Goal: Transaction & Acquisition: Purchase product/service

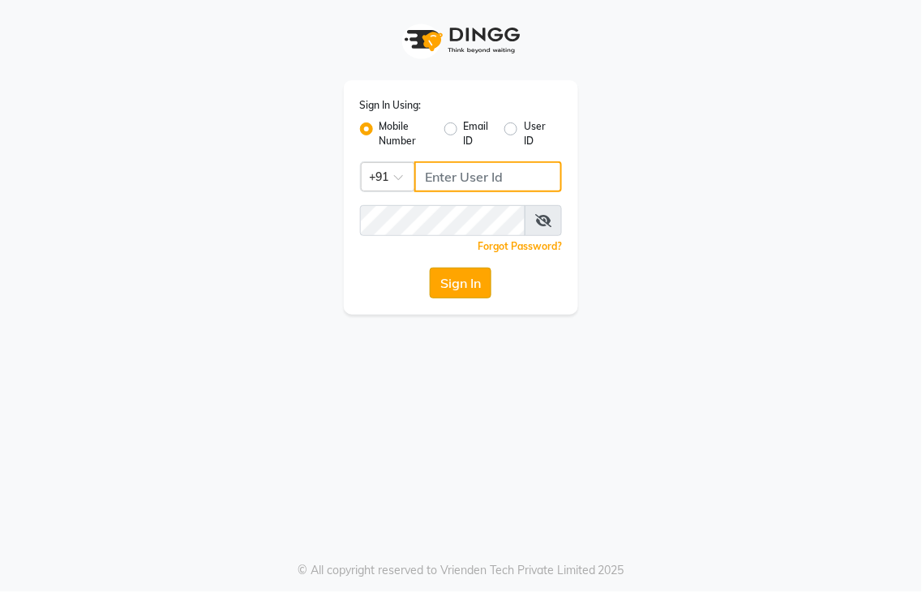
type input "9491146000"
click at [467, 288] on button "Sign In" at bounding box center [461, 283] width 62 height 31
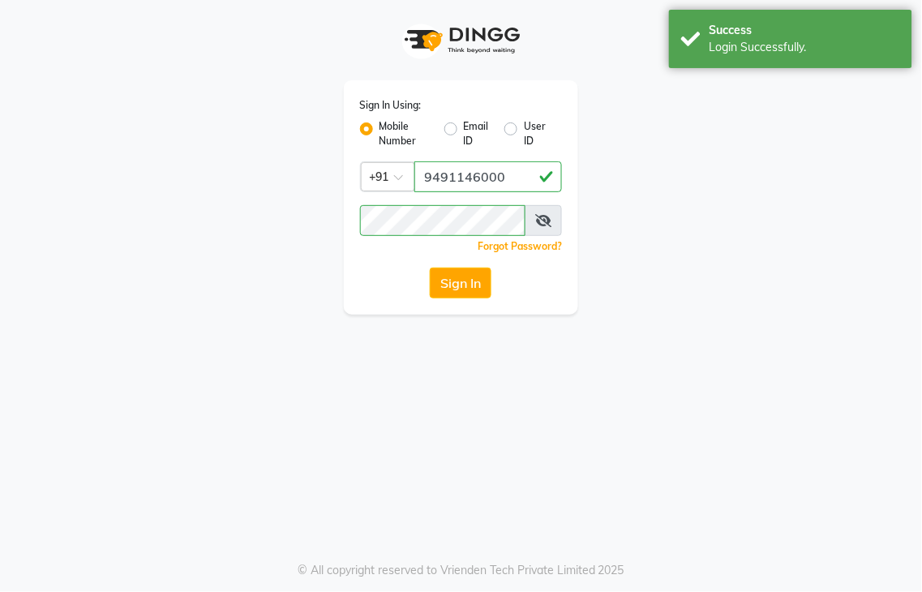
select select "service"
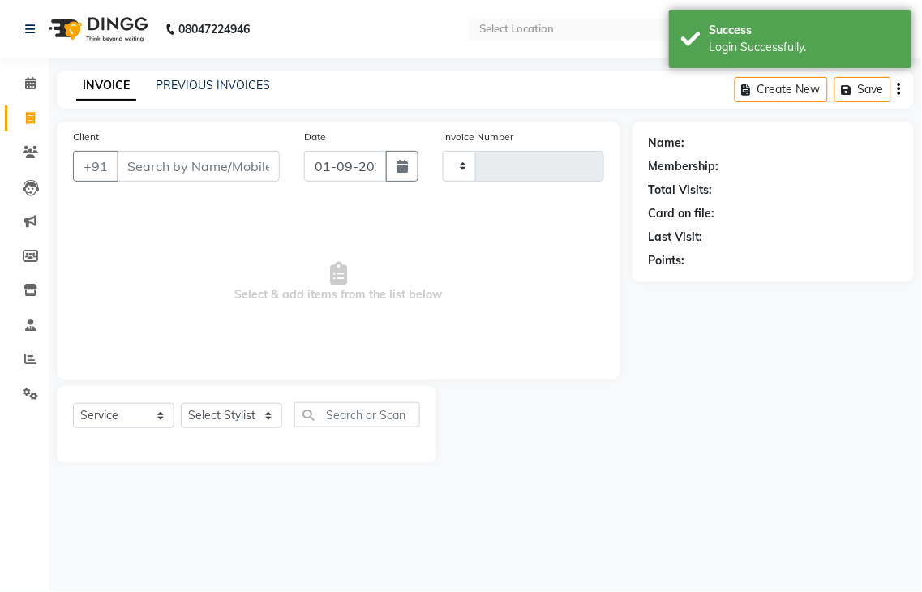
click at [260, 173] on input "Client" at bounding box center [198, 166] width 163 height 31
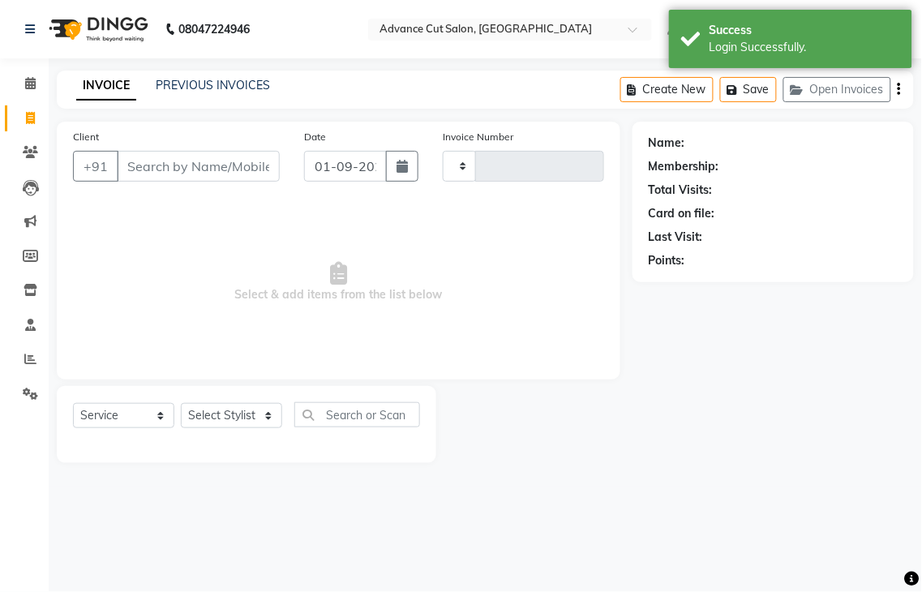
select select "en"
select select "4939"
type input "3958"
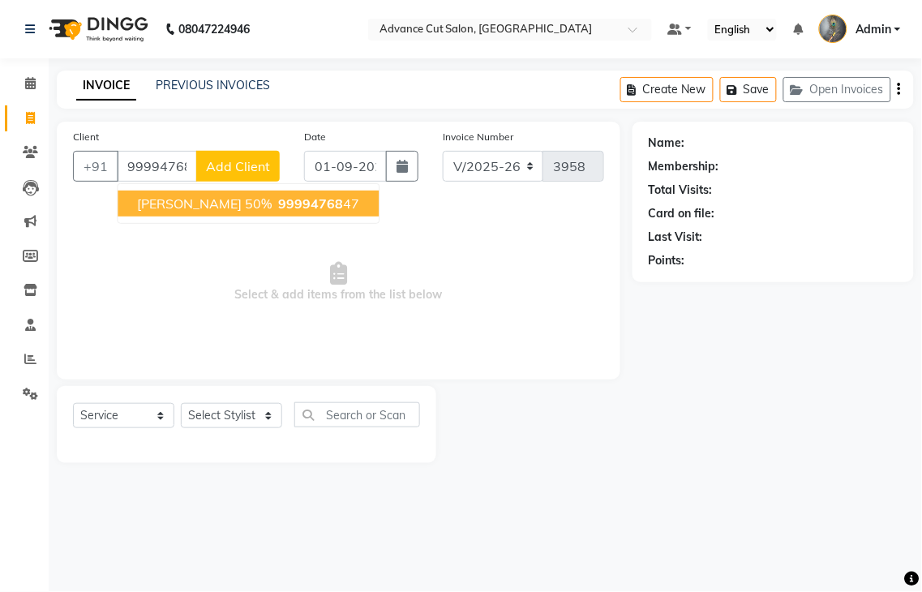
click at [301, 200] on span "99994768" at bounding box center [310, 204] width 65 height 16
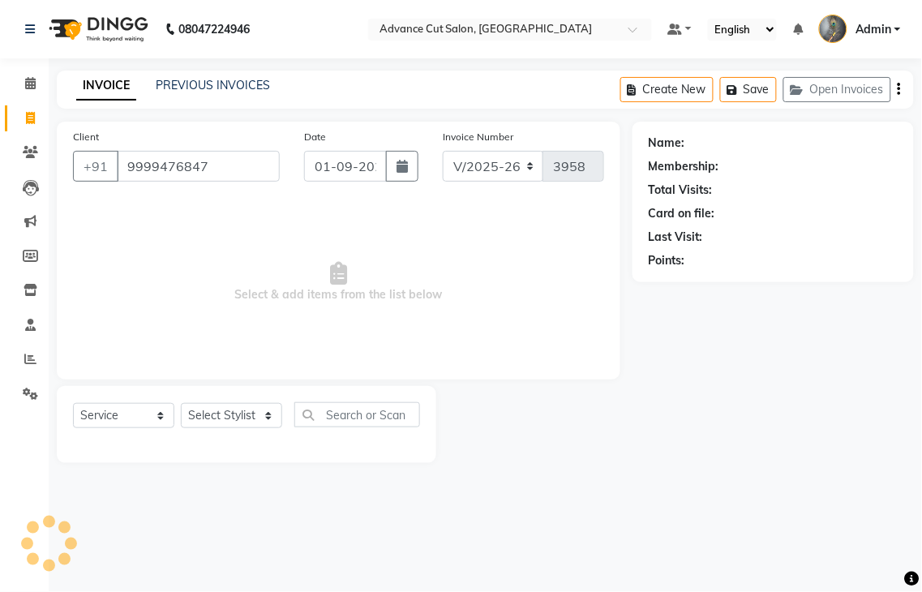
type input "9999476847"
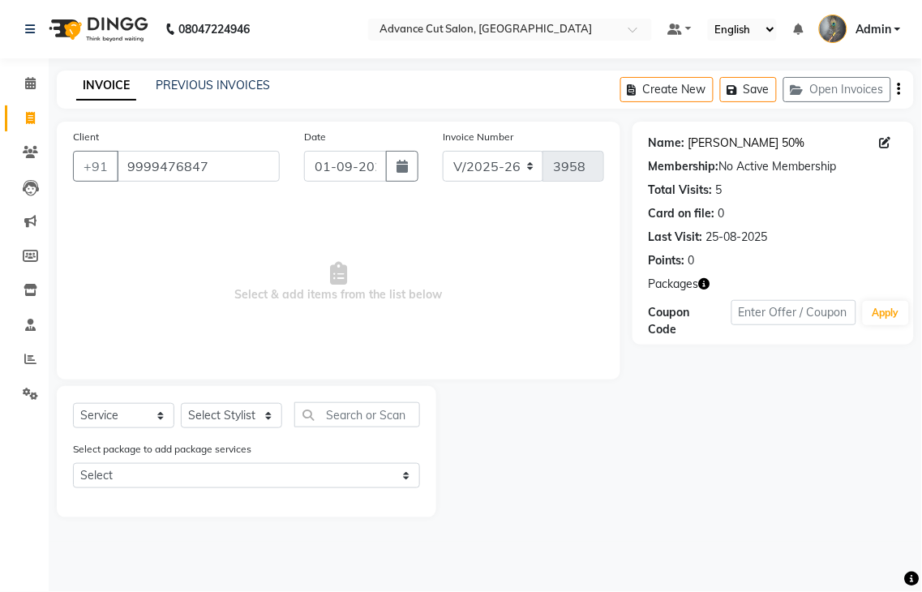
click at [725, 138] on link "Sunny Goyal 50%" at bounding box center [747, 143] width 117 height 17
click at [226, 407] on select "Select Stylist Admin chahit COUNTOR [PERSON_NAME] mamta [PERSON_NAME] navi [PER…" at bounding box center [231, 415] width 101 height 25
select select "30651"
click at [181, 404] on select "Select Stylist Admin chahit COUNTOR [PERSON_NAME] mamta [PERSON_NAME] navi [PER…" at bounding box center [231, 415] width 101 height 25
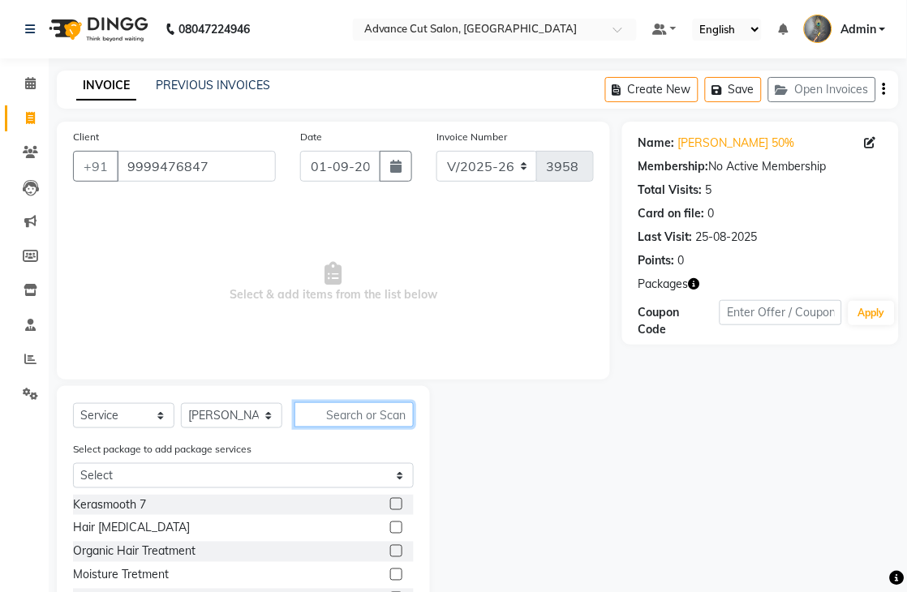
click at [333, 410] on input "text" at bounding box center [353, 414] width 119 height 25
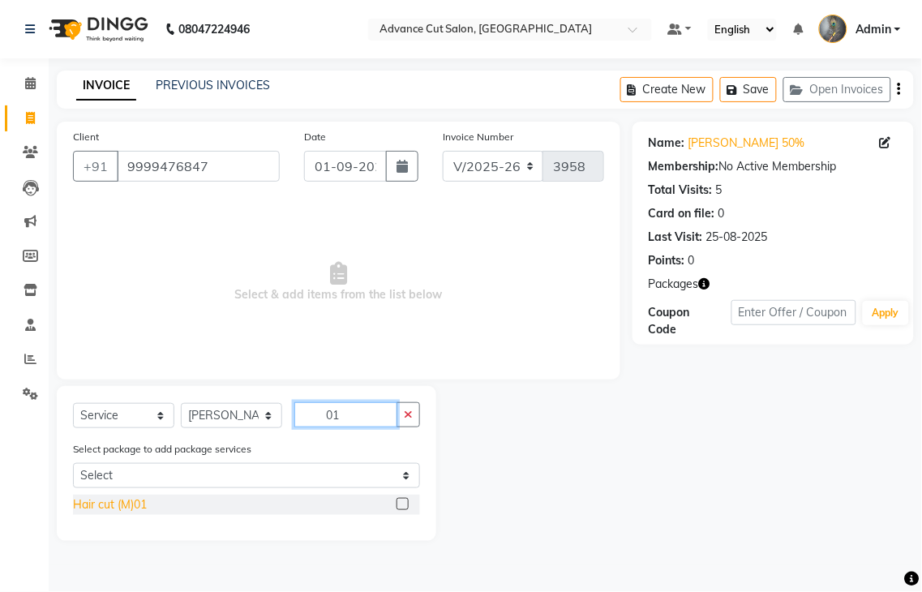
type input "01"
click at [127, 500] on div "Hair cut (M)01" at bounding box center [110, 505] width 74 height 17
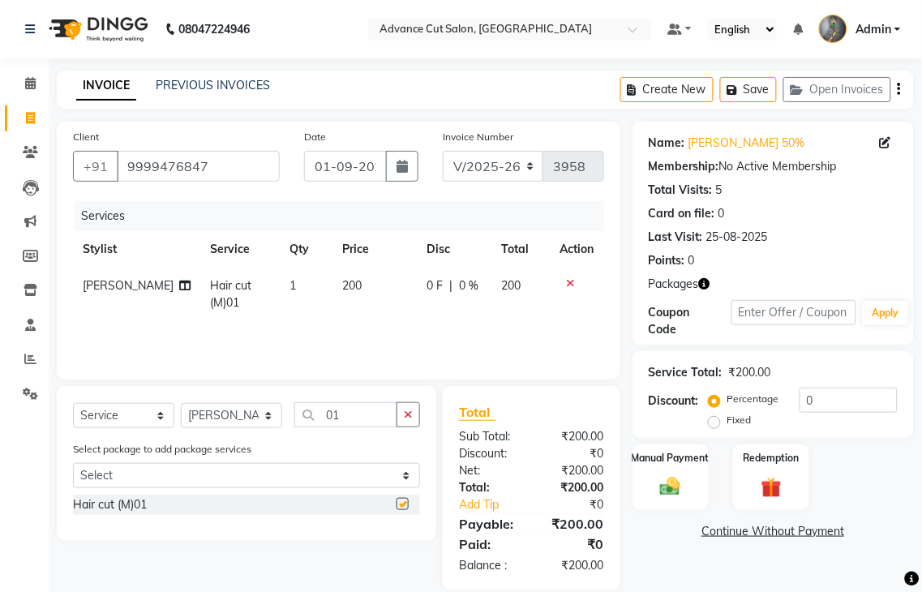
checkbox input "false"
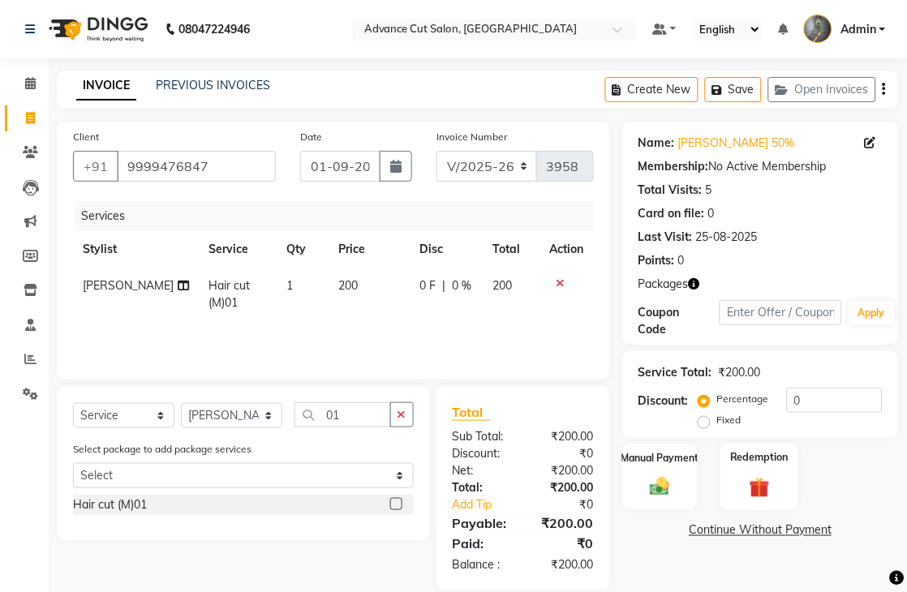
click at [782, 461] on label "Redemption" at bounding box center [759, 456] width 58 height 15
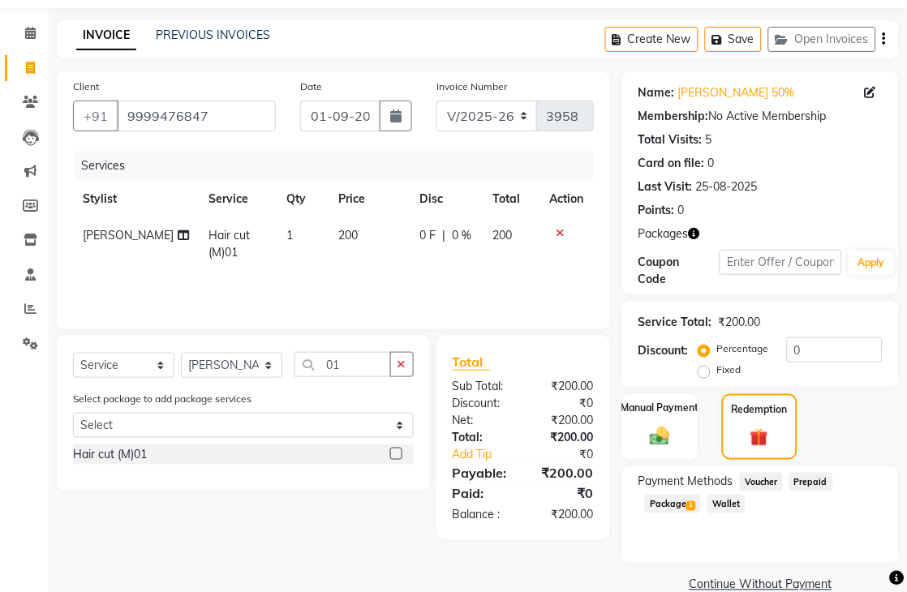
scroll to position [79, 0]
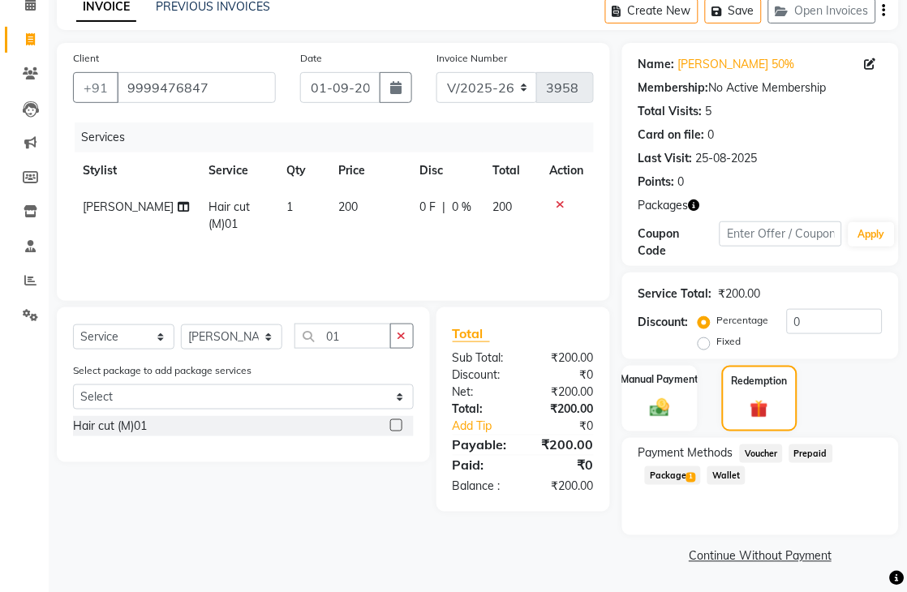
click at [676, 473] on span "Package 1" at bounding box center [673, 475] width 56 height 19
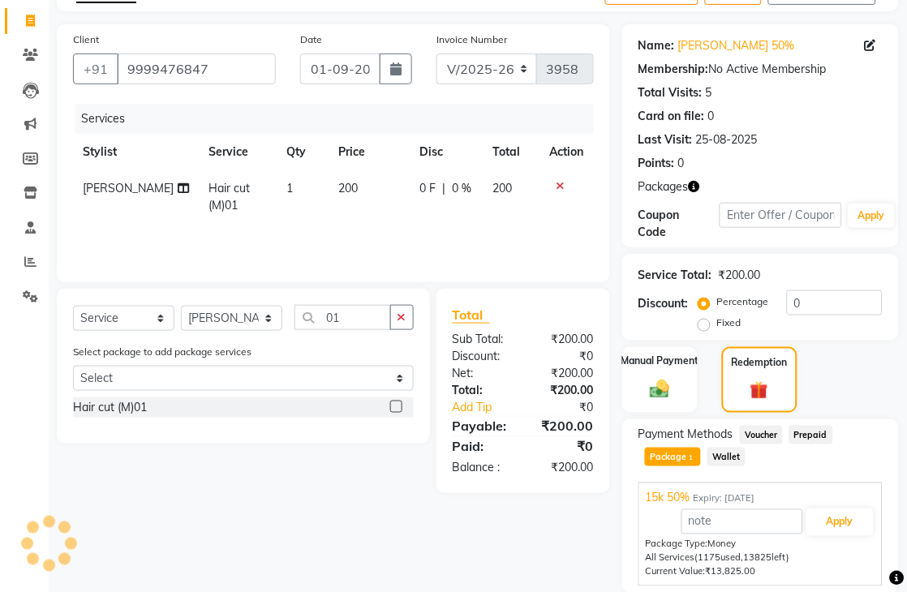
scroll to position [156, 0]
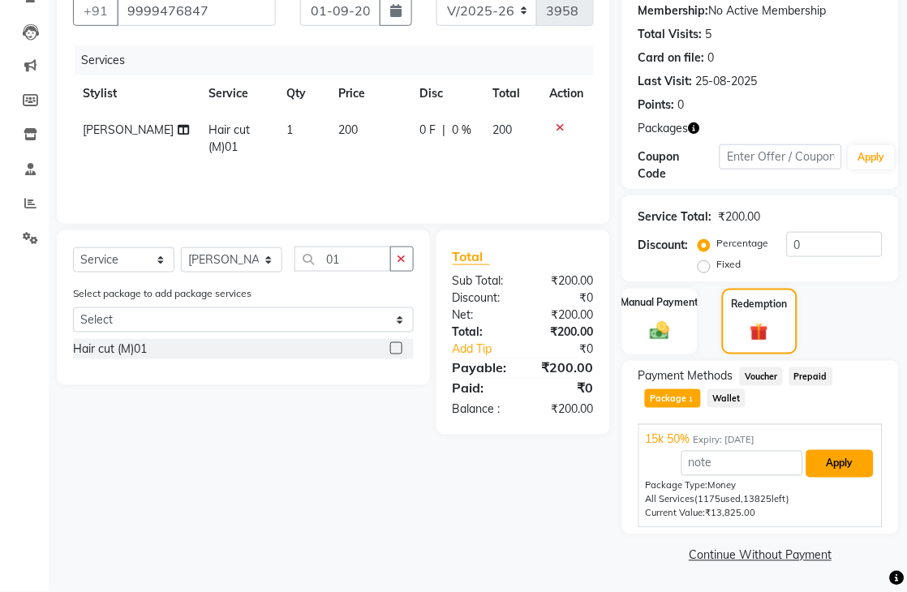
click at [816, 458] on button "Apply" at bounding box center [839, 464] width 67 height 28
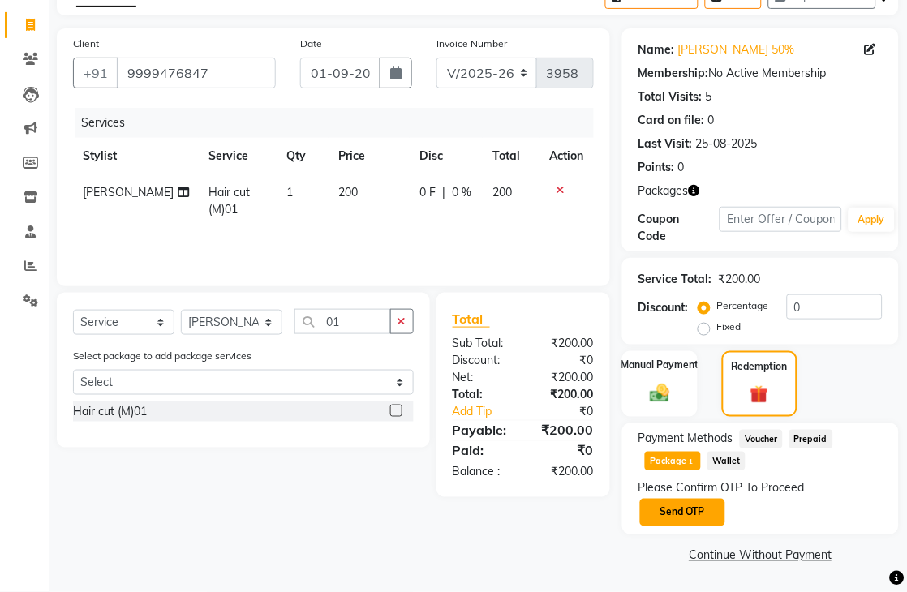
click at [661, 511] on button "Send OTP" at bounding box center [682, 513] width 85 height 28
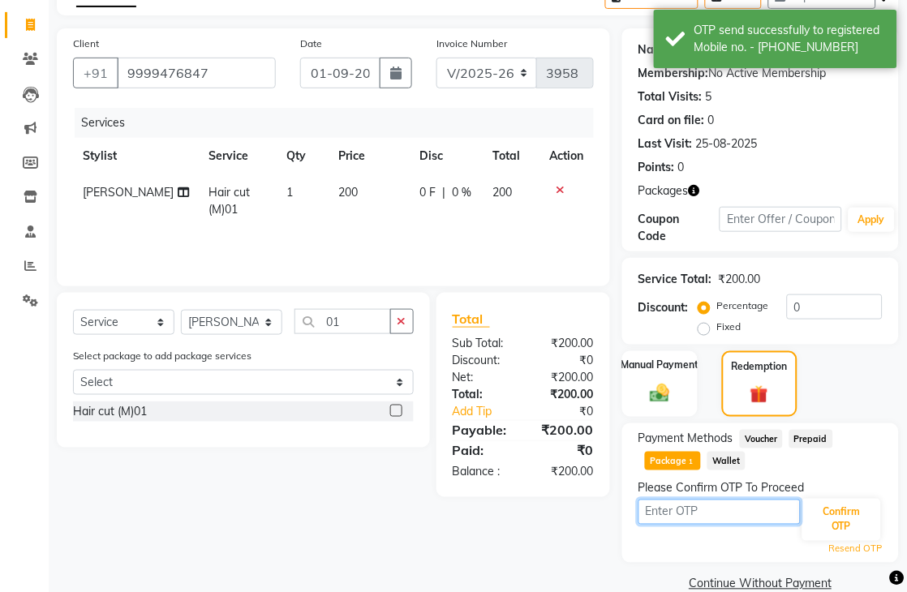
click at [661, 511] on input "text" at bounding box center [719, 512] width 162 height 25
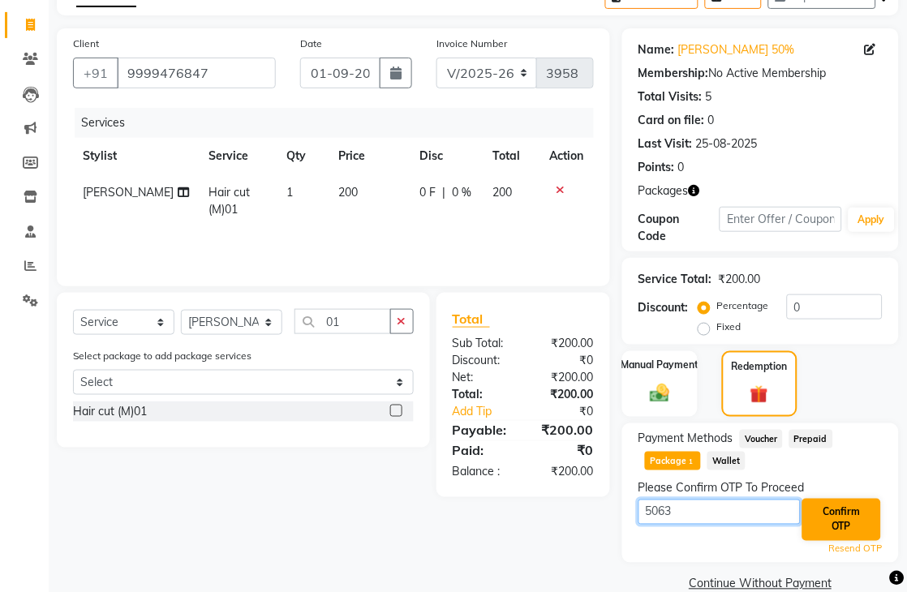
type input "5063"
click at [832, 515] on button "Confirm OTP" at bounding box center [841, 520] width 79 height 42
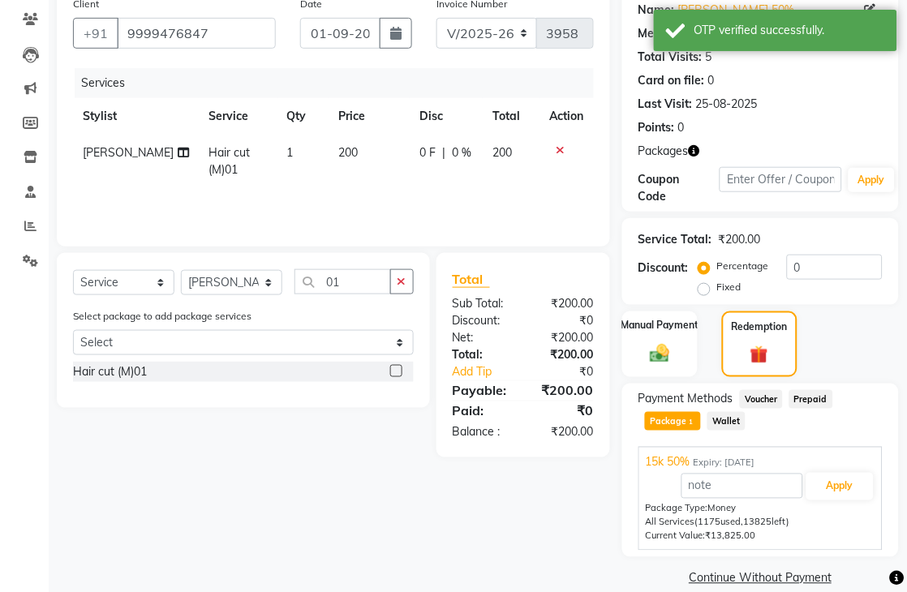
scroll to position [156, 0]
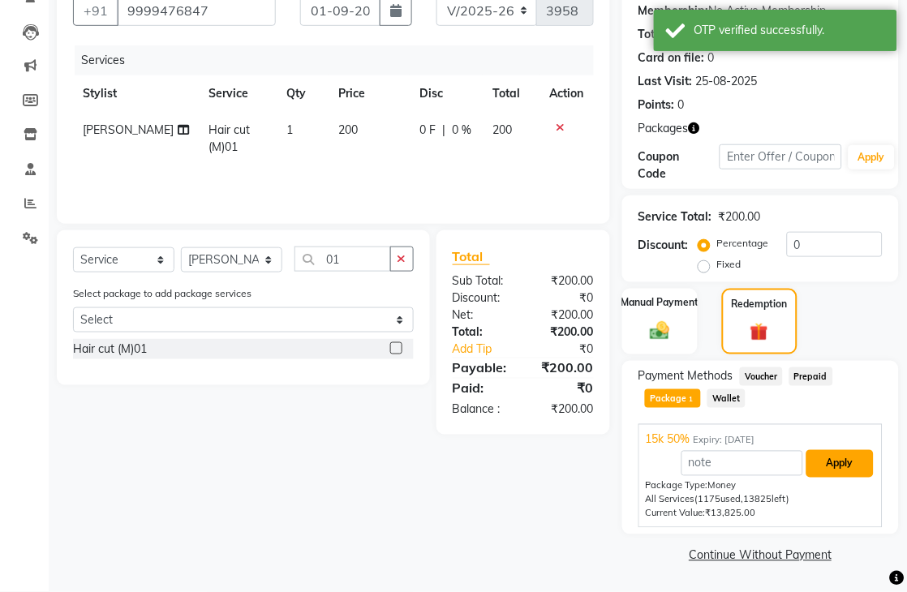
click at [849, 464] on button "Apply" at bounding box center [839, 464] width 67 height 28
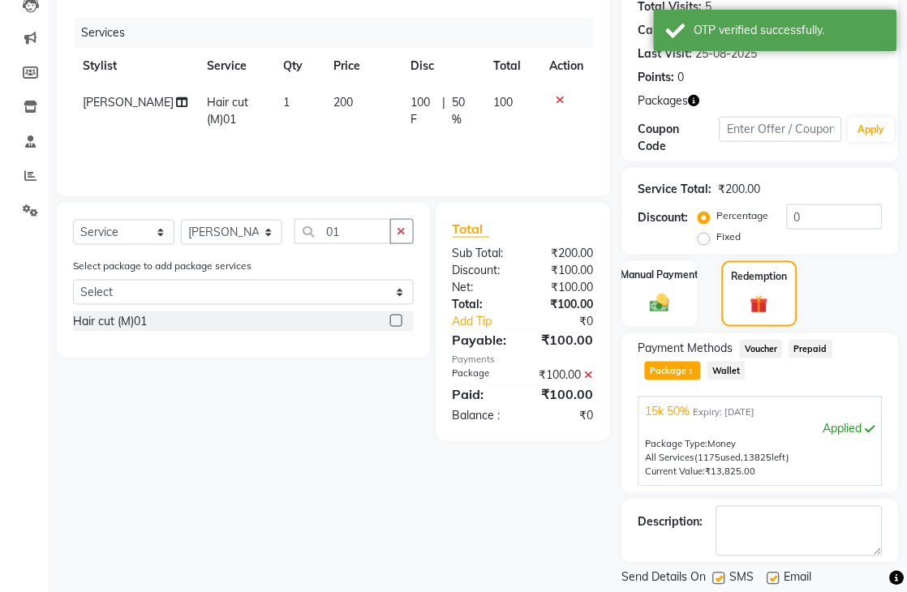
scroll to position [233, 0]
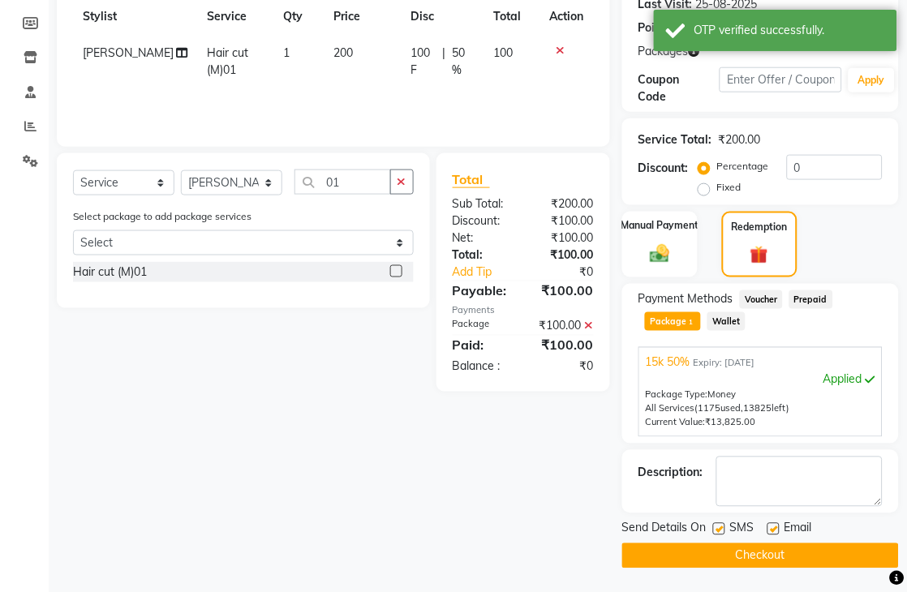
click at [789, 565] on button "Checkout" at bounding box center [760, 556] width 277 height 25
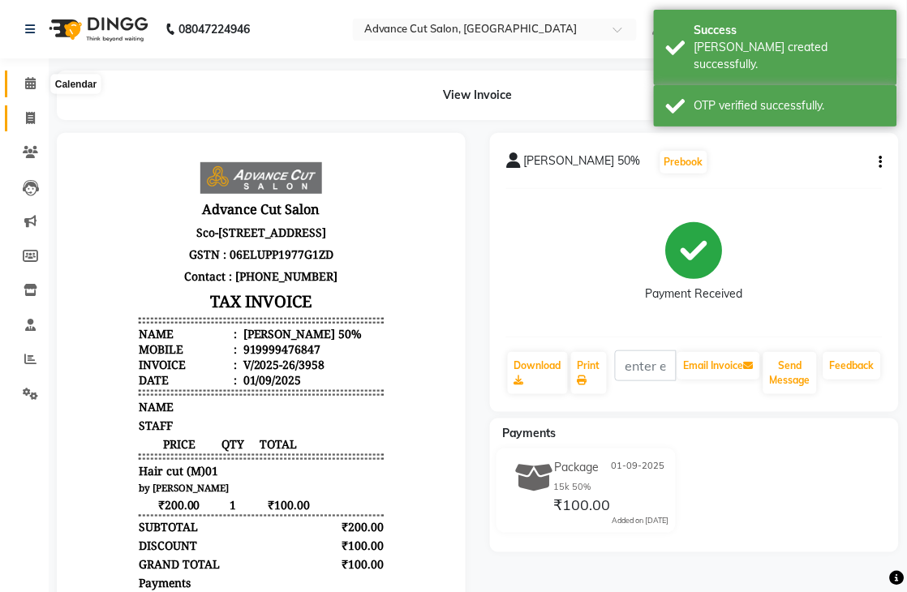
drag, startPoint x: 28, startPoint y: 81, endPoint x: 29, endPoint y: 106, distance: 25.2
click at [29, 81] on icon at bounding box center [30, 83] width 11 height 12
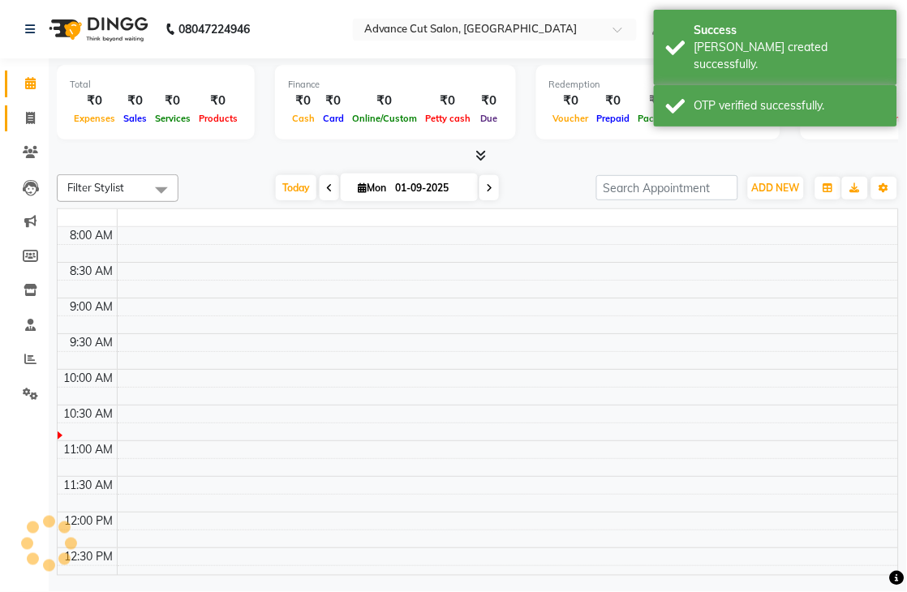
click at [26, 114] on icon at bounding box center [30, 118] width 9 height 12
select select "service"
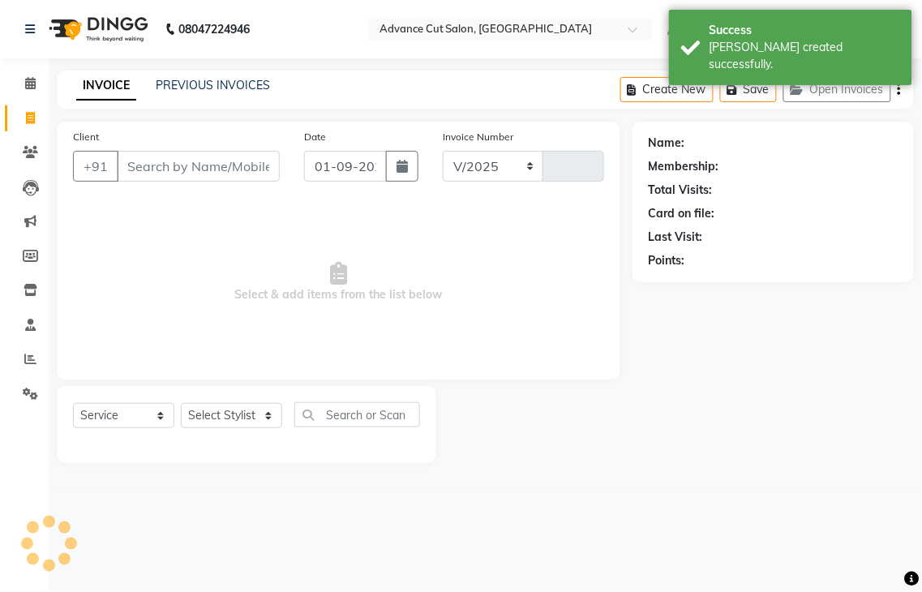
select select "4939"
type input "3959"
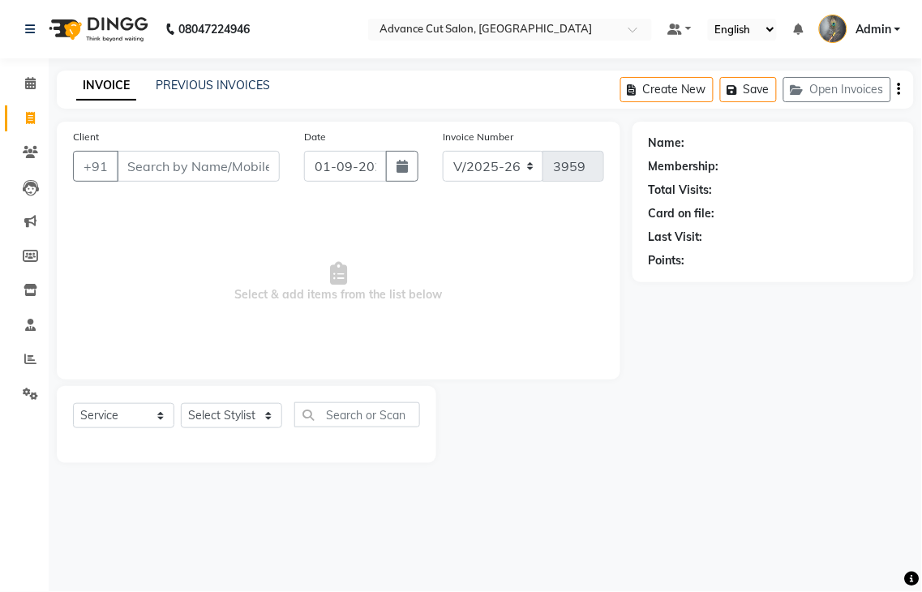
click at [148, 161] on input "Client" at bounding box center [198, 166] width 163 height 31
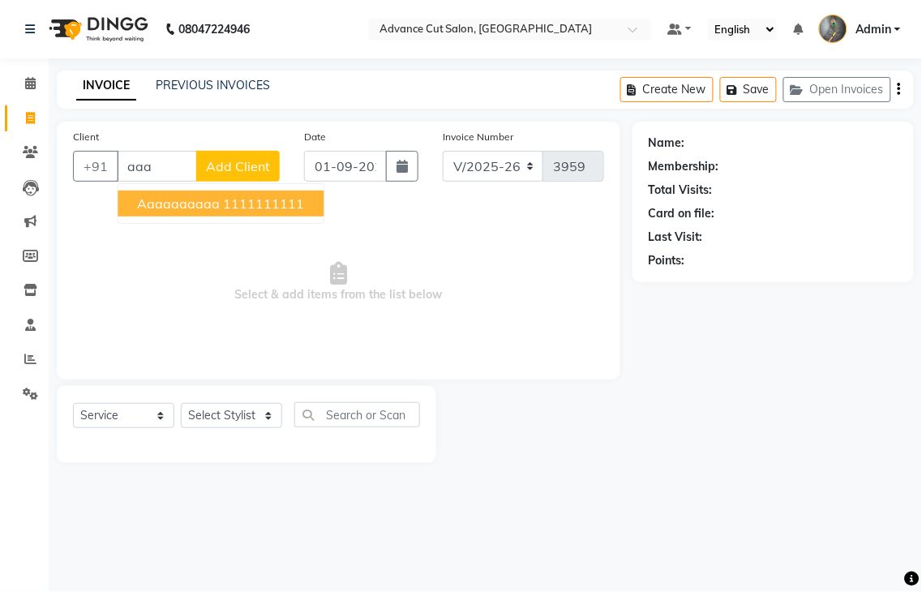
click at [162, 201] on span "aaaaaaaaaa" at bounding box center [178, 204] width 83 height 16
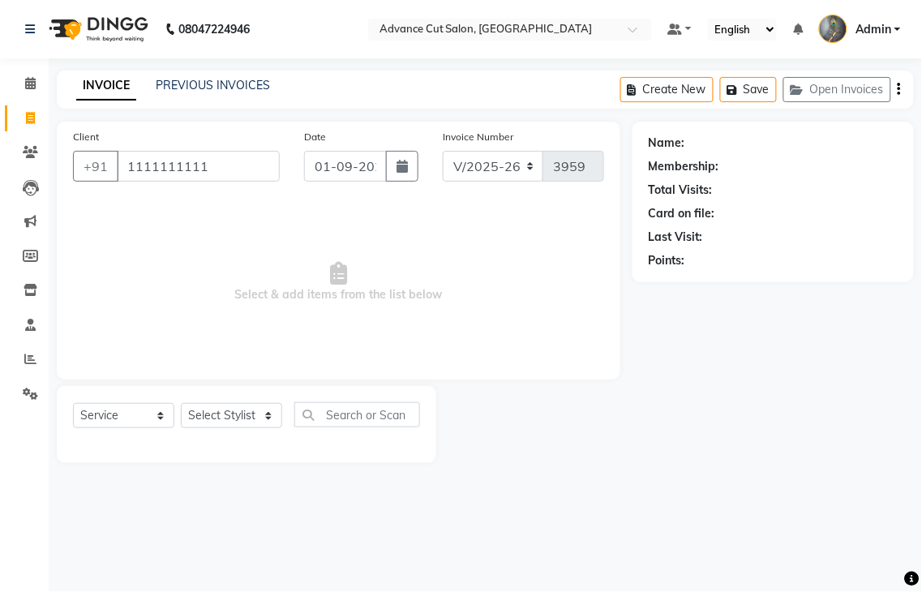
type input "1111111111"
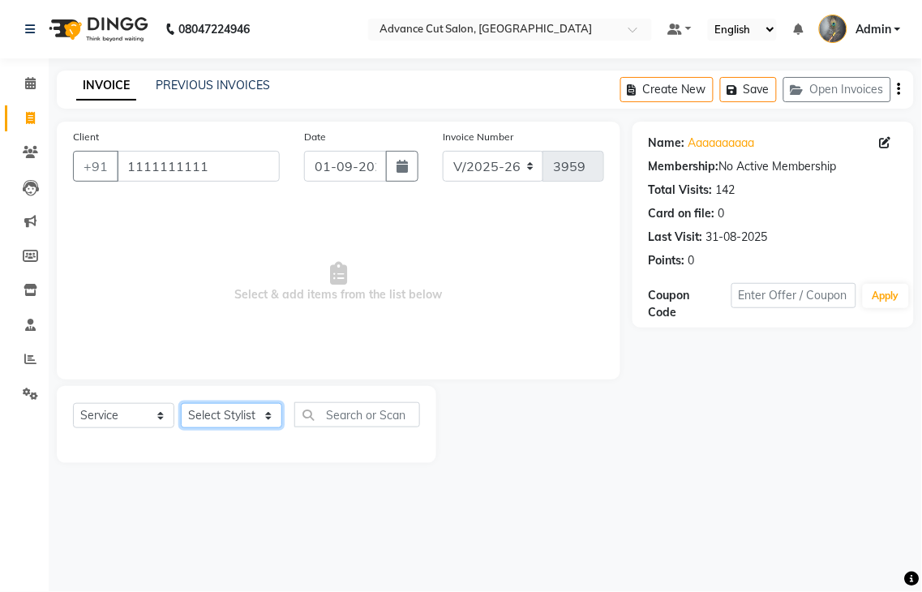
drag, startPoint x: 208, startPoint y: 418, endPoint x: 215, endPoint y: 404, distance: 15.6
click at [208, 418] on select "Select Stylist Admin chahit COUNTOR Devid hardeep mamta manisha MONISH navi NOS…" at bounding box center [231, 415] width 101 height 25
click at [216, 423] on select "Select Stylist Admin chahit COUNTOR Devid hardeep mamta manisha MONISH navi NOS…" at bounding box center [231, 415] width 101 height 25
select select "89610"
click at [181, 404] on select "Select Stylist Admin chahit COUNTOR Devid hardeep mamta manisha MONISH navi NOS…" at bounding box center [231, 415] width 101 height 25
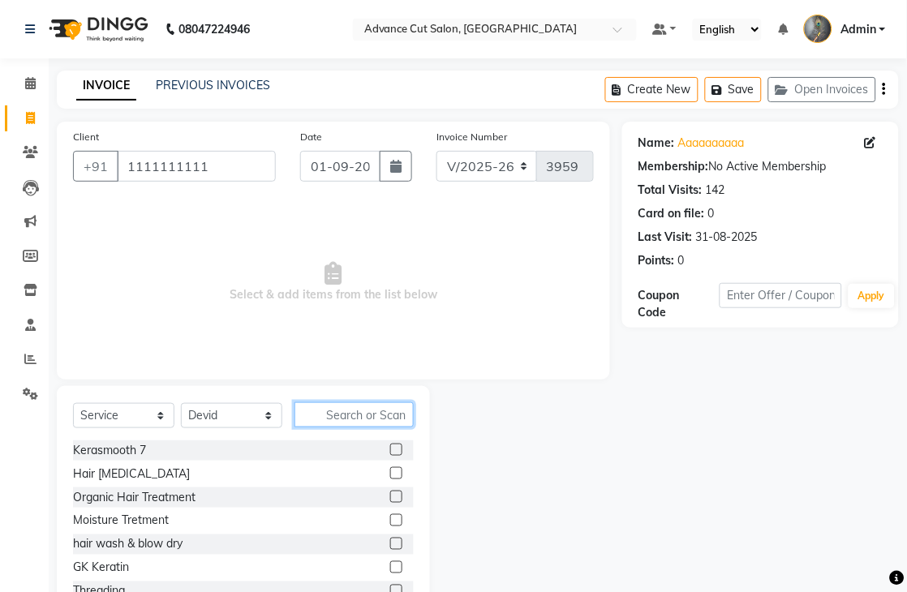
click at [325, 419] on input "text" at bounding box center [353, 414] width 119 height 25
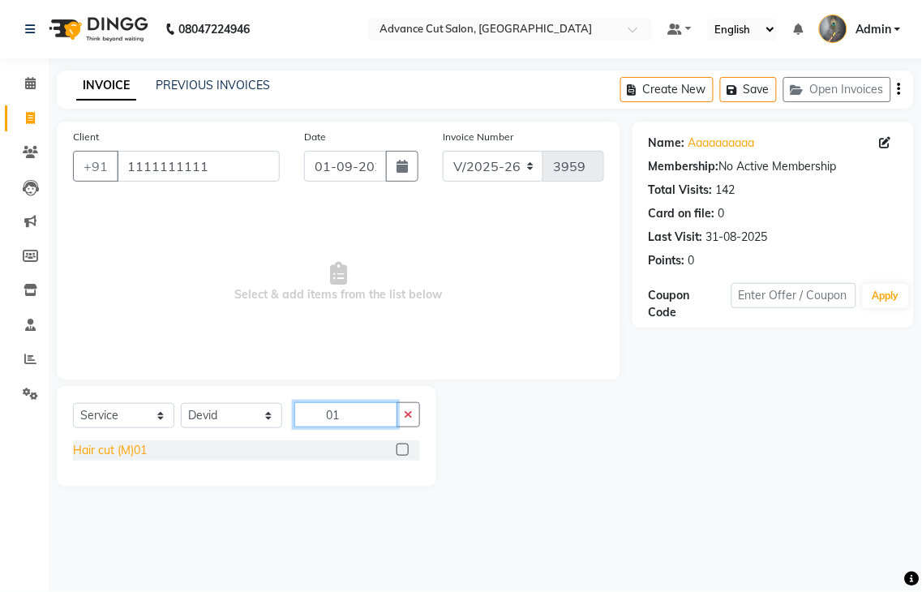
type input "01"
click at [115, 445] on div "Hair cut (M)01" at bounding box center [110, 450] width 74 height 17
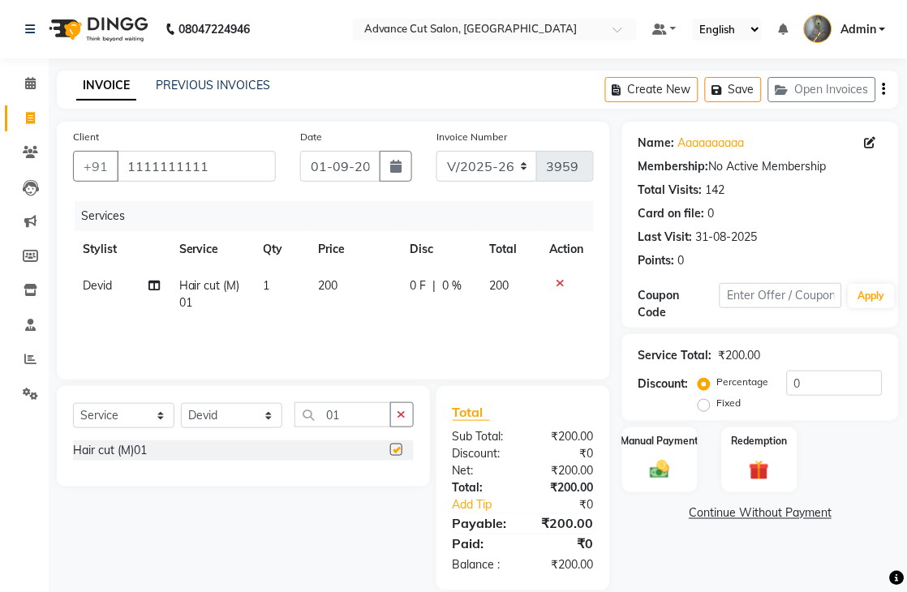
checkbox input "false"
drag, startPoint x: 352, startPoint y: 416, endPoint x: 277, endPoint y: 395, distance: 77.6
click at [277, 395] on div "Select Service Product Membership Package Voucher Prepaid Gift Card Select Styl…" at bounding box center [243, 436] width 373 height 101
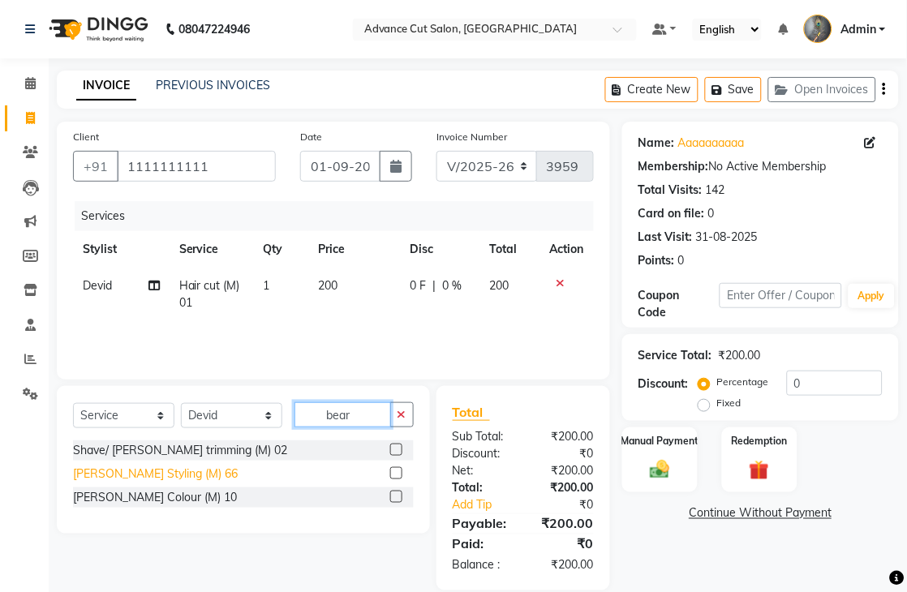
type input "bear"
click at [147, 466] on div "[PERSON_NAME] Styling (M) 66" at bounding box center [155, 474] width 165 height 17
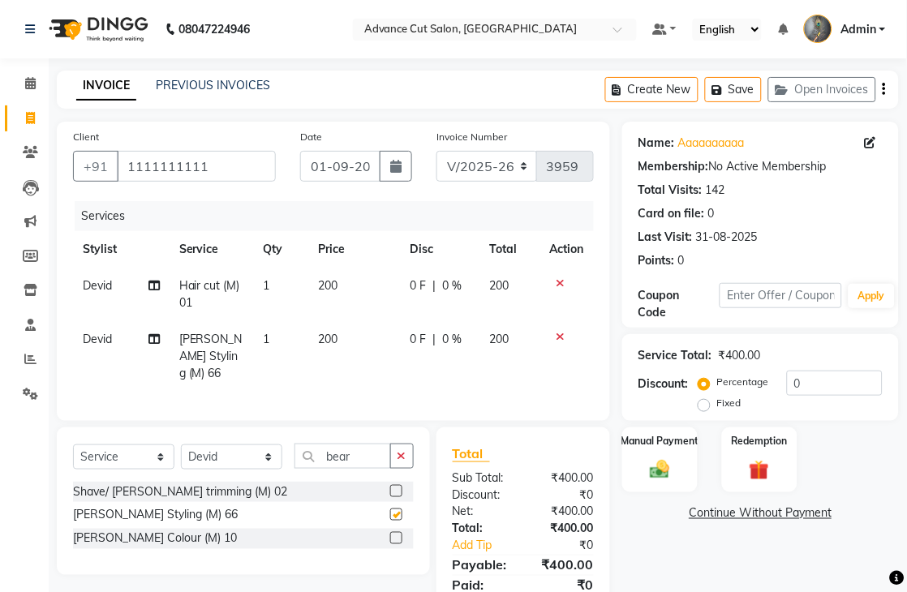
checkbox input "false"
drag, startPoint x: 355, startPoint y: 453, endPoint x: 320, endPoint y: 448, distance: 35.2
click at [320, 448] on input "bear" at bounding box center [342, 456] width 97 height 25
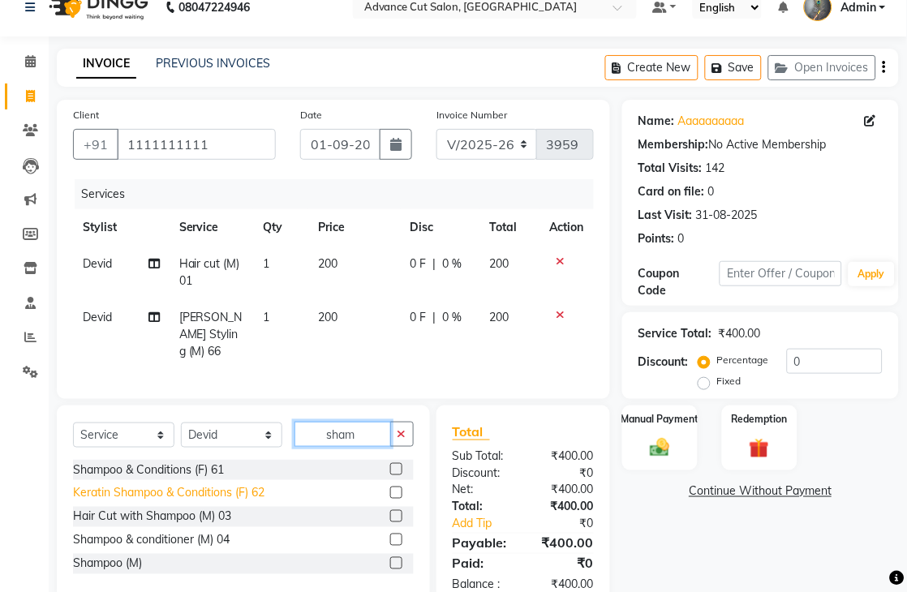
scroll to position [62, 0]
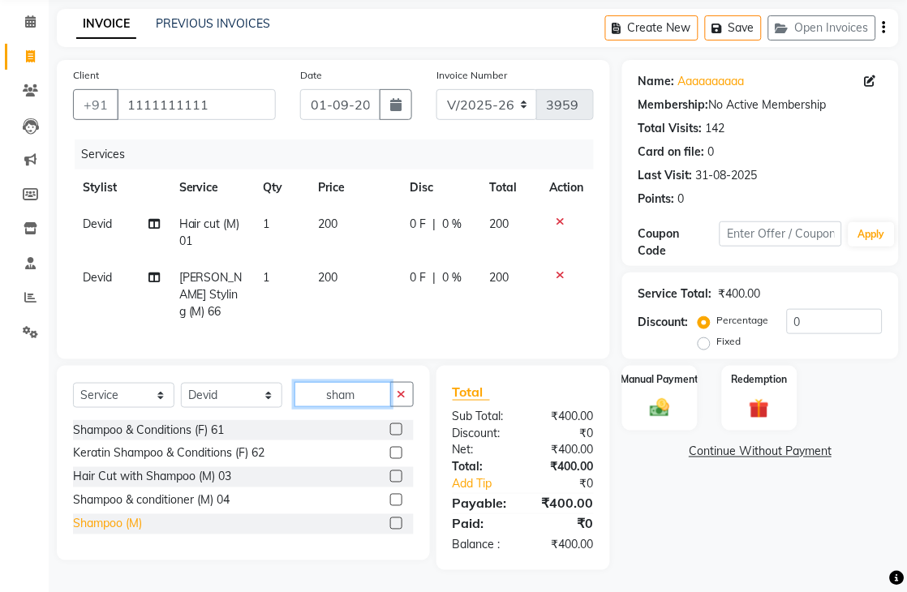
type input "sham"
click at [107, 521] on div "Shampoo (M)" at bounding box center [107, 524] width 69 height 17
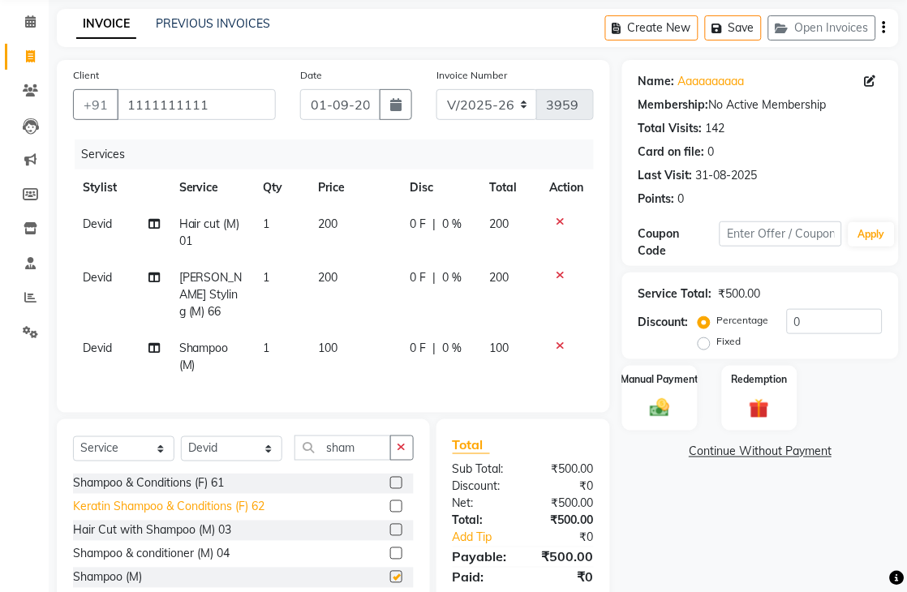
checkbox input "false"
click at [90, 224] on span "Devid" at bounding box center [97, 224] width 29 height 15
select select "89610"
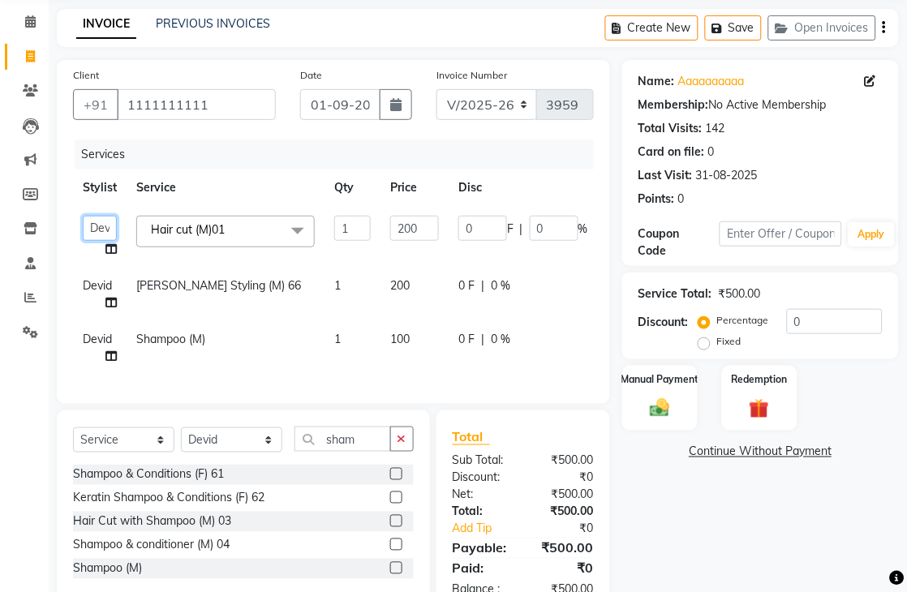
click at [97, 230] on select "Admin chahit COUNTOR Devid hardeep mamta manisha MONISH navi NOSHAD ALI rahul s…" at bounding box center [100, 228] width 34 height 25
select select "30651"
click at [98, 290] on span "Devid" at bounding box center [97, 285] width 29 height 15
select select "89610"
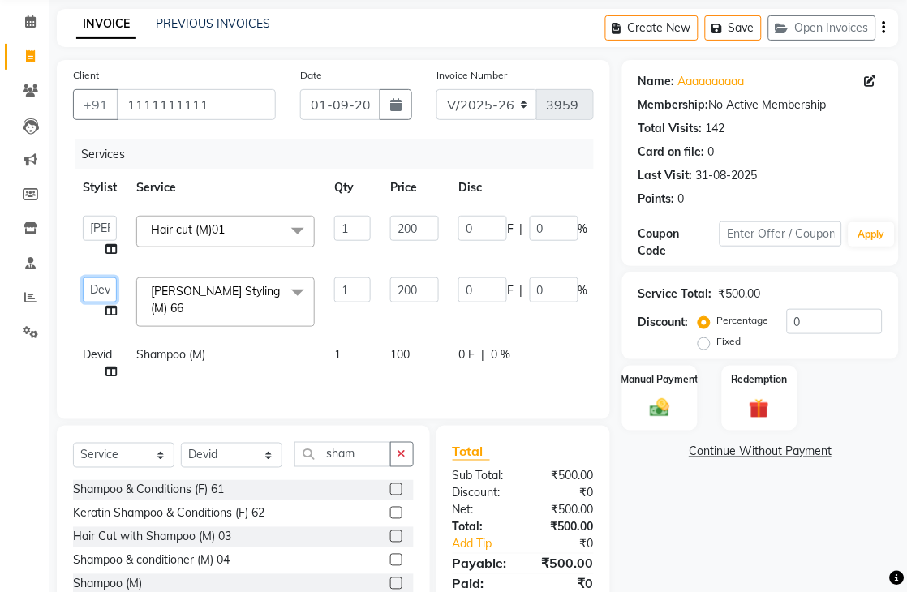
click at [98, 290] on select "Admin chahit COUNTOR Devid hardeep mamta manisha MONISH navi NOSHAD ALI rahul s…" at bounding box center [100, 289] width 34 height 25
select select "30651"
click at [90, 347] on span "Devid" at bounding box center [97, 354] width 29 height 15
select select "89610"
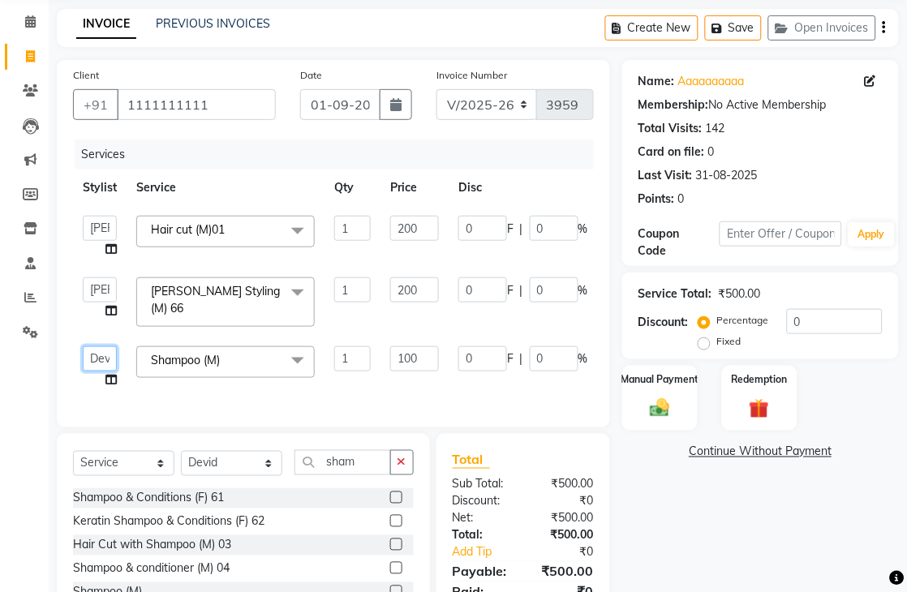
click at [98, 352] on select "Admin chahit COUNTOR Devid hardeep mamta manisha MONISH navi NOSHAD ALI rahul s…" at bounding box center [100, 358] width 34 height 25
select select "30651"
click at [657, 407] on img at bounding box center [659, 408] width 33 height 24
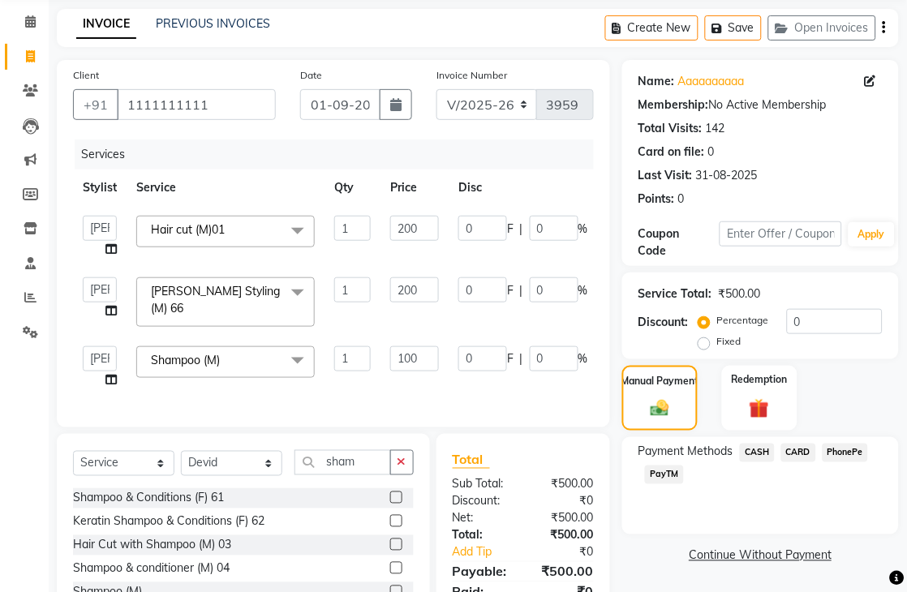
click at [764, 455] on span "CASH" at bounding box center [757, 453] width 35 height 19
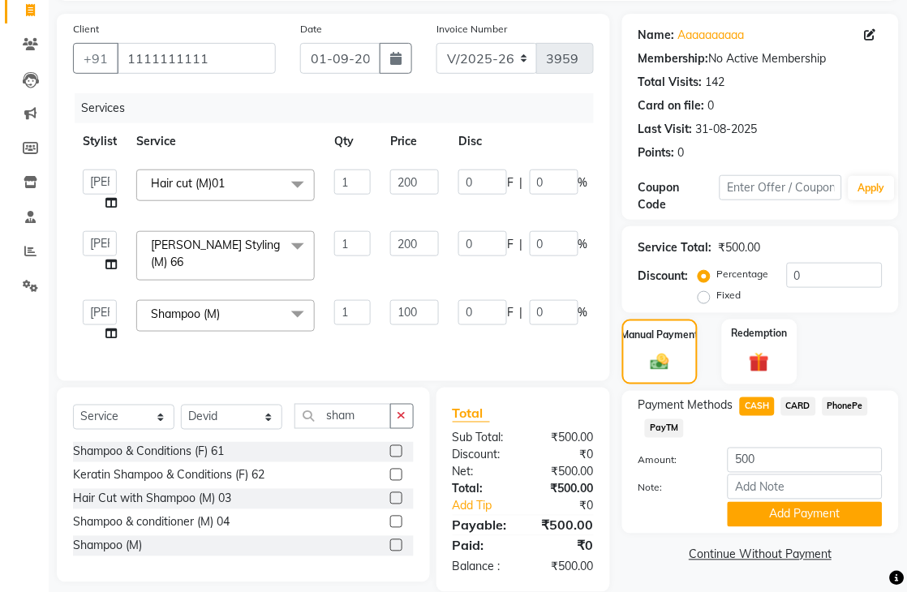
scroll to position [140, 0]
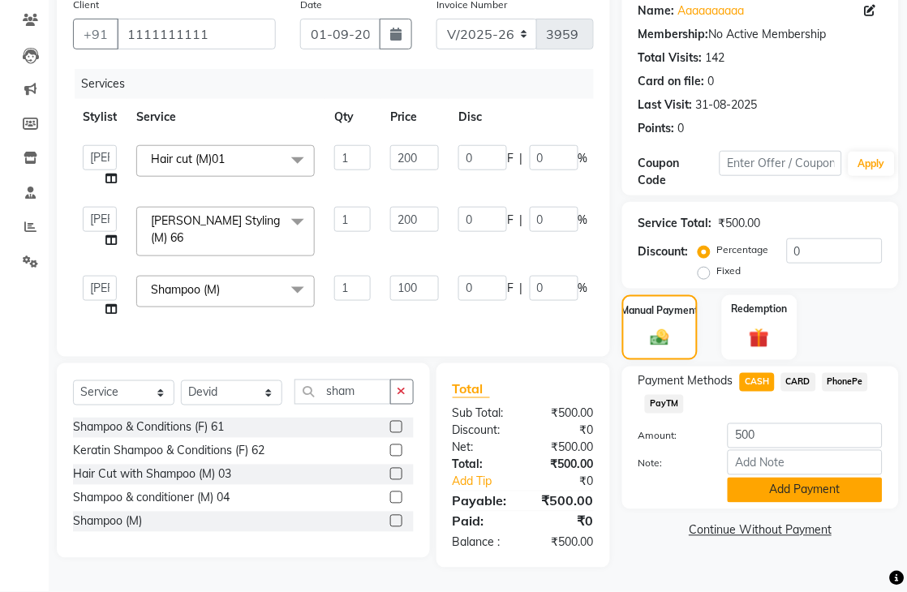
click at [812, 479] on button "Add Payment" at bounding box center [805, 490] width 155 height 25
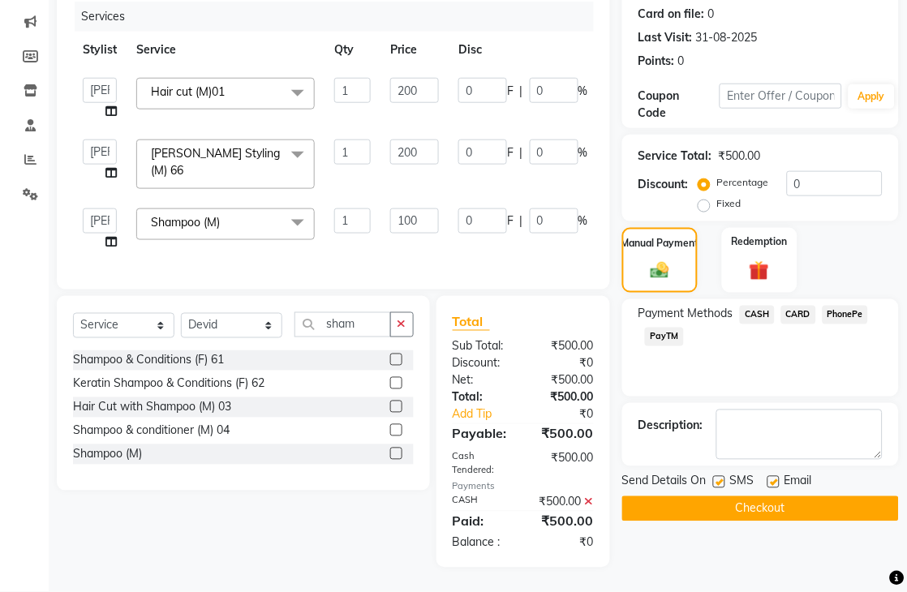
scroll to position [225, 0]
click at [785, 497] on button "Checkout" at bounding box center [760, 509] width 277 height 25
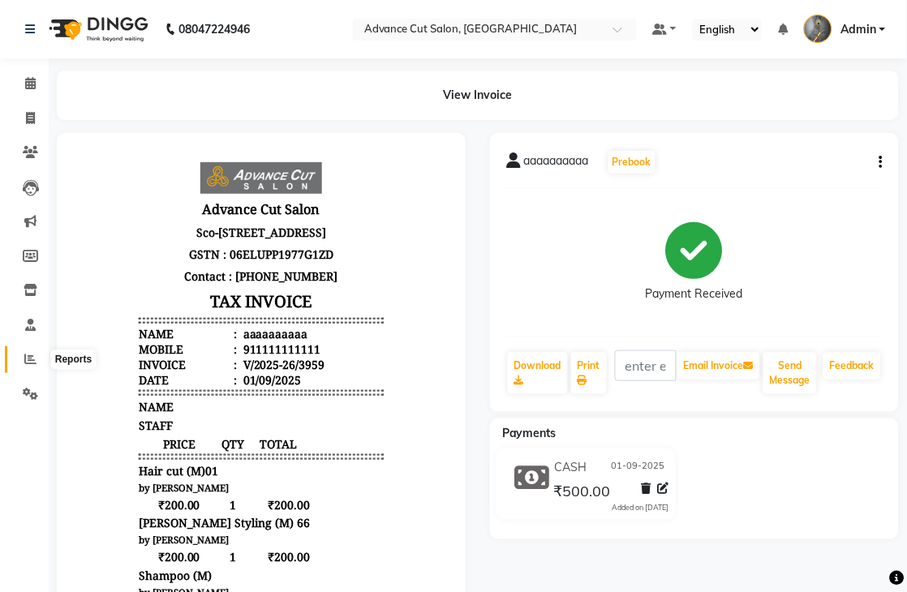
click at [27, 354] on icon at bounding box center [30, 359] width 12 height 12
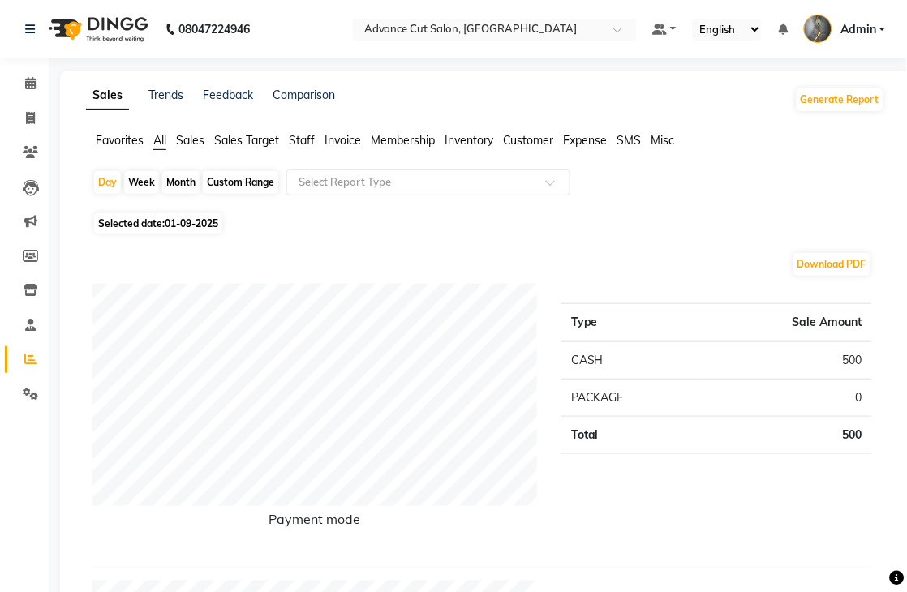
click at [174, 225] on span "01-09-2025" at bounding box center [192, 223] width 54 height 12
select select "9"
select select "2025"
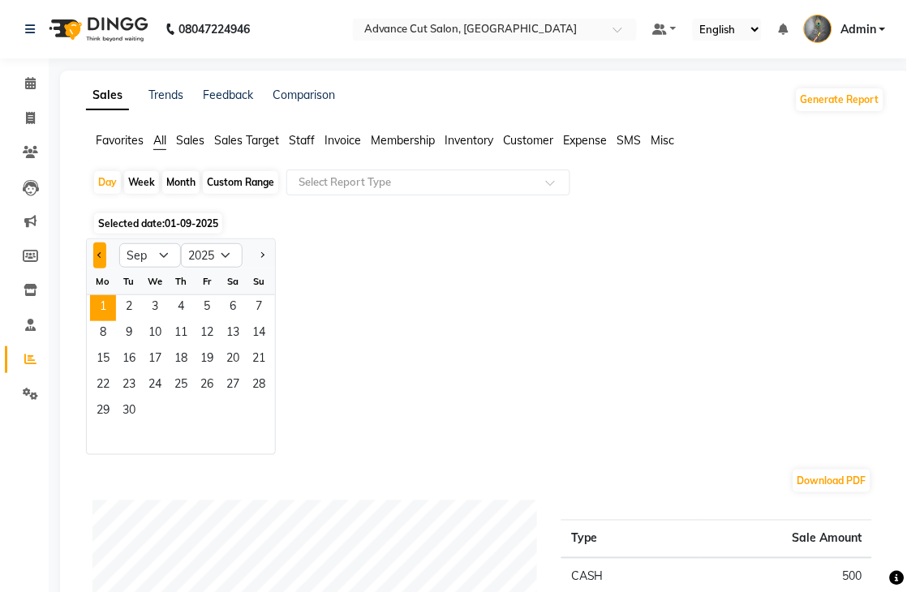
click at [101, 256] on span "Previous month" at bounding box center [100, 255] width 6 height 6
select select "8"
click at [171, 183] on div "Month" at bounding box center [180, 182] width 37 height 23
select select "9"
select select "2025"
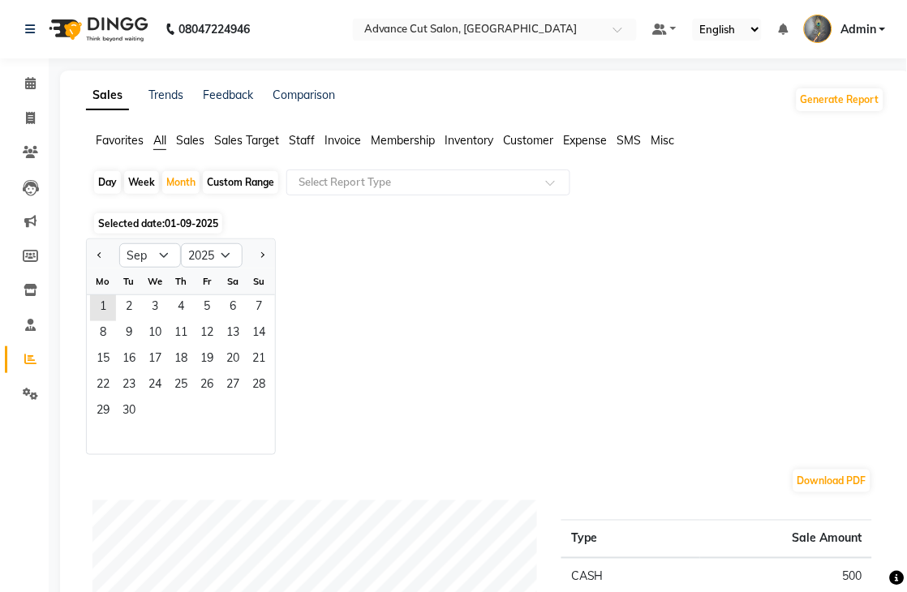
click at [135, 183] on div "Week" at bounding box center [141, 182] width 35 height 23
select select "9"
select select "2025"
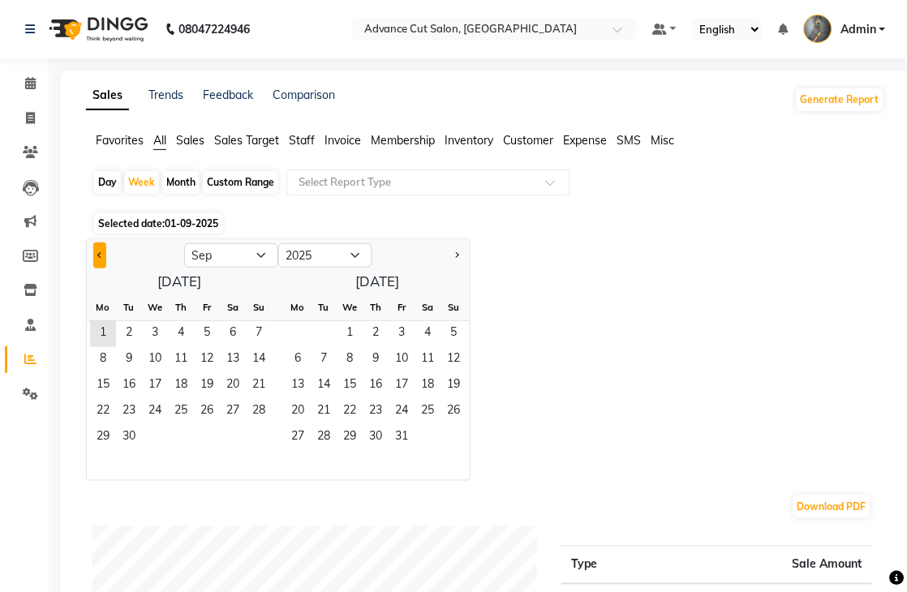
click at [96, 256] on button "Previous month" at bounding box center [99, 256] width 13 height 26
select select "8"
click at [295, 328] on span "1" at bounding box center [298, 334] width 26 height 26
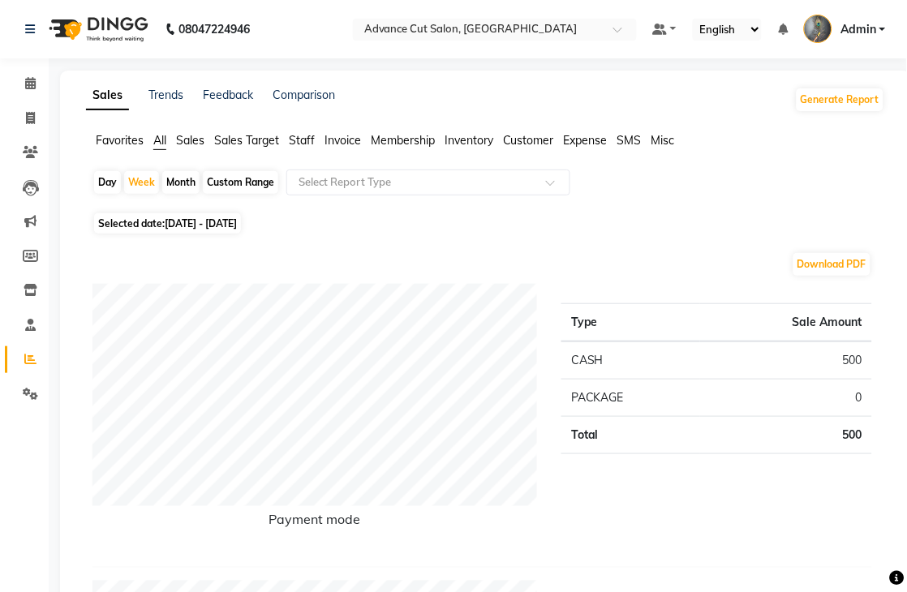
click at [175, 174] on div "Month" at bounding box center [180, 182] width 37 height 23
select select "9"
select select "2025"
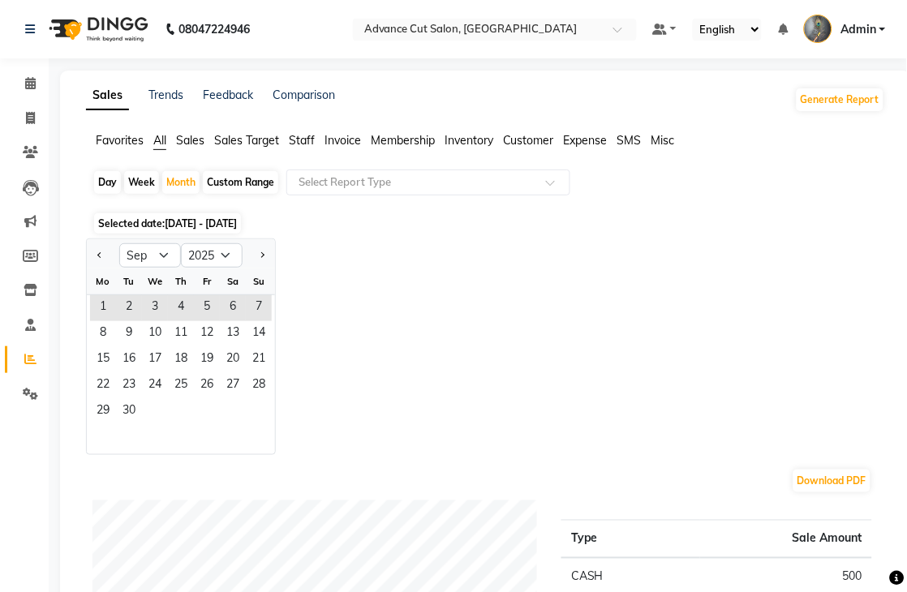
click at [225, 184] on div "Custom Range" at bounding box center [240, 182] width 75 height 23
select select "9"
select select "2025"
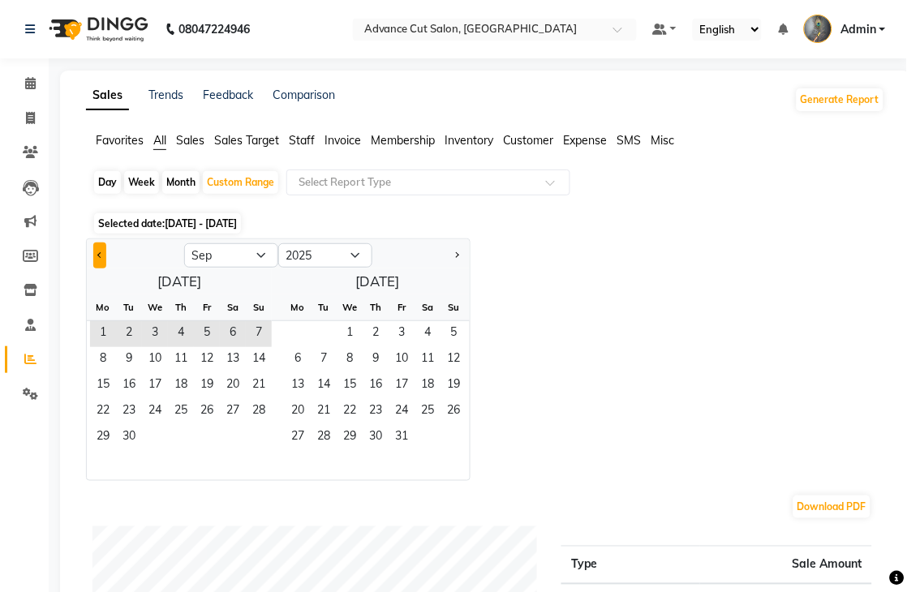
click at [99, 256] on span "Previous month" at bounding box center [100, 255] width 6 height 6
select select "8"
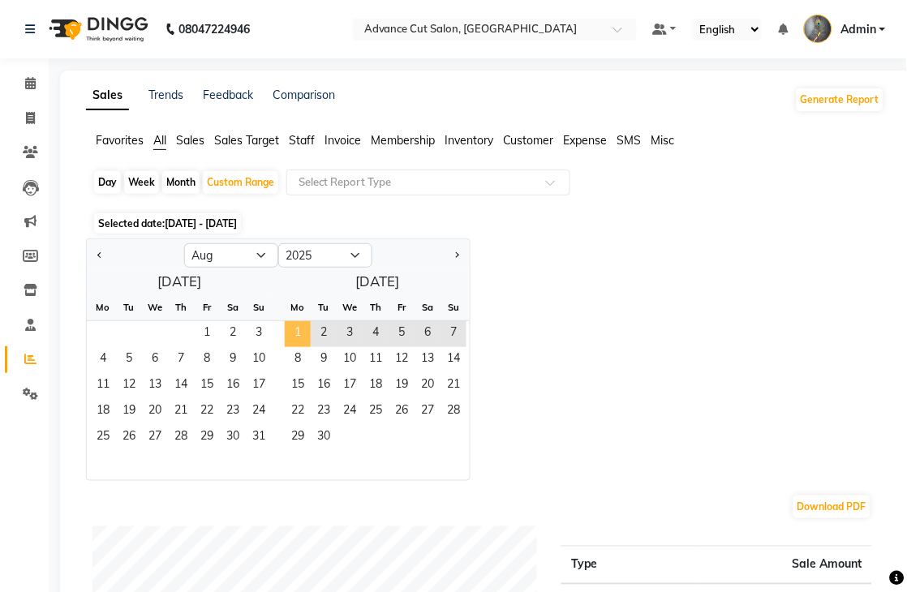
click at [303, 334] on span "1" at bounding box center [298, 334] width 26 height 26
click at [317, 446] on span "30" at bounding box center [324, 438] width 26 height 26
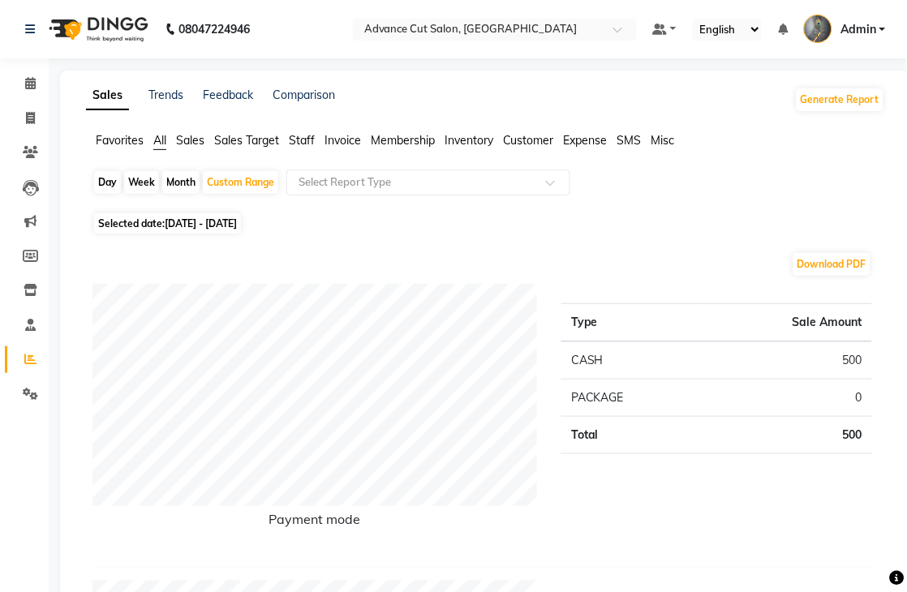
click at [164, 180] on div "Month" at bounding box center [180, 182] width 37 height 23
select select "9"
select select "2025"
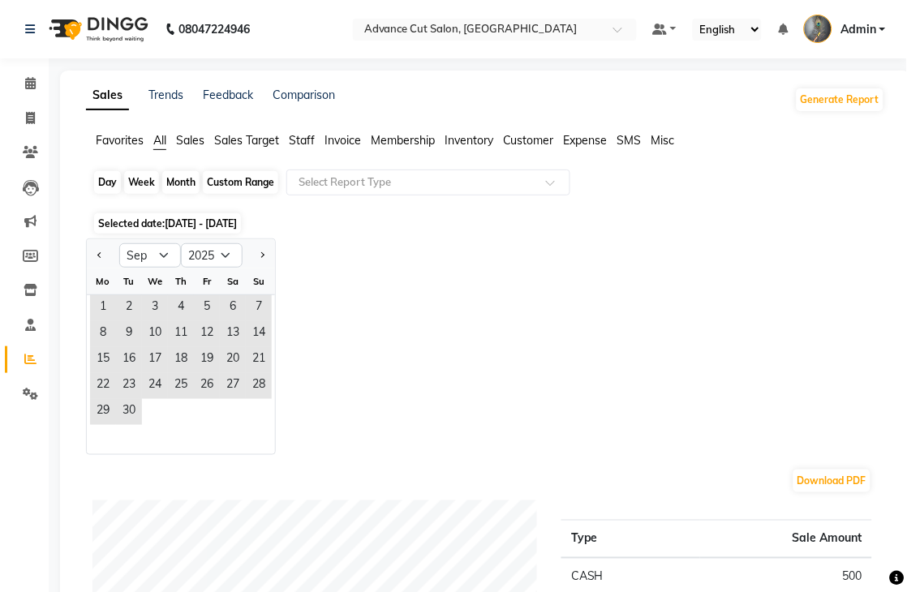
click at [165, 180] on div "Month" at bounding box center [180, 182] width 37 height 23
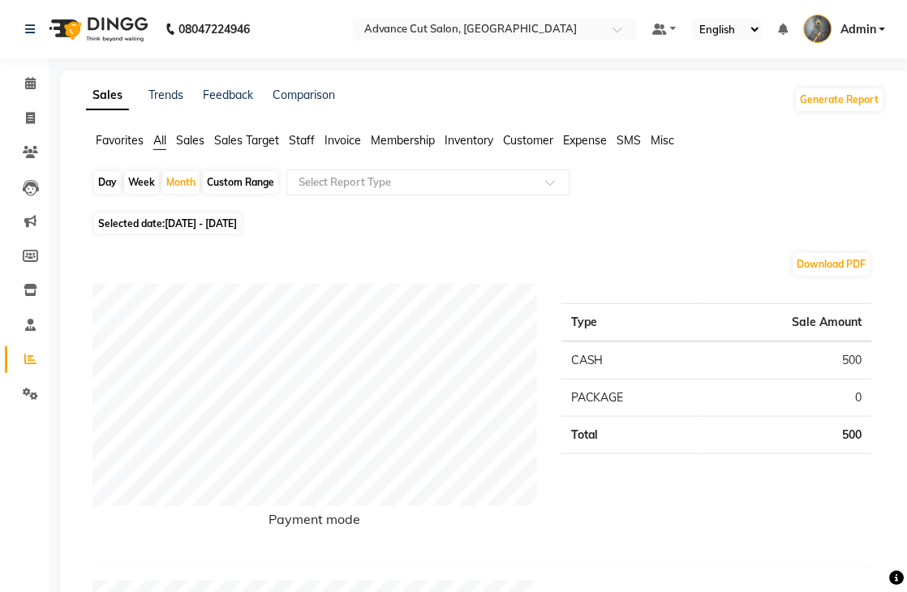
click at [144, 183] on div "Week" at bounding box center [141, 182] width 35 height 23
select select "9"
select select "2025"
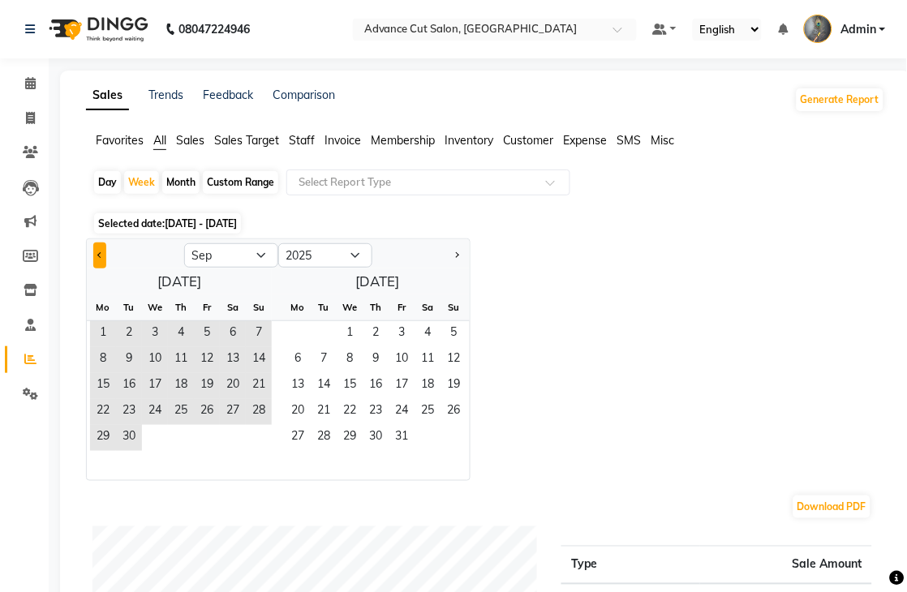
click at [93, 255] on button "Previous month" at bounding box center [99, 256] width 13 height 26
select select "8"
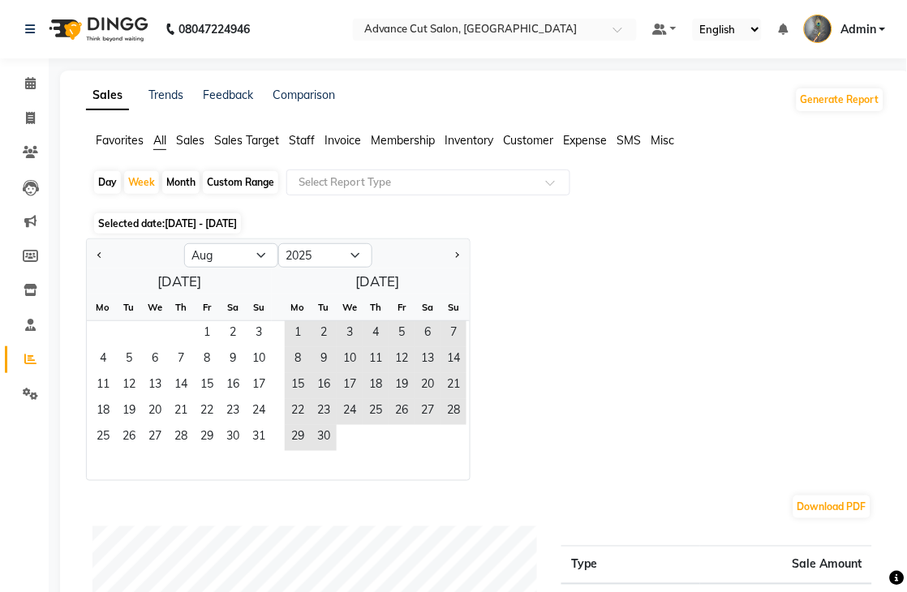
click at [177, 183] on div "Month" at bounding box center [180, 182] width 37 height 23
select select "9"
select select "2025"
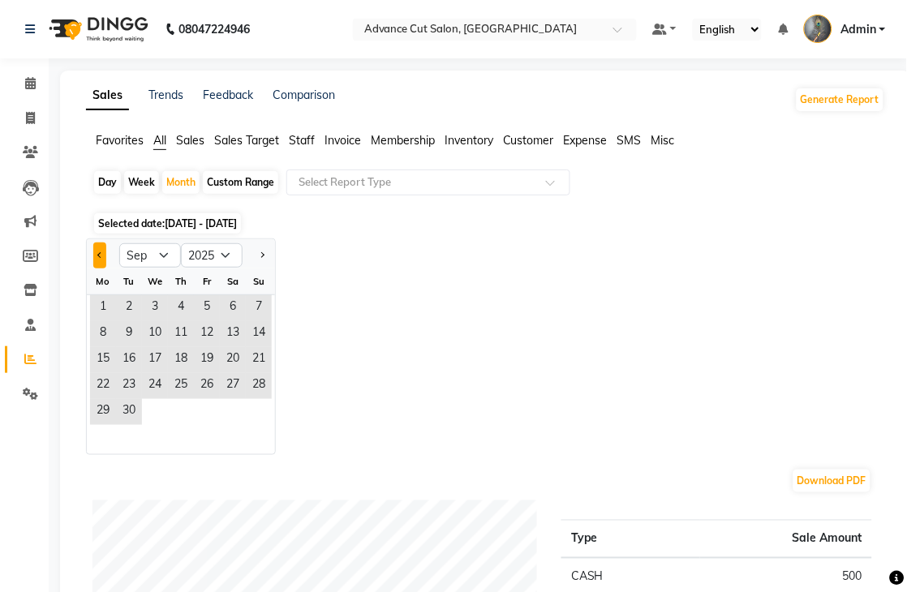
click at [95, 250] on button "Previous month" at bounding box center [99, 256] width 13 height 26
select select "8"
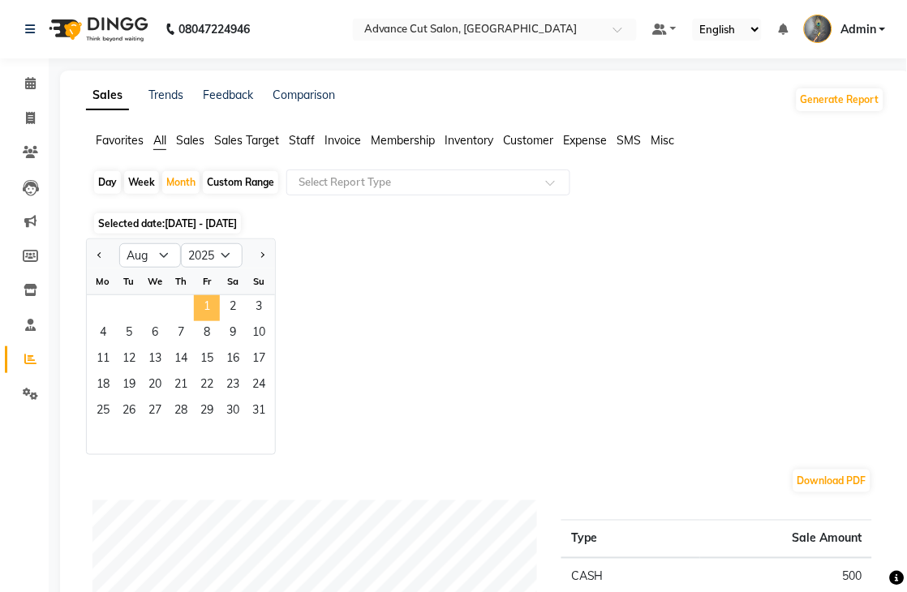
click at [204, 307] on span "1" at bounding box center [207, 308] width 26 height 26
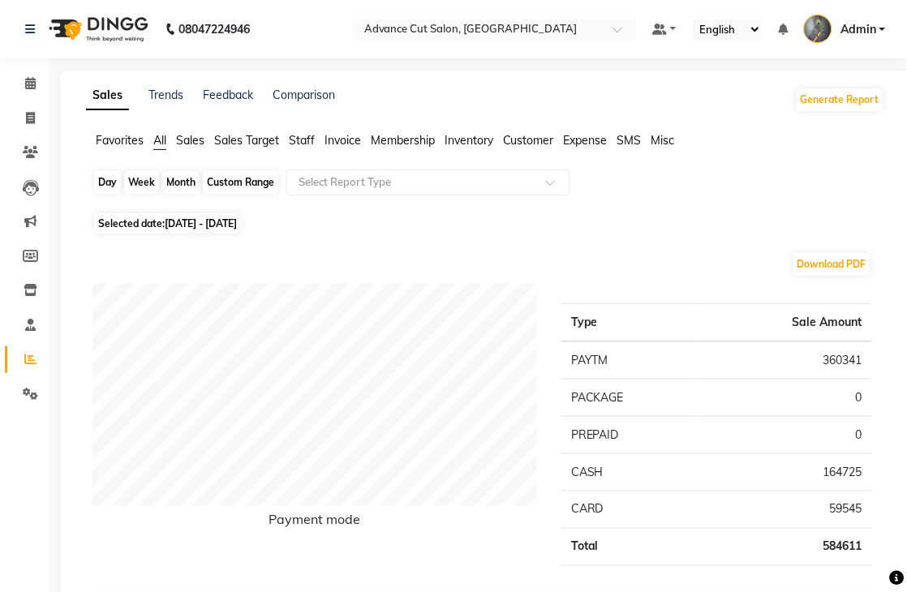
click at [177, 184] on div "Month" at bounding box center [180, 182] width 37 height 23
select select "8"
select select "2025"
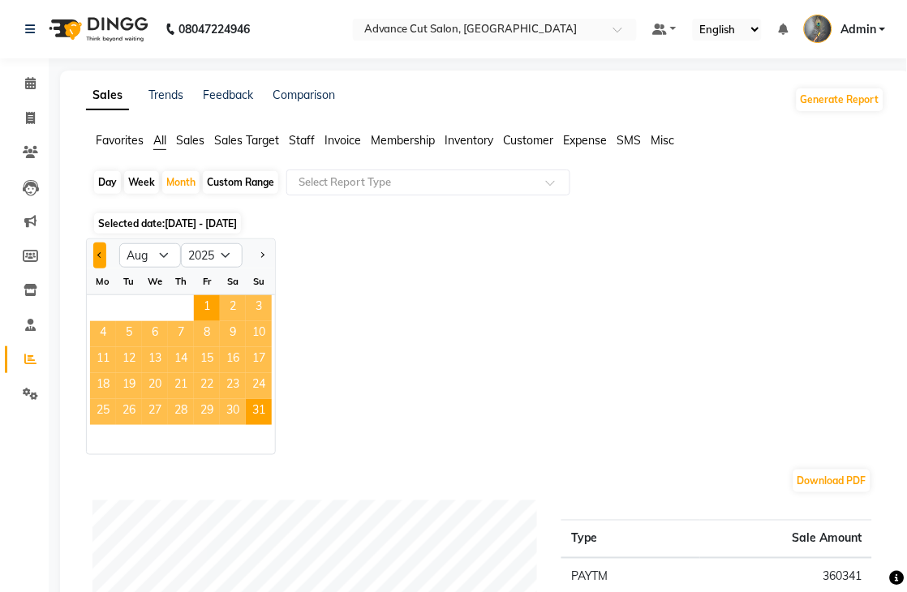
drag, startPoint x: 100, startPoint y: 253, endPoint x: 101, endPoint y: 263, distance: 9.9
click at [99, 253] on span "Previous month" at bounding box center [100, 255] width 6 height 6
select select "7"
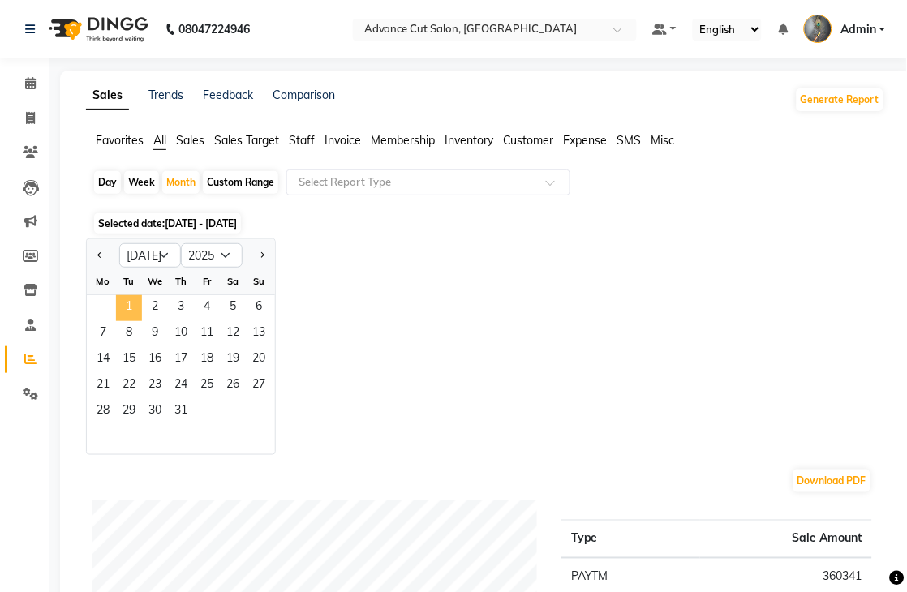
click at [130, 301] on span "1" at bounding box center [129, 308] width 26 height 26
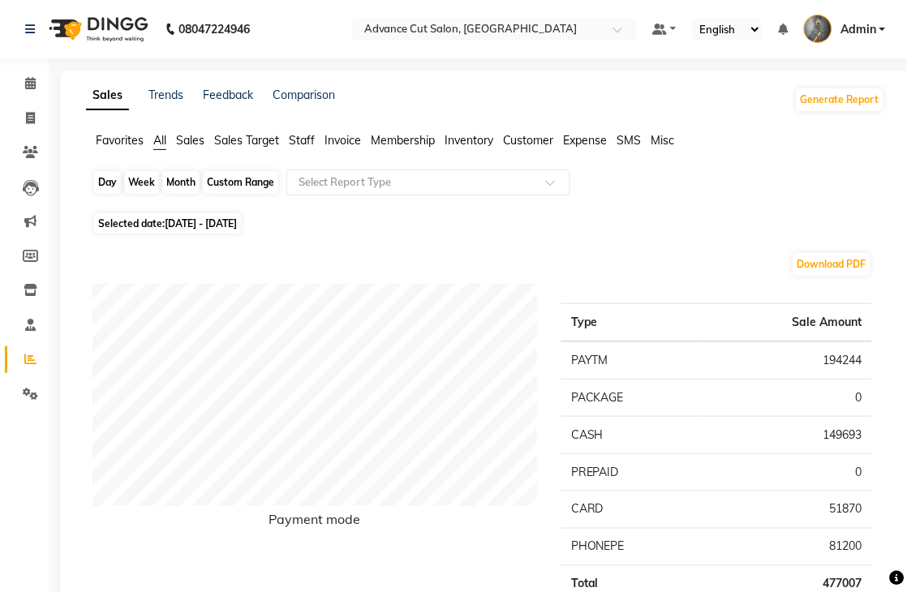
click at [185, 182] on div "Month" at bounding box center [180, 182] width 37 height 23
select select "7"
select select "2025"
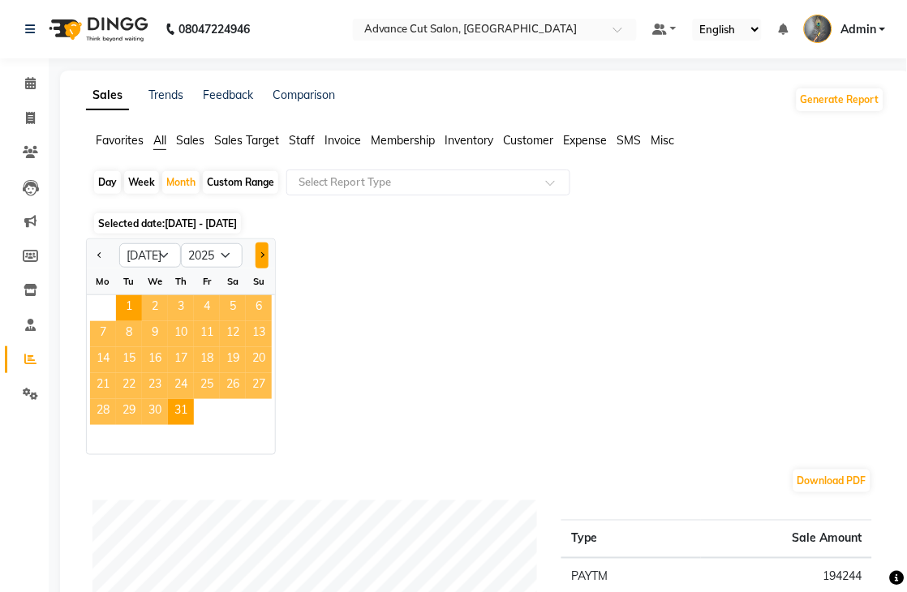
click at [264, 257] on button "Next month" at bounding box center [262, 256] width 13 height 26
select select "8"
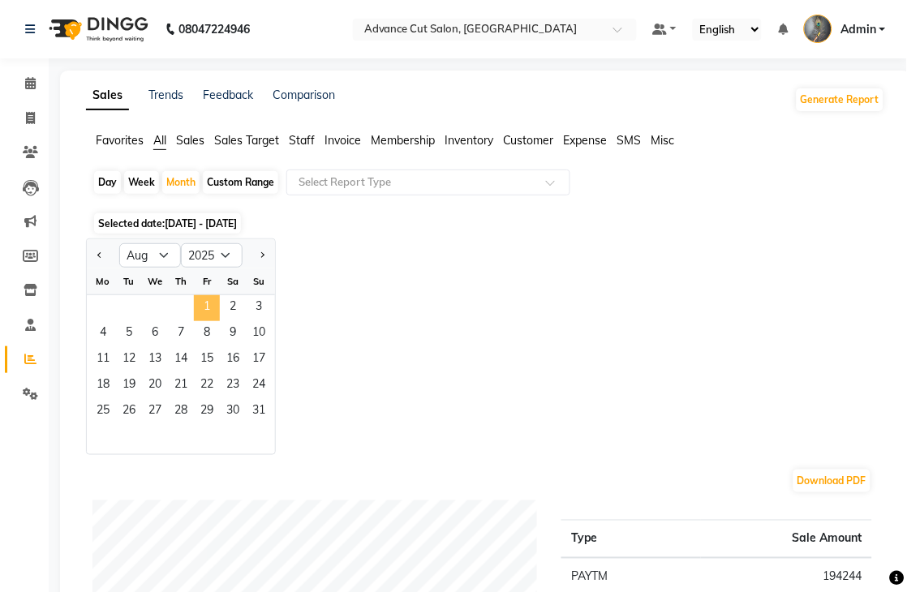
click at [206, 305] on span "1" at bounding box center [207, 308] width 26 height 26
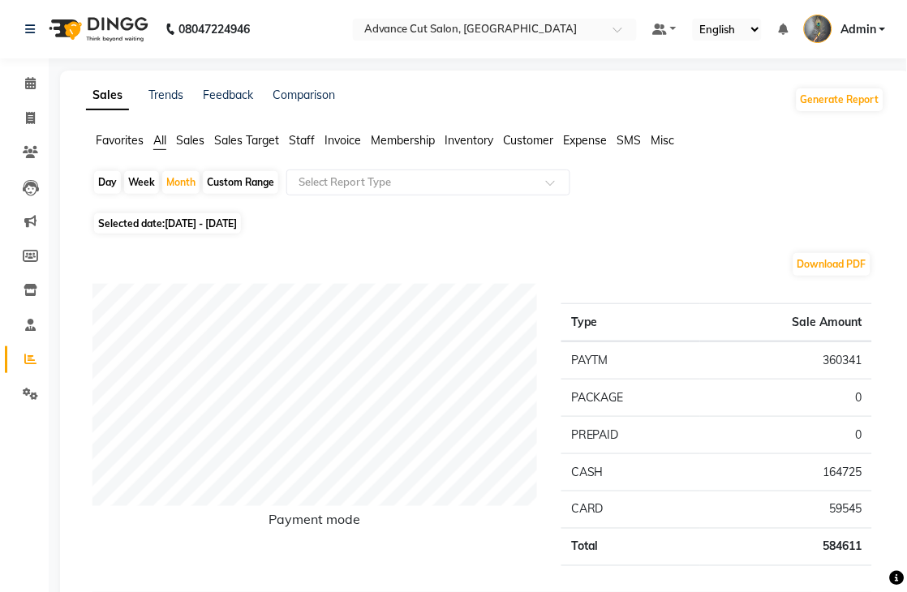
click at [312, 138] on span "Staff" at bounding box center [302, 140] width 26 height 15
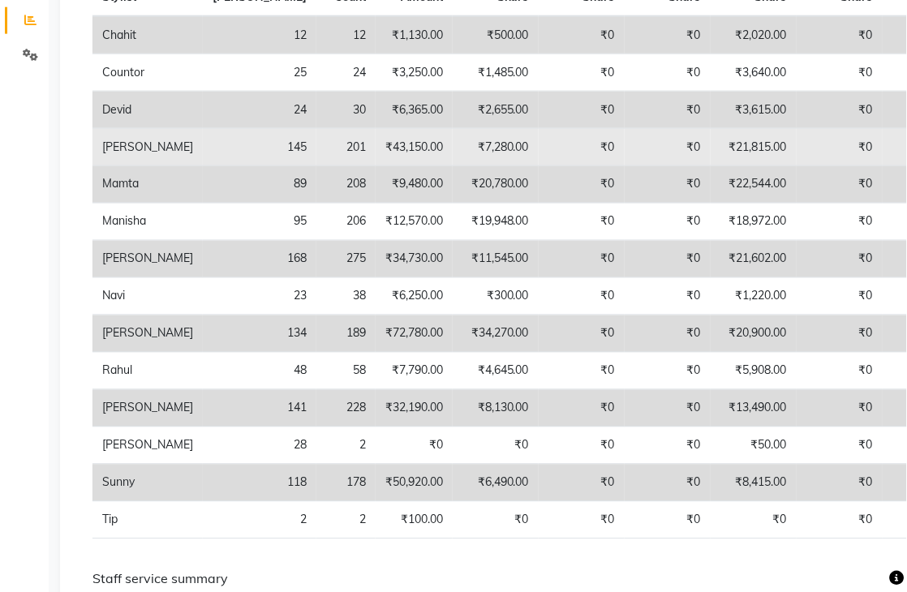
scroll to position [180, 0]
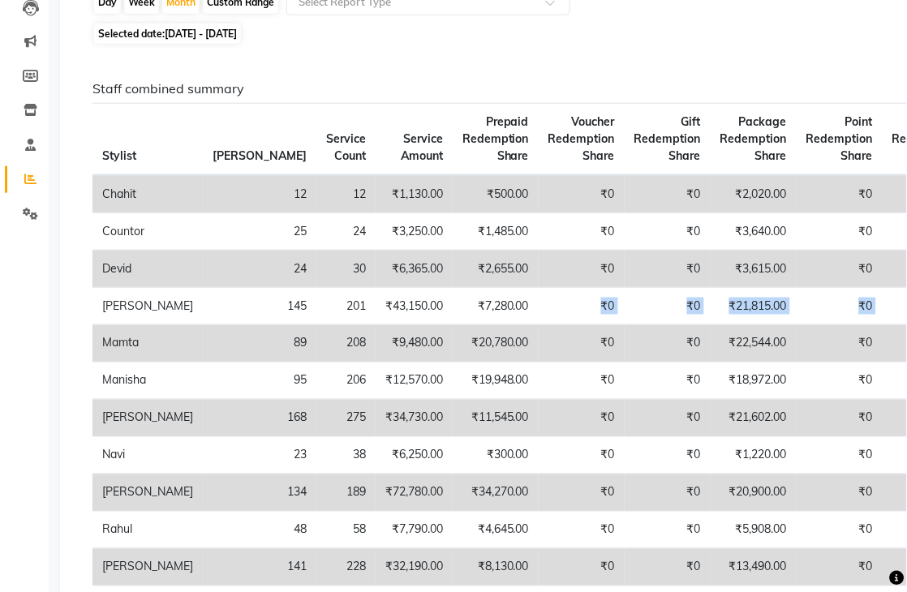
drag, startPoint x: 518, startPoint y: 312, endPoint x: 919, endPoint y: 303, distance: 401.7
click at [907, 303] on html "08047224946 Select Location × Advance Cut Salon, Sector 4 Gurugram Default Pane…" at bounding box center [453, 116] width 907 height 592
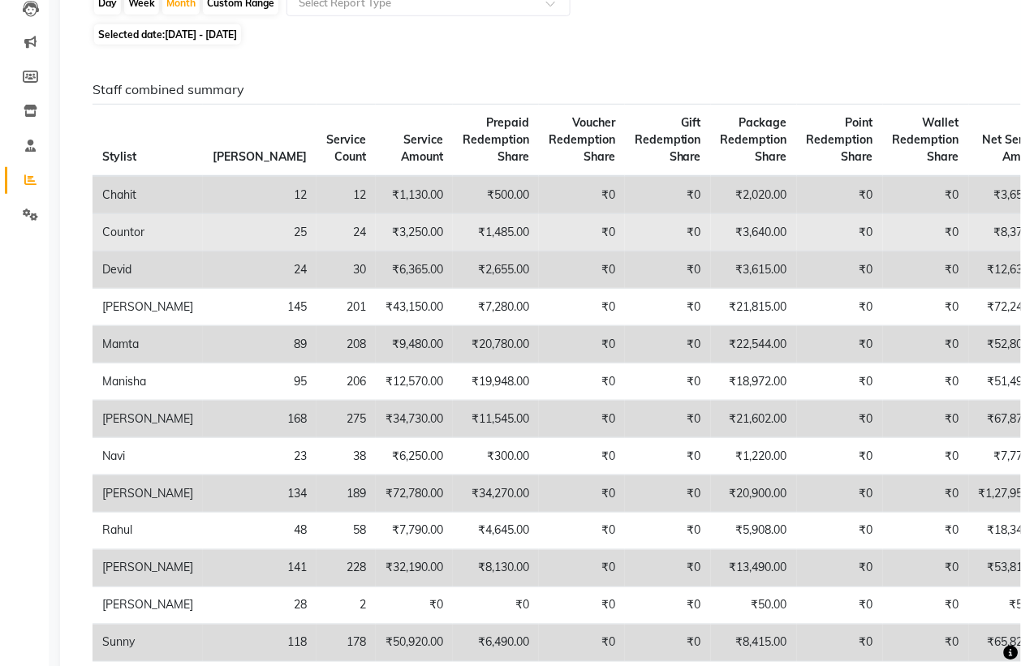
drag, startPoint x: 890, startPoint y: 2, endPoint x: 621, endPoint y: 229, distance: 351.8
click at [711, 229] on td "₹3,640.00" at bounding box center [754, 232] width 86 height 37
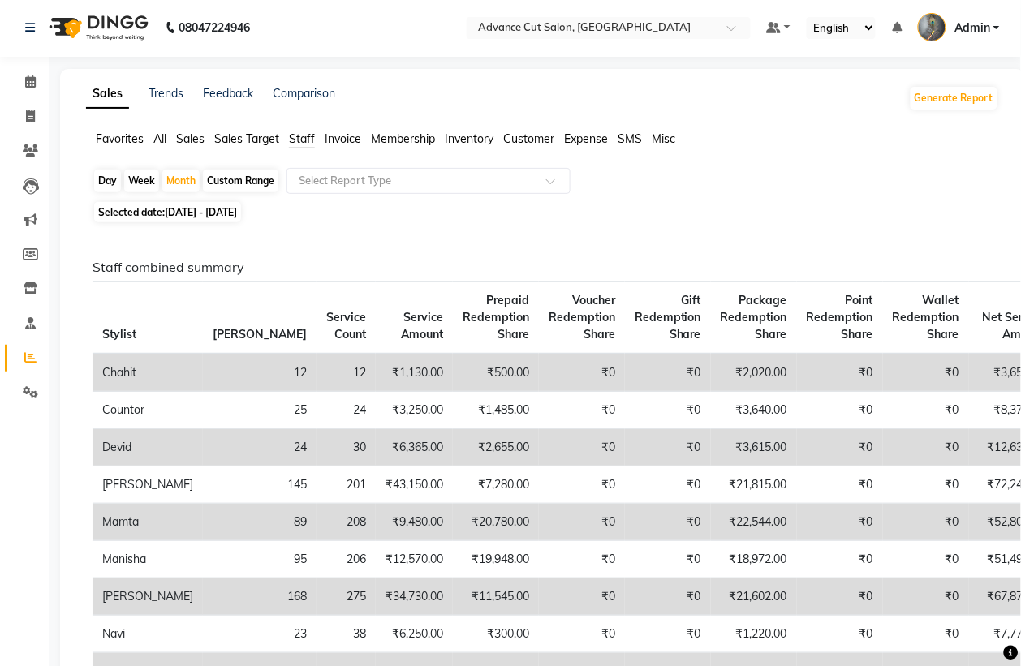
scroll to position [0, 0]
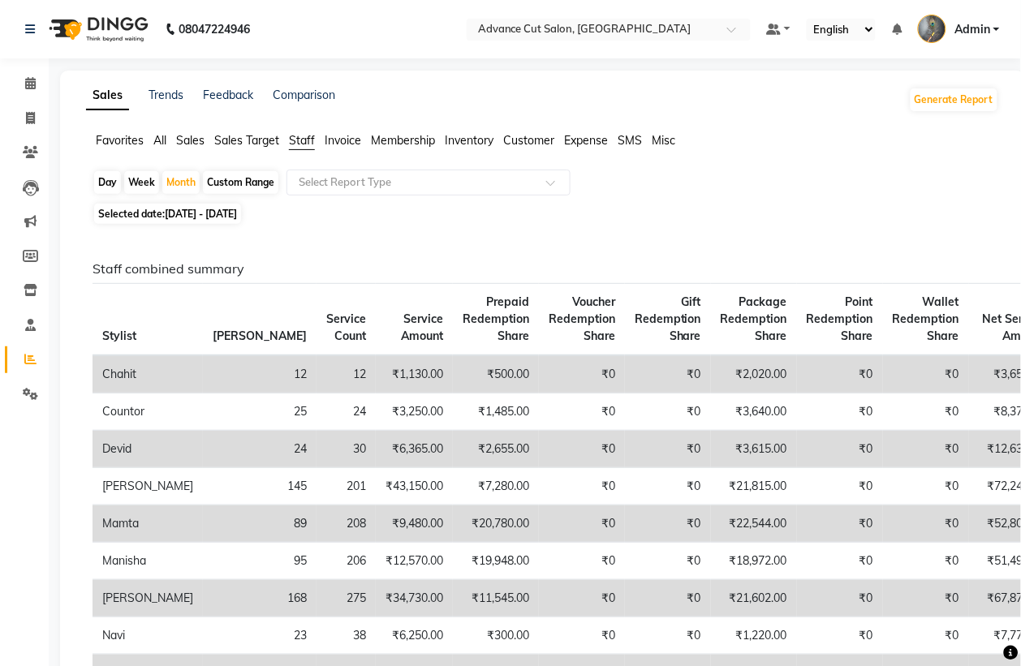
click at [155, 140] on span "All" at bounding box center [159, 140] width 13 height 15
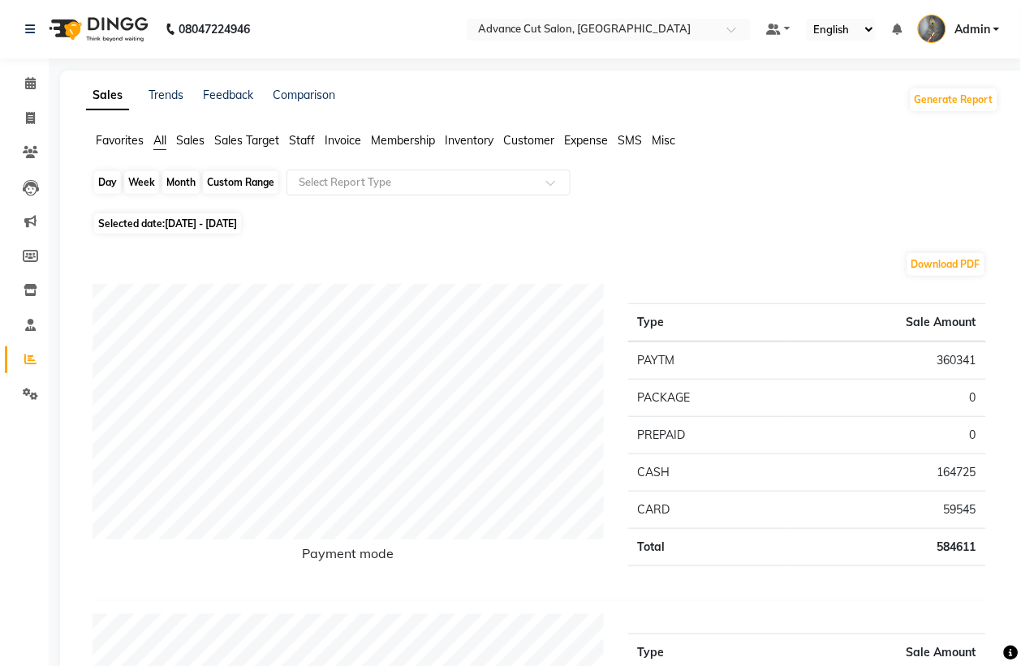
click at [181, 187] on div "Month" at bounding box center [180, 182] width 37 height 23
select select "8"
select select "2025"
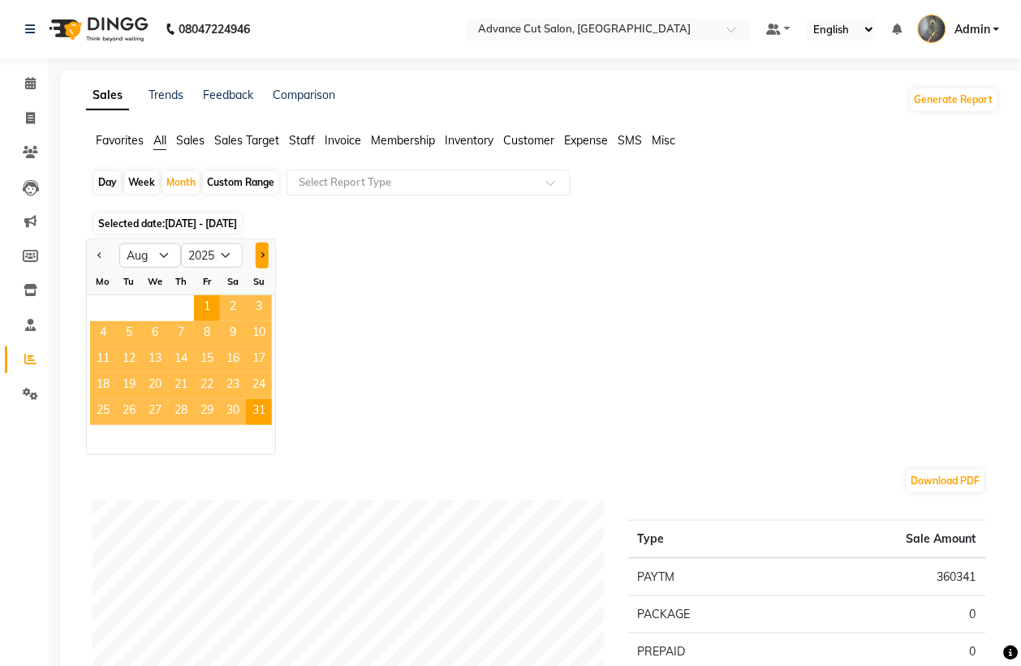
click at [265, 260] on button "Next month" at bounding box center [262, 256] width 13 height 26
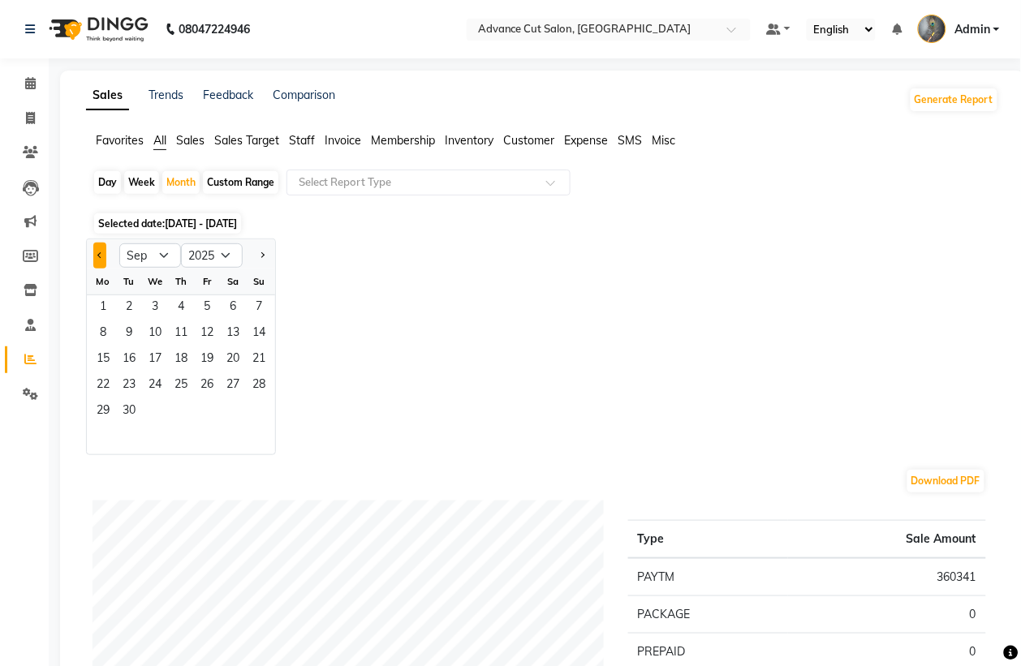
click at [103, 254] on button "Previous month" at bounding box center [99, 256] width 13 height 26
select select "8"
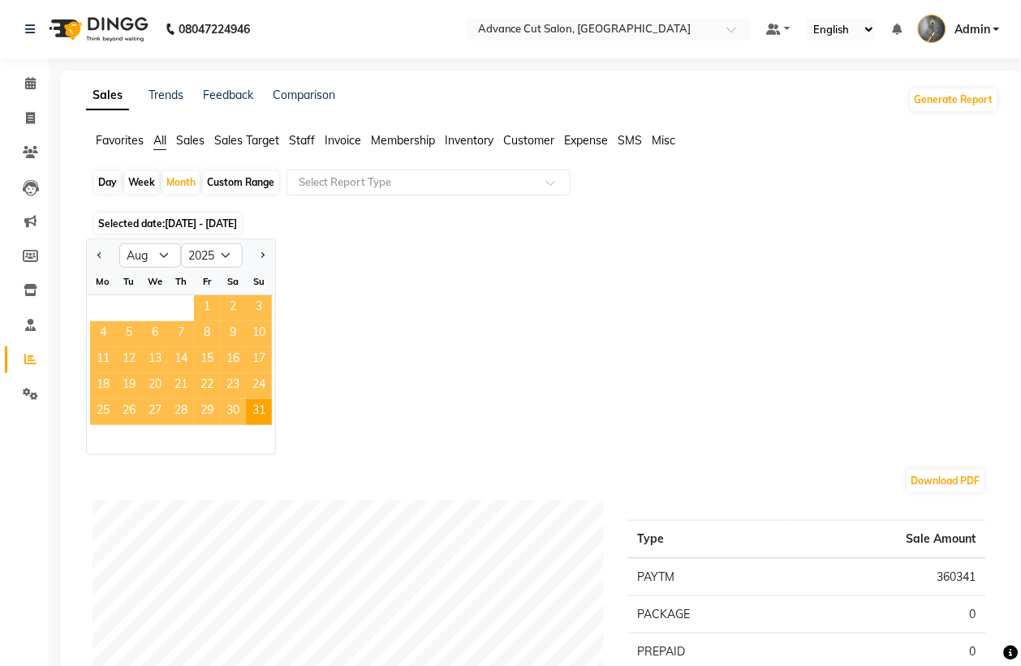
click at [207, 301] on span "1" at bounding box center [207, 308] width 26 height 26
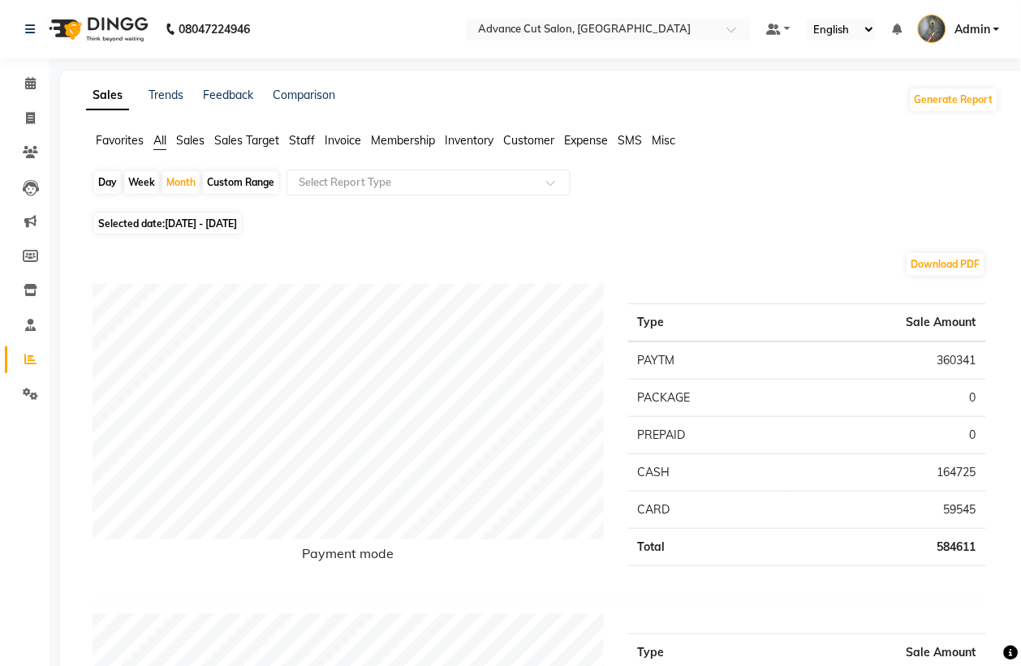
click at [310, 143] on span "Staff" at bounding box center [302, 140] width 26 height 15
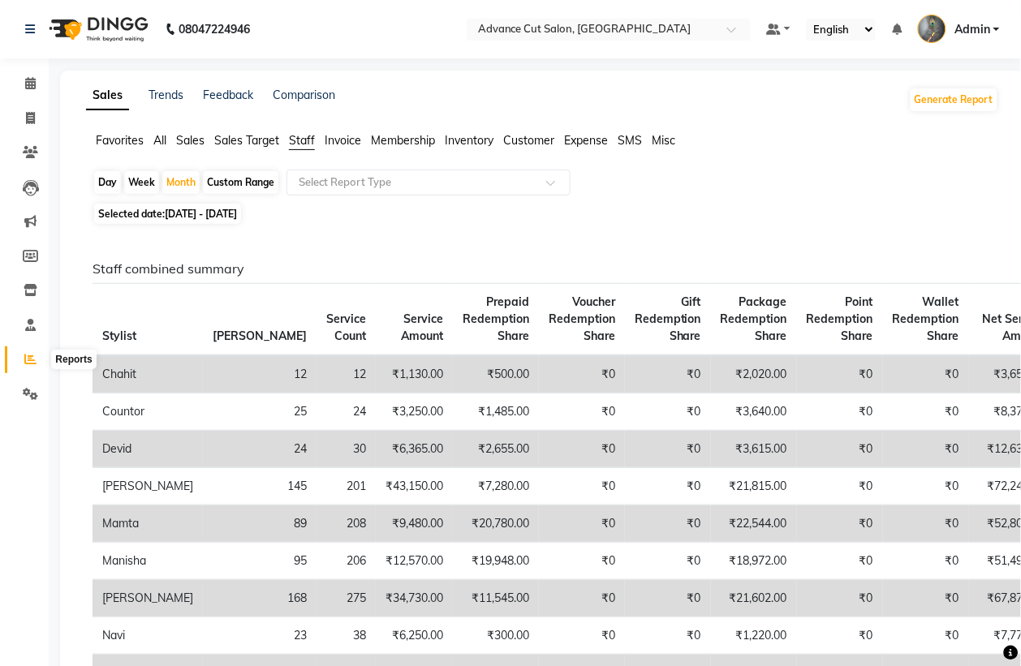
click at [37, 358] on span at bounding box center [30, 359] width 28 height 19
click at [18, 359] on span at bounding box center [30, 359] width 28 height 19
click at [169, 142] on ul "Favorites All Sales Sales Target Staff Invoice Membership Inventory Customer Ex…" at bounding box center [542, 141] width 913 height 18
click at [159, 142] on span "All" at bounding box center [159, 140] width 13 height 15
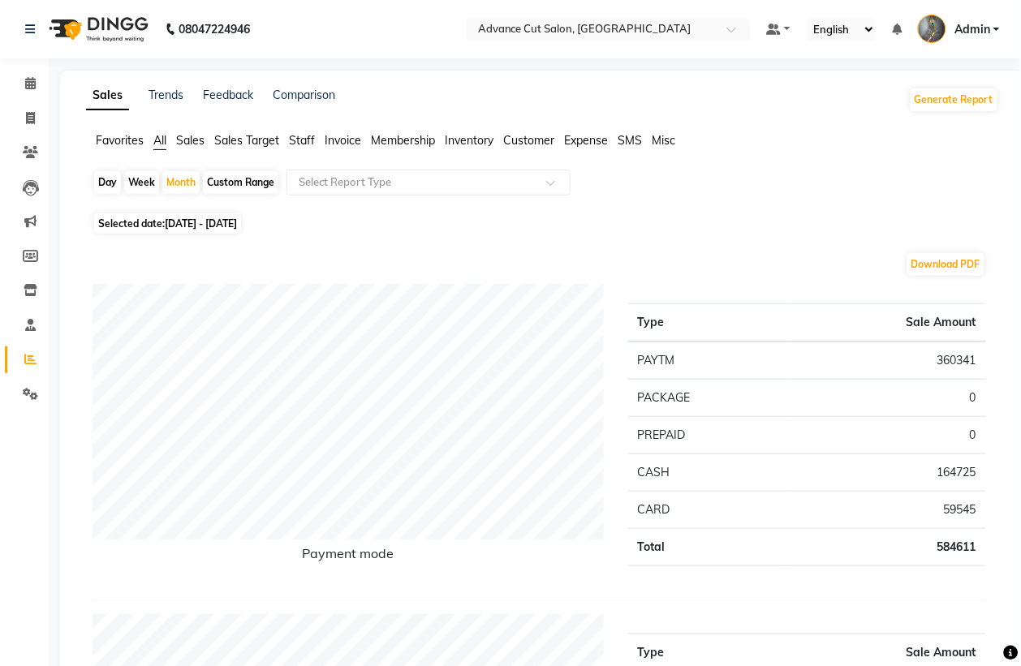
click at [111, 177] on div "Day" at bounding box center [107, 182] width 27 height 23
select select "8"
select select "2025"
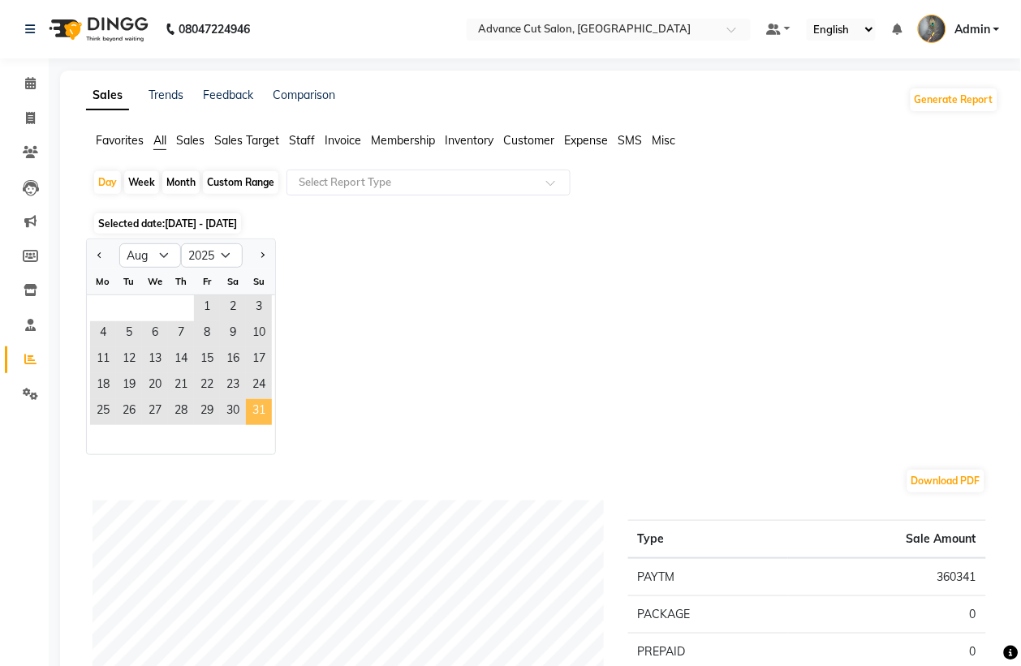
click at [257, 416] on span "31" at bounding box center [259, 412] width 26 height 26
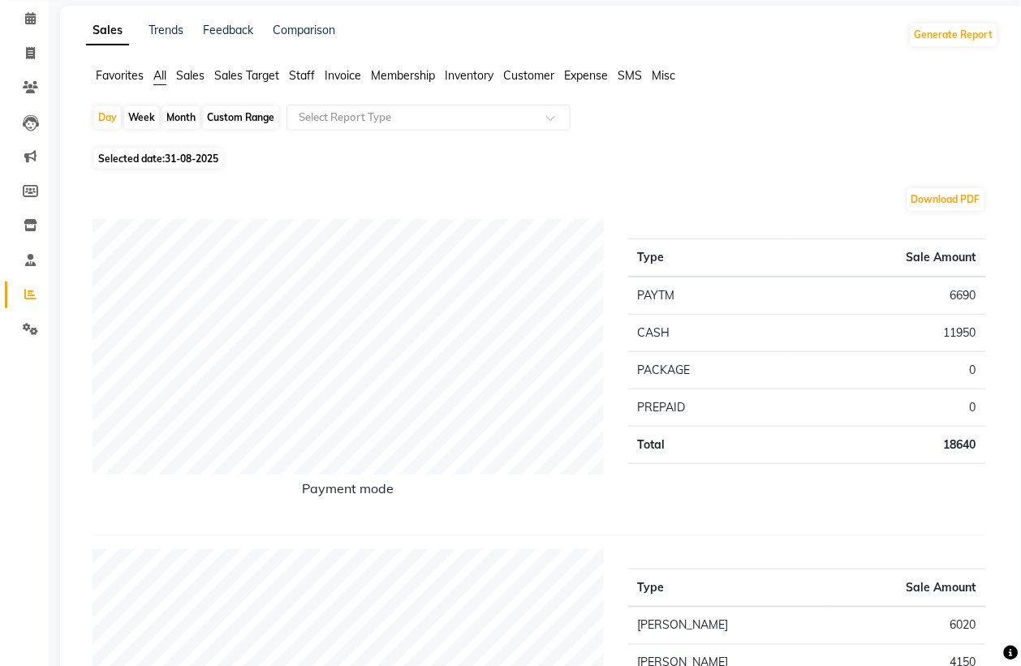
scroll to position [13, 0]
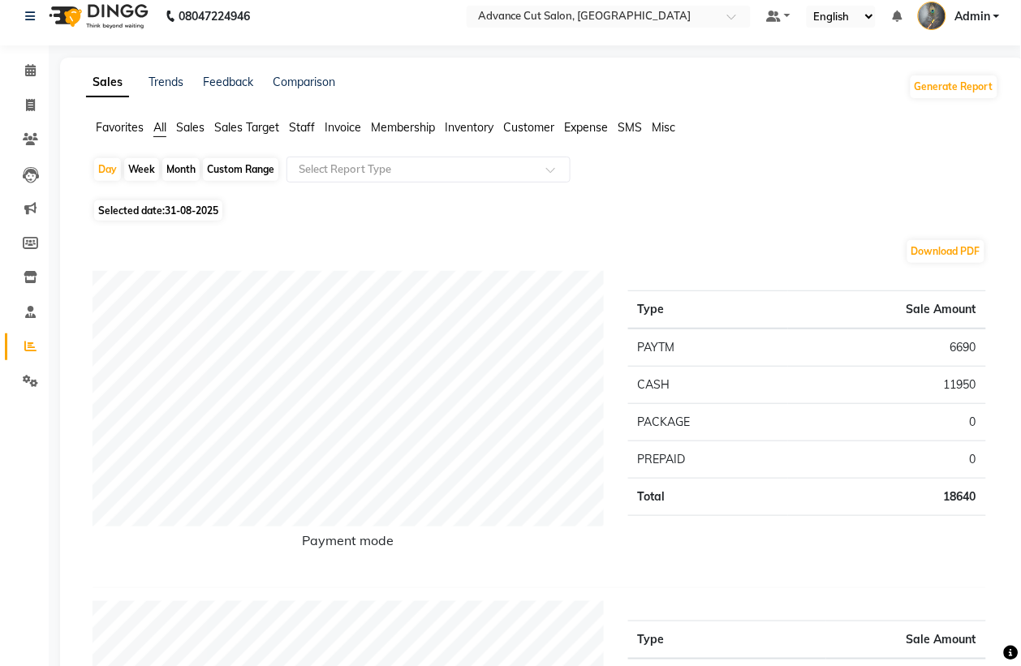
click at [213, 168] on div "Custom Range" at bounding box center [240, 169] width 75 height 23
select select "8"
select select "2025"
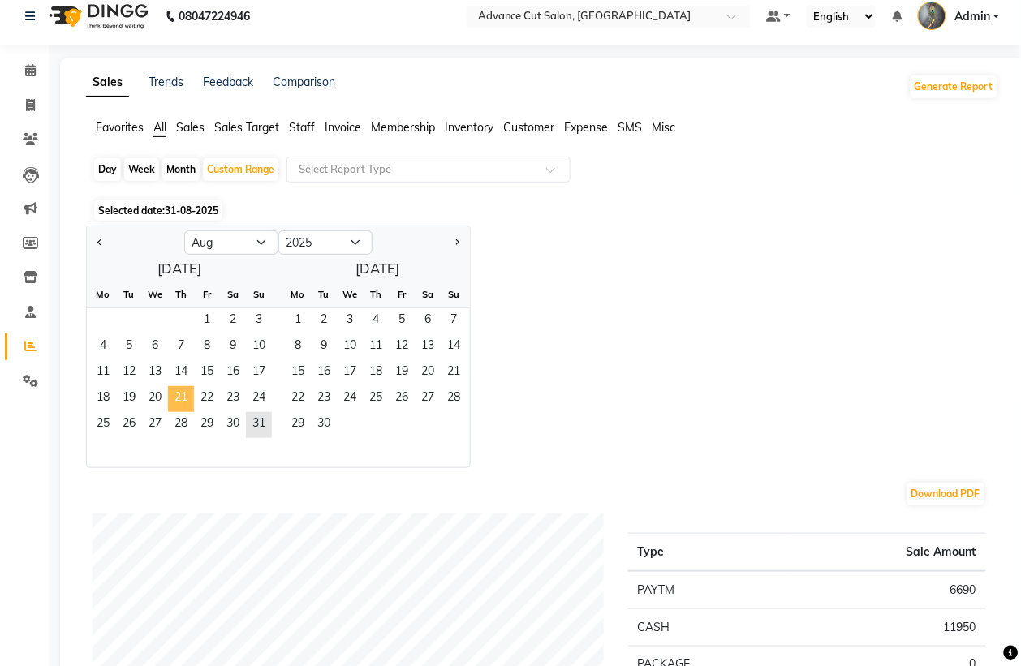
click at [181, 398] on span "21" at bounding box center [181, 399] width 26 height 26
click at [262, 430] on span "31" at bounding box center [259, 425] width 26 height 26
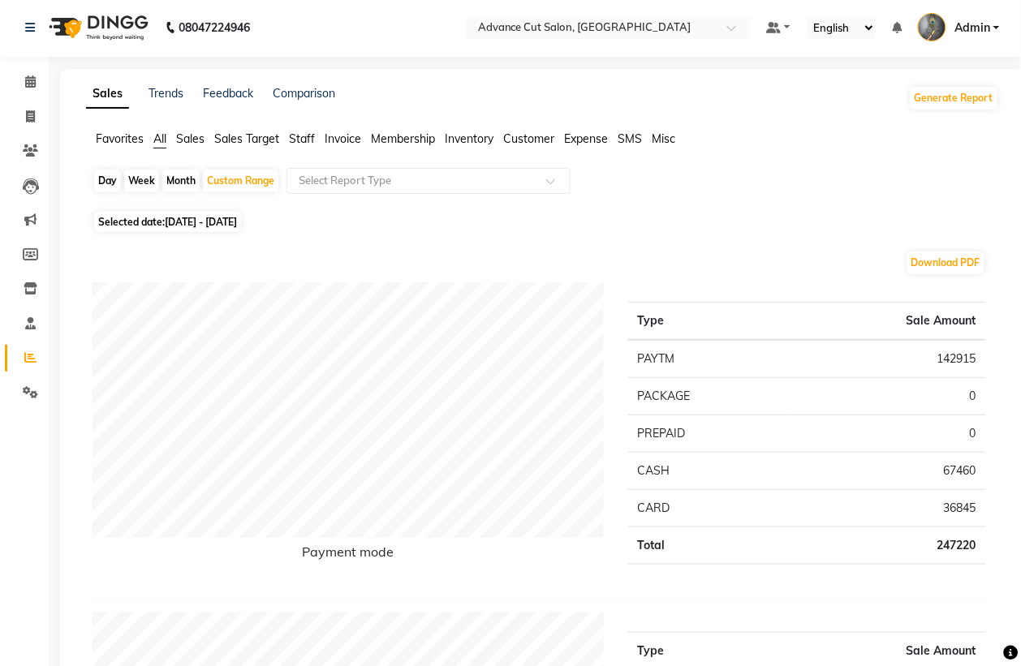
scroll to position [0, 0]
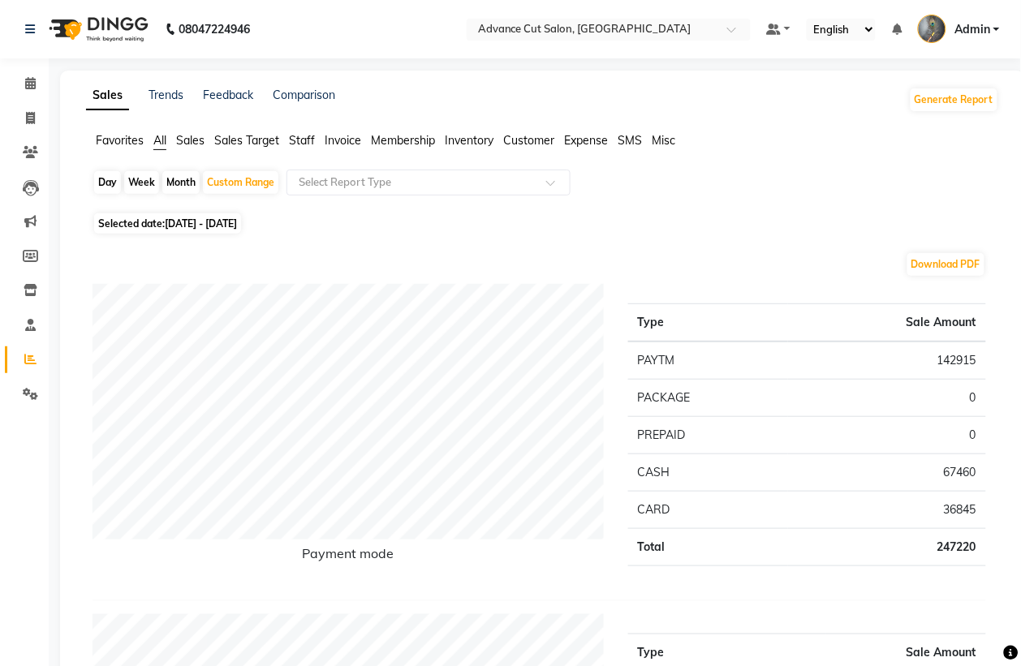
click at [230, 140] on span "Sales Target" at bounding box center [246, 140] width 65 height 15
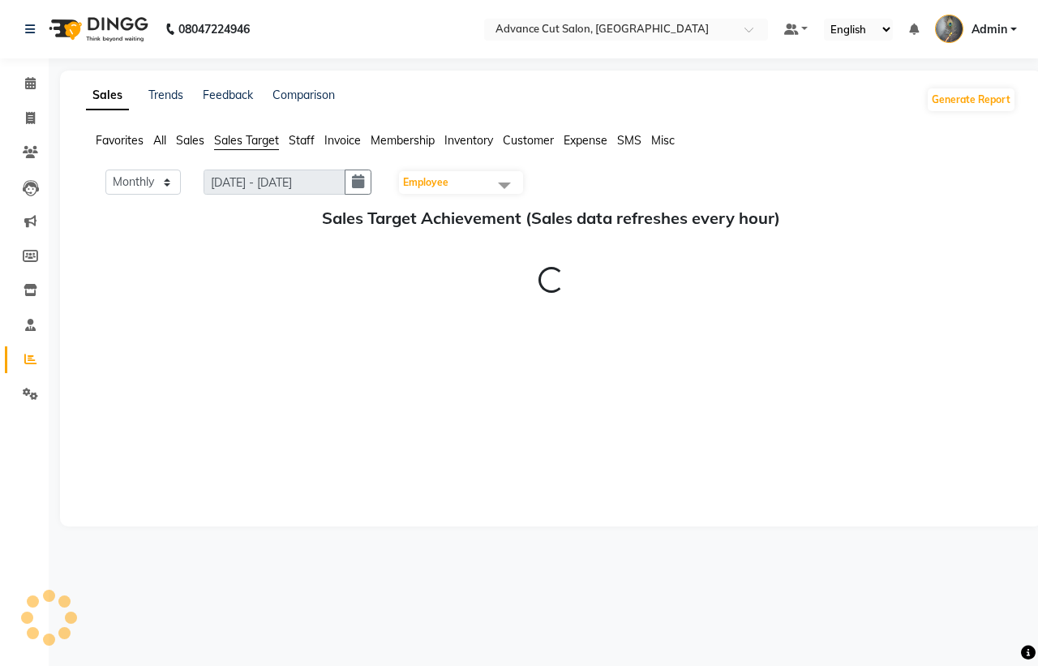
click at [189, 140] on span "Sales" at bounding box center [190, 140] width 28 height 15
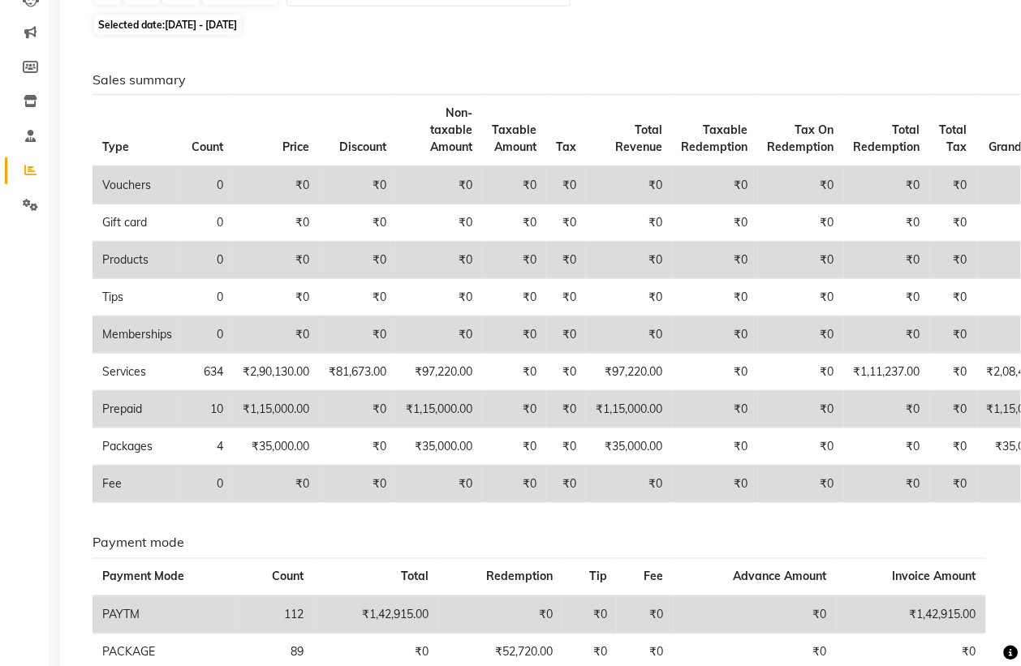
scroll to position [203, 0]
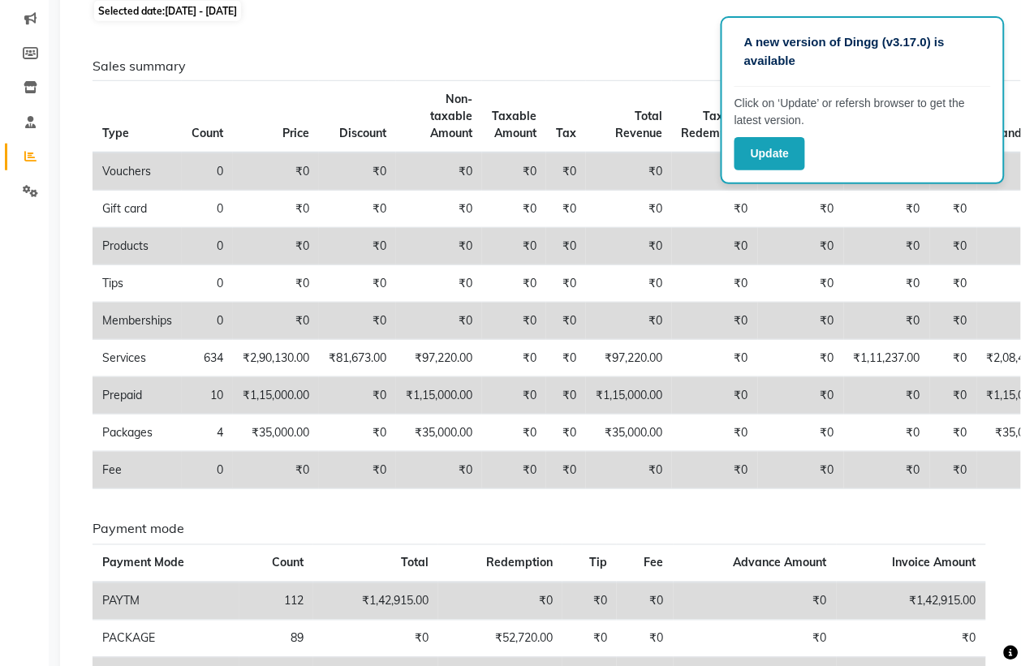
click at [0, 49] on li "Members" at bounding box center [24, 54] width 49 height 35
click at [621, 45] on div "Sales summary Type Count Price Discount Non-taxable Amount Taxable Amount Tax T…" at bounding box center [539, 420] width 919 height 789
click at [781, 157] on button "Update" at bounding box center [769, 153] width 71 height 33
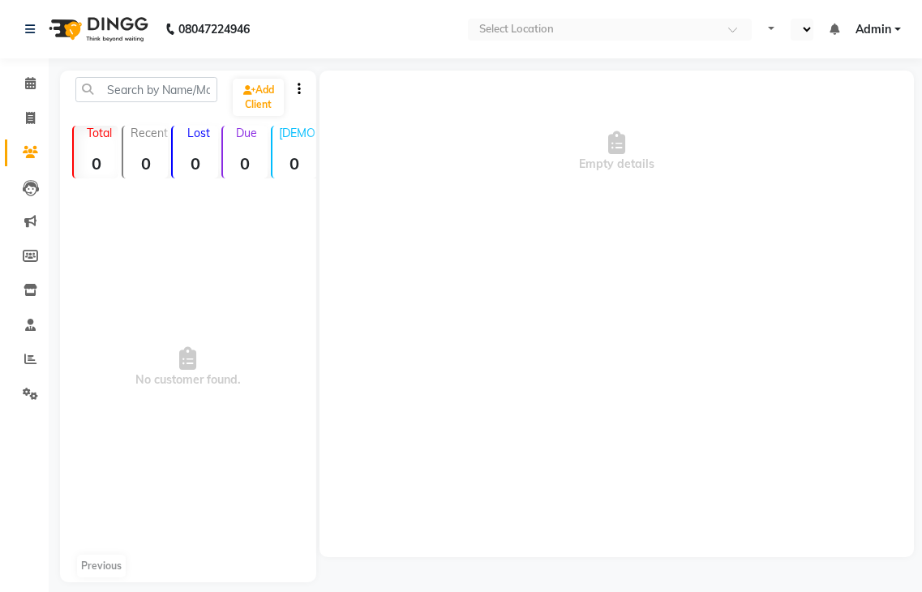
select select "en"
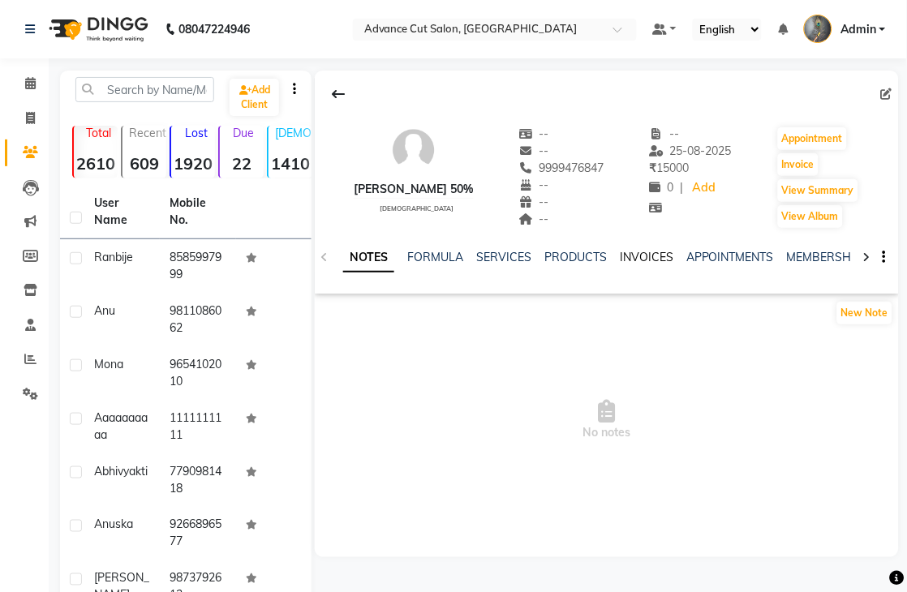
click at [645, 257] on link "INVOICES" at bounding box center [647, 257] width 54 height 15
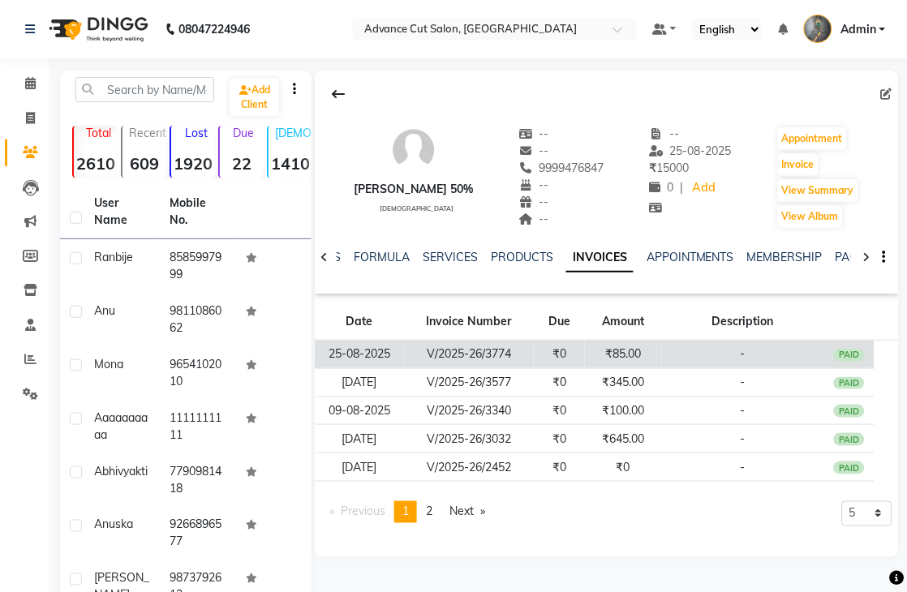
click at [612, 350] on td "₹85.00" at bounding box center [623, 355] width 76 height 28
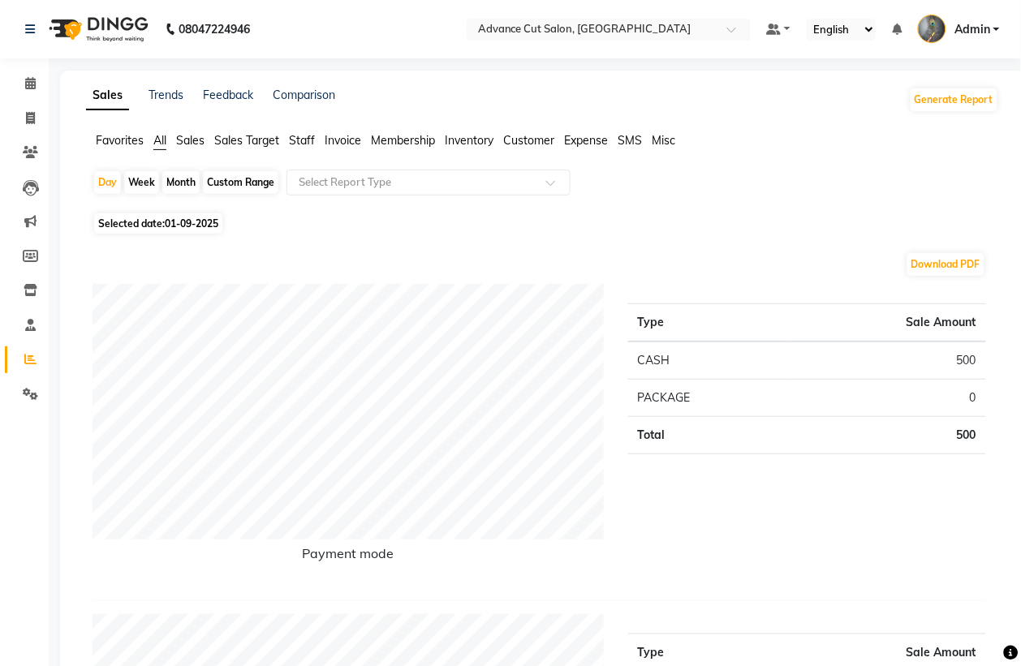
click at [176, 183] on div "Month" at bounding box center [180, 182] width 37 height 23
select select "9"
select select "2025"
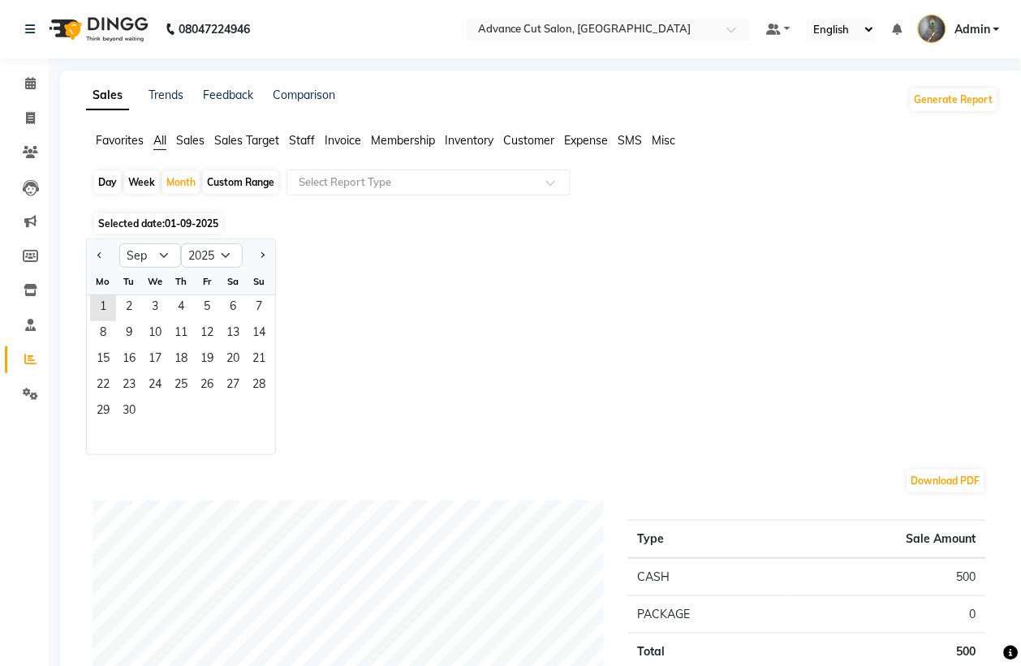
click at [92, 252] on div at bounding box center [103, 256] width 32 height 26
click at [103, 256] on span "Previous month" at bounding box center [100, 255] width 6 height 6
select select "8"
click at [256, 403] on span "31" at bounding box center [259, 412] width 26 height 26
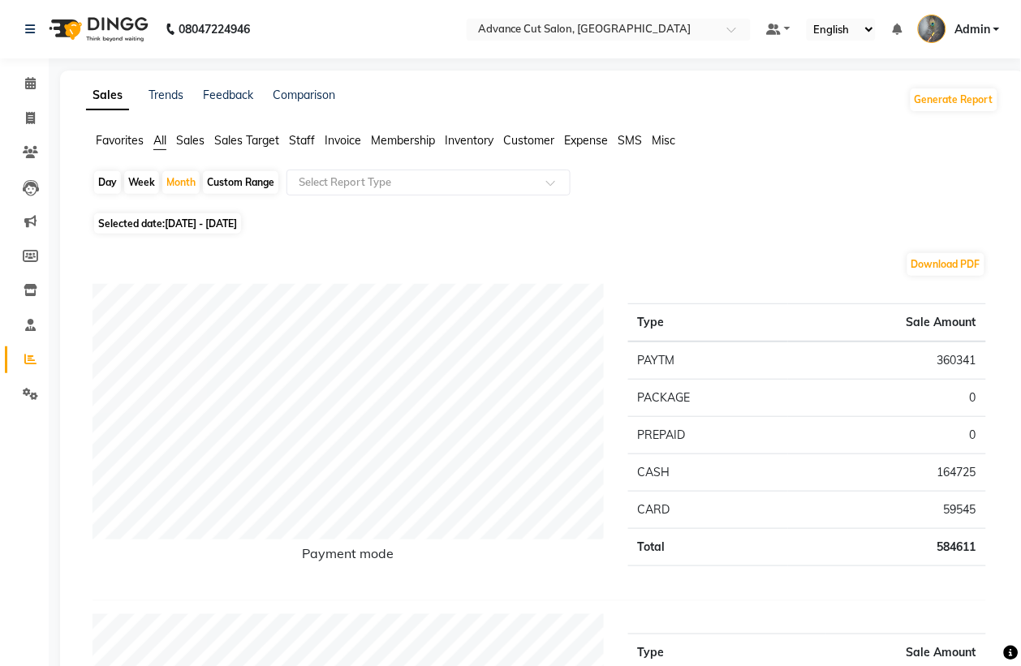
click at [313, 144] on span "Staff" at bounding box center [302, 140] width 26 height 15
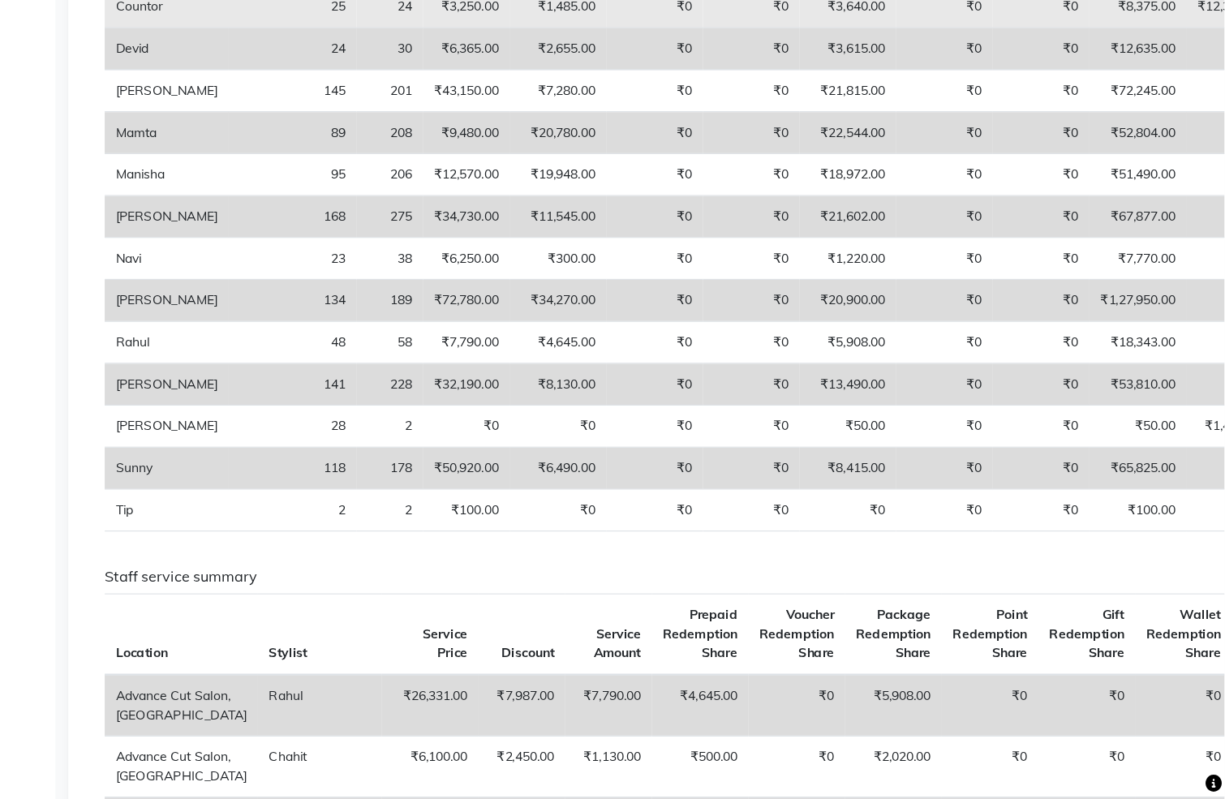
scroll to position [405, 0]
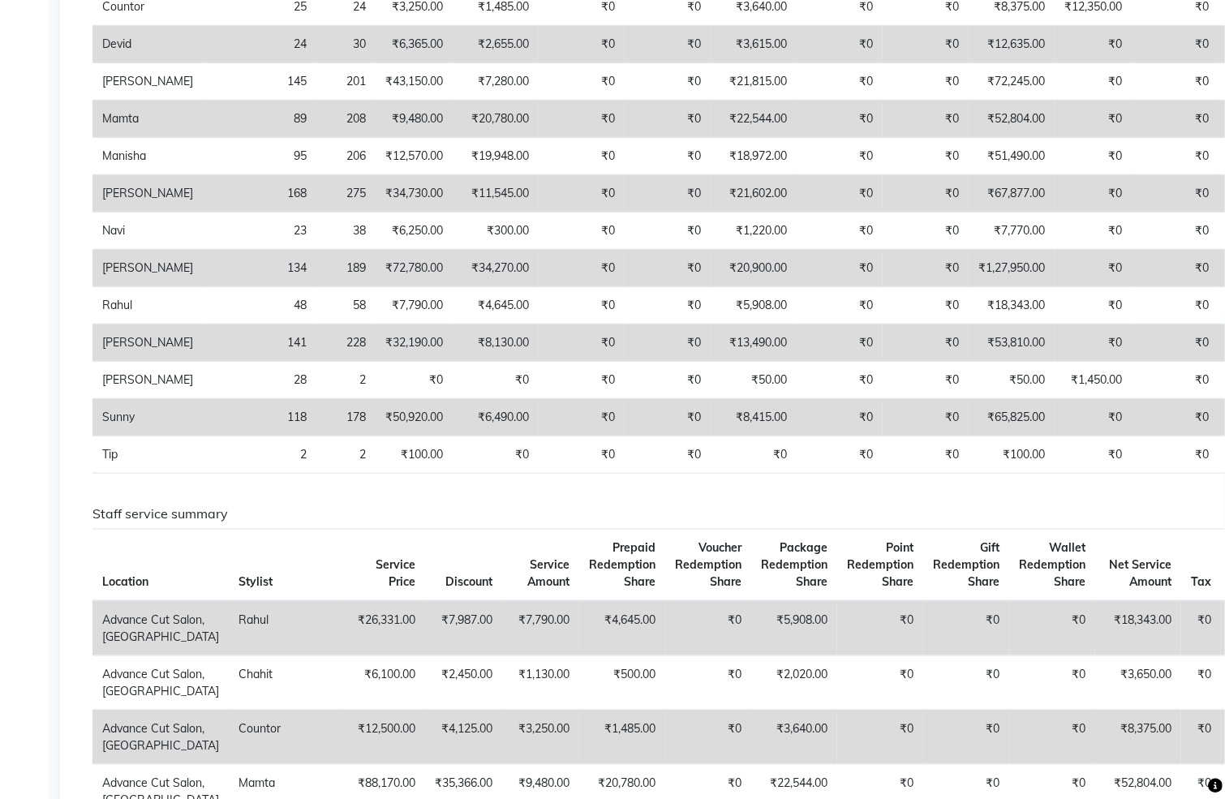
drag, startPoint x: 1018, startPoint y: 4, endPoint x: 687, endPoint y: 213, distance: 391.2
click at [711, 213] on td "₹21,602.00" at bounding box center [754, 193] width 86 height 37
drag, startPoint x: 161, startPoint y: 531, endPoint x: 1245, endPoint y: 499, distance: 1083.6
drag, startPoint x: 1035, startPoint y: 492, endPoint x: 1245, endPoint y: 492, distance: 209.3
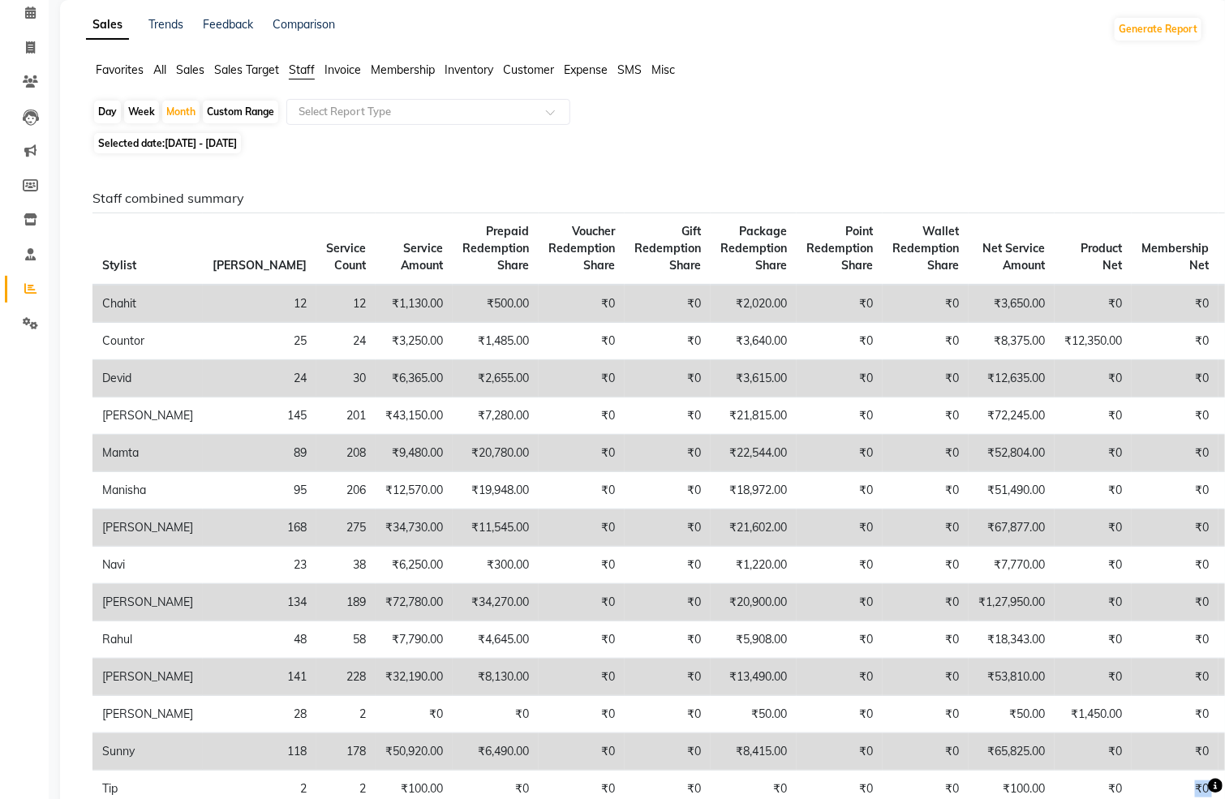
scroll to position [283, 0]
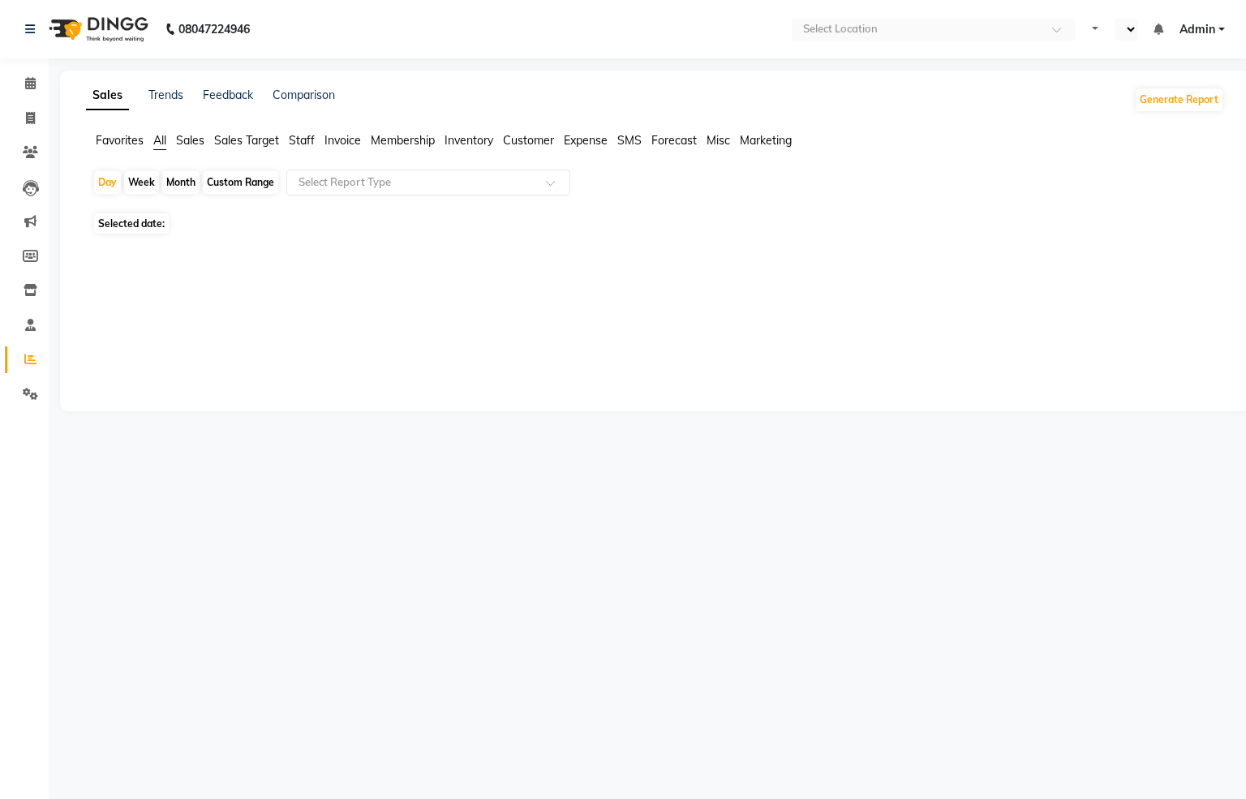
select select "en"
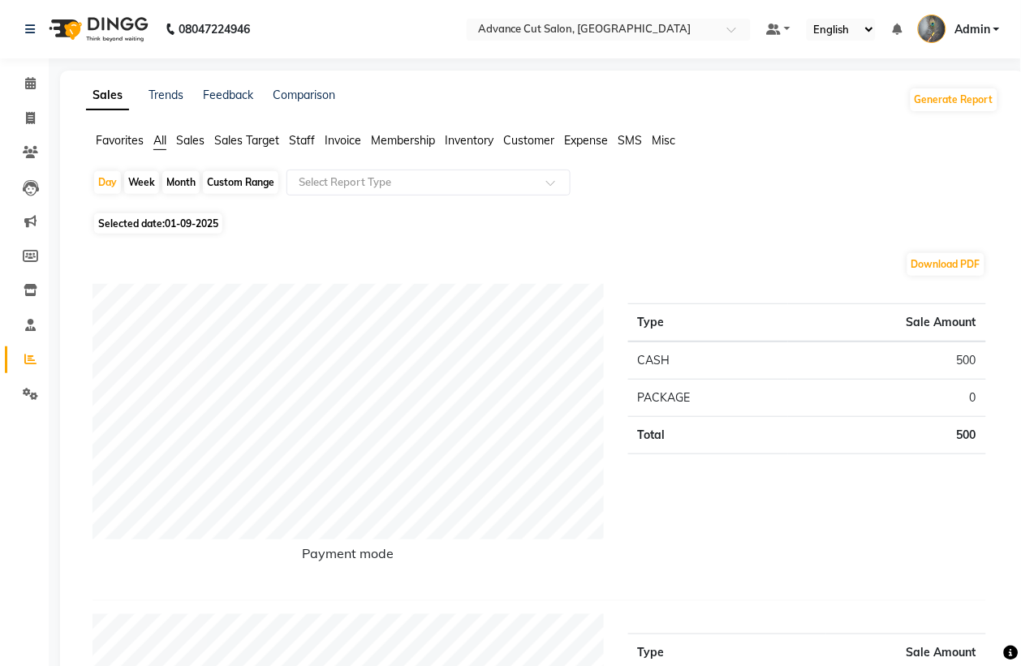
drag, startPoint x: 1180, startPoint y: 0, endPoint x: 577, endPoint y: 230, distance: 645.8
click at [577, 230] on div "Selected date: [DATE]" at bounding box center [545, 223] width 906 height 17
click at [26, 112] on icon at bounding box center [30, 118] width 9 height 12
select select "service"
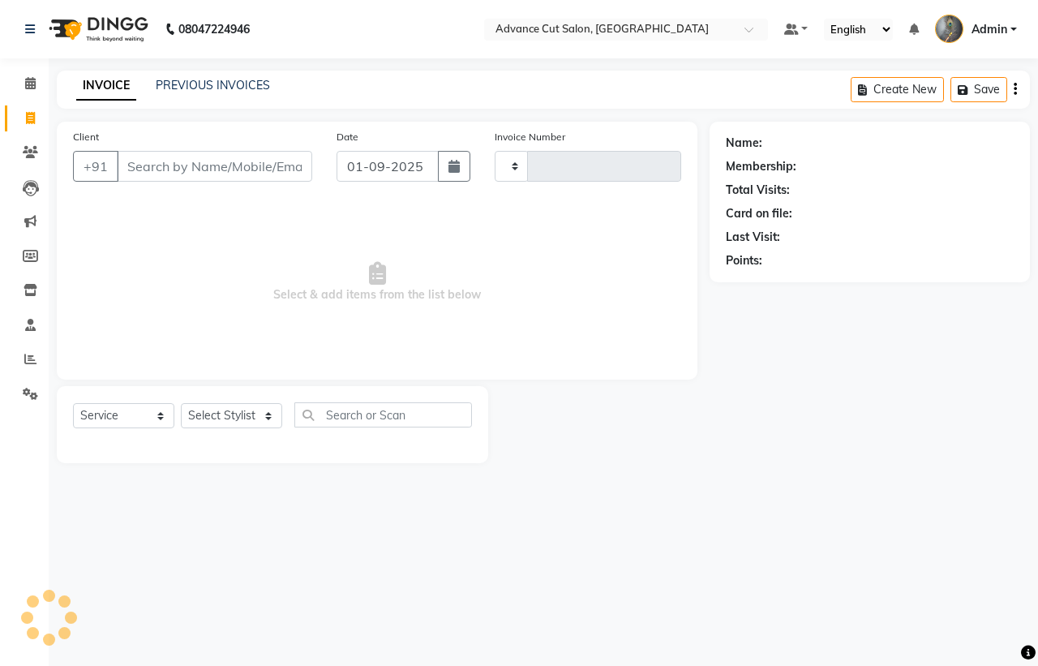
click at [237, 165] on input "Client" at bounding box center [215, 166] width 196 height 31
select select "4939"
type input "3960"
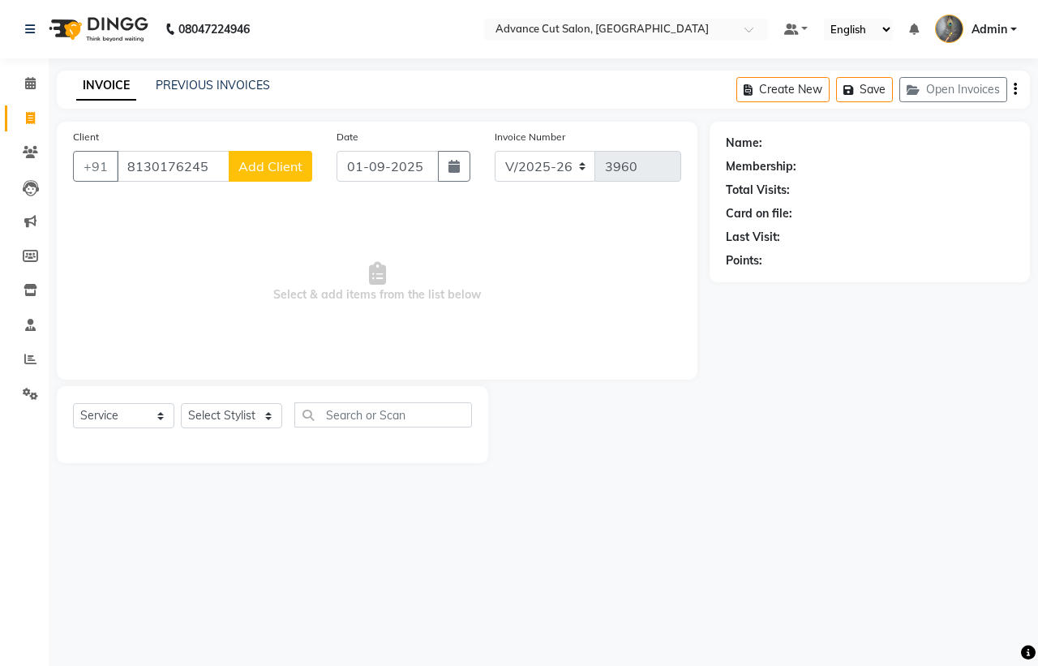
type input "8130176245"
click at [269, 167] on span "Add Client" at bounding box center [271, 166] width 64 height 16
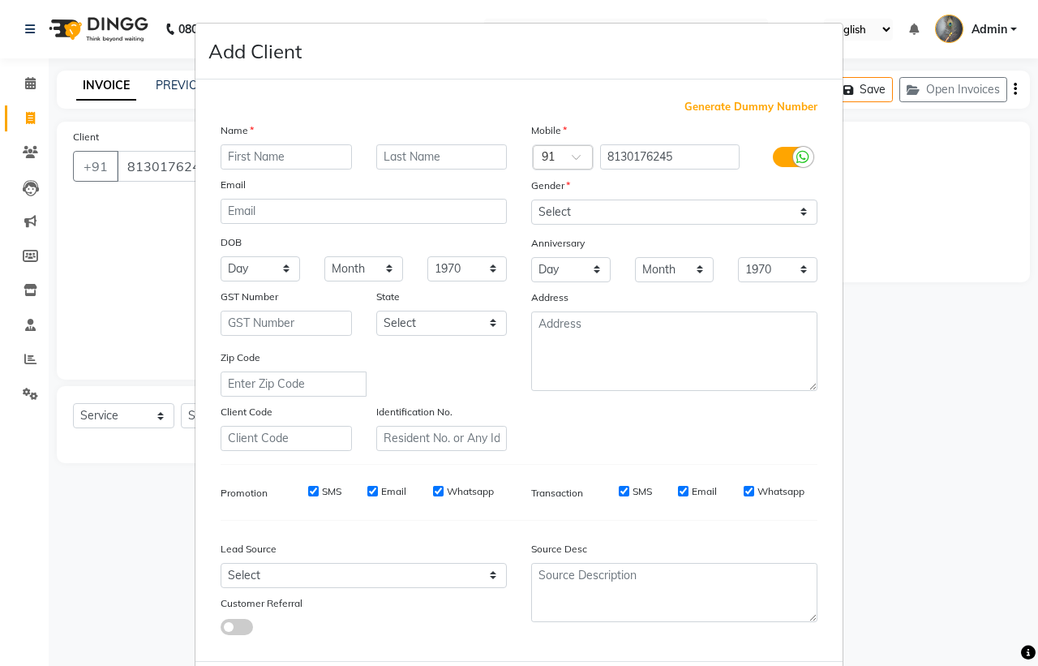
click at [257, 167] on input "text" at bounding box center [286, 156] width 131 height 25
type input "devid"
click at [664, 205] on select "Select Male Female Other Prefer Not To Say" at bounding box center [674, 212] width 286 height 25
select select "male"
click at [531, 200] on select "Select Male Female Other Prefer Not To Say" at bounding box center [674, 212] width 286 height 25
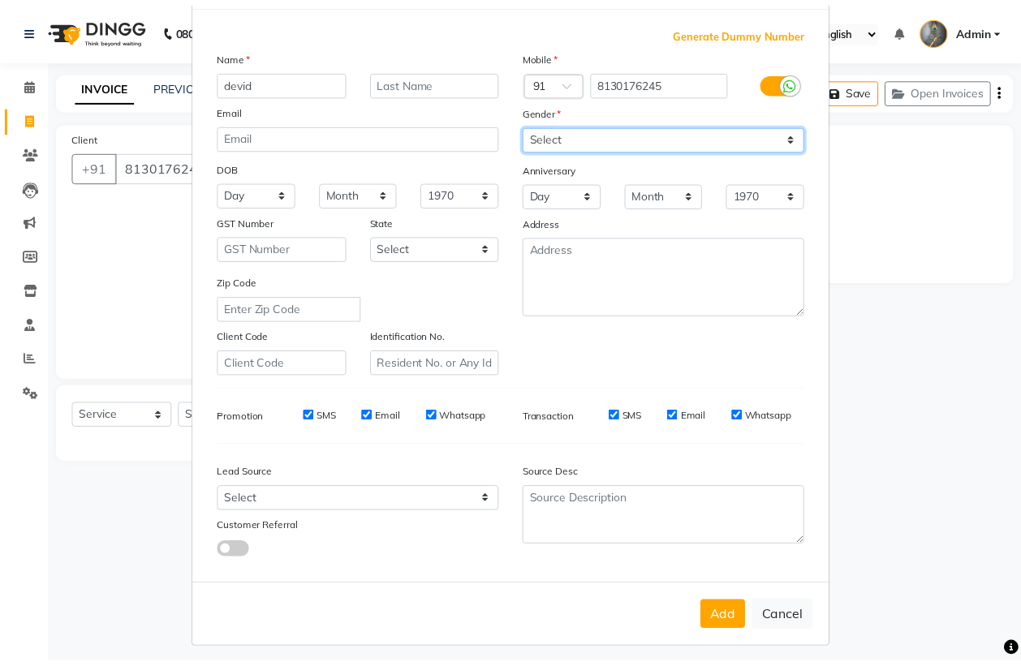
scroll to position [77, 0]
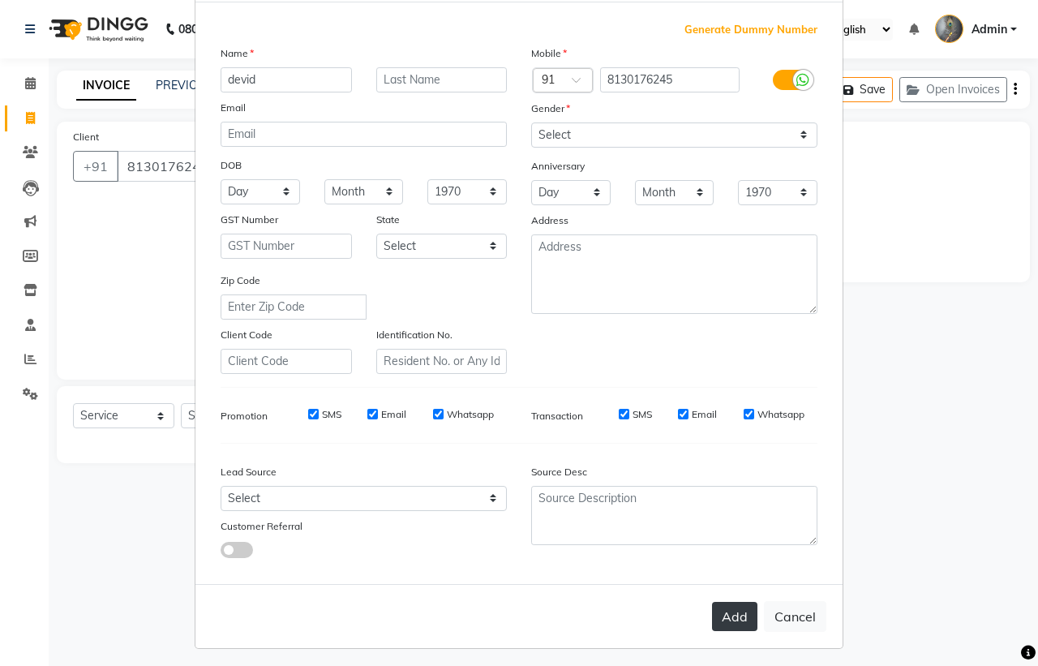
click at [731, 623] on button "Add" at bounding box center [734, 616] width 45 height 29
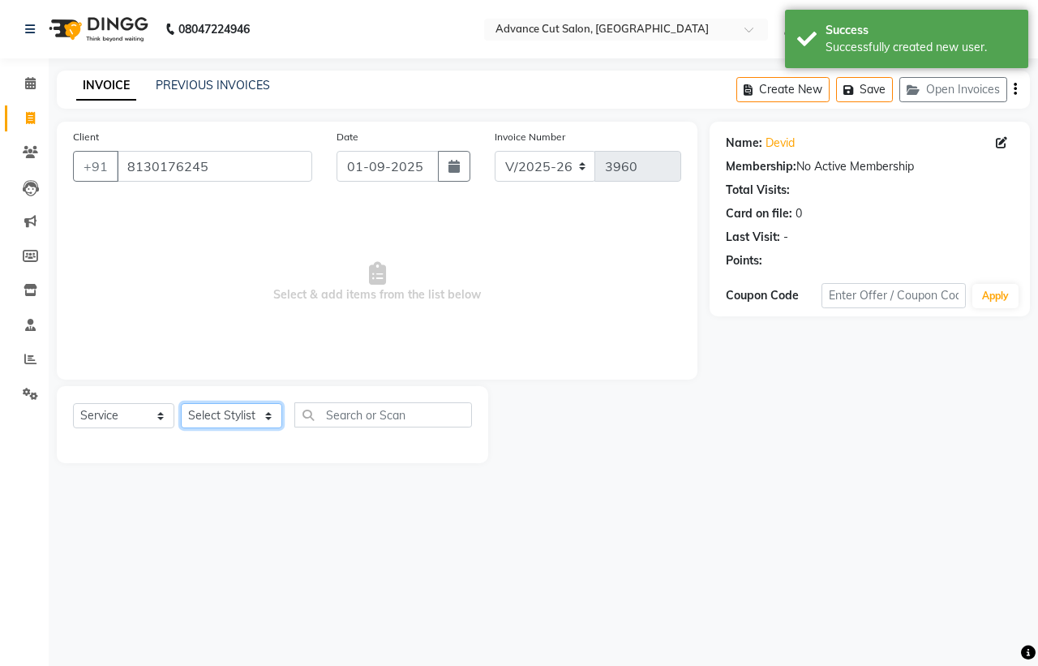
drag, startPoint x: 247, startPoint y: 420, endPoint x: 282, endPoint y: 234, distance: 189.7
click at [247, 420] on select "Select Stylist Admin chahit COUNTOR Devid hardeep mamta manisha MONISH navi NOS…" at bounding box center [231, 415] width 101 height 25
select select "81671"
click at [181, 403] on select "Select Stylist Admin chahit COUNTOR Devid hardeep mamta manisha MONISH navi NOS…" at bounding box center [231, 415] width 101 height 25
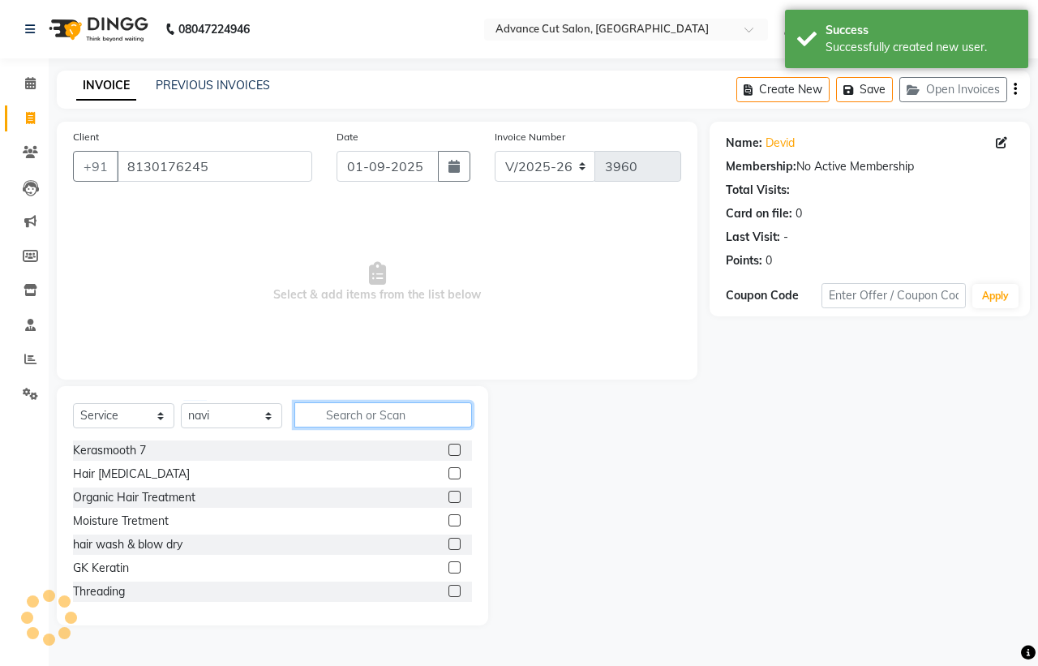
click at [418, 410] on input "text" at bounding box center [383, 414] width 178 height 25
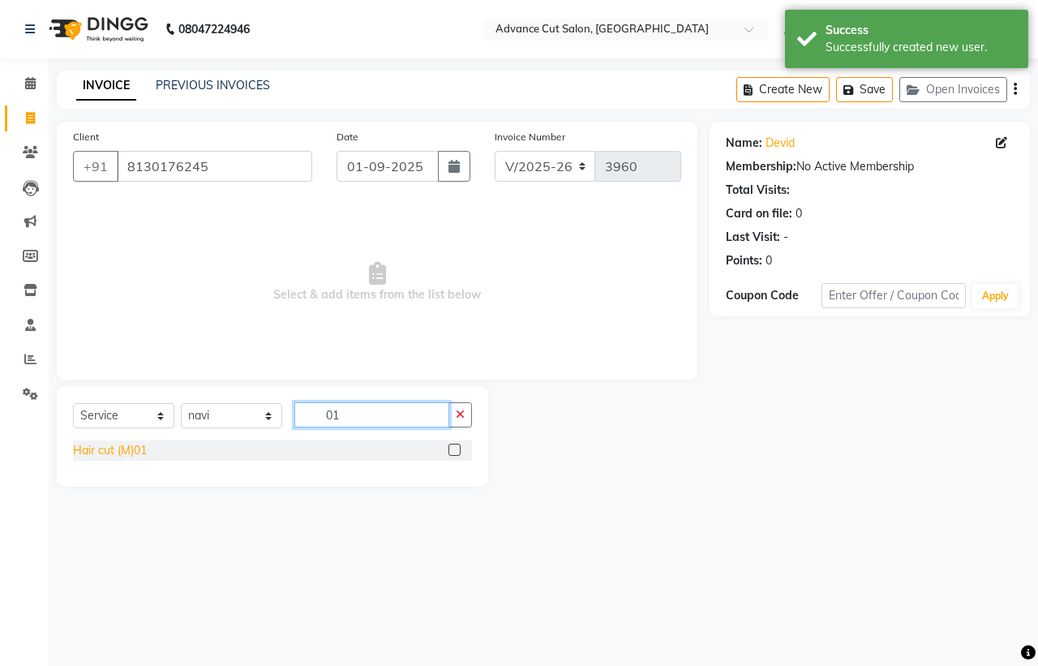
type input "01"
click at [110, 447] on div "Hair cut (M)01" at bounding box center [110, 450] width 74 height 17
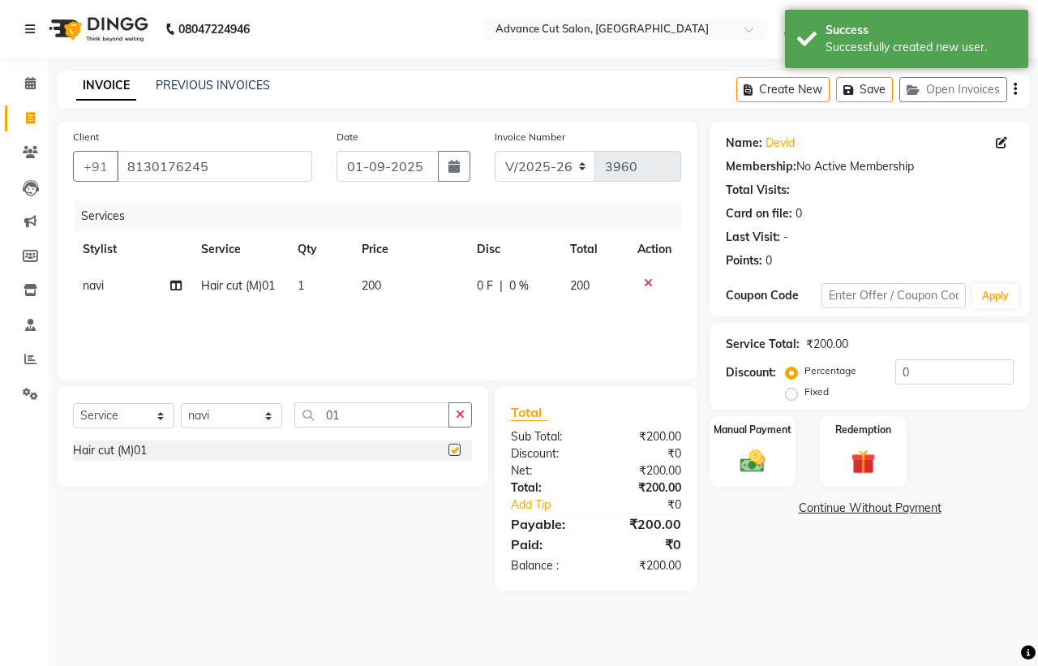
checkbox input "false"
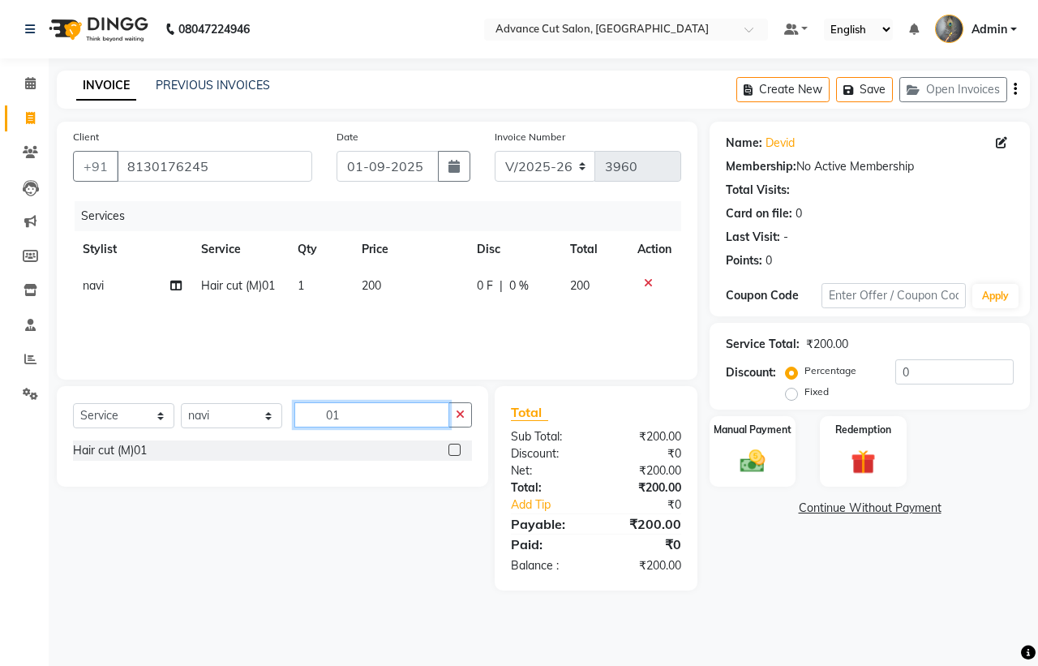
click at [315, 396] on div "Select Service Product Membership Package Voucher Prepaid Gift Card Select Styl…" at bounding box center [273, 436] width 432 height 101
type input "66"
click at [114, 467] on div "[PERSON_NAME] Styling (M) 66" at bounding box center [155, 474] width 165 height 17
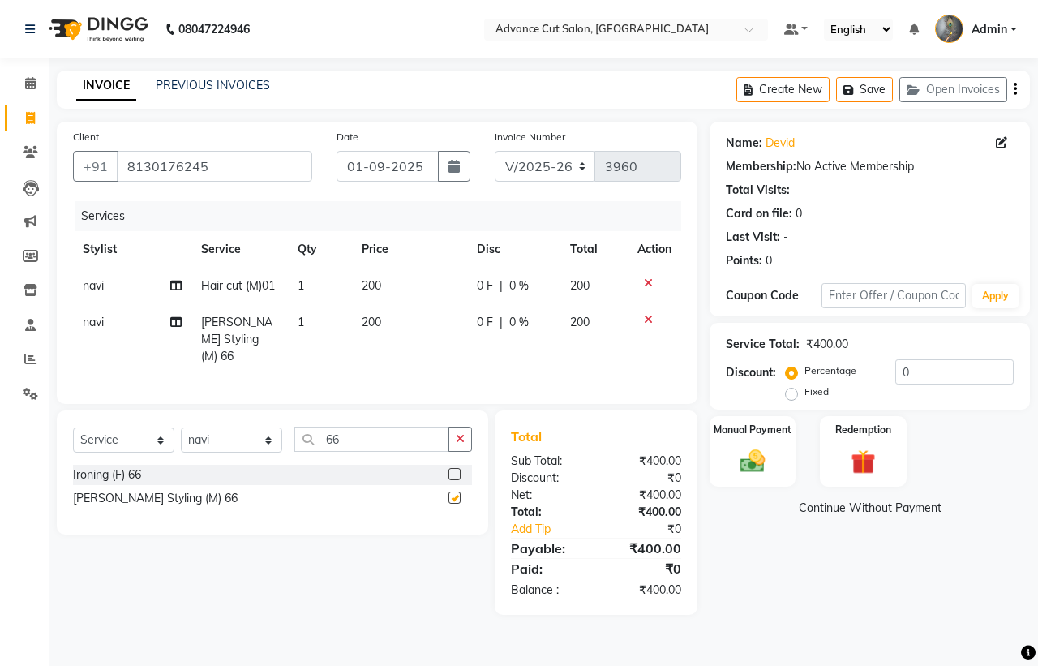
checkbox input "false"
click at [791, 458] on div "Manual Payment" at bounding box center [753, 452] width 90 height 75
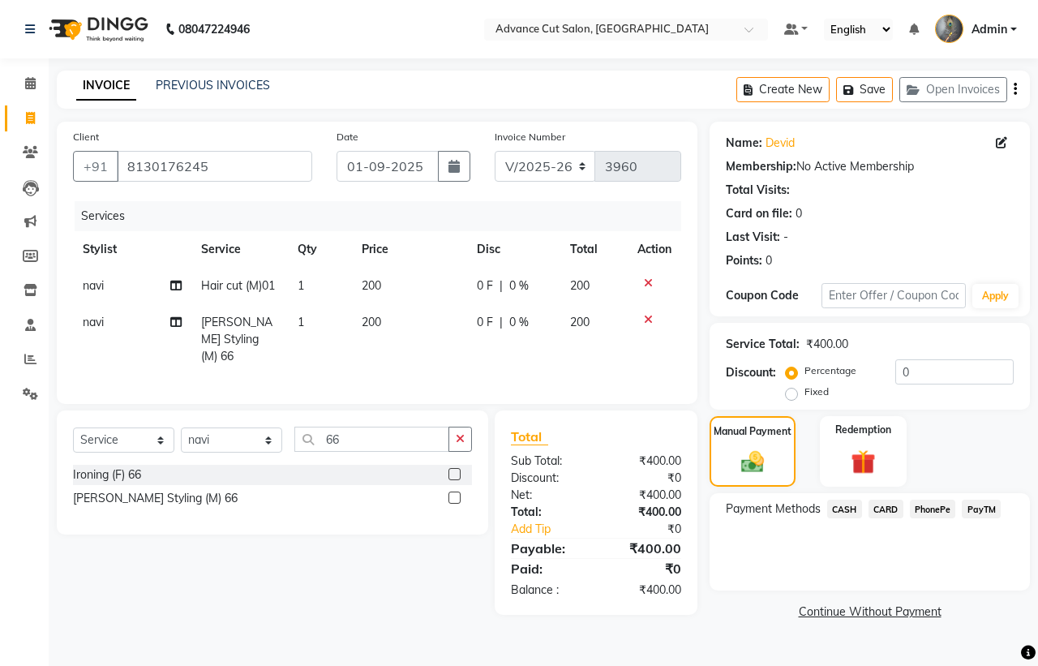
click at [986, 508] on span "PayTM" at bounding box center [981, 509] width 39 height 19
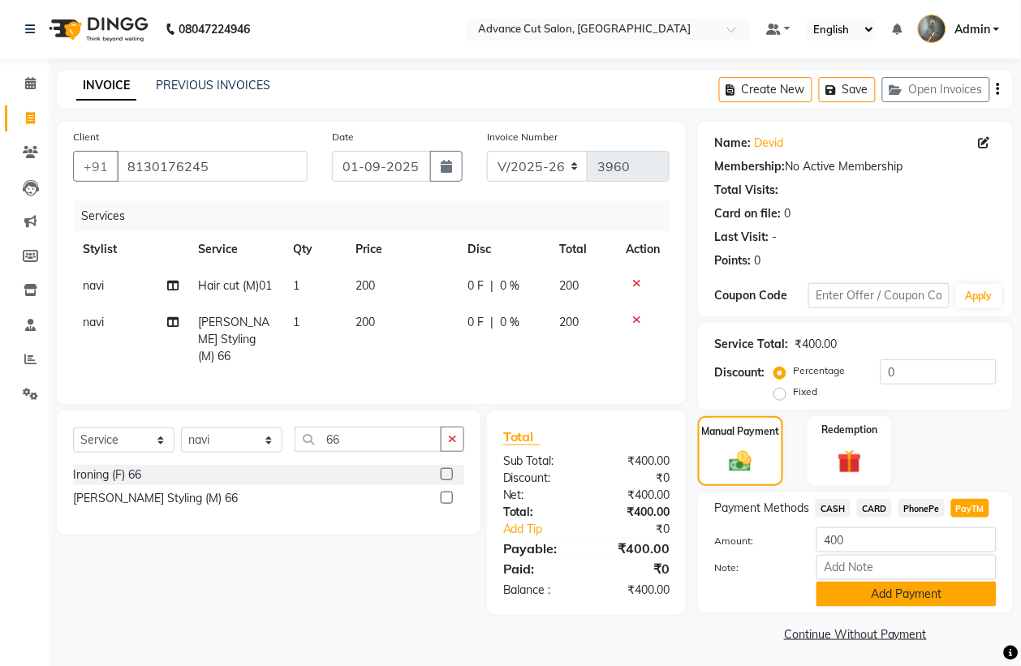
click at [858, 588] on button "Add Payment" at bounding box center [906, 594] width 180 height 25
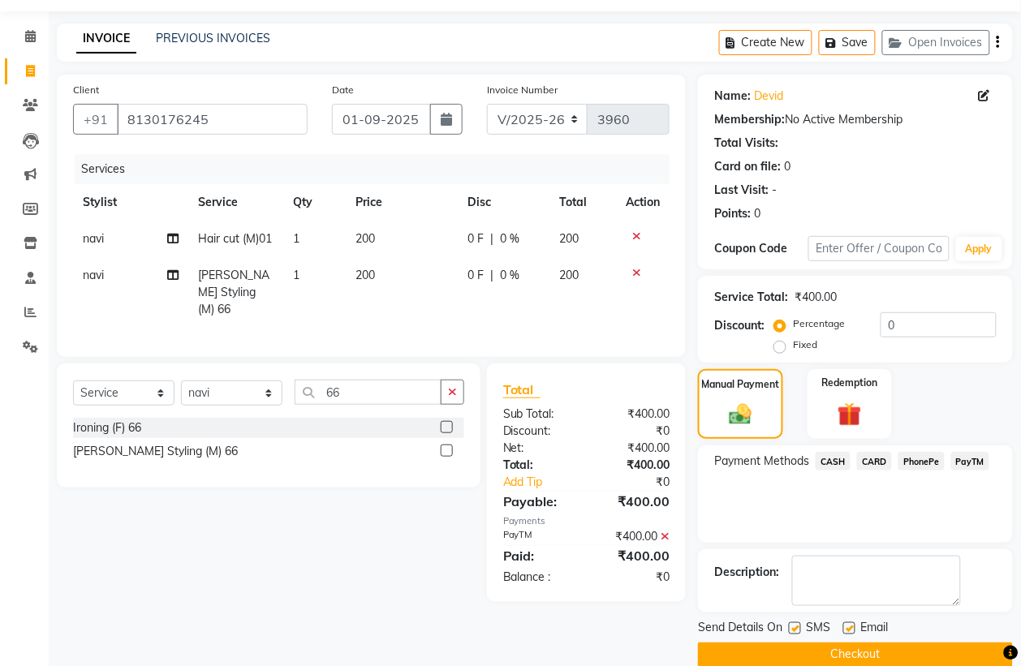
scroll to position [74, 0]
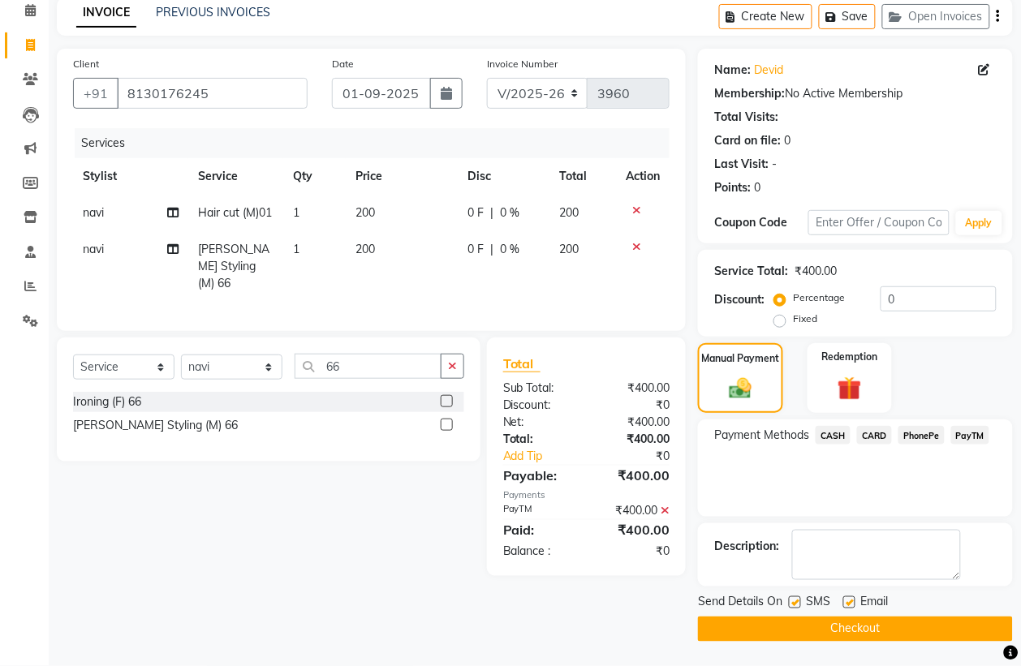
click at [833, 629] on button "Checkout" at bounding box center [855, 629] width 315 height 25
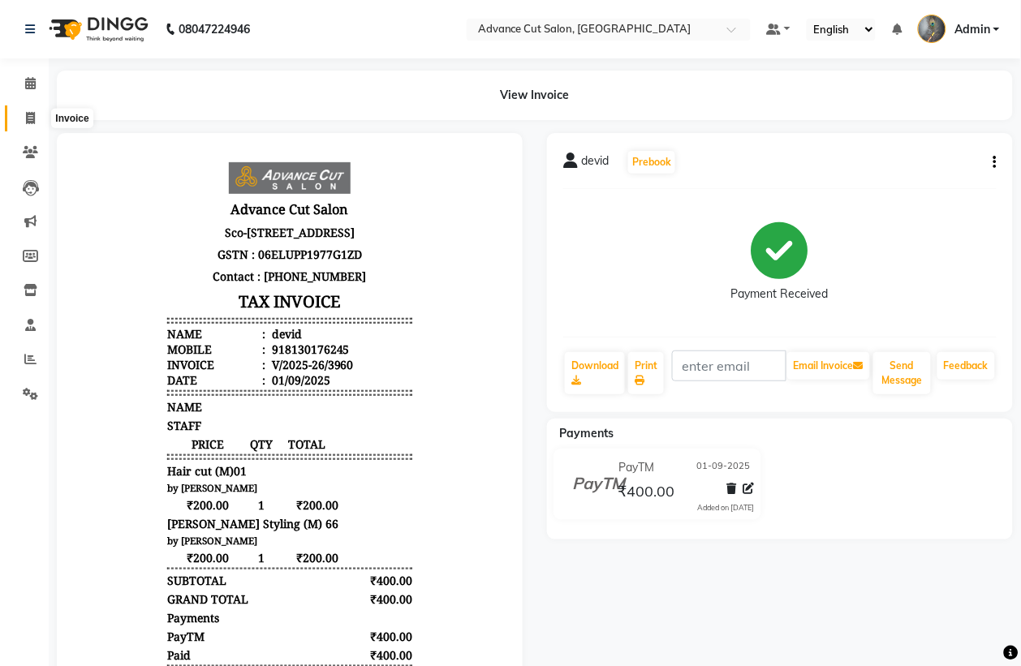
click at [18, 115] on span at bounding box center [30, 119] width 28 height 19
select select "service"
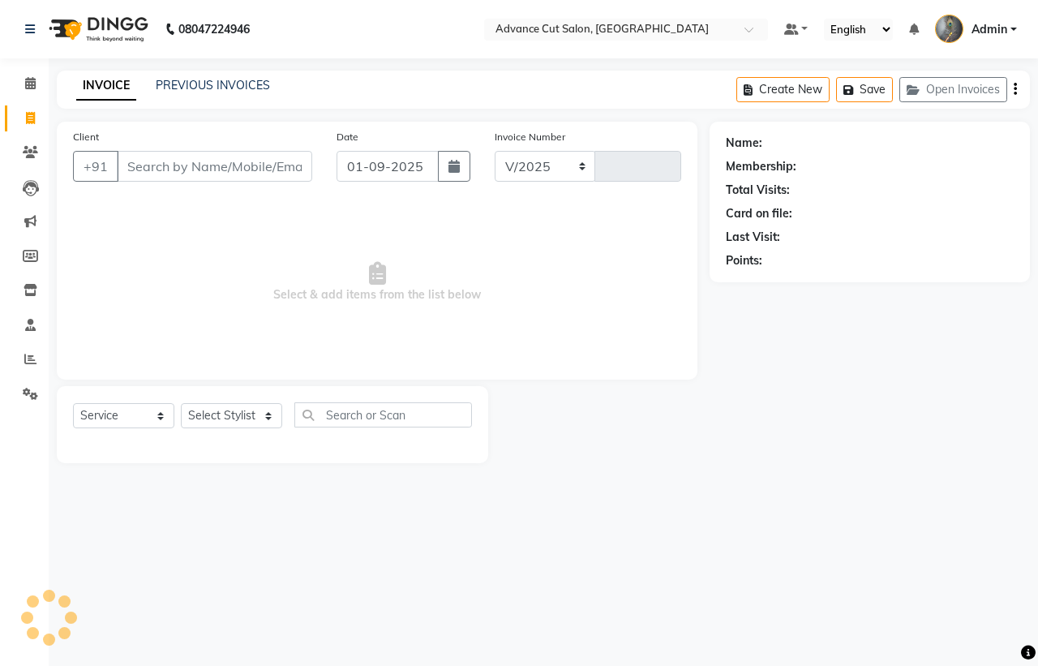
select select "4939"
type input "3961"
click at [203, 177] on input "Client" at bounding box center [215, 166] width 196 height 31
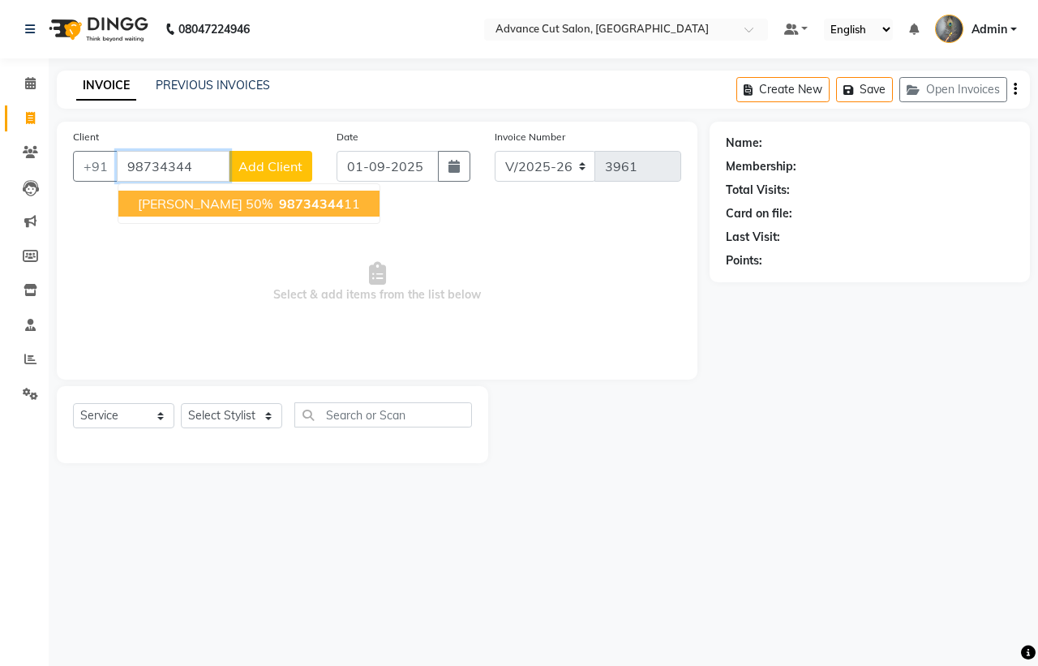
click at [235, 199] on span "[PERSON_NAME] 50%" at bounding box center [205, 204] width 135 height 16
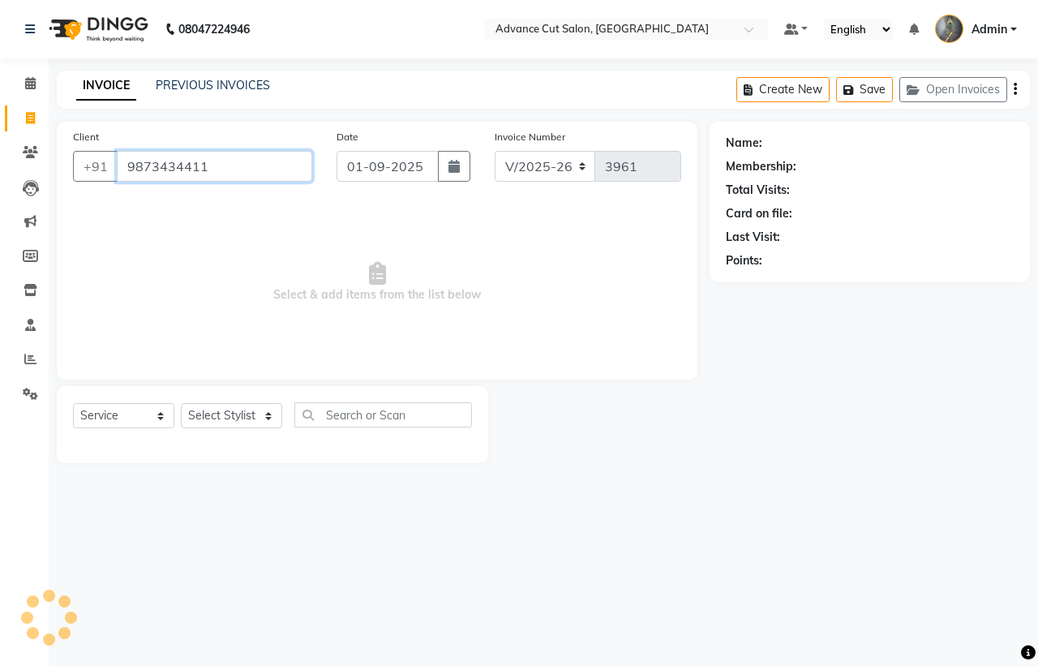
type input "9873434411"
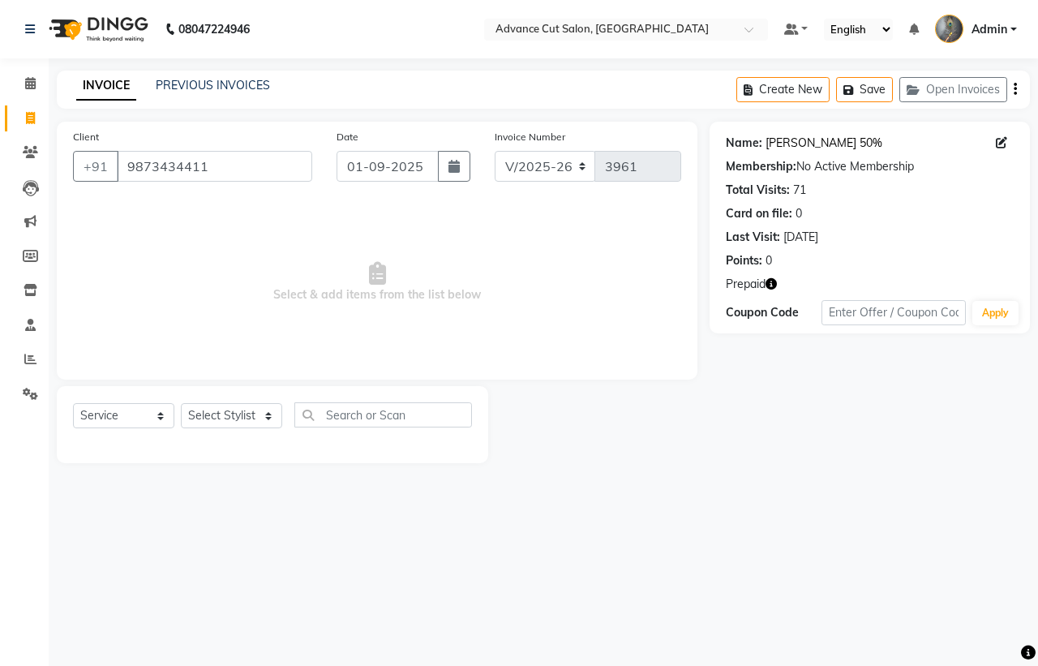
click at [801, 138] on link "Anju Singla 50%" at bounding box center [824, 143] width 117 height 17
click at [212, 412] on select "Select Stylist Admin chahit COUNTOR Devid hardeep mamta manisha MONISH navi NOS…" at bounding box center [231, 415] width 101 height 25
click at [181, 403] on select "Select Stylist Admin chahit COUNTOR Devid hardeep mamta manisha MONISH navi NOS…" at bounding box center [231, 415] width 101 height 25
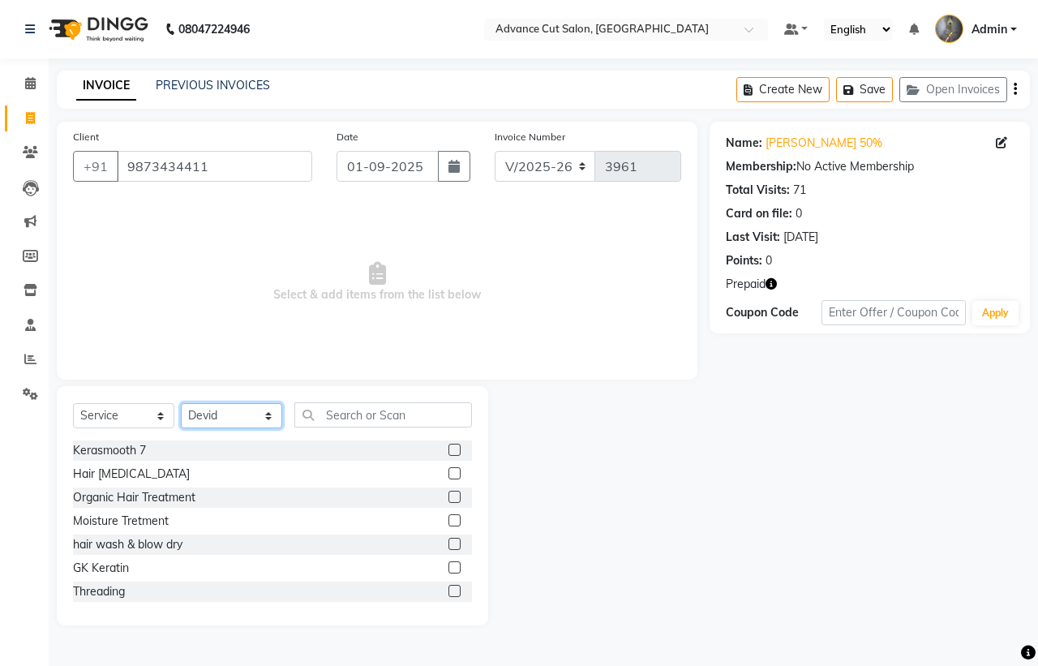
click at [240, 419] on select "Select Stylist Admin chahit COUNTOR Devid hardeep mamta manisha MONISH navi NOS…" at bounding box center [231, 415] width 101 height 25
select select "61779"
click at [181, 403] on select "Select Stylist Admin chahit COUNTOR Devid hardeep mamta manisha MONISH navi NOS…" at bounding box center [231, 415] width 101 height 25
click at [341, 412] on input "text" at bounding box center [383, 414] width 178 height 25
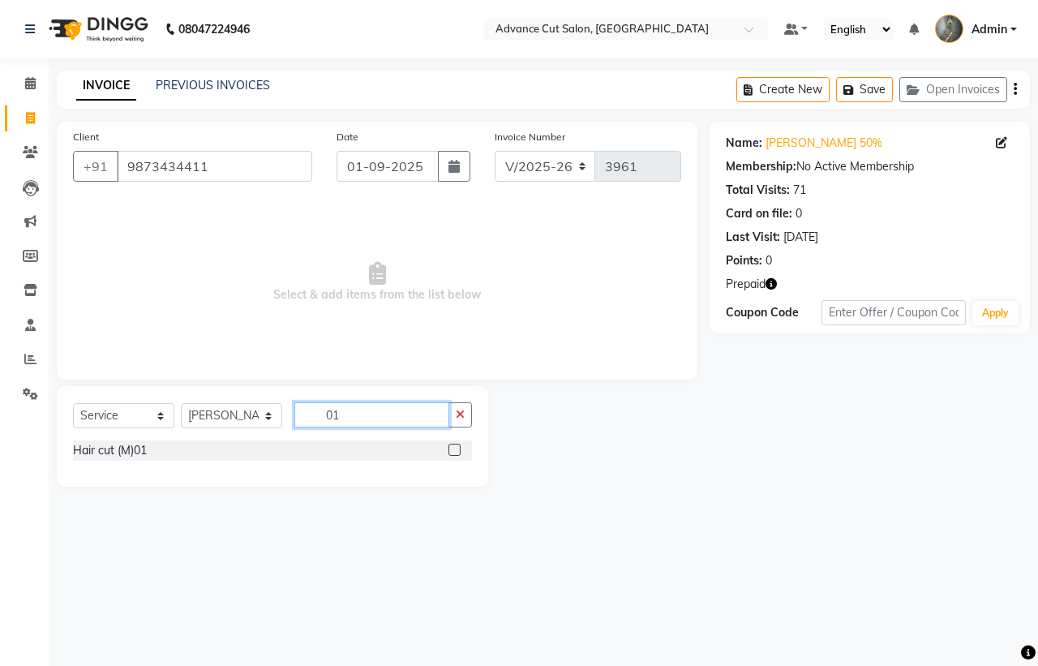
type input "0"
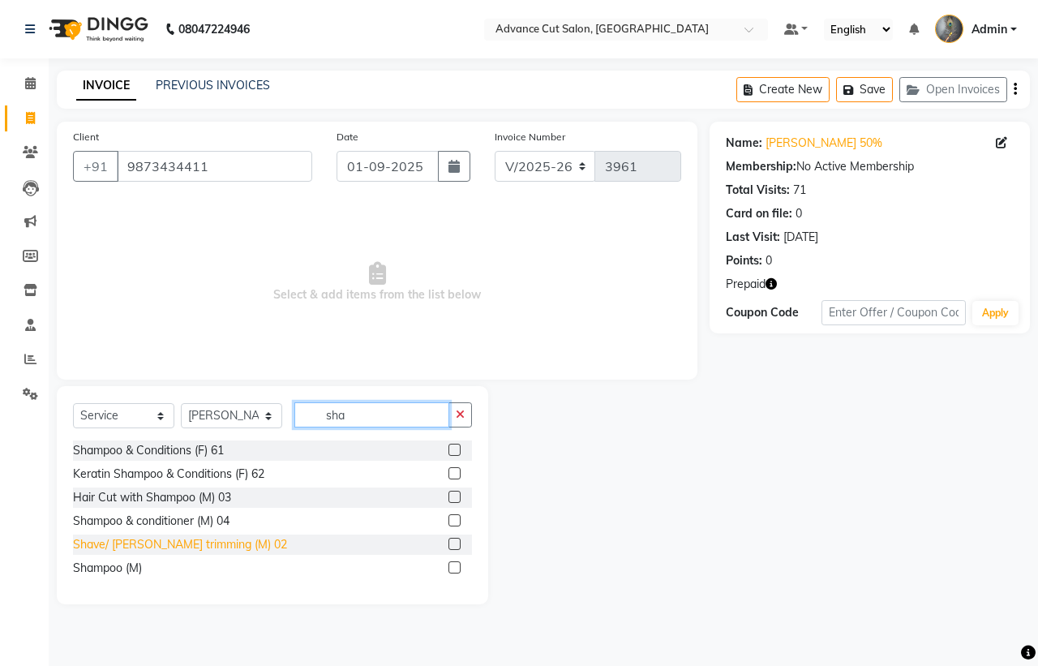
type input "sha"
click at [123, 538] on div "Shave/ Beard trimming (M) 02" at bounding box center [180, 544] width 214 height 17
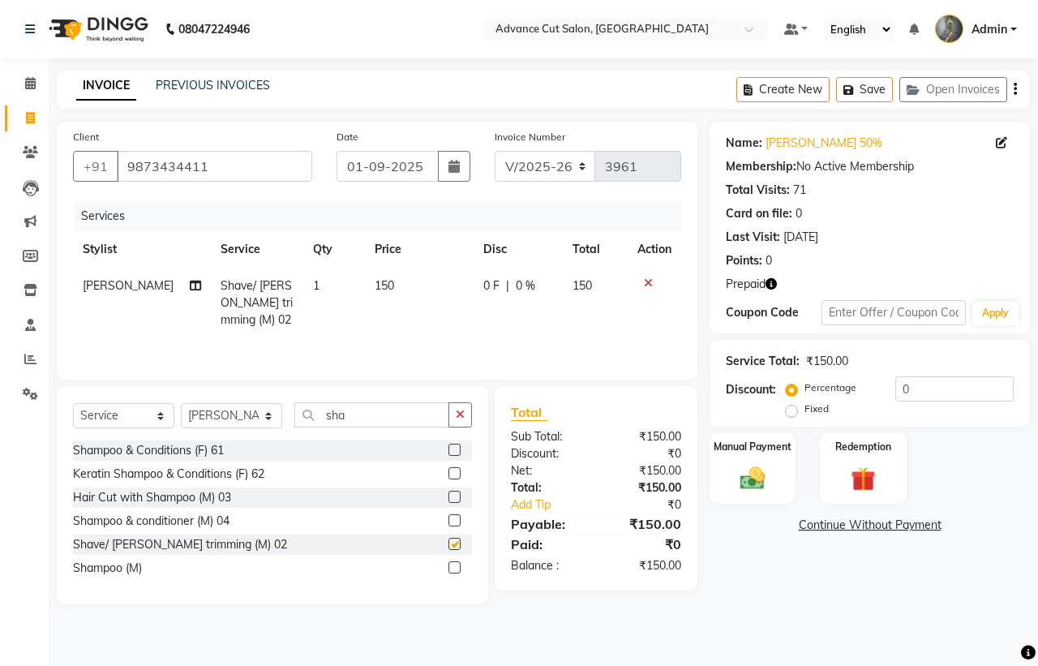
checkbox input "false"
drag, startPoint x: 325, startPoint y: 419, endPoint x: 245, endPoint y: 422, distance: 79.6
click at [245, 422] on div "Select Service Product Membership Package Voucher Prepaid Gift Card Select Styl…" at bounding box center [272, 421] width 399 height 38
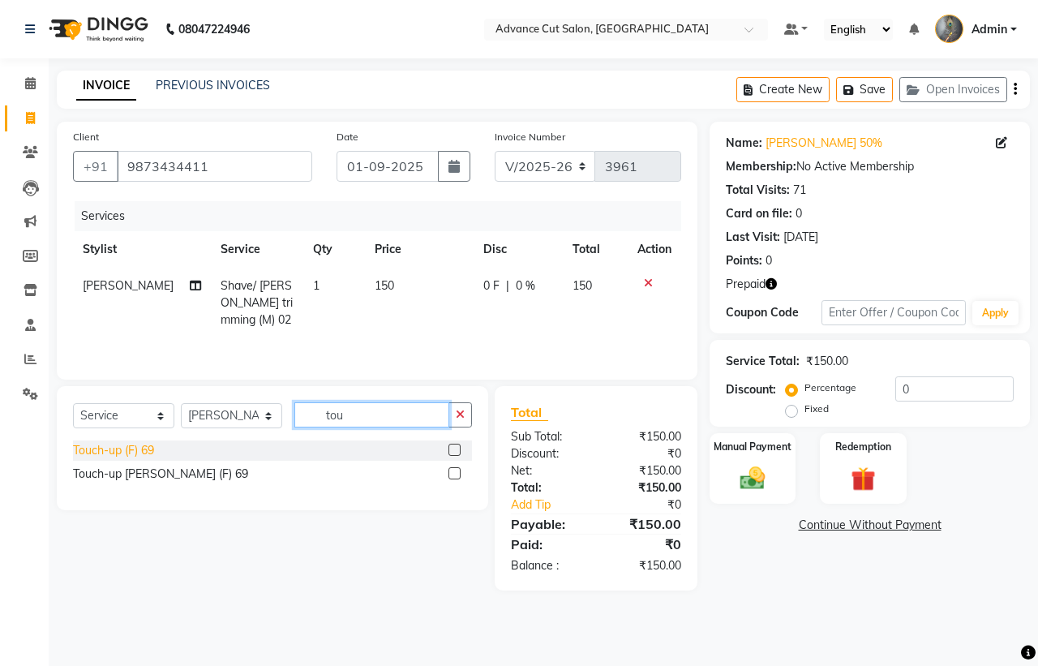
type input "tou"
click at [83, 459] on div "Touch-up (F) 69" at bounding box center [113, 450] width 81 height 17
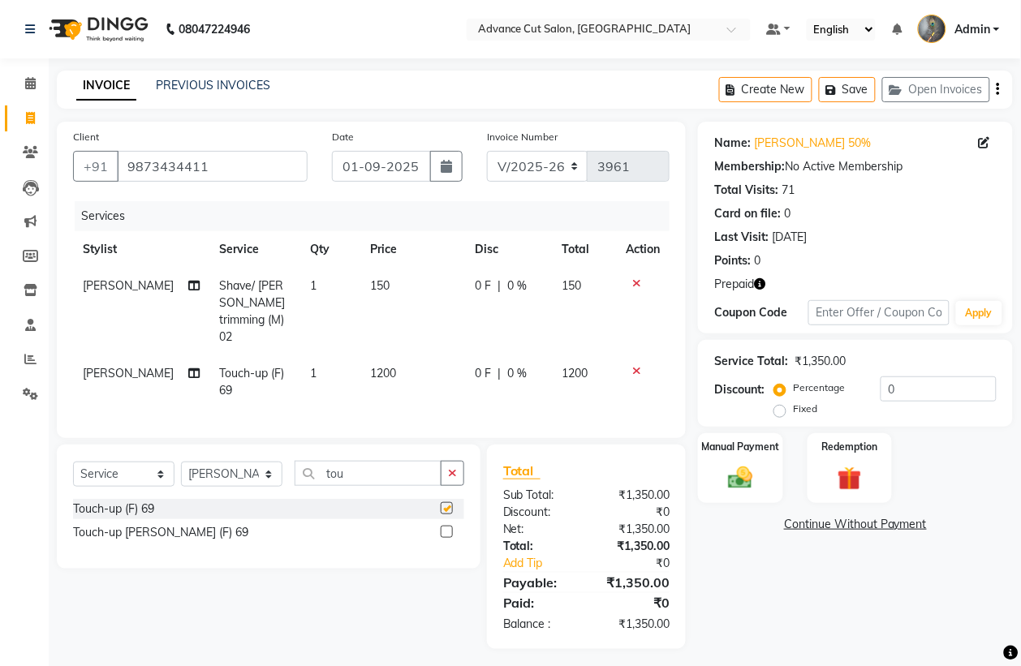
checkbox input "false"
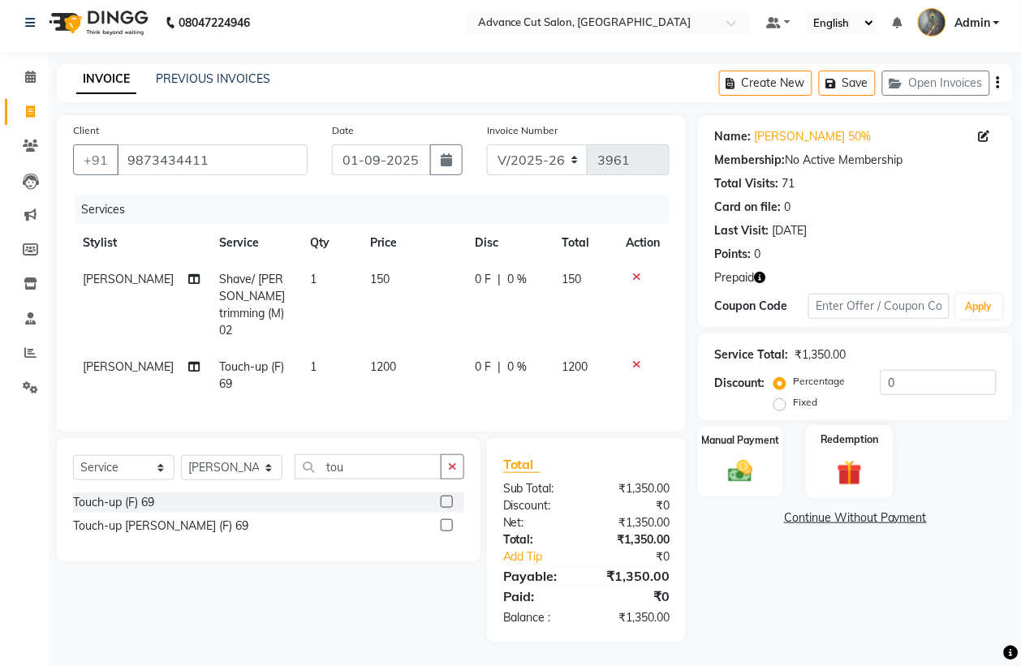
click at [845, 473] on img at bounding box center [849, 472] width 41 height 31
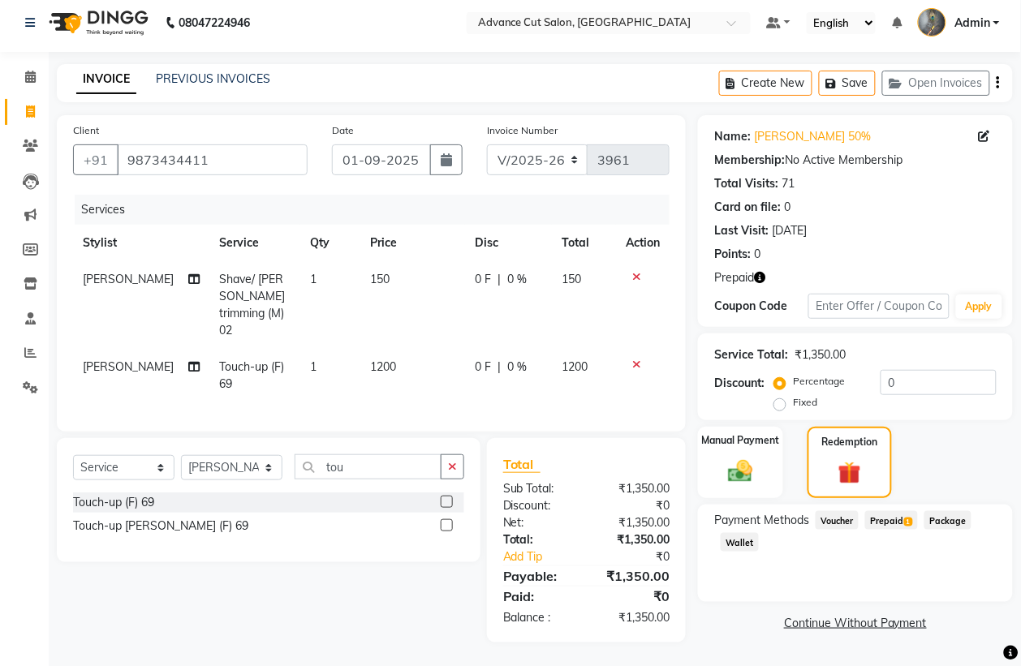
click at [896, 517] on span "Prepaid 1" at bounding box center [891, 520] width 53 height 19
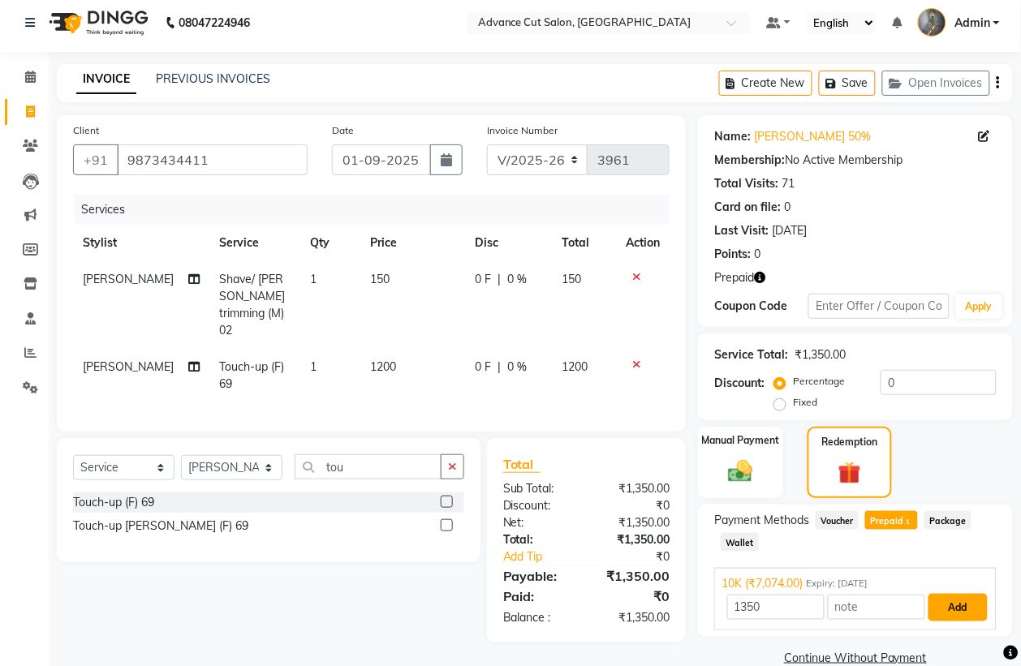
click at [966, 615] on button "Add" at bounding box center [957, 608] width 59 height 28
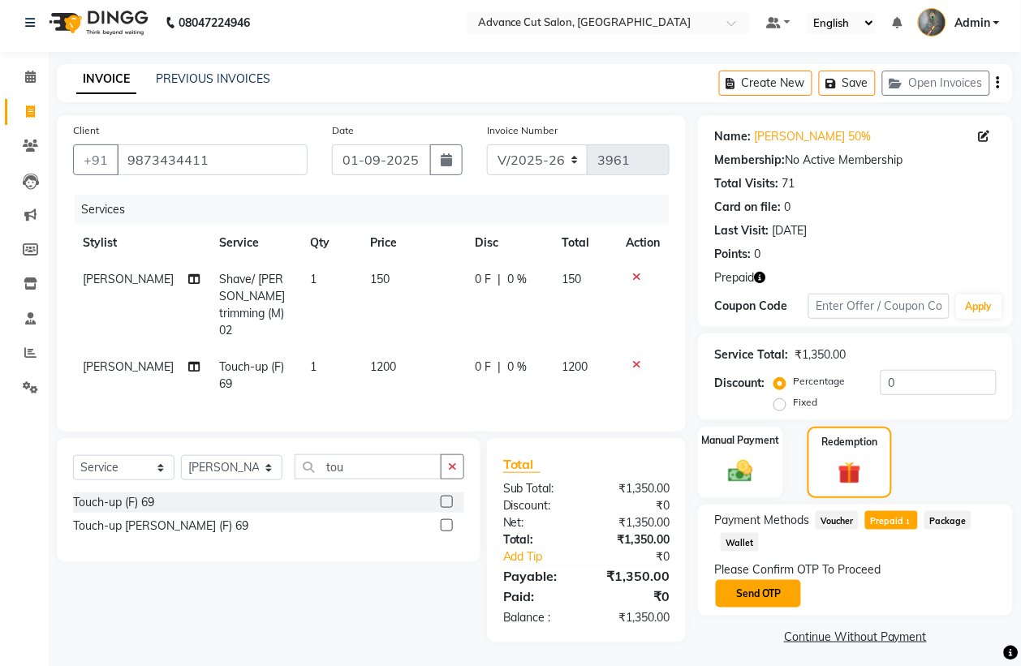
click at [761, 588] on button "Send OTP" at bounding box center [758, 594] width 85 height 28
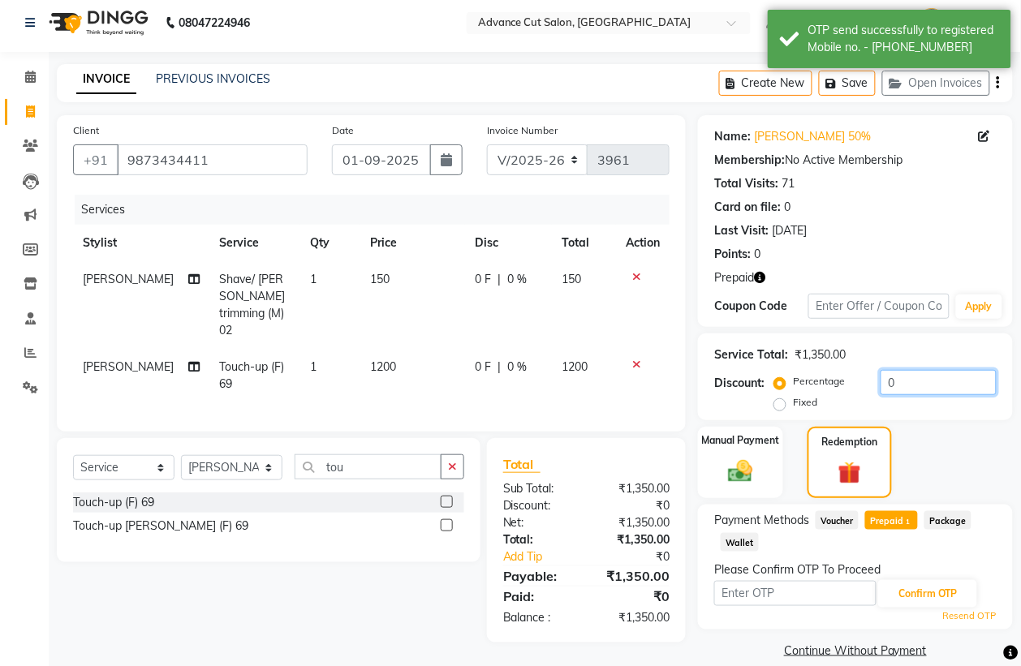
click at [931, 370] on input "0" at bounding box center [938, 382] width 116 height 25
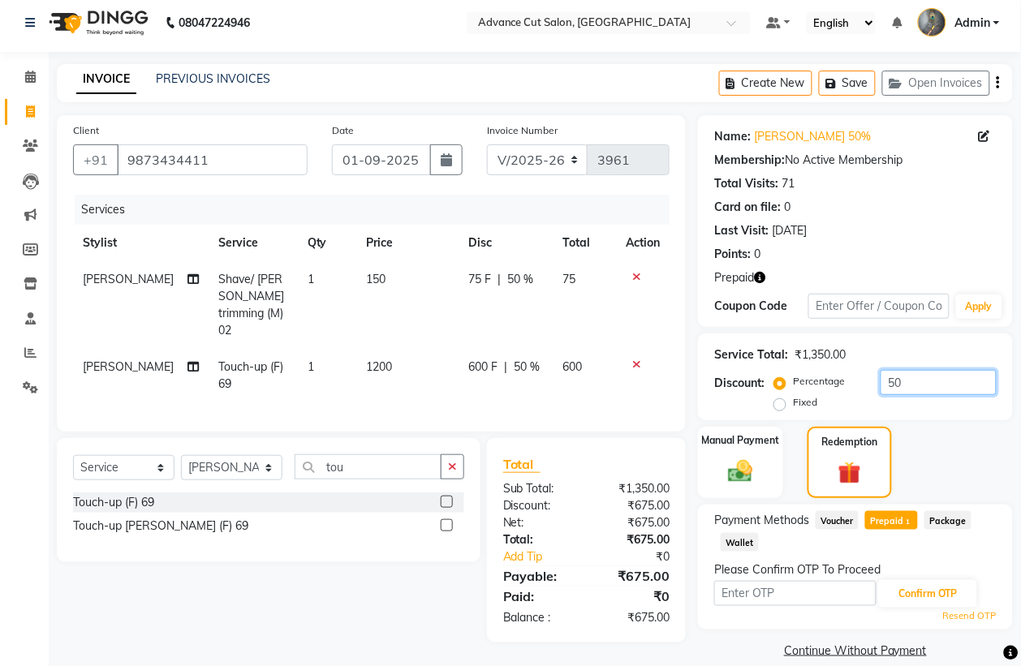
type input "50"
click at [911, 519] on span "1" at bounding box center [908, 523] width 9 height 10
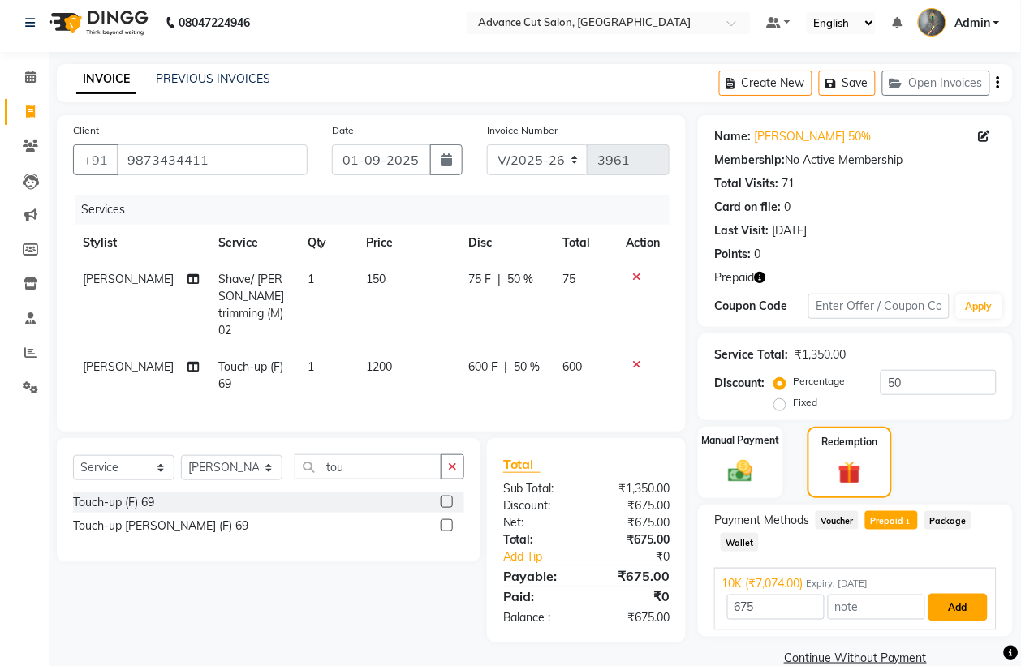
click at [963, 611] on button "Add" at bounding box center [957, 608] width 59 height 28
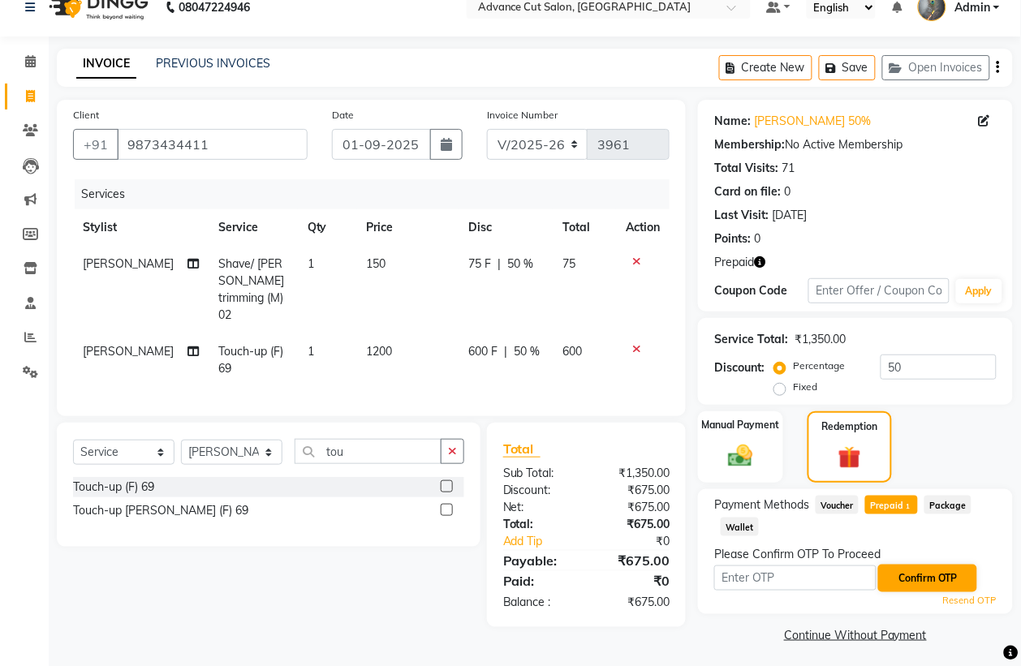
scroll to position [26, 0]
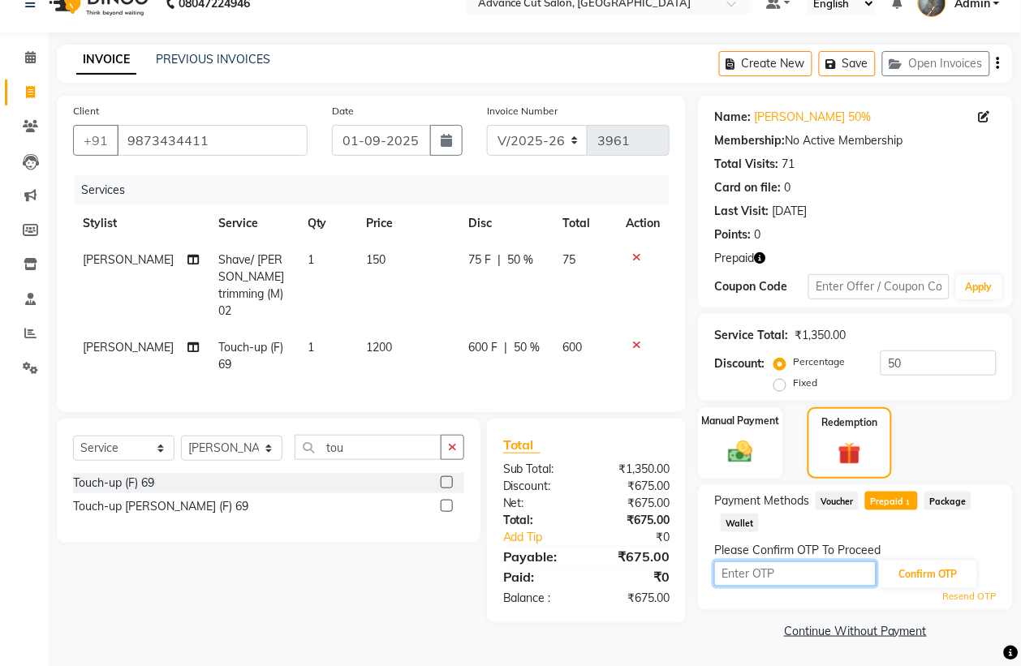
click at [783, 584] on input "text" at bounding box center [795, 573] width 162 height 25
type input "5108"
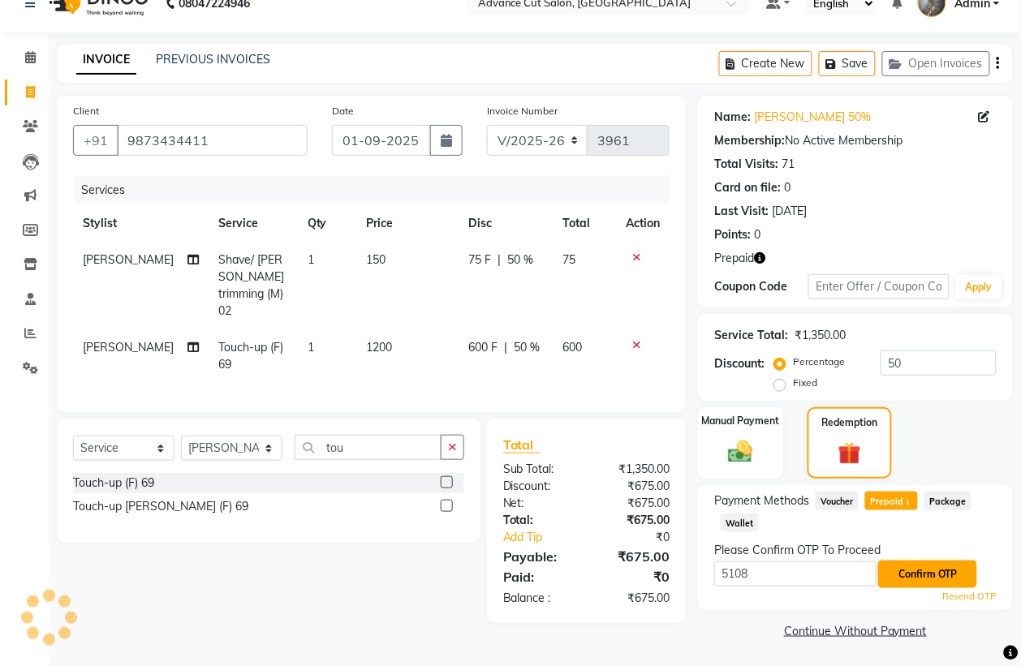
click at [913, 561] on button "Confirm OTP" at bounding box center [927, 575] width 99 height 28
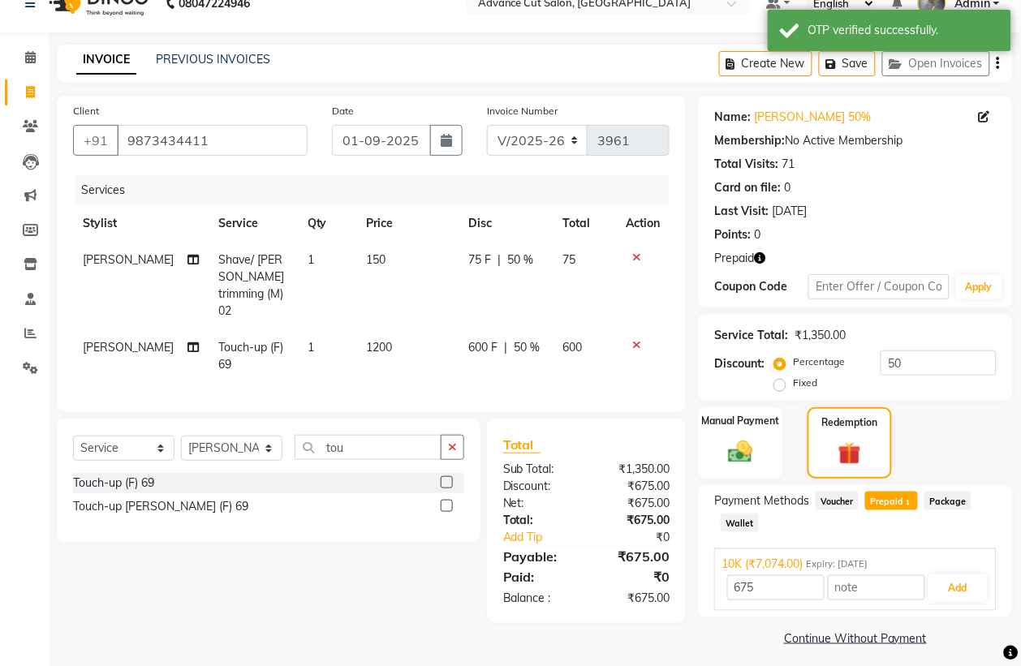
scroll to position [34, 0]
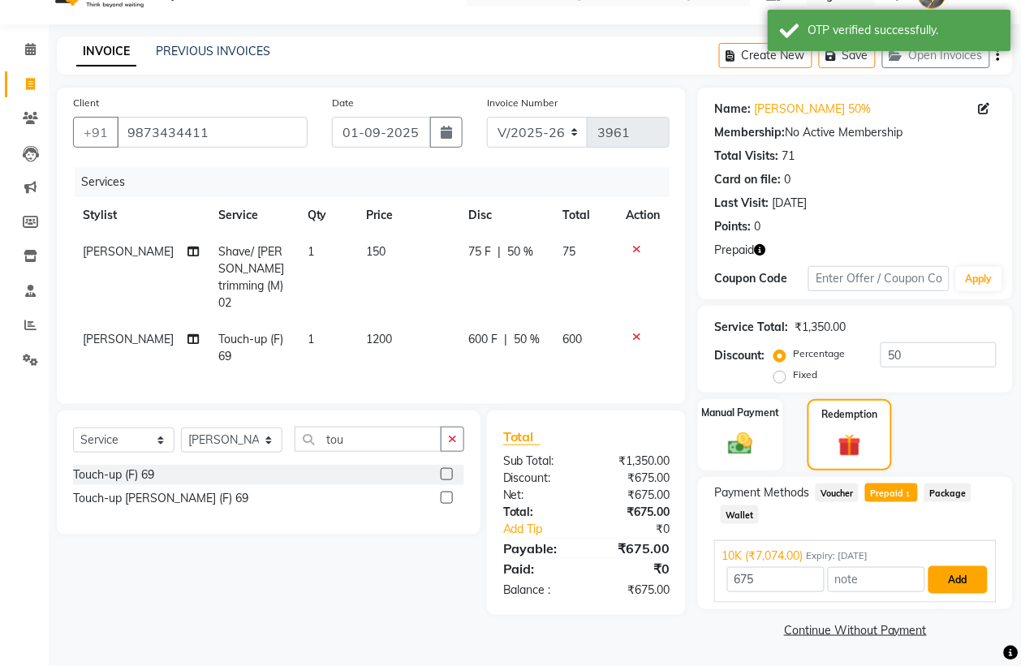
click at [949, 583] on button "Add" at bounding box center [957, 580] width 59 height 28
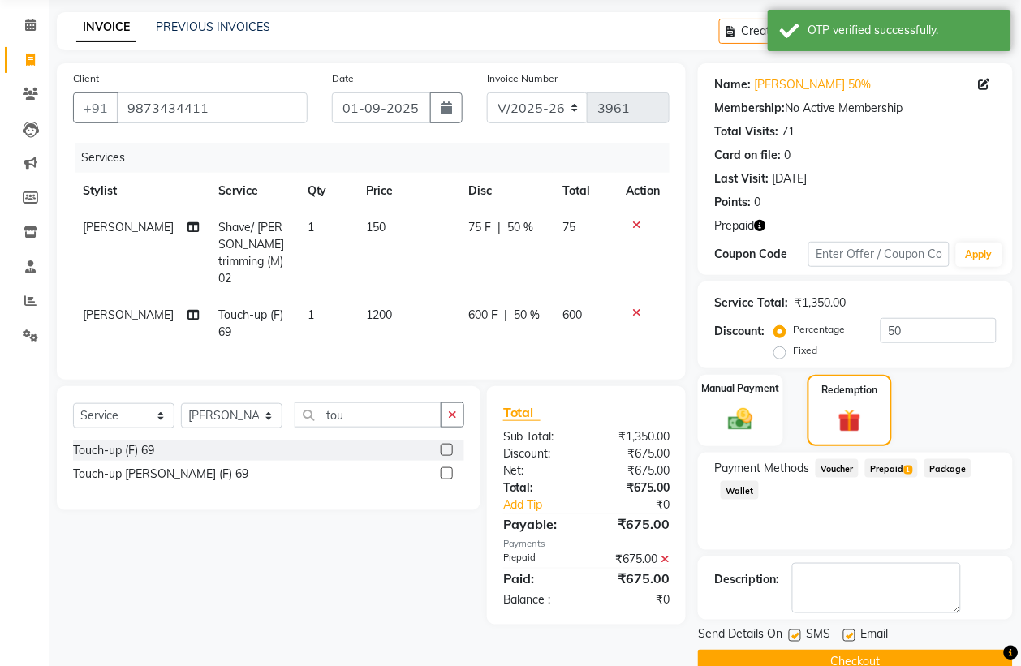
scroll to position [92, 0]
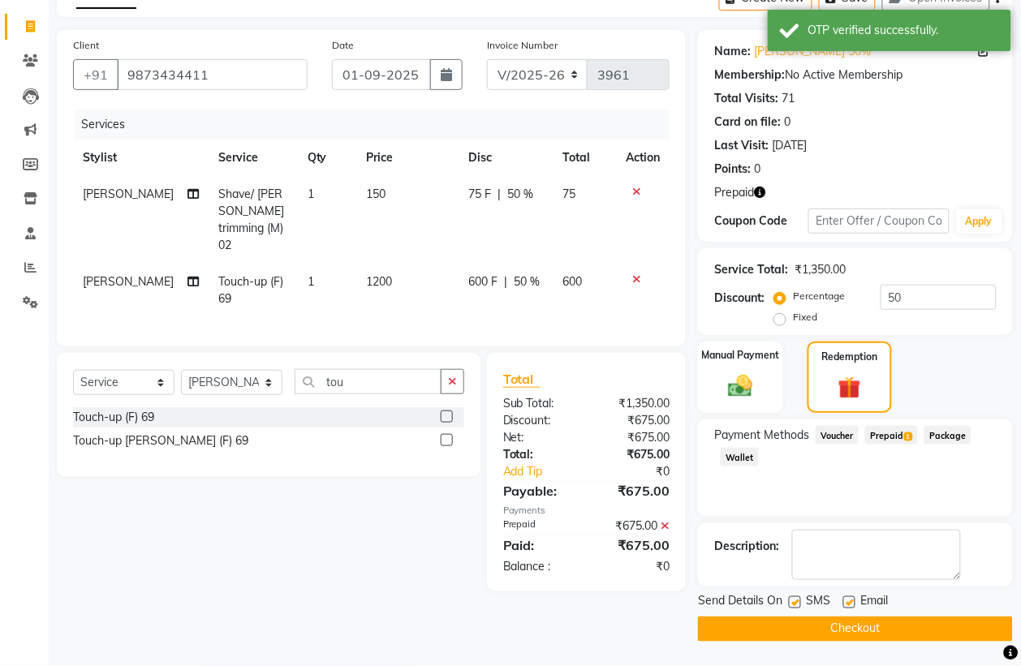
click at [929, 633] on button "Checkout" at bounding box center [855, 629] width 315 height 25
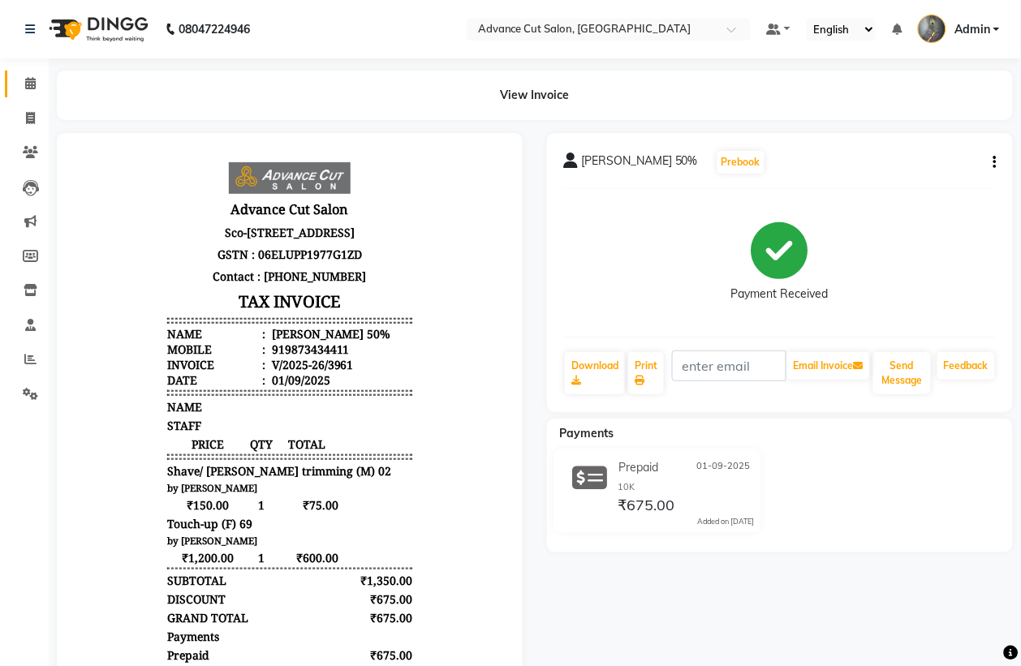
click at [27, 85] on icon at bounding box center [30, 83] width 11 height 12
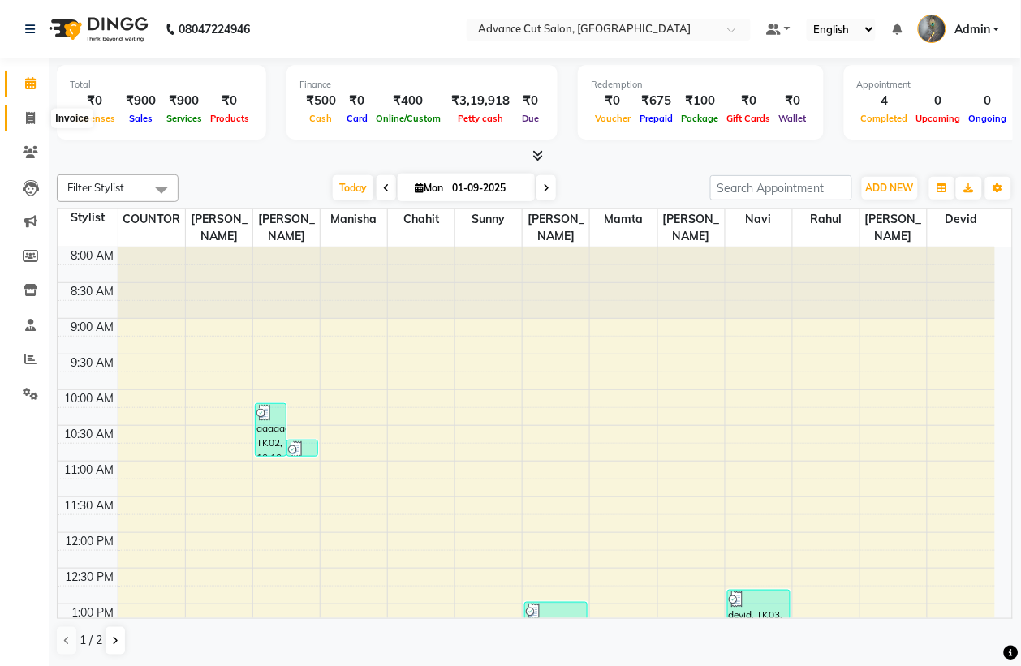
click at [26, 115] on icon at bounding box center [30, 118] width 9 height 12
select select "service"
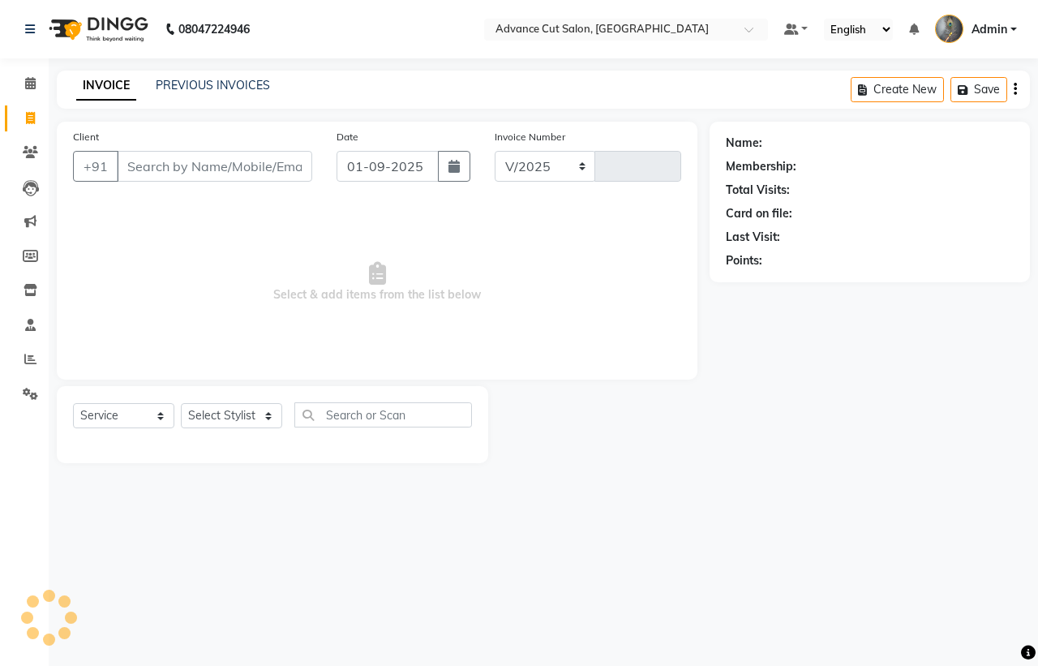
select select "4939"
type input "3962"
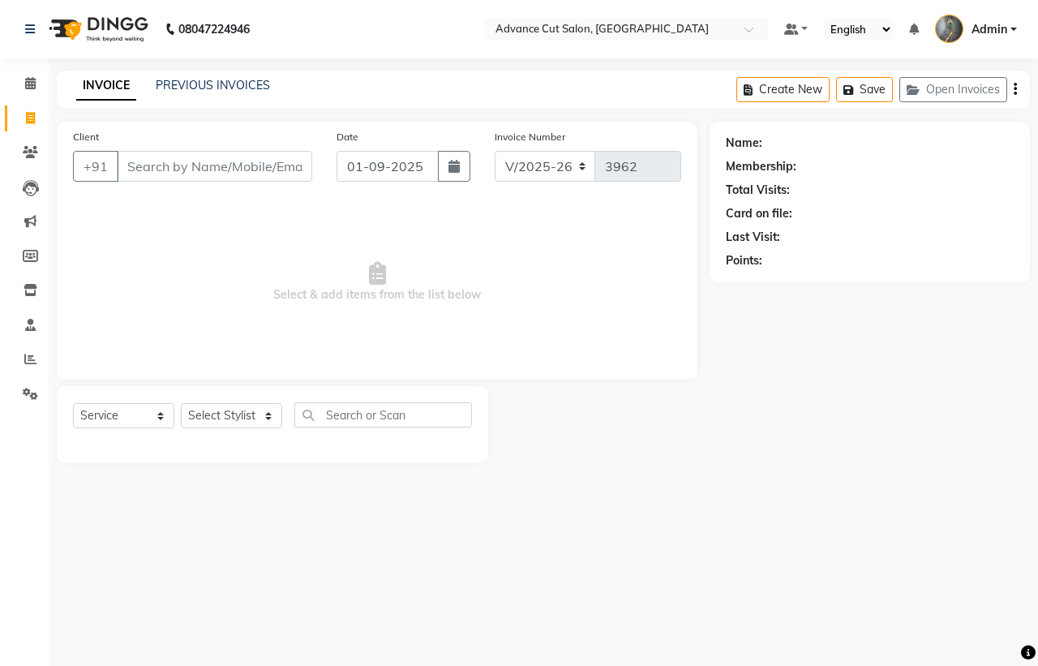
click at [225, 173] on input "Client" at bounding box center [215, 166] width 196 height 31
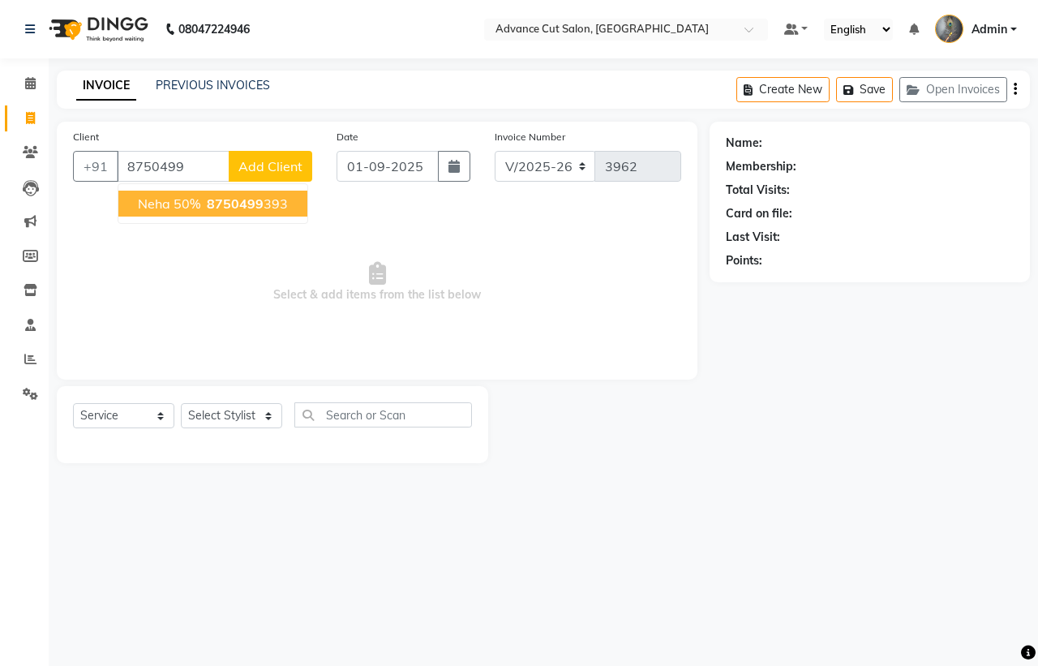
click at [234, 207] on span "8750499" at bounding box center [235, 204] width 57 height 16
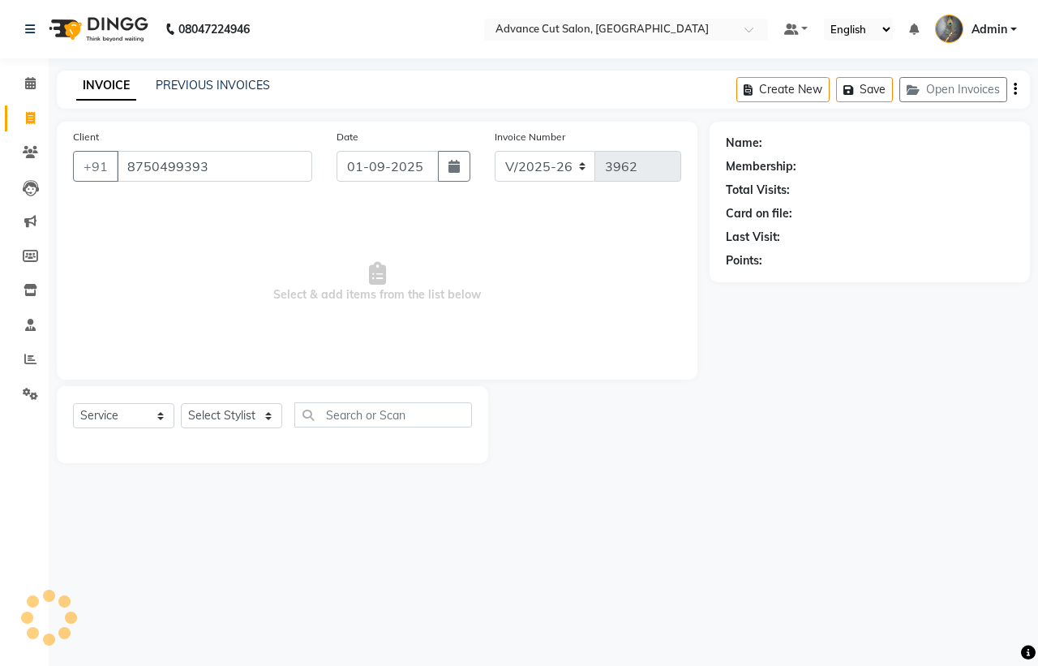
type input "8750499393"
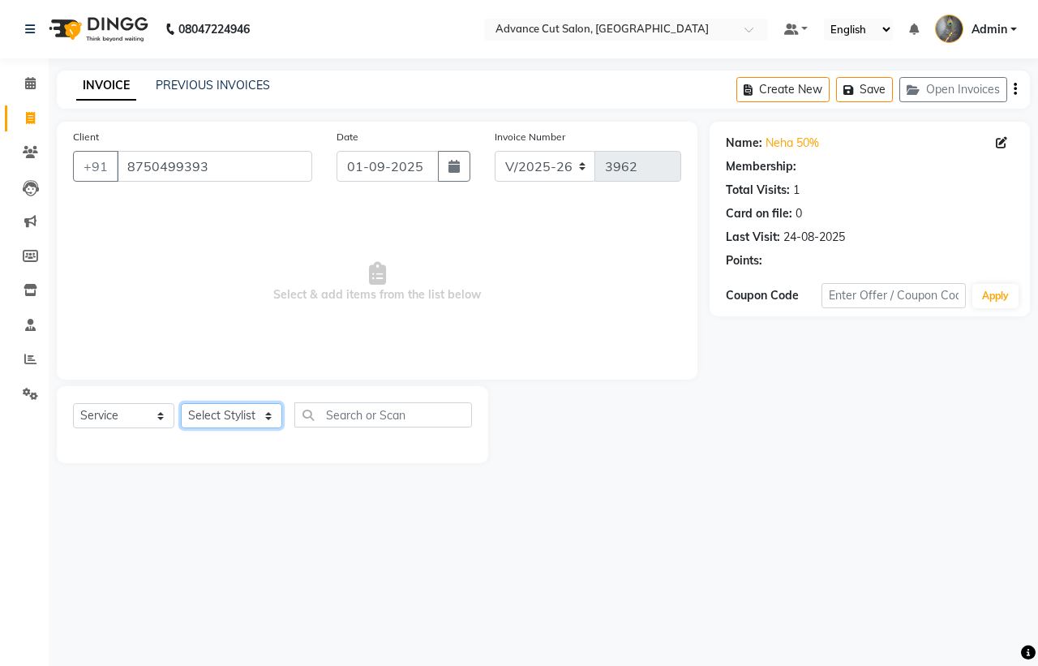
click at [229, 415] on select "Select Stylist Admin chahit COUNTOR Devid hardeep mamta manisha MONISH navi NOS…" at bounding box center [231, 415] width 101 height 25
select select "30651"
click at [181, 403] on select "Select Stylist Admin chahit COUNTOR Devid hardeep mamta manisha MONISH navi NOS…" at bounding box center [231, 415] width 101 height 25
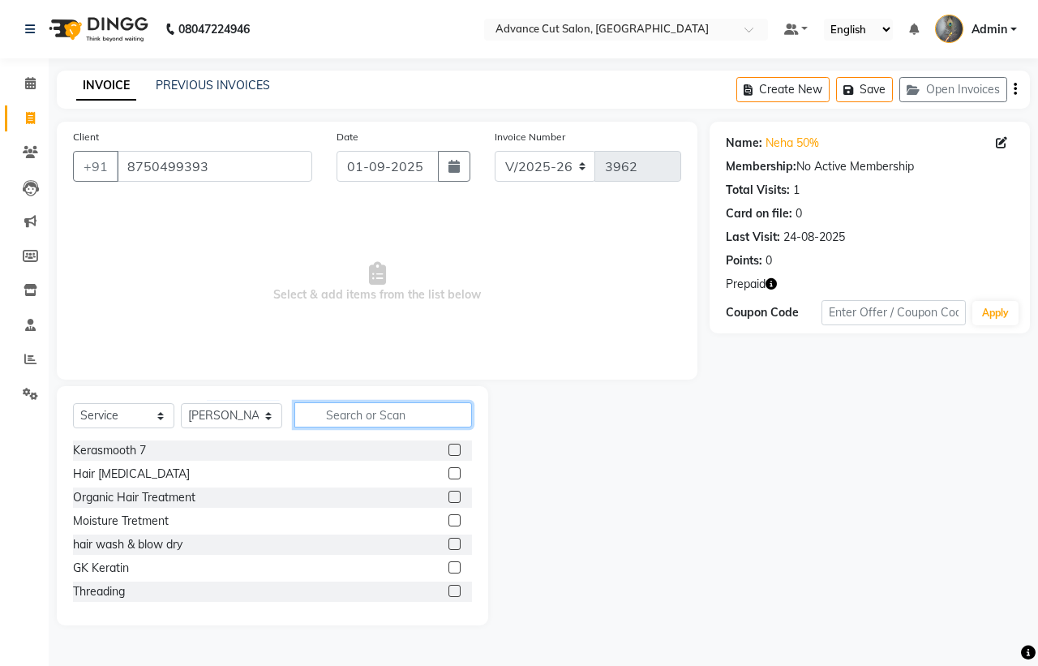
click at [378, 422] on input "text" at bounding box center [383, 414] width 178 height 25
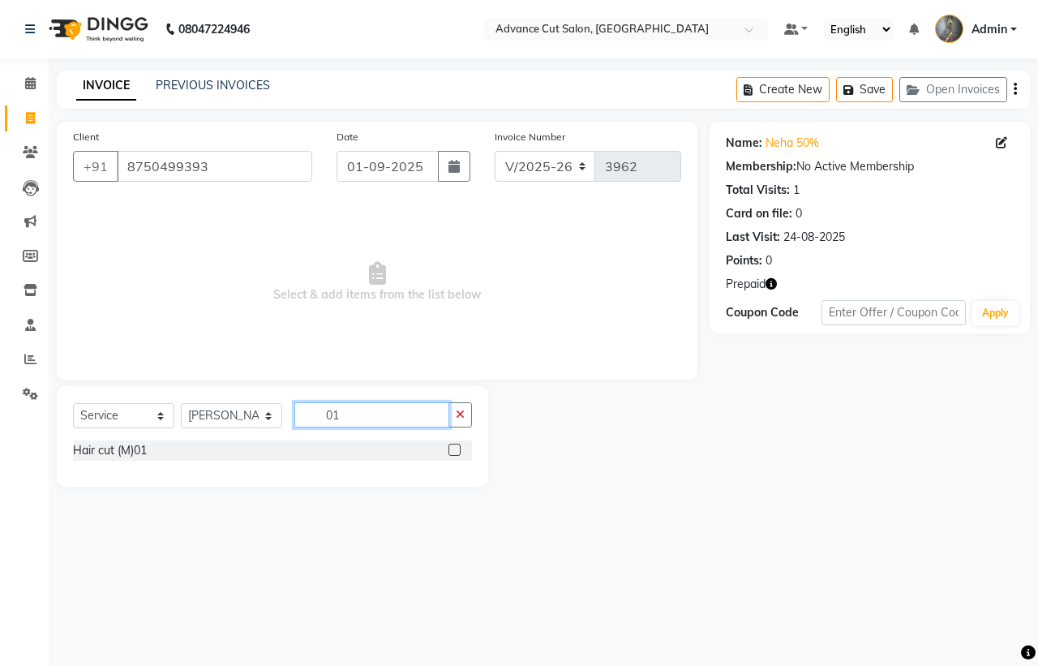
type input "01"
click at [106, 439] on div "Select Service Product Membership Package Voucher Prepaid Gift Card Select Styl…" at bounding box center [272, 421] width 399 height 38
click at [105, 443] on div "Hair cut (M)01" at bounding box center [110, 450] width 74 height 17
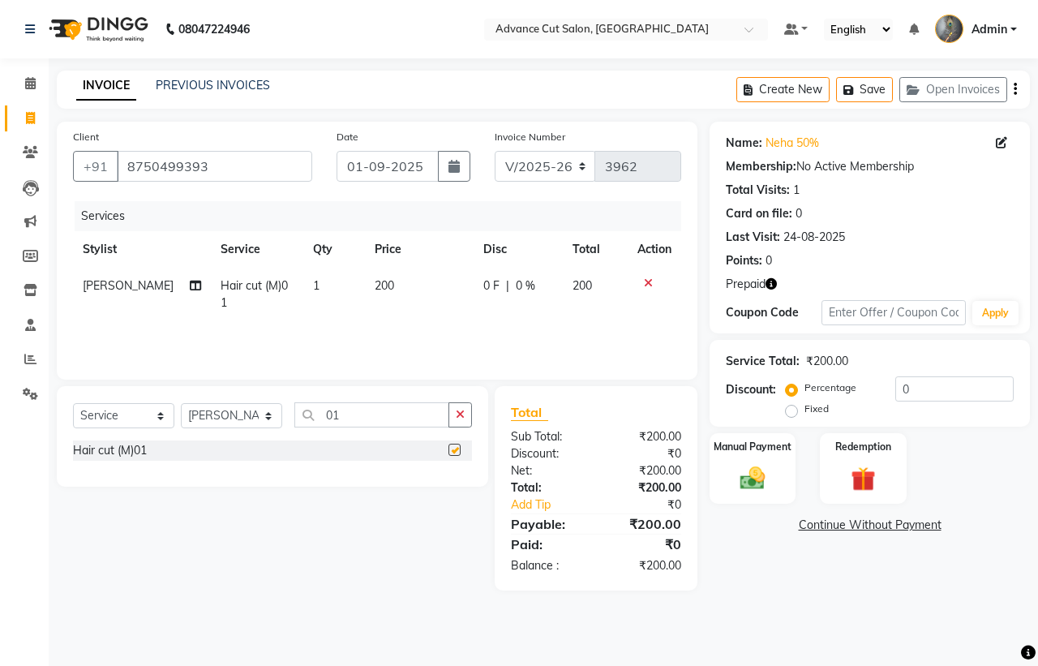
checkbox input "false"
click at [383, 406] on input "01" at bounding box center [371, 414] width 155 height 25
type input "0"
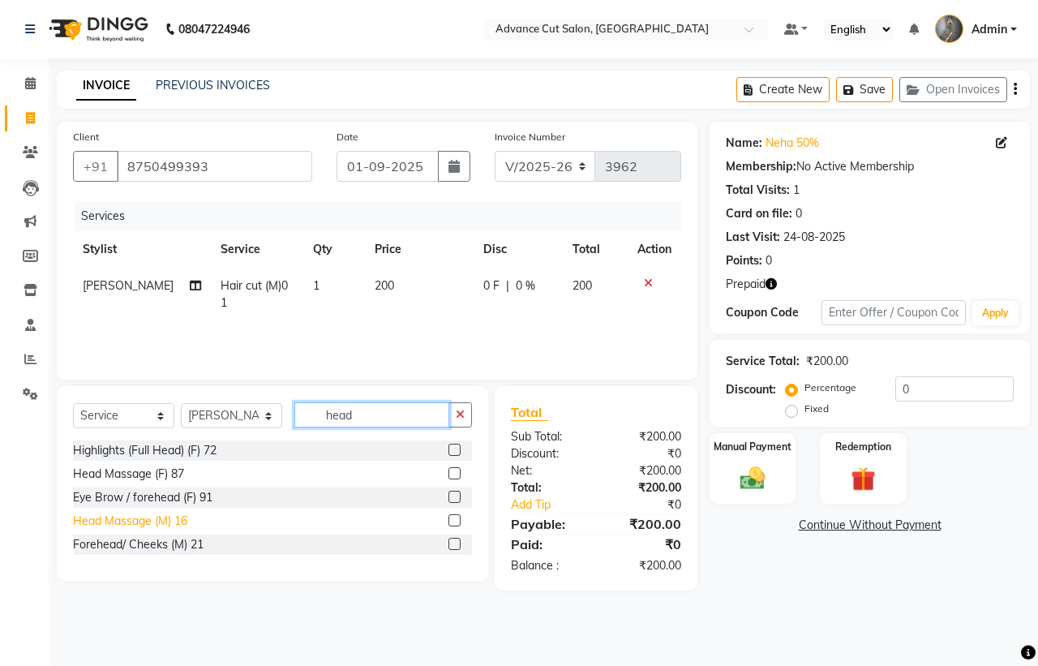
type input "head"
click at [176, 521] on div "Head Massage (M) 16" at bounding box center [130, 521] width 114 height 17
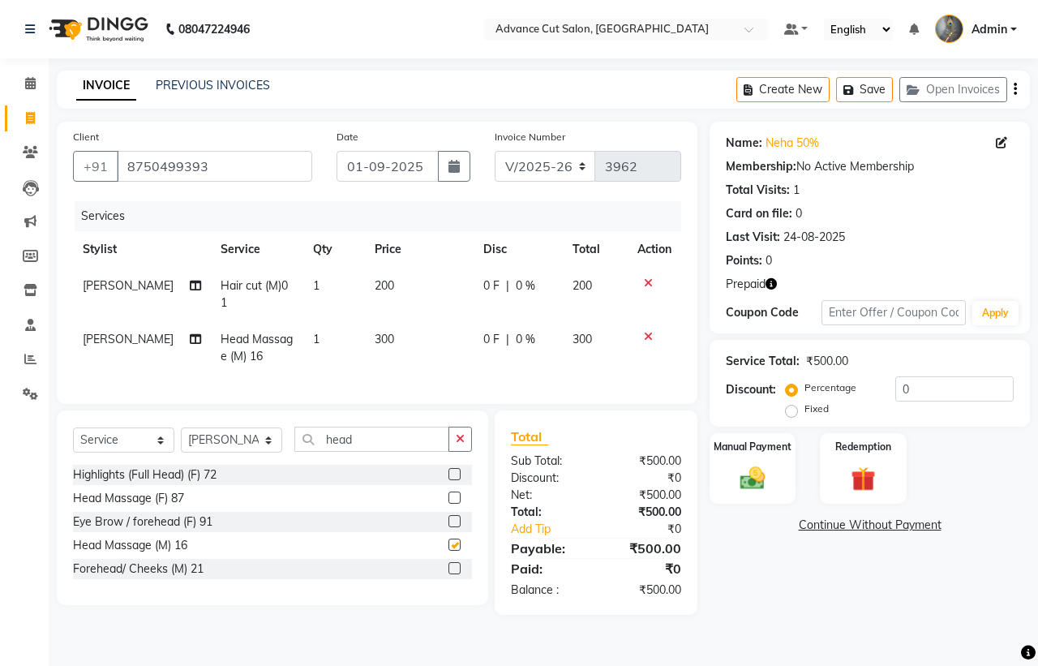
checkbox input "false"
click at [858, 471] on img at bounding box center [864, 479] width 42 height 32
click at [878, 477] on img at bounding box center [864, 479] width 42 height 32
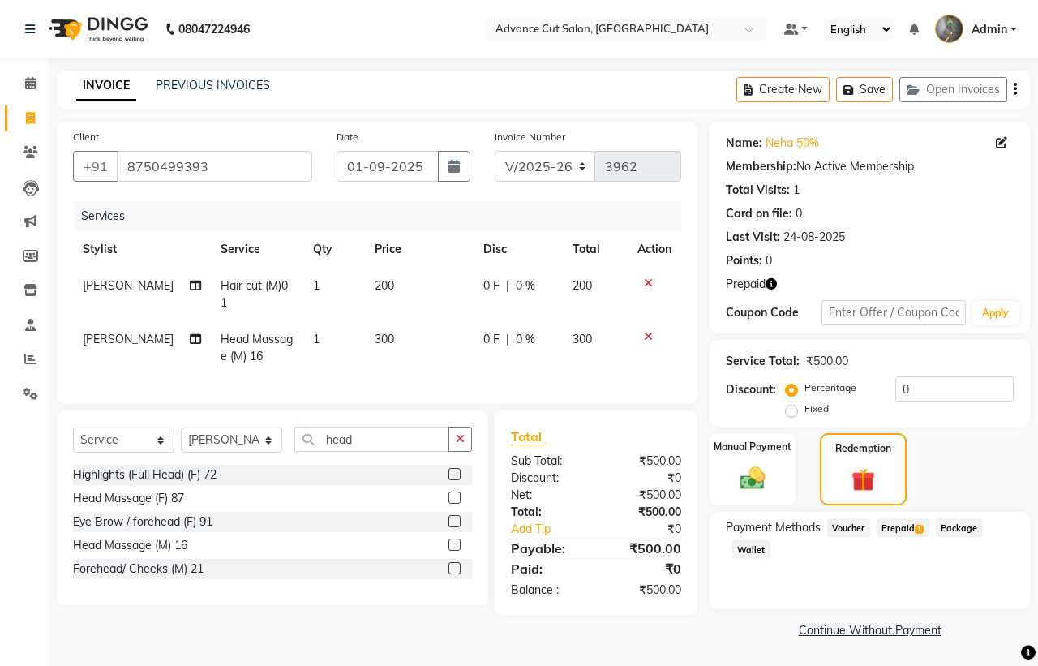
click at [917, 532] on span "Prepaid 1" at bounding box center [903, 527] width 53 height 19
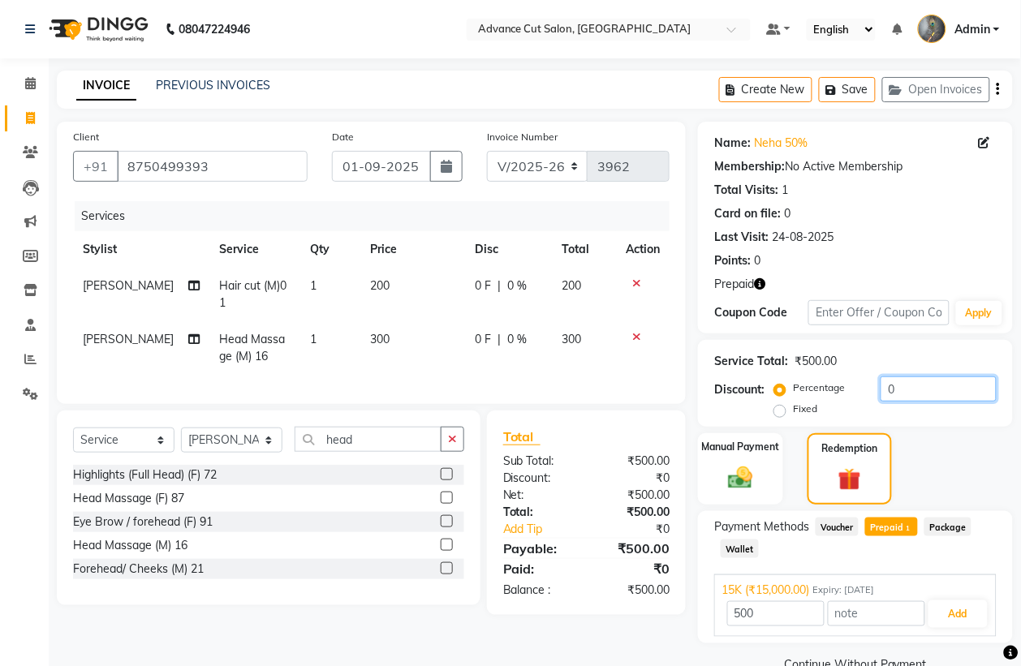
click at [915, 390] on input "0" at bounding box center [938, 388] width 116 height 25
drag, startPoint x: 915, startPoint y: 390, endPoint x: 862, endPoint y: 392, distance: 53.6
click at [862, 392] on div "Percentage Fixed 0" at bounding box center [886, 398] width 219 height 44
type input "15000"
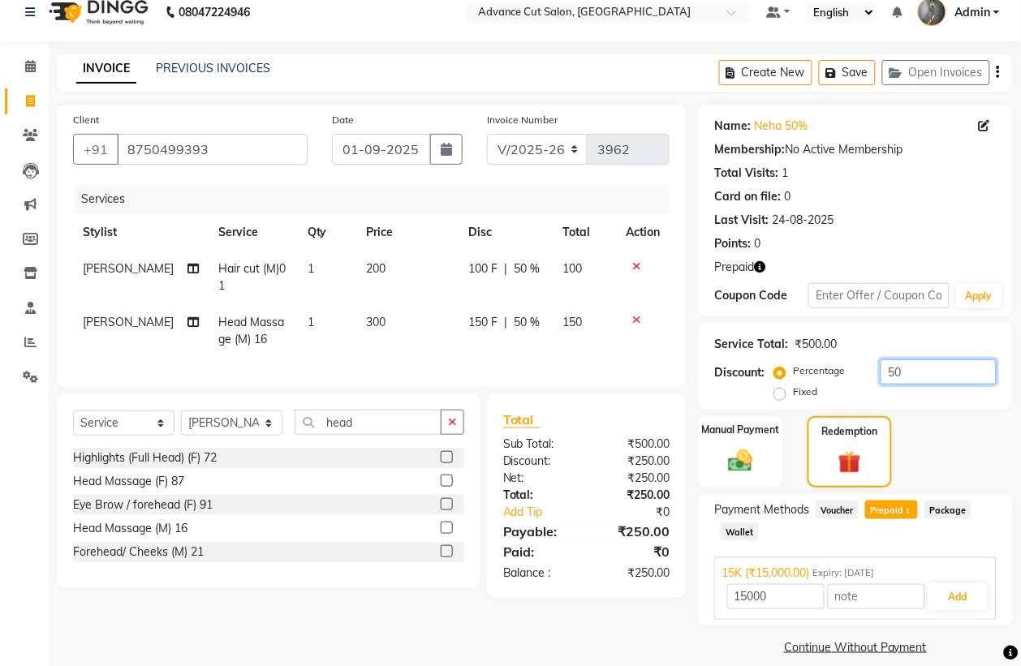
scroll to position [34, 0]
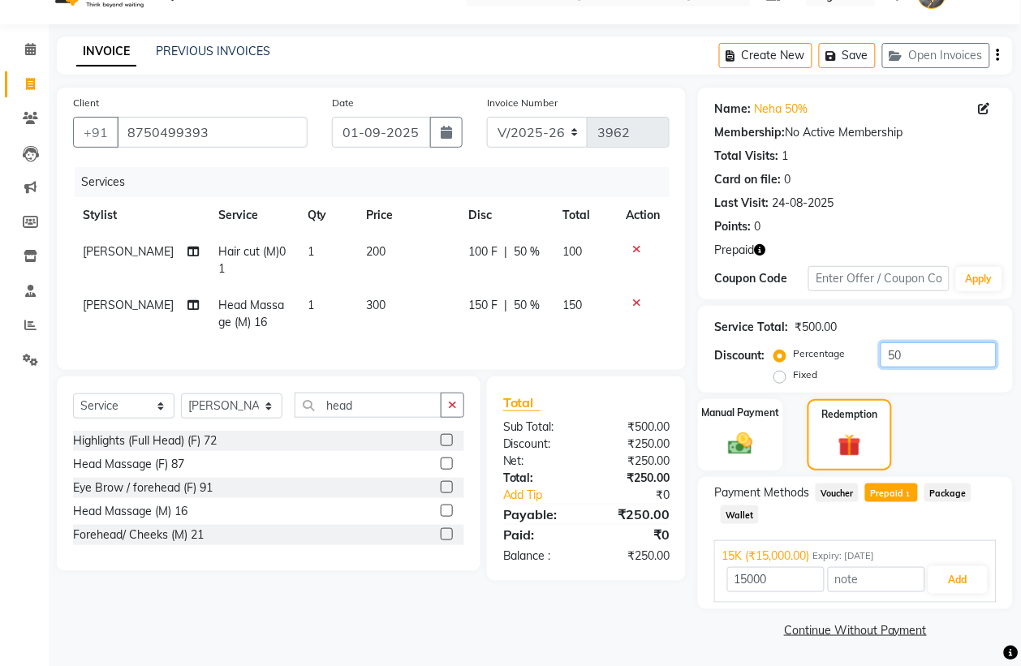
type input "50"
click at [902, 488] on span "Prepaid 1" at bounding box center [891, 493] width 53 height 19
type input "250"
click at [971, 591] on button "Add" at bounding box center [957, 580] width 59 height 28
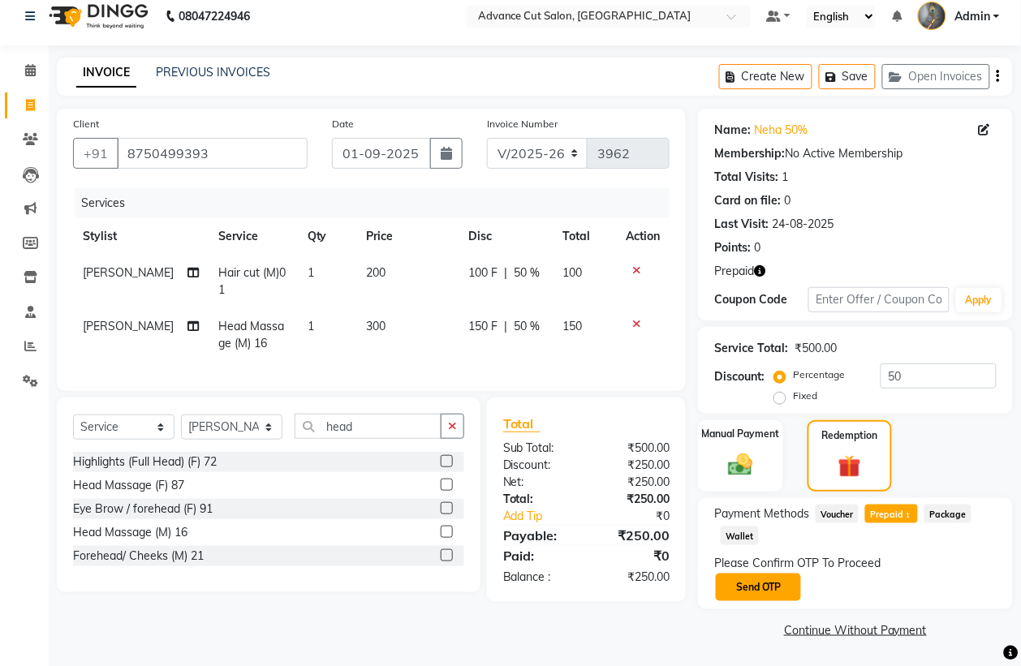
click at [749, 596] on button "Send OTP" at bounding box center [758, 588] width 85 height 28
click at [757, 589] on div "Please Confirm OTP To Proceed Send OTP" at bounding box center [855, 579] width 282 height 48
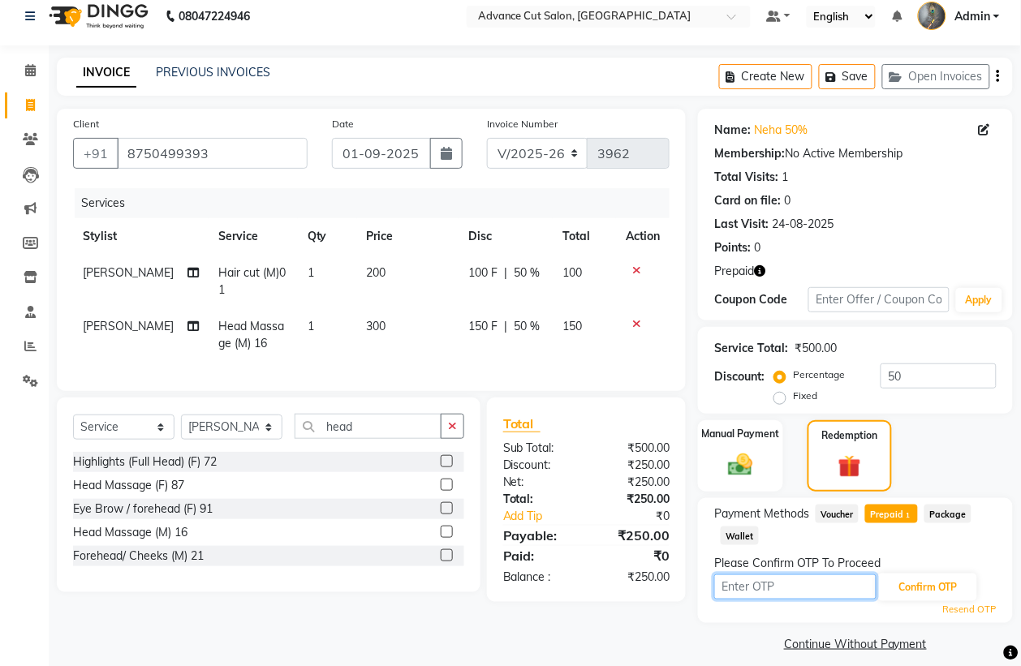
click at [757, 589] on input "text" at bounding box center [795, 586] width 162 height 25
type input "5605"
click at [942, 578] on button "Confirm OTP" at bounding box center [927, 588] width 99 height 28
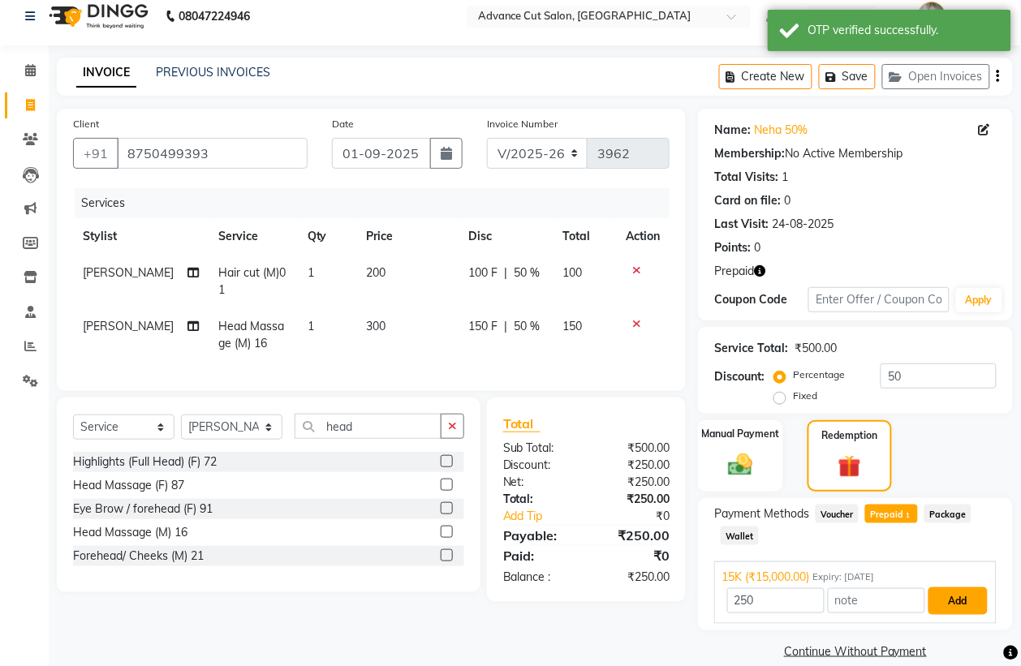
click at [960, 592] on button "Add" at bounding box center [957, 601] width 59 height 28
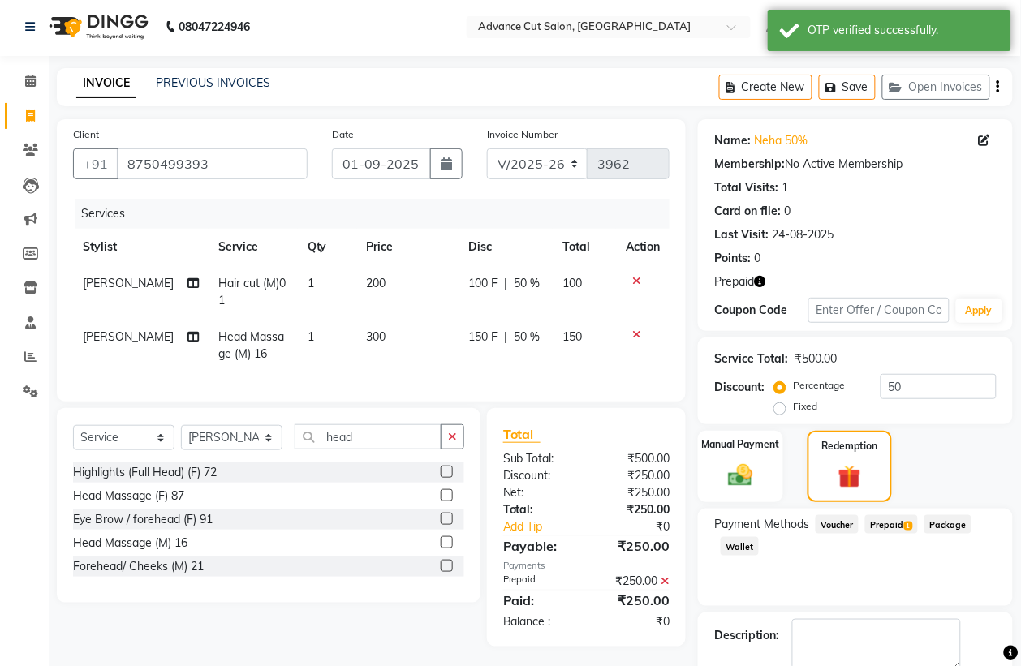
scroll to position [92, 0]
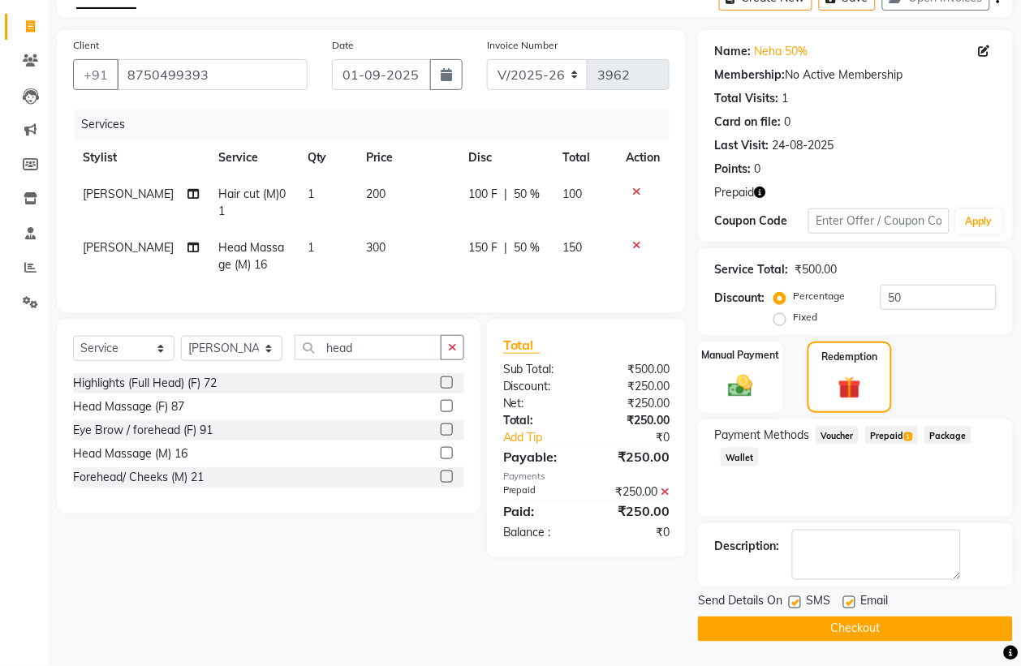
click at [890, 646] on main "INVOICE PREVIOUS INVOICES Create New Save Open Invoices Client +91 8750499393 D…" at bounding box center [535, 322] width 972 height 687
click at [891, 631] on button "Checkout" at bounding box center [855, 629] width 315 height 25
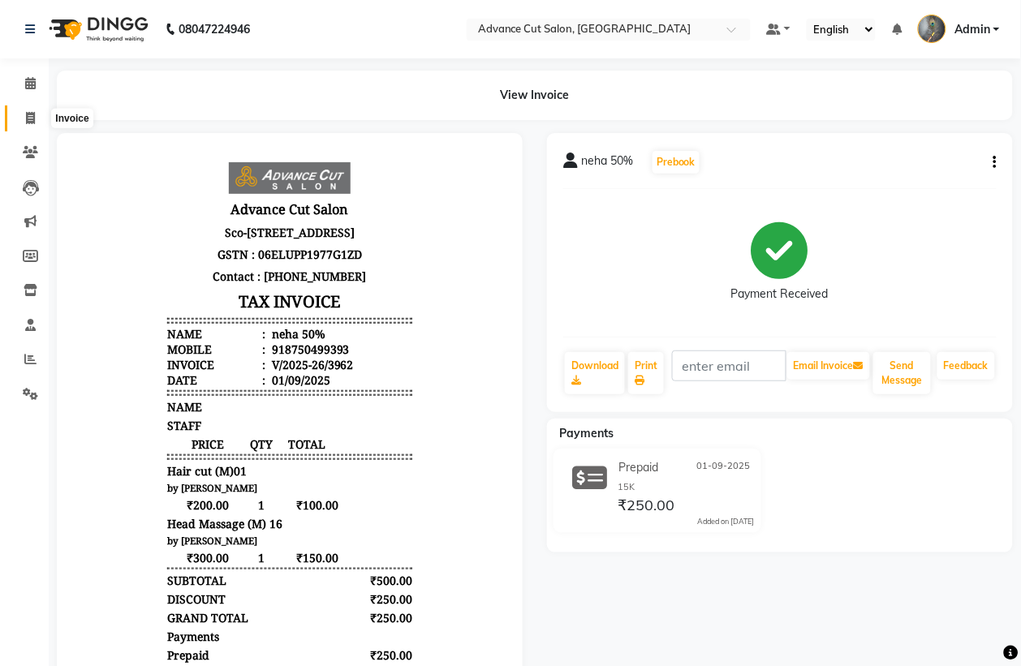
click at [21, 123] on span at bounding box center [30, 119] width 28 height 19
select select "service"
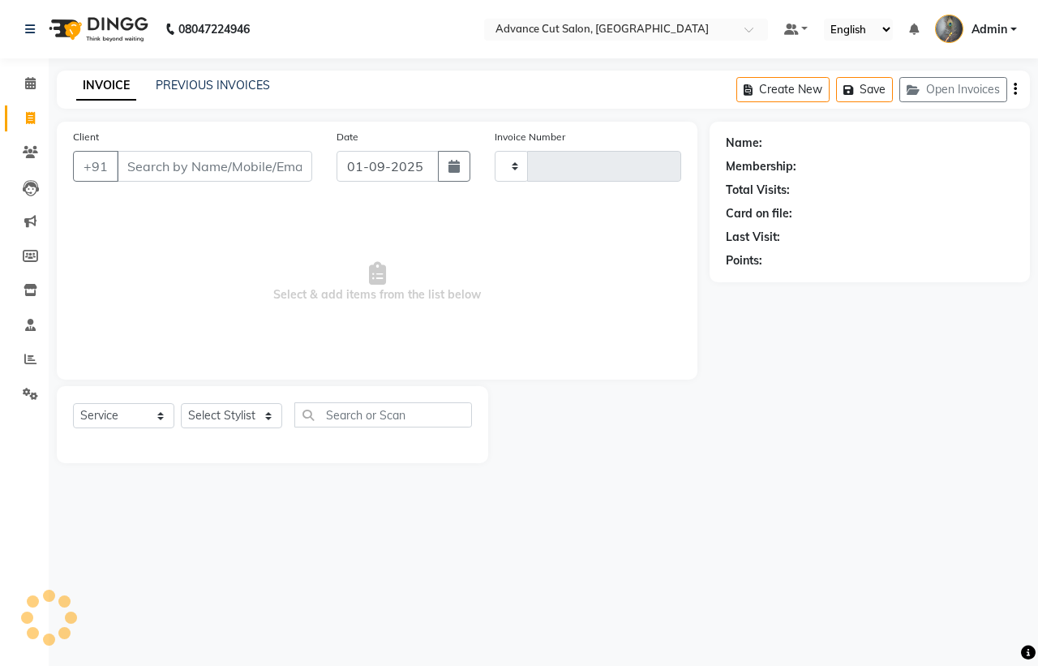
click at [252, 168] on input "Client" at bounding box center [215, 166] width 196 height 31
type input "3963"
select select "4939"
click at [209, 157] on input "Client" at bounding box center [215, 166] width 196 height 31
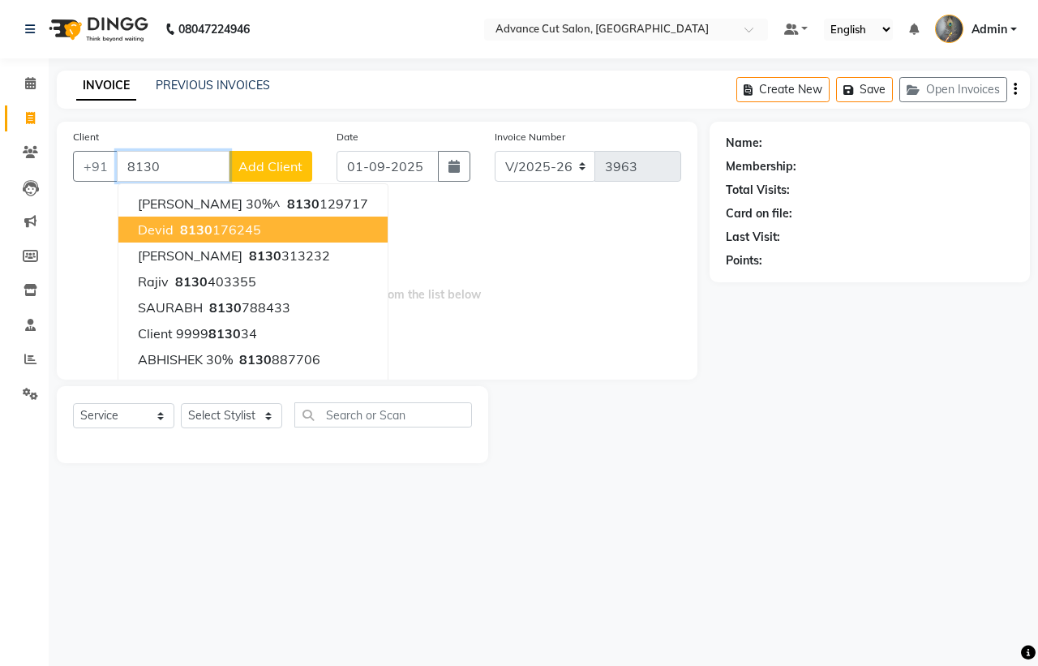
click at [244, 228] on ngb-highlight "8130 176245" at bounding box center [219, 229] width 84 height 16
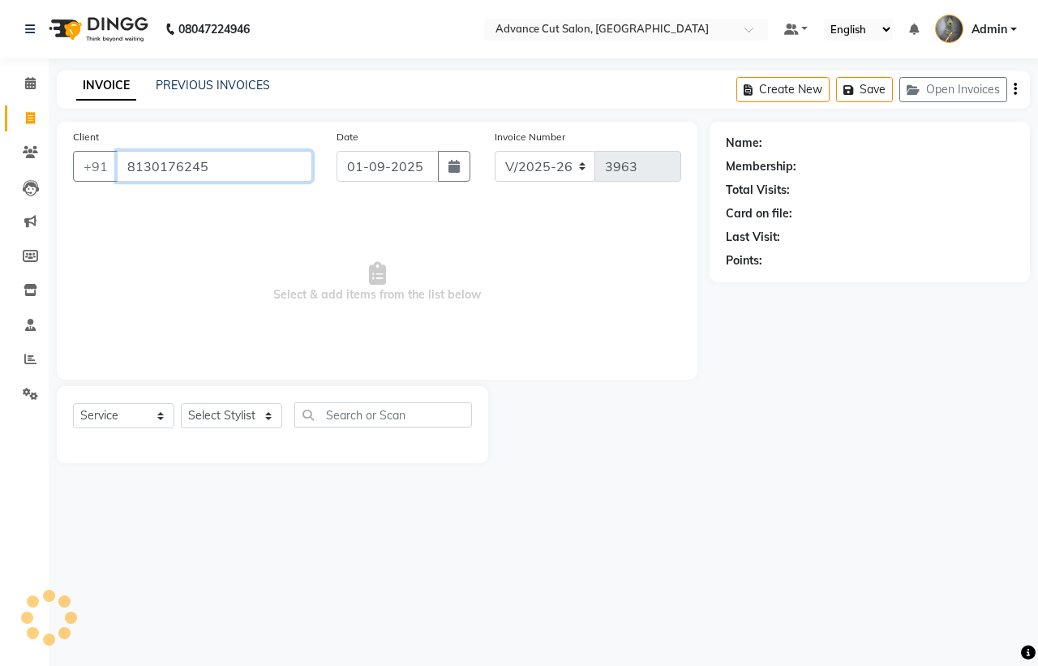
type input "8130176245"
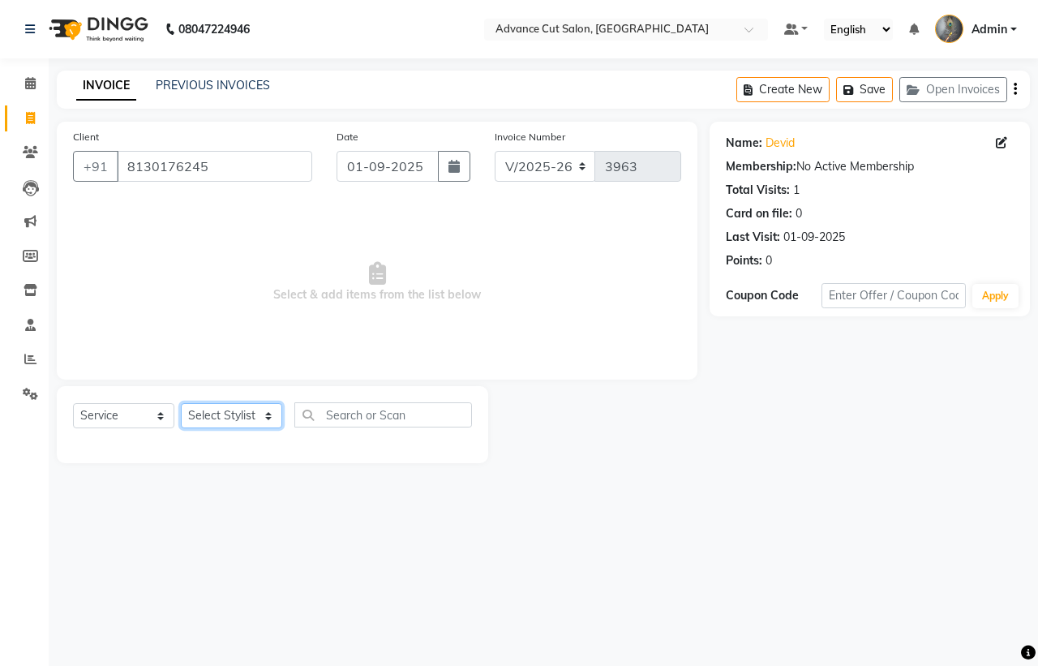
click at [260, 411] on select "Select Stylist Admin chahit COUNTOR Devid hardeep mamta manisha MONISH navi NOS…" at bounding box center [231, 415] width 101 height 25
select select "58461"
click at [181, 403] on select "Select Stylist Admin chahit COUNTOR Devid hardeep mamta manisha MONISH navi NOS…" at bounding box center [231, 415] width 101 height 25
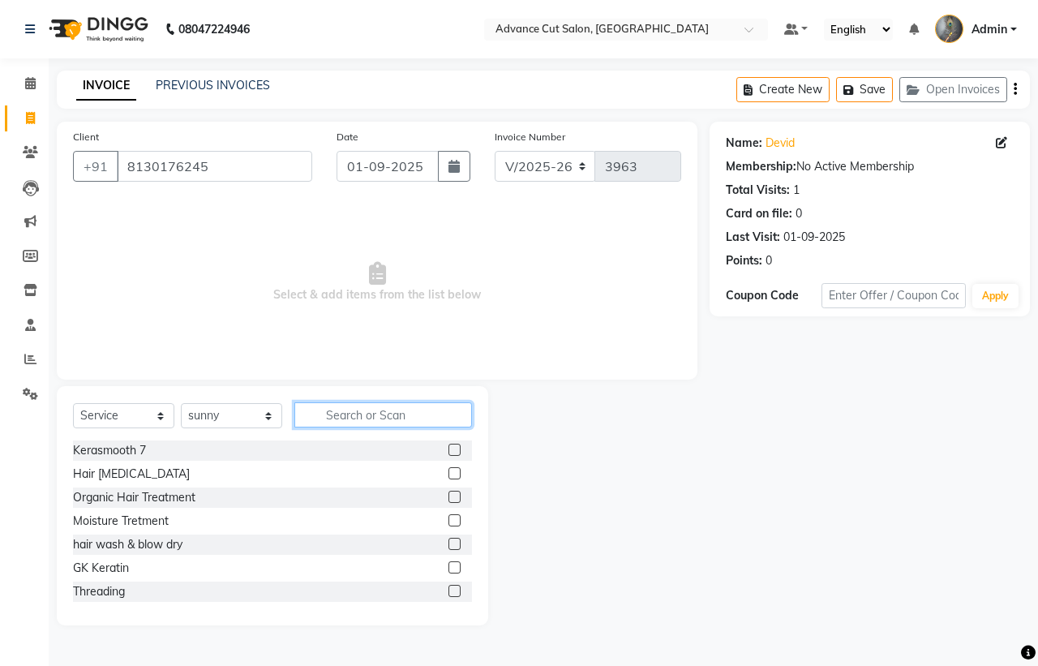
click at [368, 411] on input "text" at bounding box center [383, 414] width 178 height 25
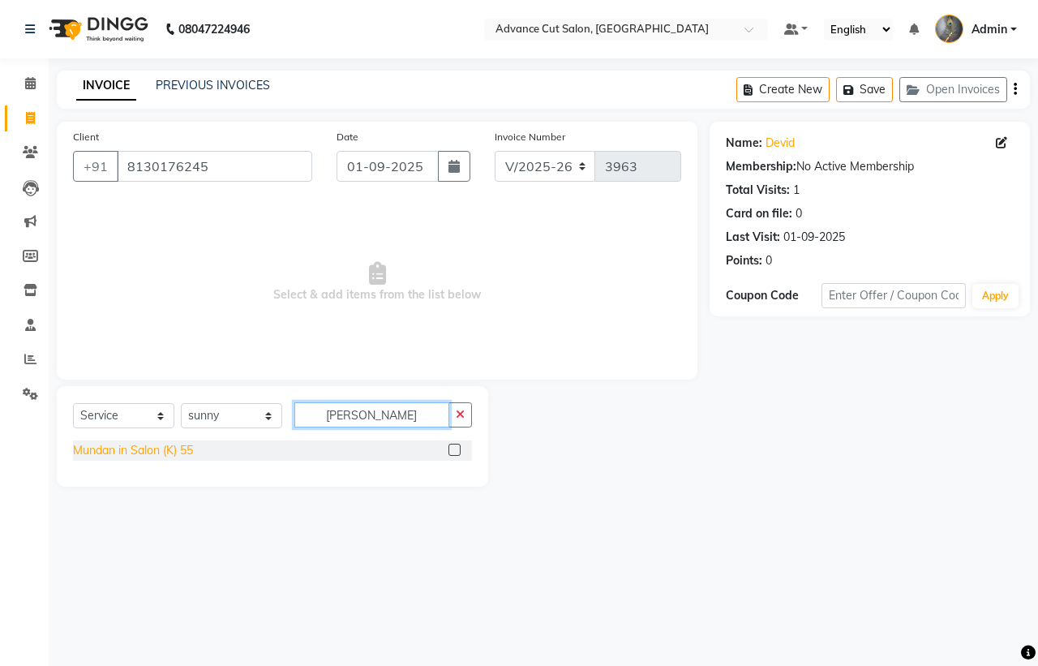
type input "mund"
click at [123, 444] on div "Mundan in Salon (K) 55" at bounding box center [133, 450] width 120 height 17
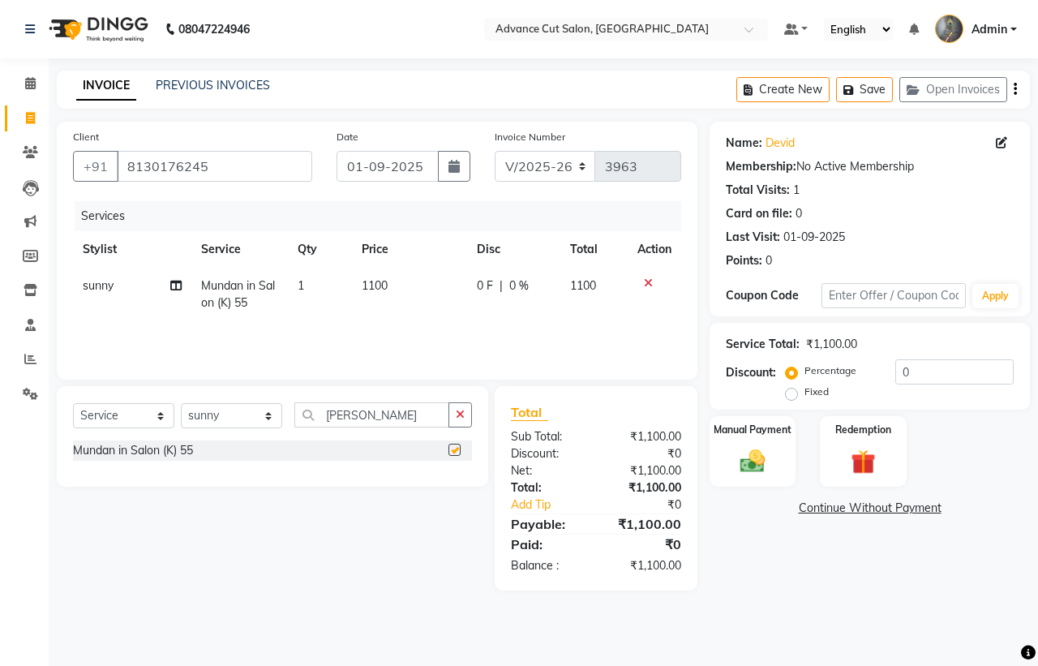
checkbox input "false"
click at [389, 280] on td "1100" at bounding box center [409, 295] width 115 height 54
select select "58461"
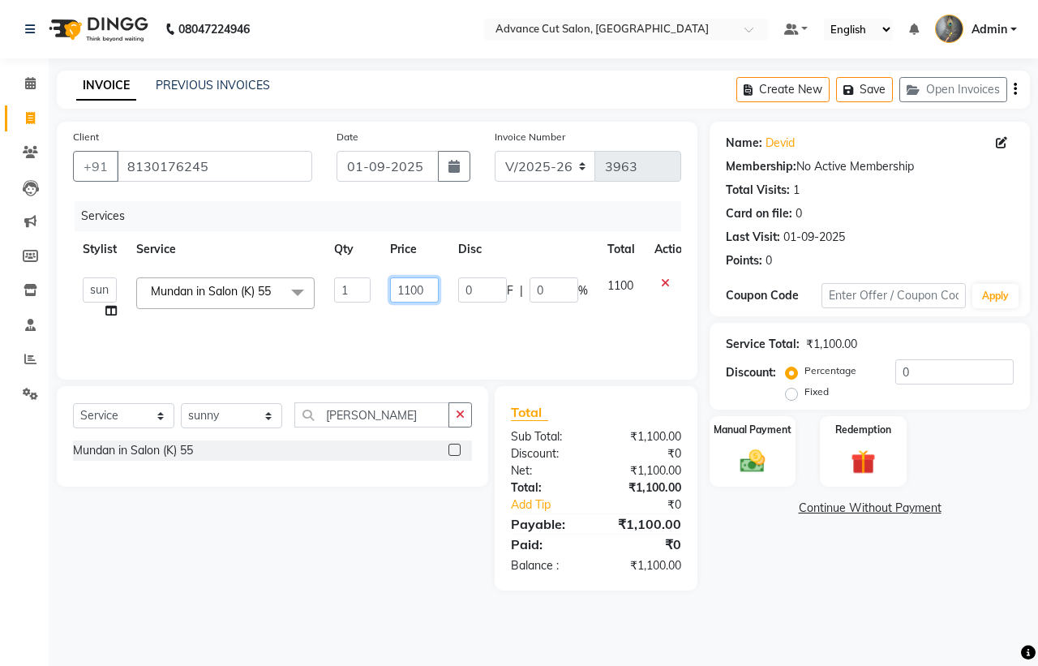
drag, startPoint x: 436, startPoint y: 289, endPoint x: 400, endPoint y: 289, distance: 35.7
click at [400, 289] on input "1100" at bounding box center [414, 289] width 49 height 25
click at [420, 290] on input "number" at bounding box center [414, 289] width 49 height 25
type input "500"
click at [783, 466] on div "Manual Payment" at bounding box center [753, 452] width 90 height 75
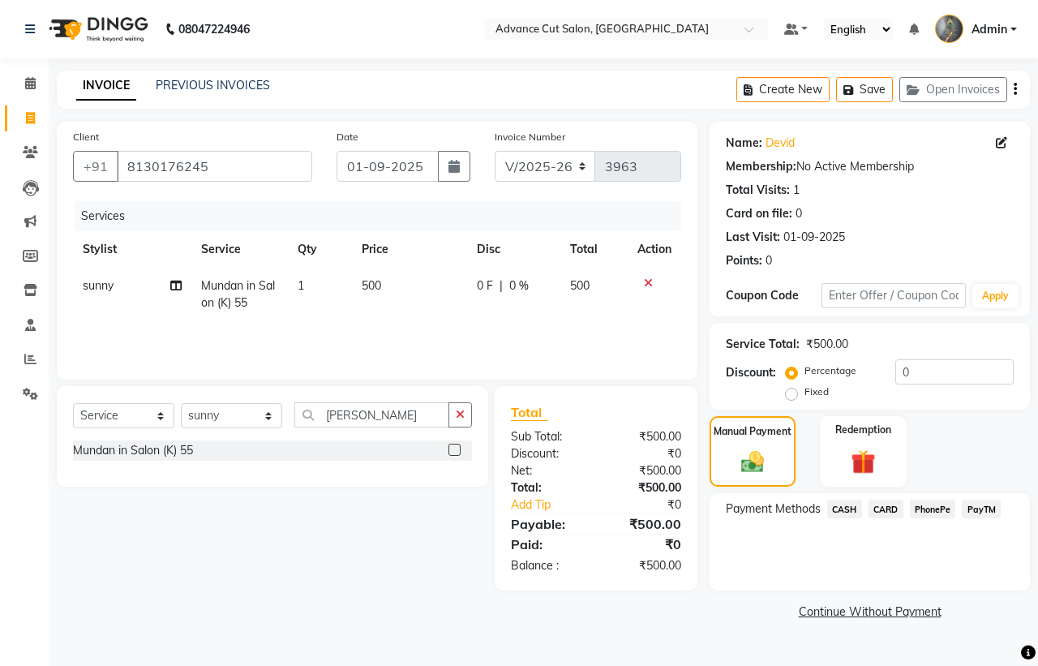
click at [854, 505] on span "CASH" at bounding box center [845, 509] width 35 height 19
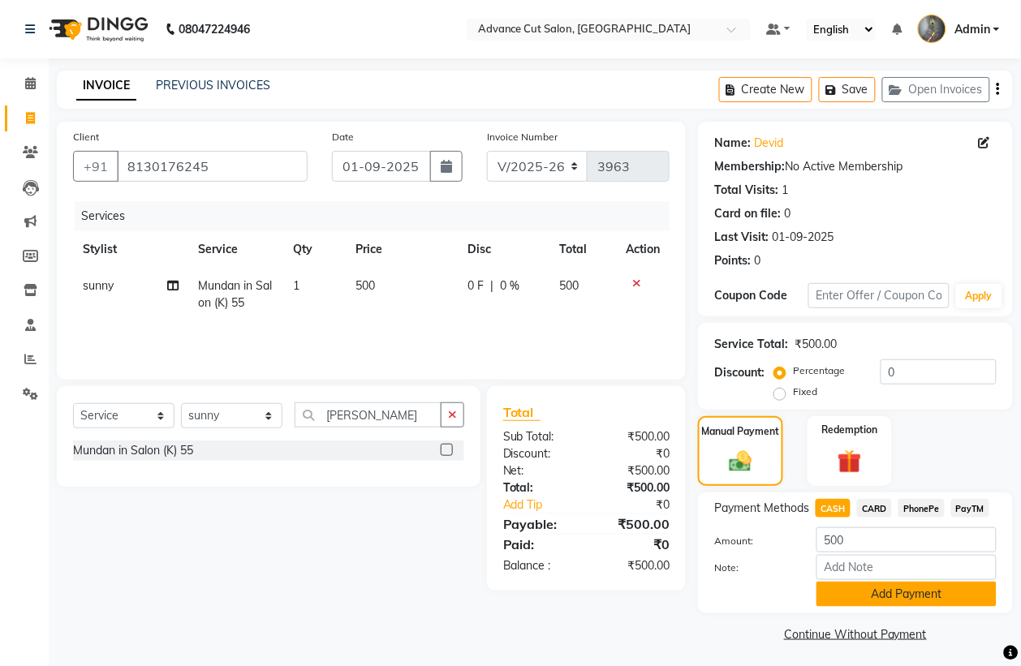
click at [893, 604] on button "Add Payment" at bounding box center [906, 594] width 180 height 25
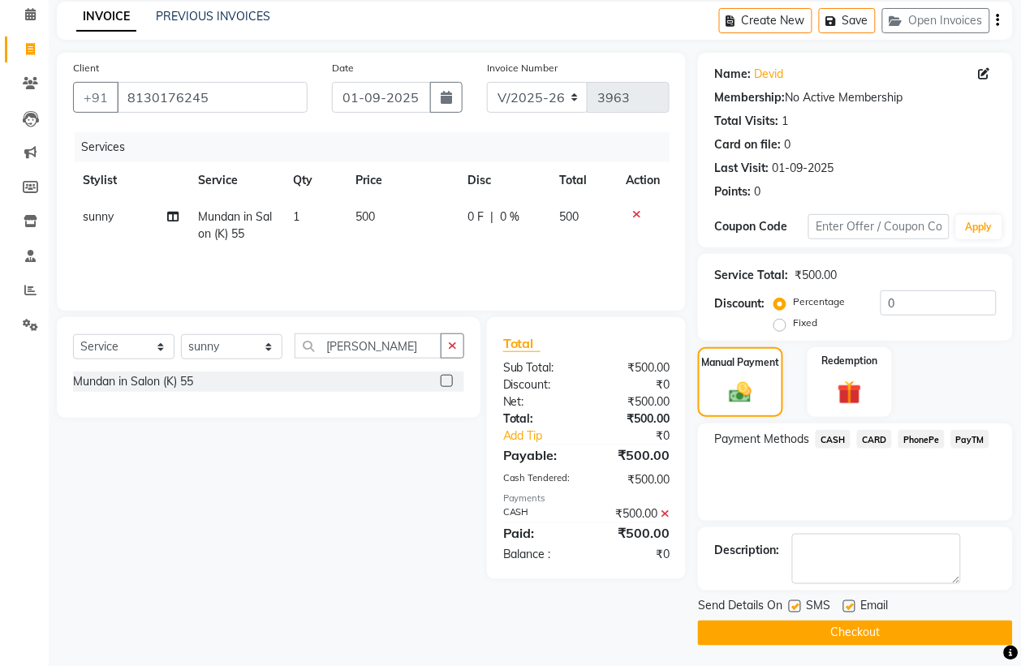
scroll to position [74, 0]
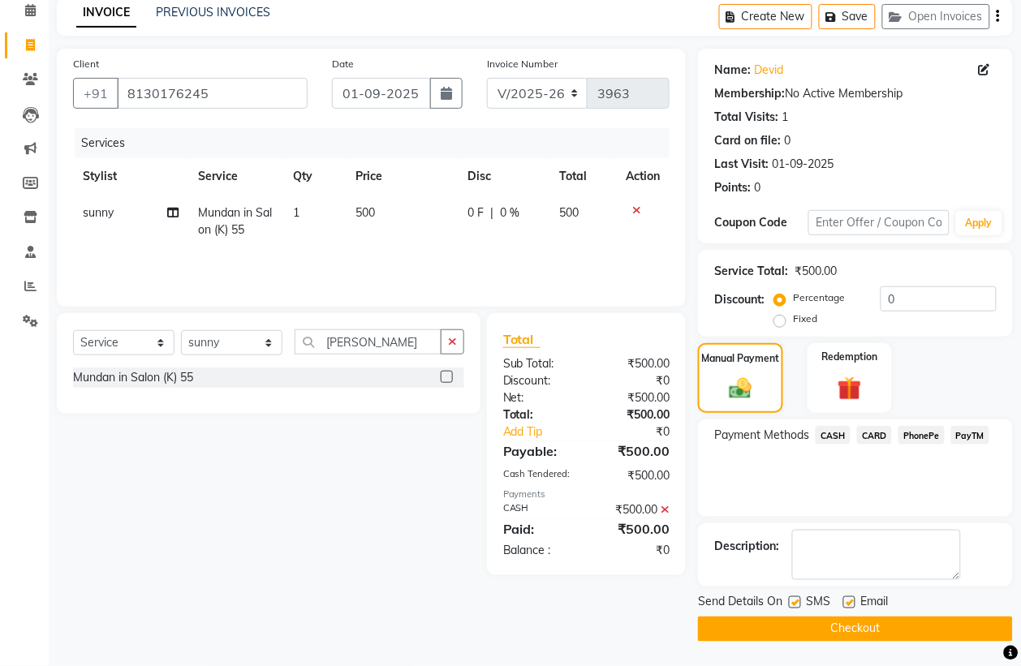
click at [875, 622] on button "Checkout" at bounding box center [855, 629] width 315 height 25
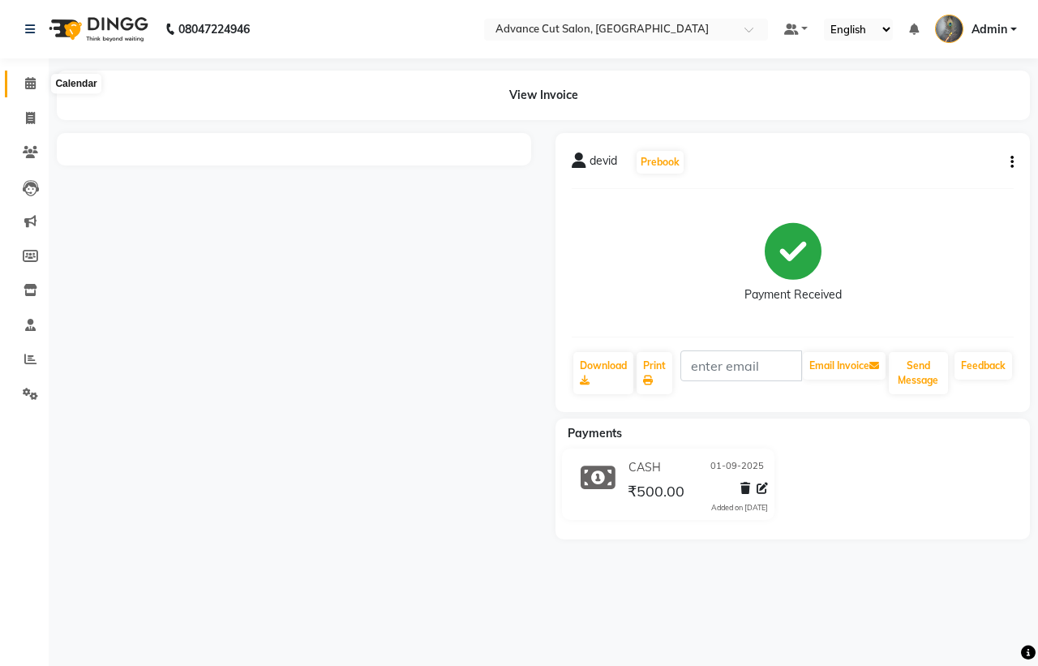
click at [27, 77] on icon at bounding box center [30, 83] width 11 height 12
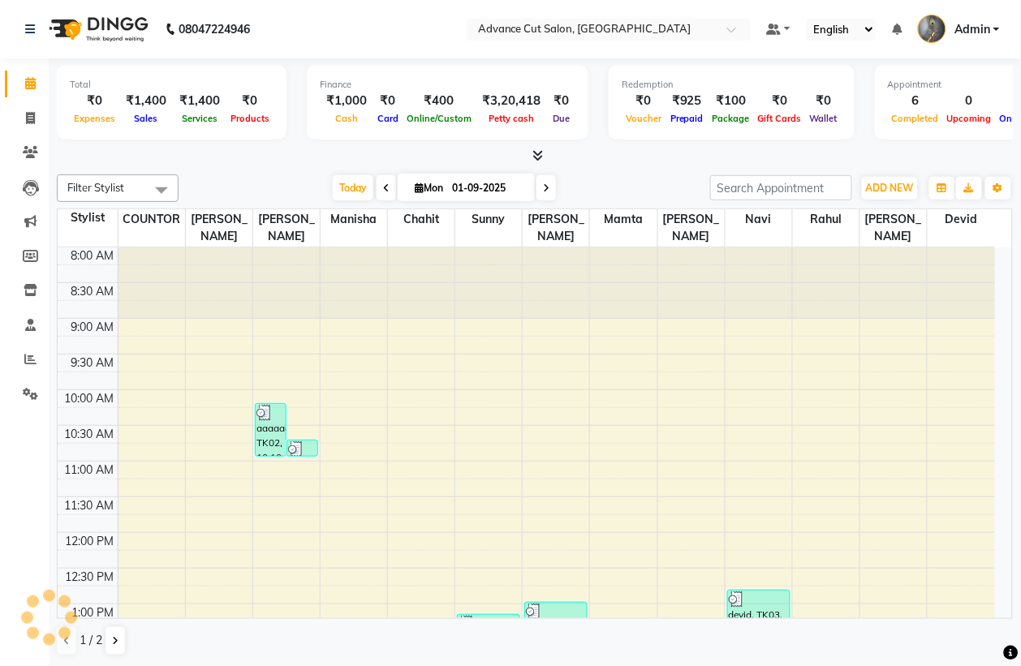
click at [533, 153] on icon at bounding box center [538, 155] width 11 height 12
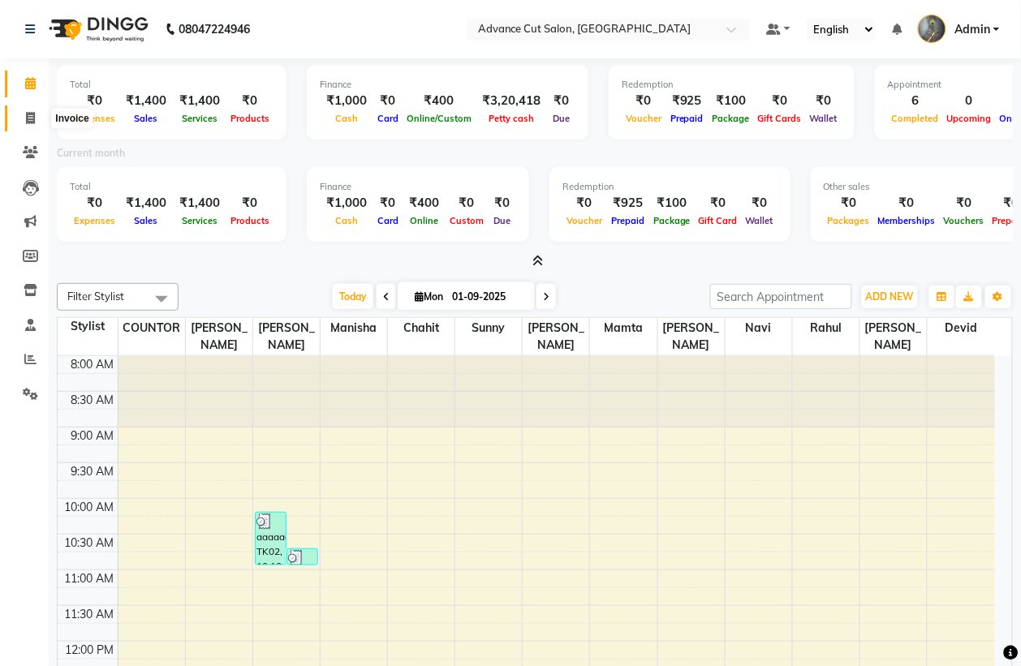
click at [30, 114] on icon at bounding box center [30, 118] width 9 height 12
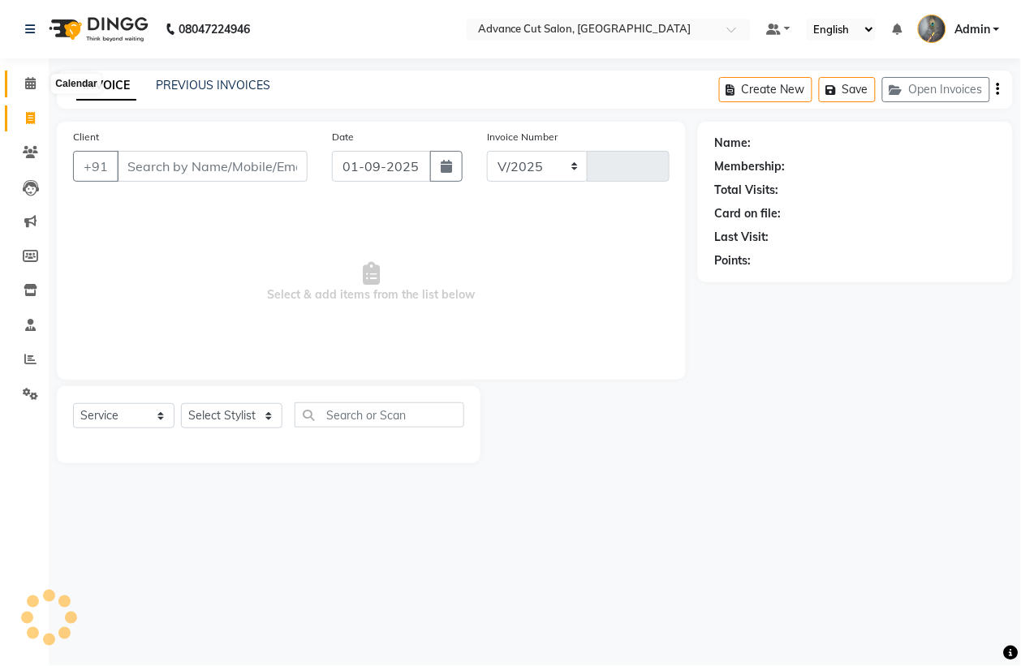
click at [22, 80] on span at bounding box center [30, 84] width 28 height 19
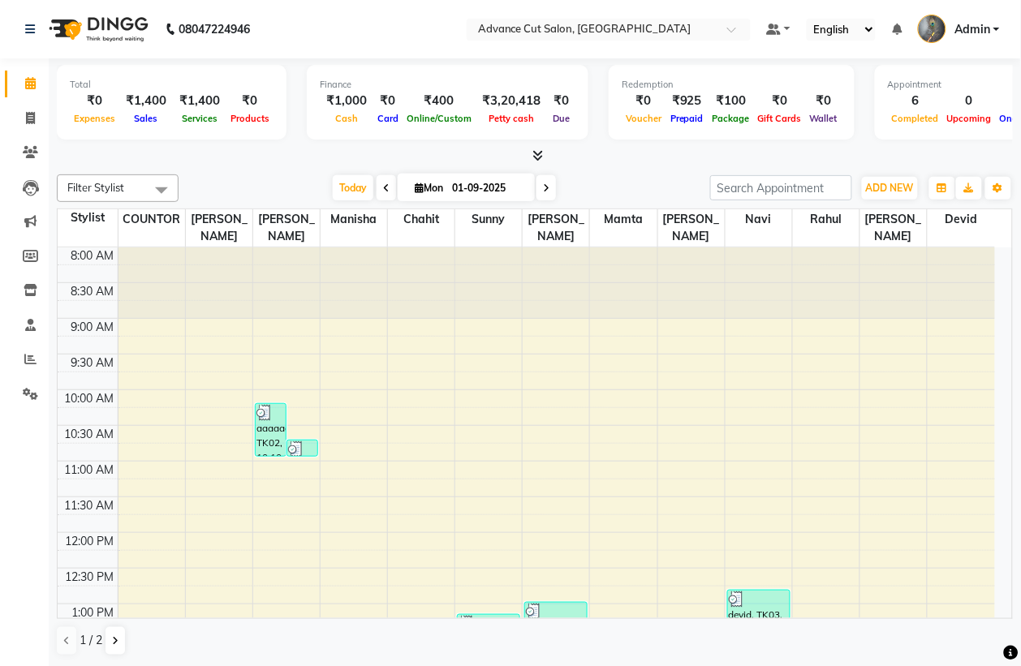
click at [533, 158] on icon at bounding box center [538, 155] width 11 height 12
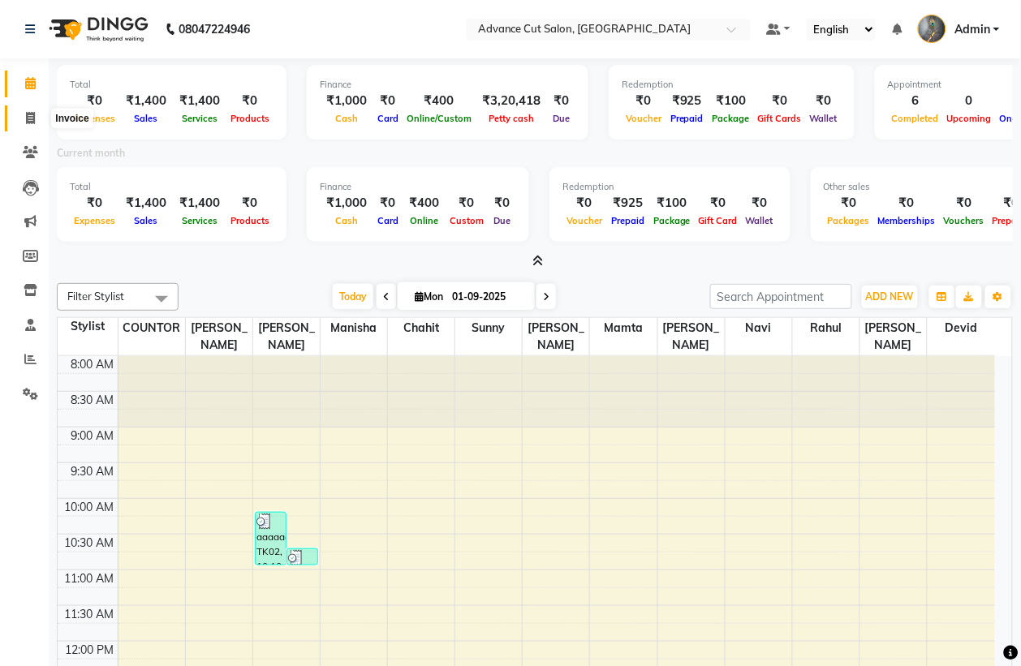
click at [23, 130] on link "Invoice" at bounding box center [24, 118] width 39 height 27
click at [30, 114] on icon at bounding box center [30, 118] width 9 height 12
click at [33, 114] on icon at bounding box center [30, 118] width 9 height 12
select select "service"
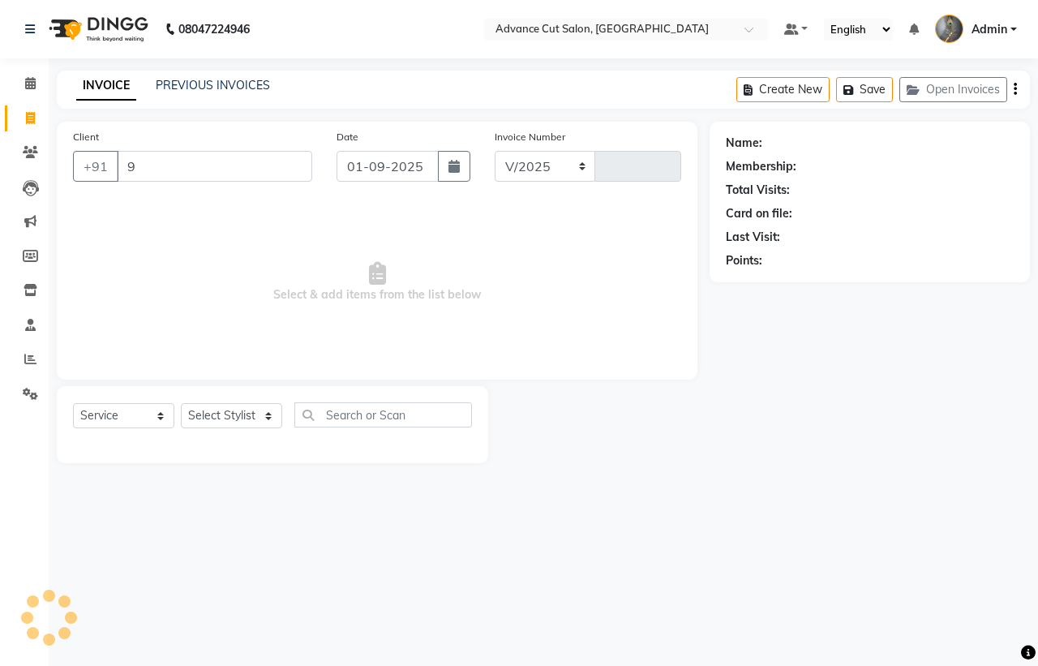
type input "98"
select select "4939"
type input "3964"
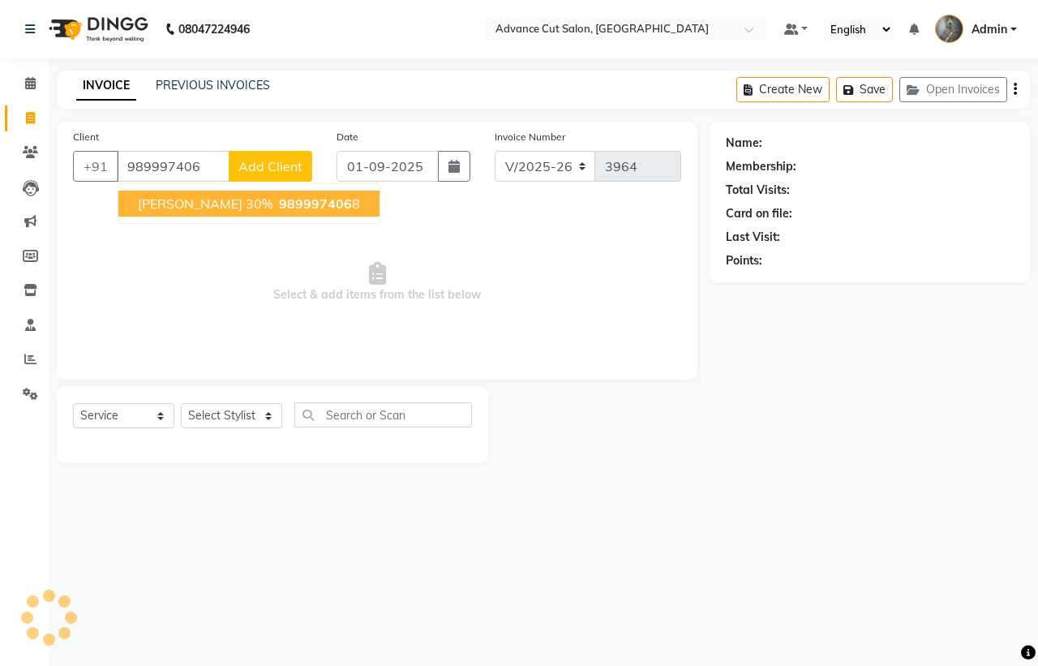
click at [300, 203] on span "989997406" at bounding box center [315, 204] width 73 height 16
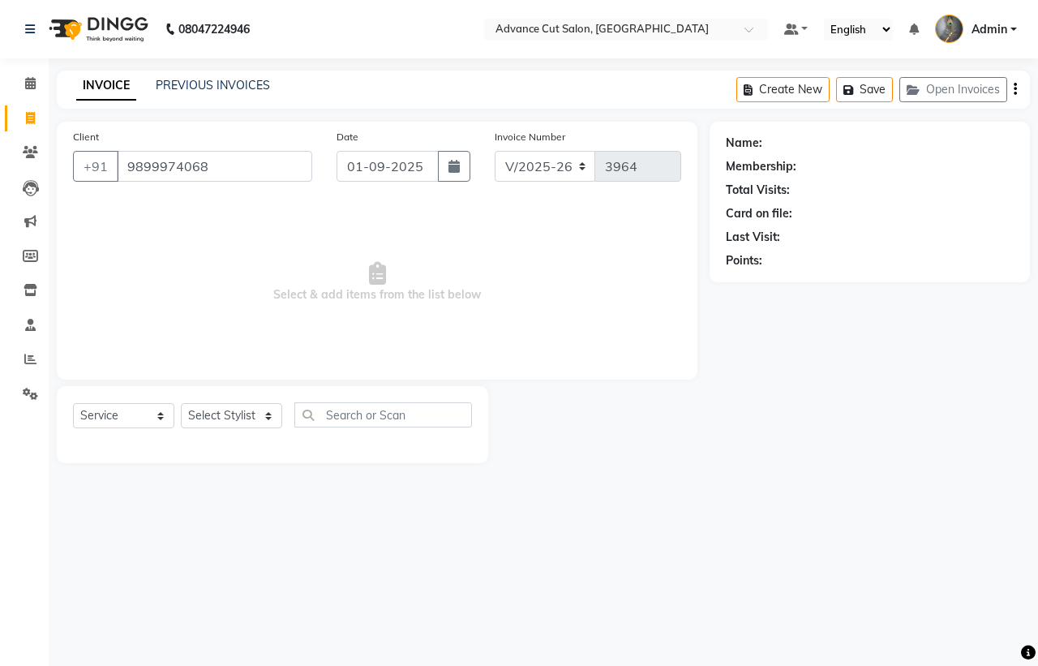
type input "9899974068"
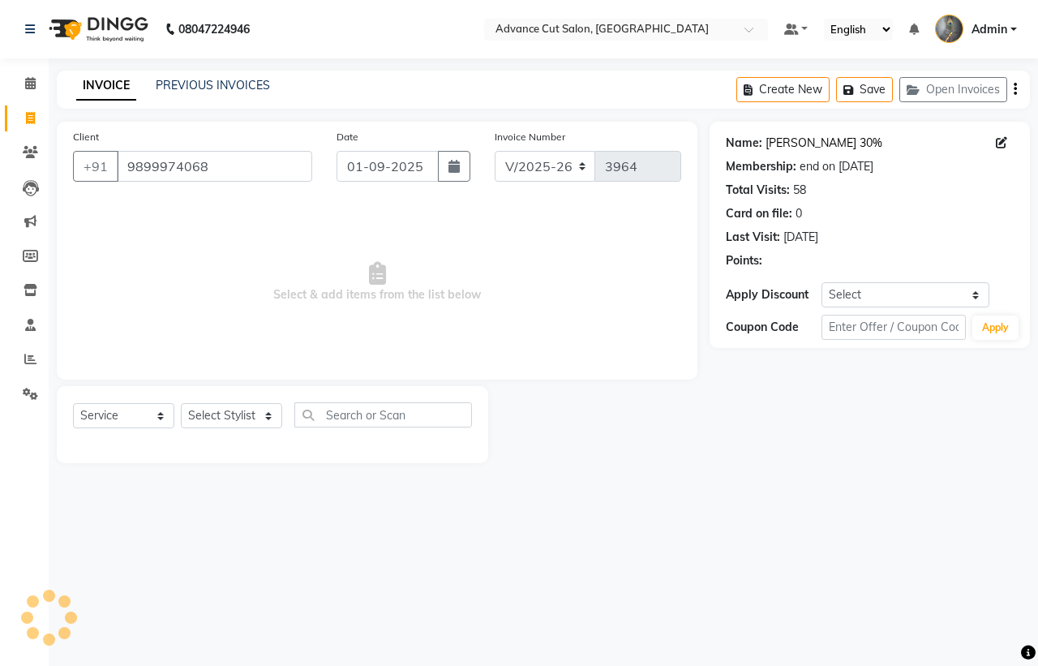
click at [817, 140] on link "[PERSON_NAME] 30%" at bounding box center [824, 143] width 117 height 17
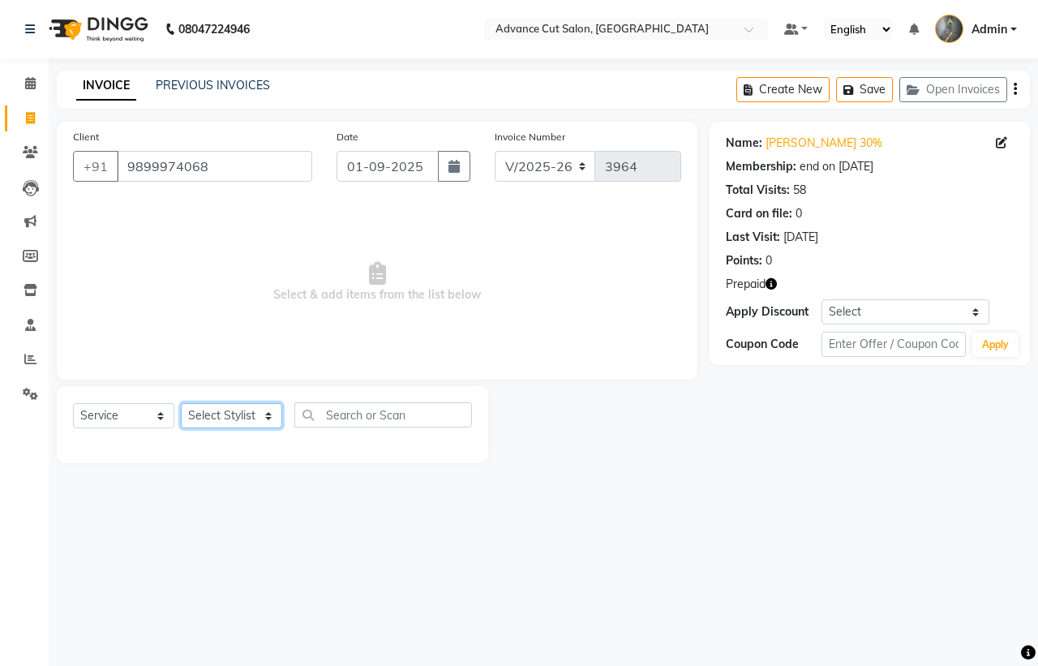
click at [234, 415] on select "Select Stylist Admin chahit COUNTOR Devid hardeep mamta manisha MONISH navi NOS…" at bounding box center [231, 415] width 101 height 25
click at [246, 412] on select "Select Stylist Admin chahit COUNTOR Devid hardeep mamta manisha MONISH navi NOS…" at bounding box center [231, 415] width 101 height 25
select select "61779"
click at [181, 403] on select "Select Stylist Admin chahit COUNTOR Devid hardeep mamta manisha MONISH navi NOS…" at bounding box center [231, 415] width 101 height 25
click at [389, 414] on input "text" at bounding box center [383, 414] width 178 height 25
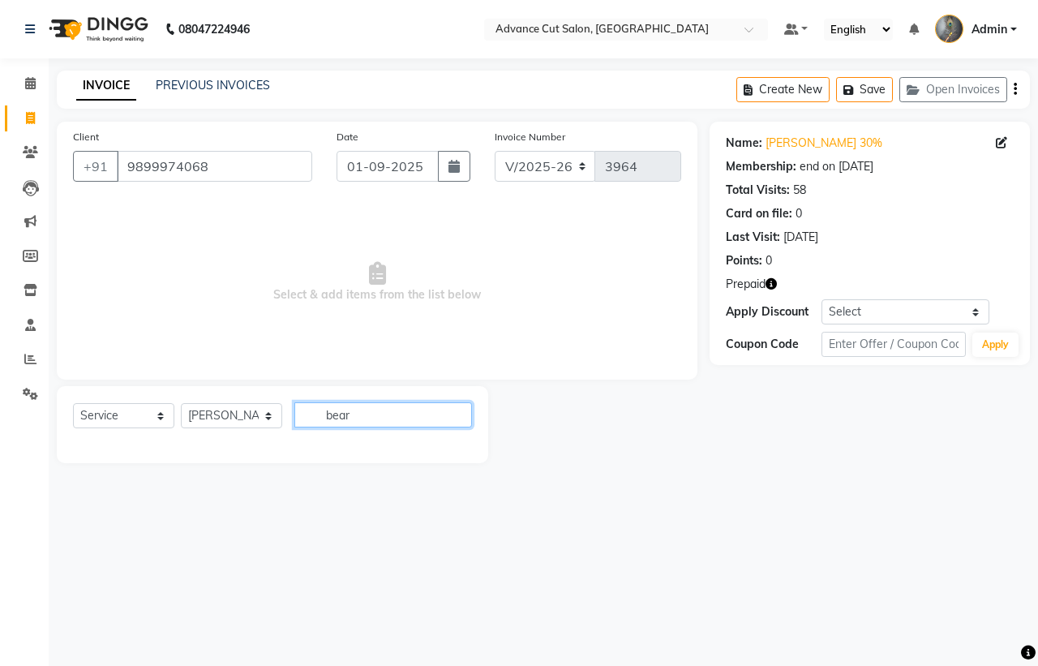
click at [389, 414] on input "bear" at bounding box center [383, 414] width 178 height 25
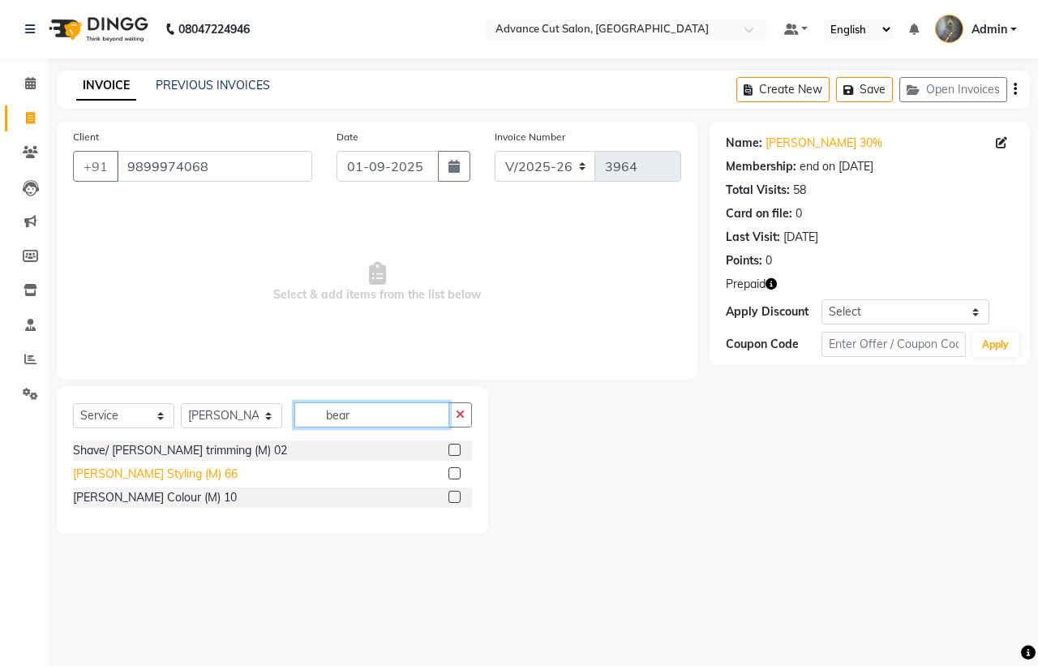
type input "bear"
click at [153, 472] on div "Beard Styling (M) 66" at bounding box center [155, 474] width 165 height 17
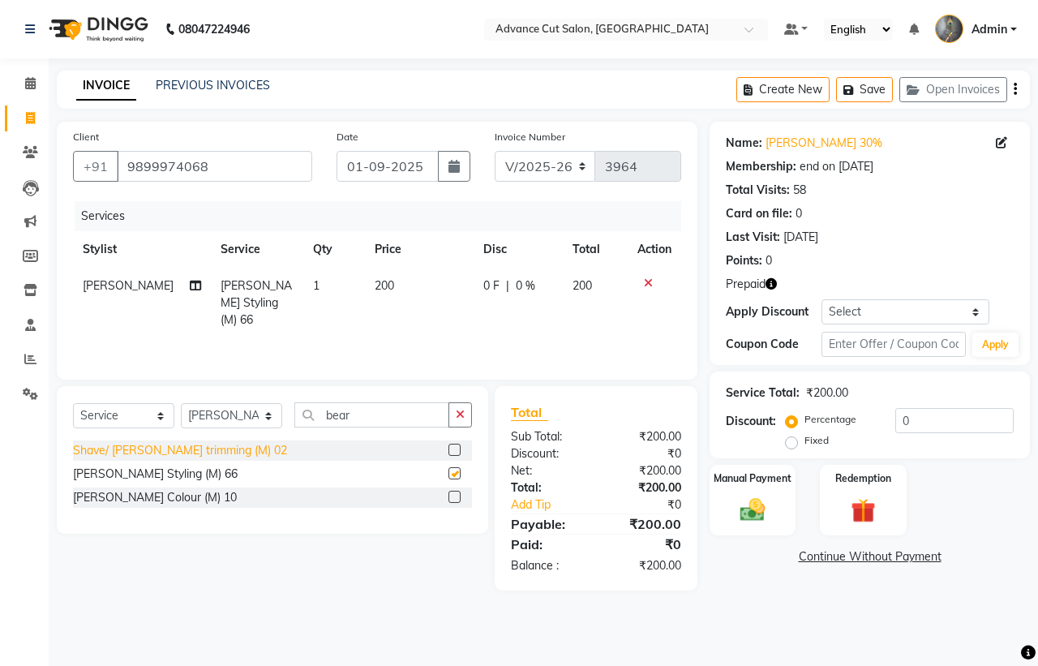
checkbox input "false"
click at [894, 529] on div "Redemption" at bounding box center [864, 500] width 90 height 75
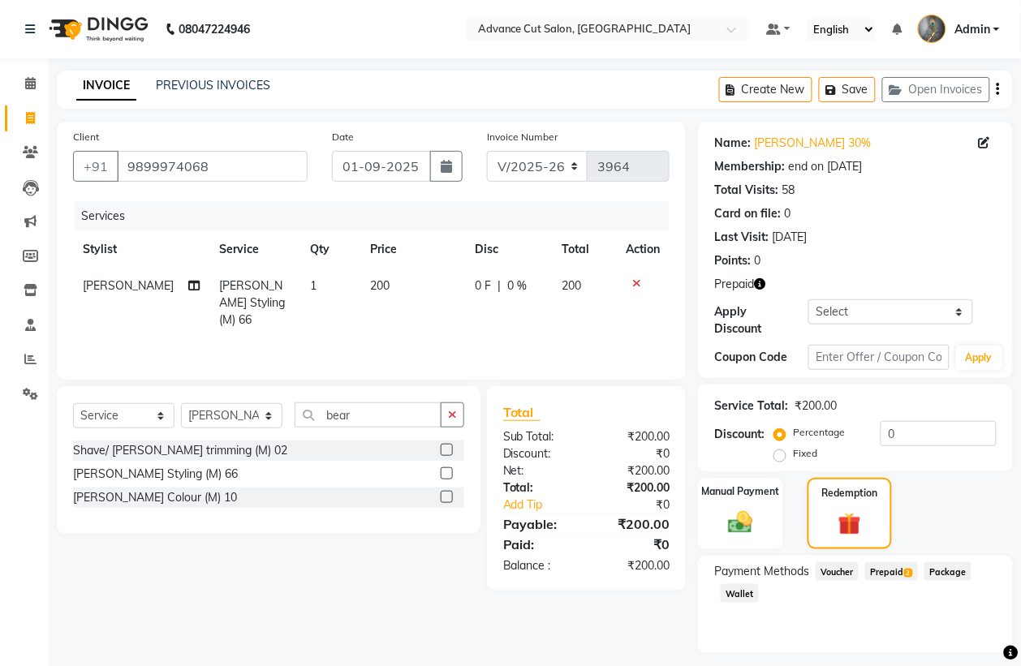
scroll to position [45, 0]
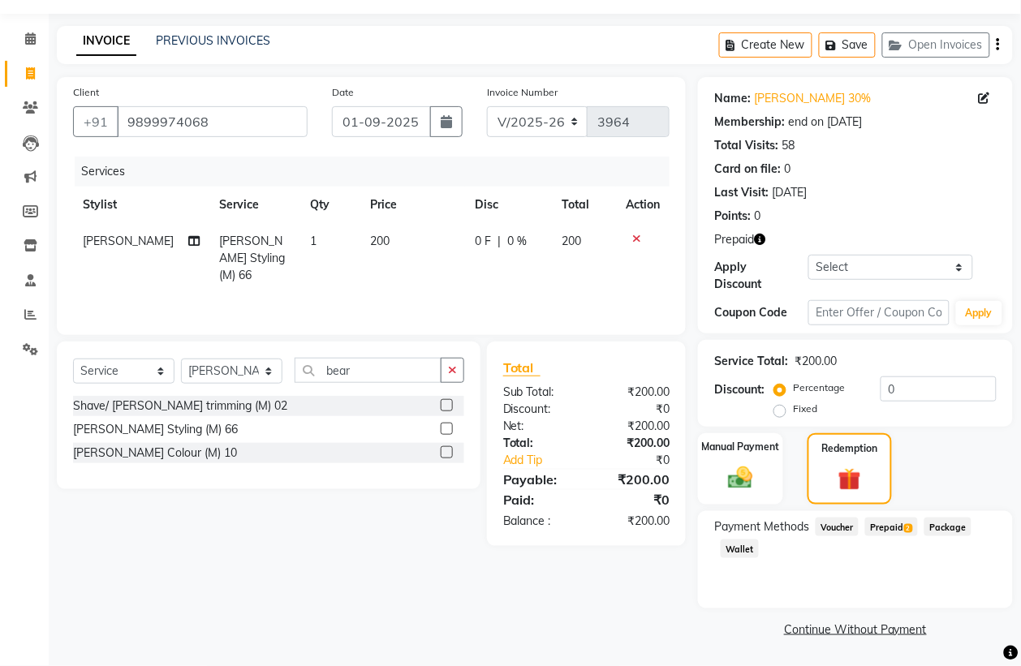
click at [907, 521] on span "Prepaid 2" at bounding box center [891, 527] width 53 height 19
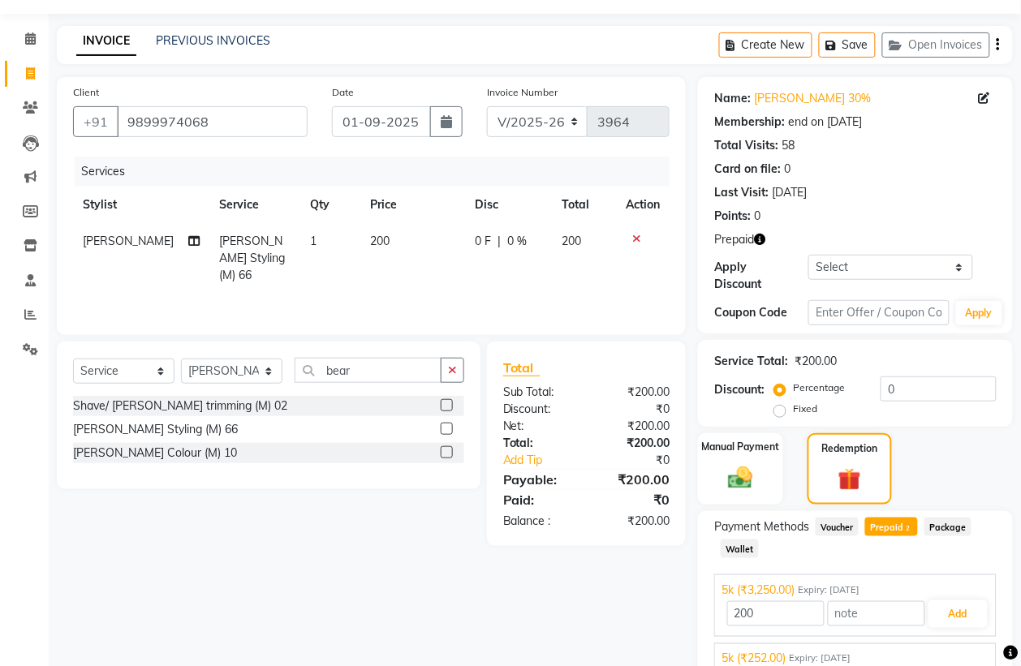
scroll to position [118, 0]
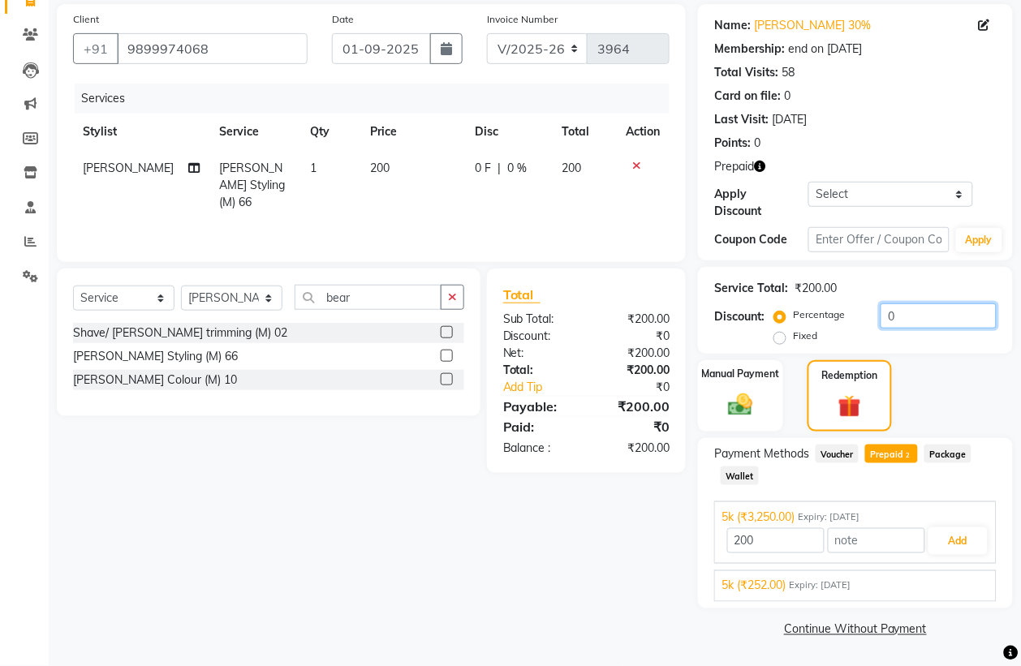
click at [917, 312] on input "0" at bounding box center [938, 315] width 116 height 25
type input "3250"
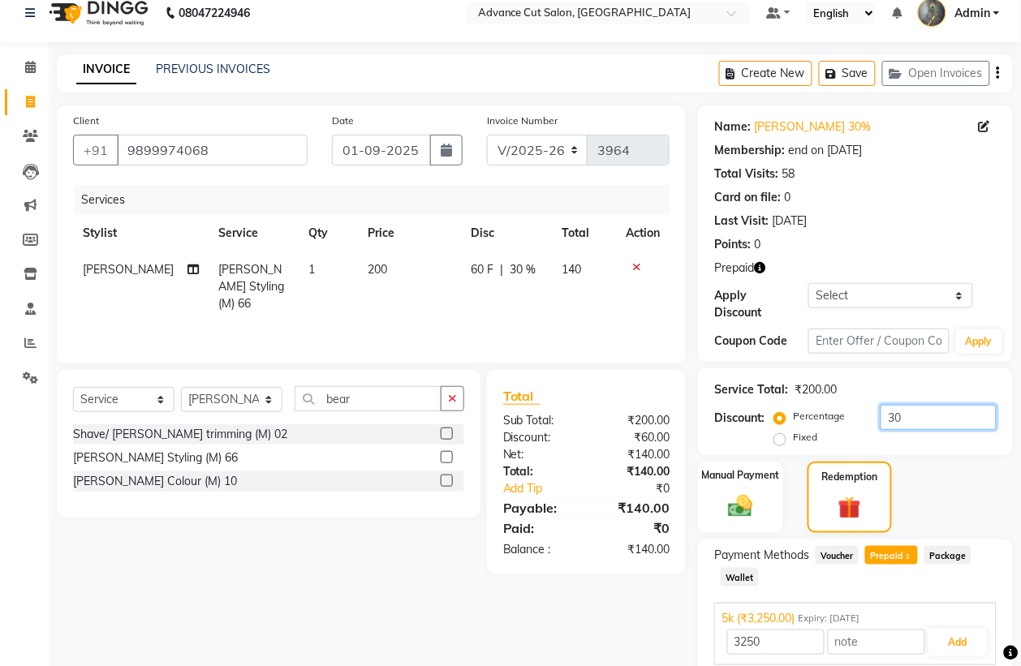
type input "30"
click at [885, 560] on span "Prepaid 2" at bounding box center [891, 555] width 53 height 19
type input "140"
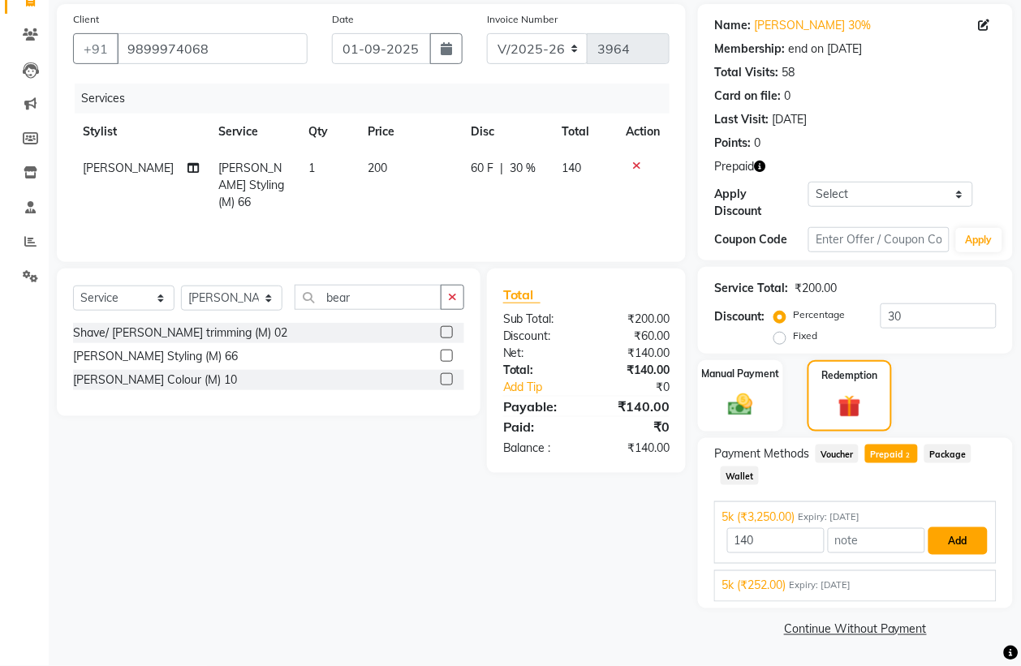
click at [955, 544] on button "Add" at bounding box center [957, 541] width 59 height 28
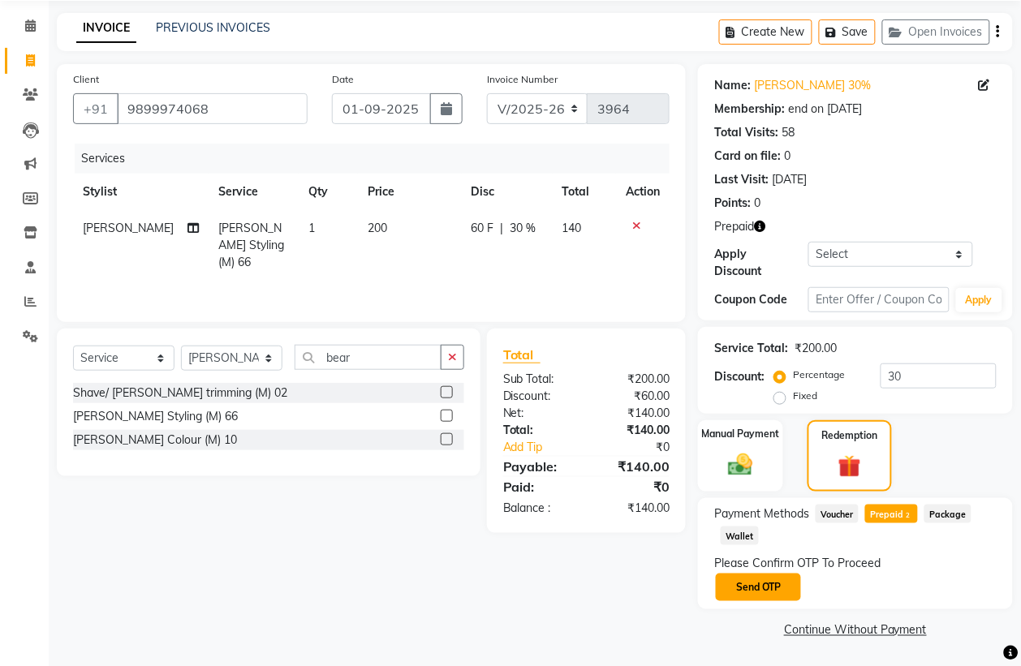
click at [744, 581] on button "Send OTP" at bounding box center [758, 588] width 85 height 28
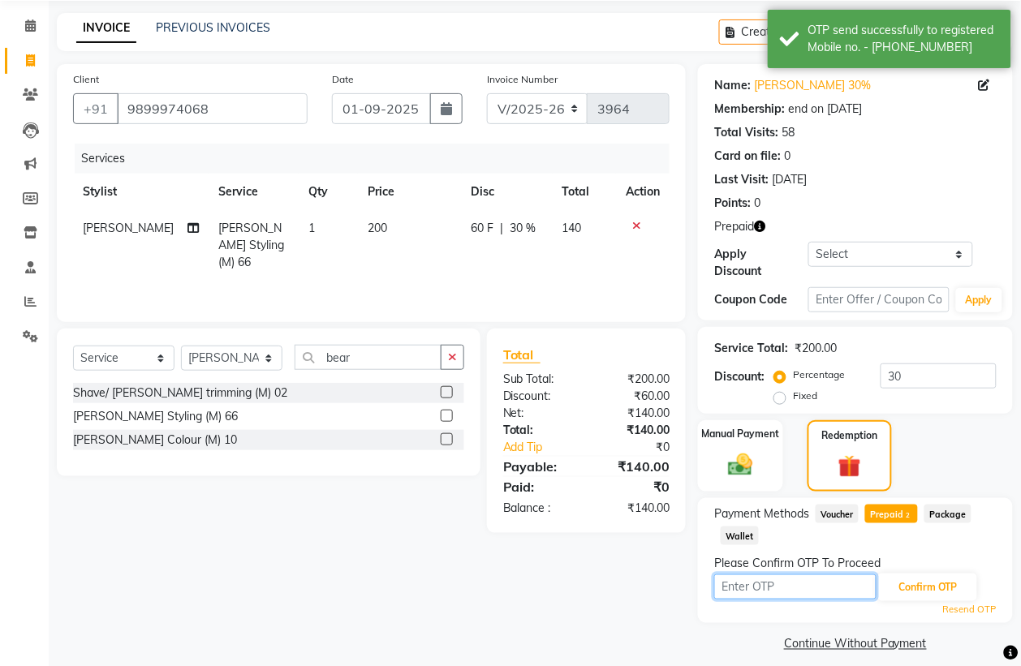
click at [761, 585] on input "text" at bounding box center [795, 586] width 162 height 25
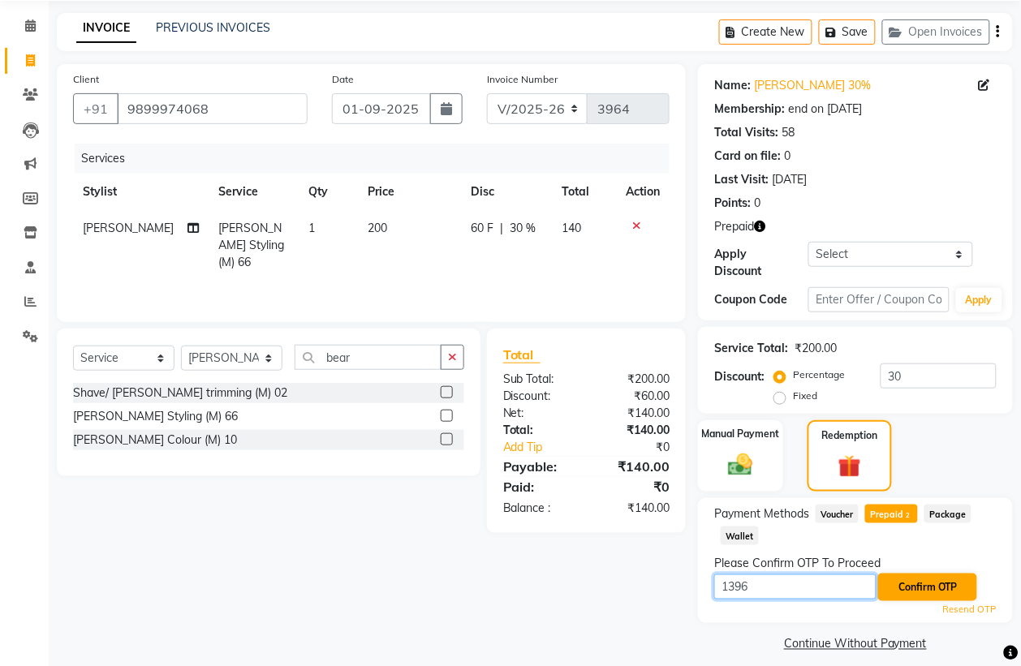
type input "1396"
click at [926, 589] on button "Confirm OTP" at bounding box center [927, 588] width 99 height 28
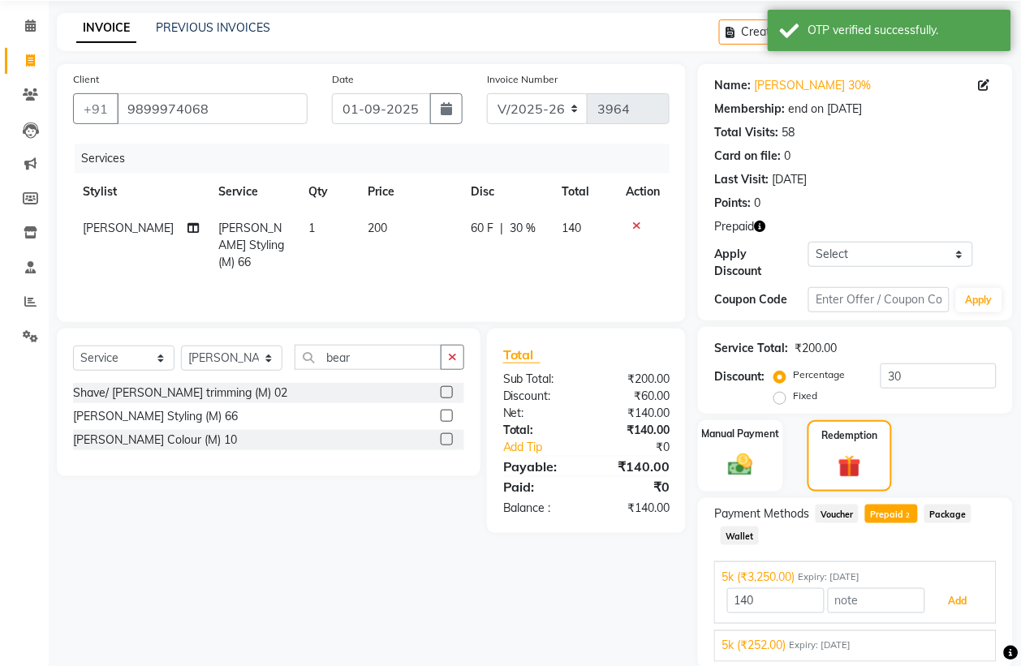
scroll to position [118, 0]
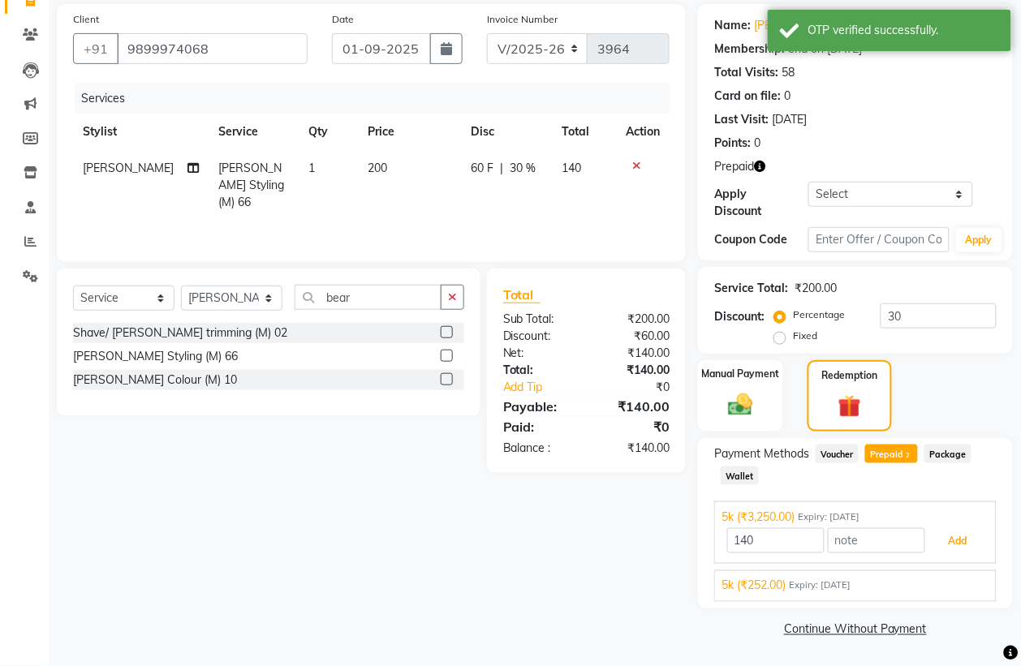
click at [964, 534] on button "Add" at bounding box center [957, 541] width 59 height 28
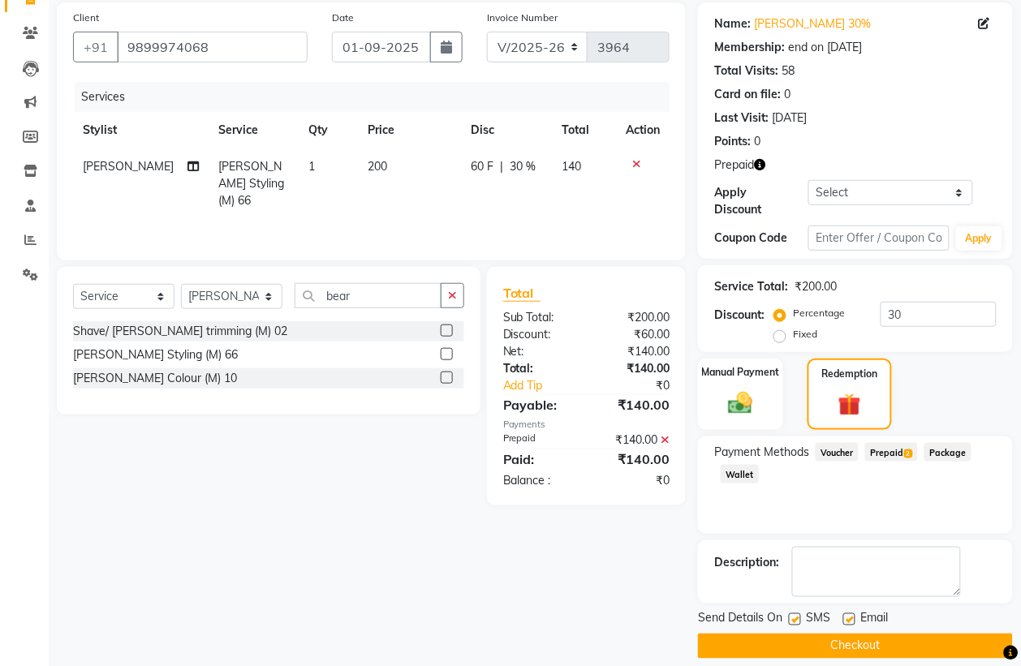
scroll to position [136, 0]
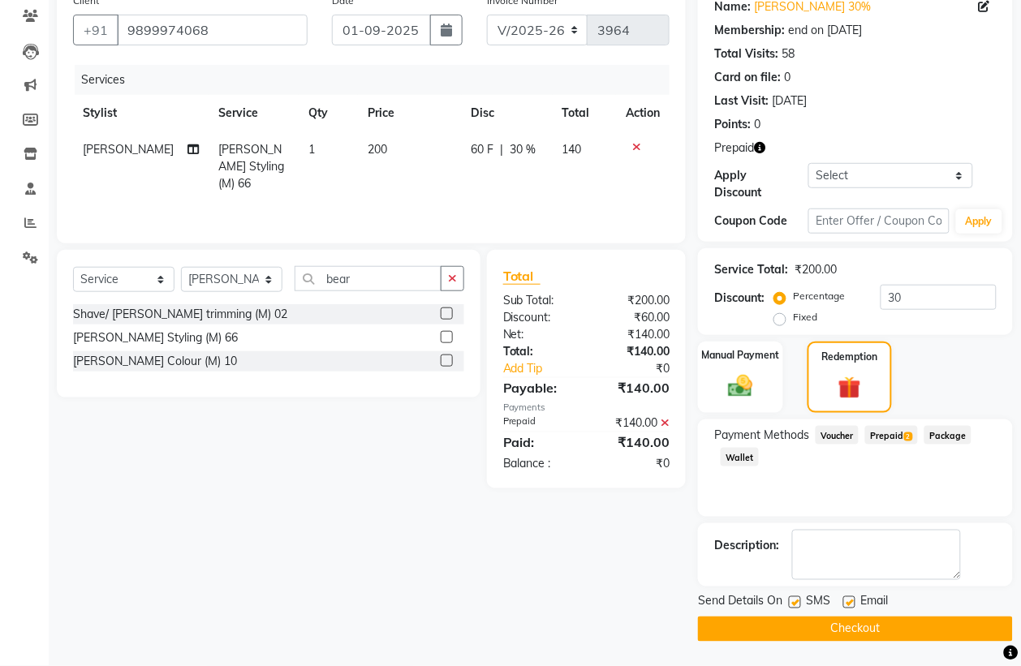
click at [905, 627] on button "Checkout" at bounding box center [855, 629] width 315 height 25
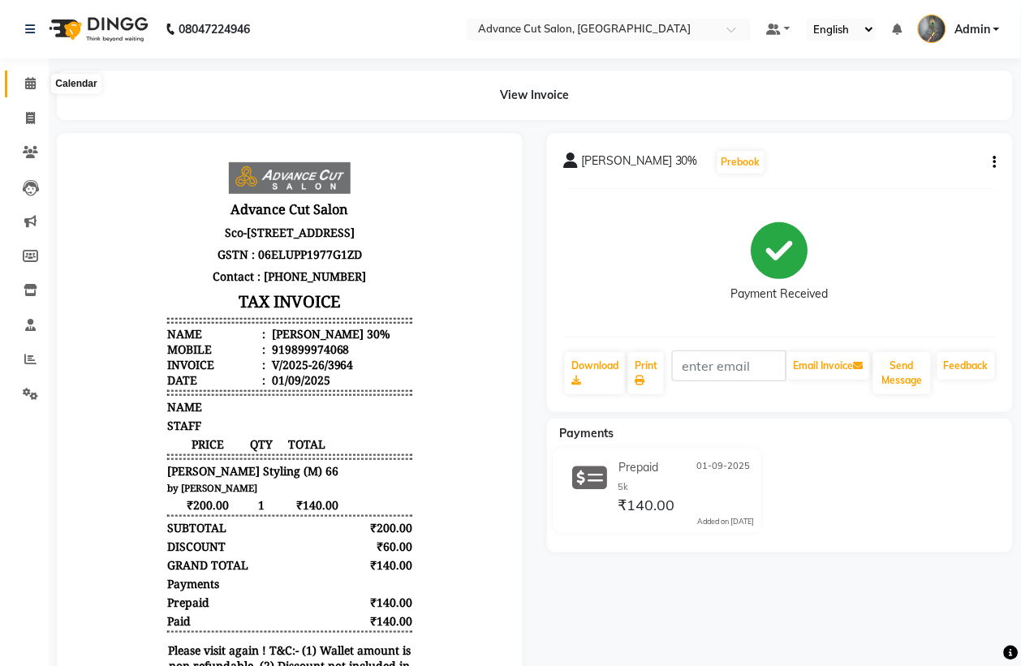
click at [30, 79] on icon at bounding box center [30, 83] width 11 height 12
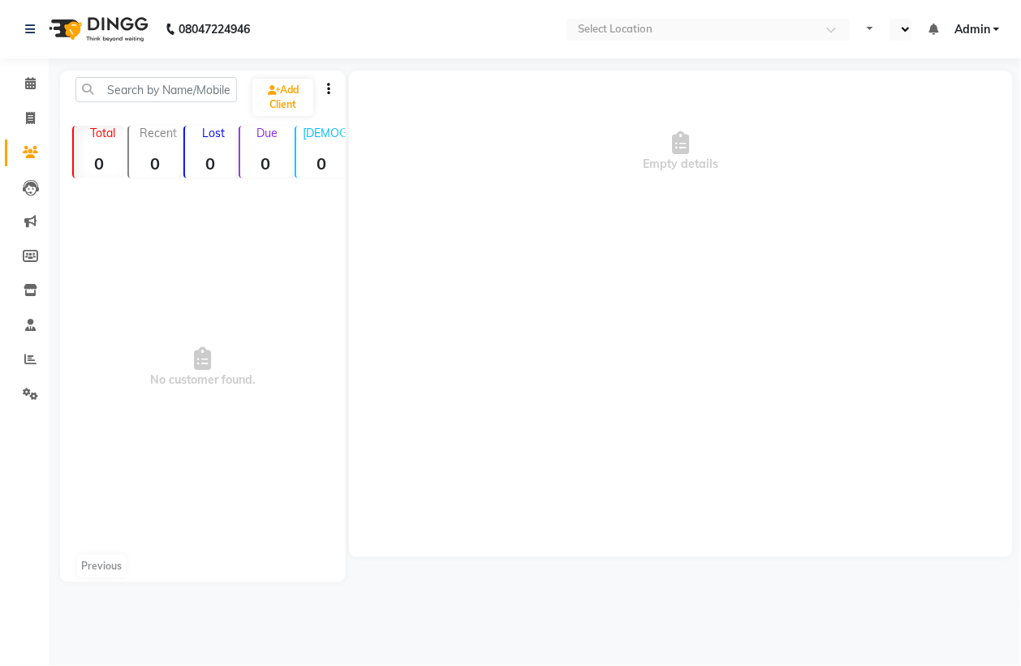
select select "en"
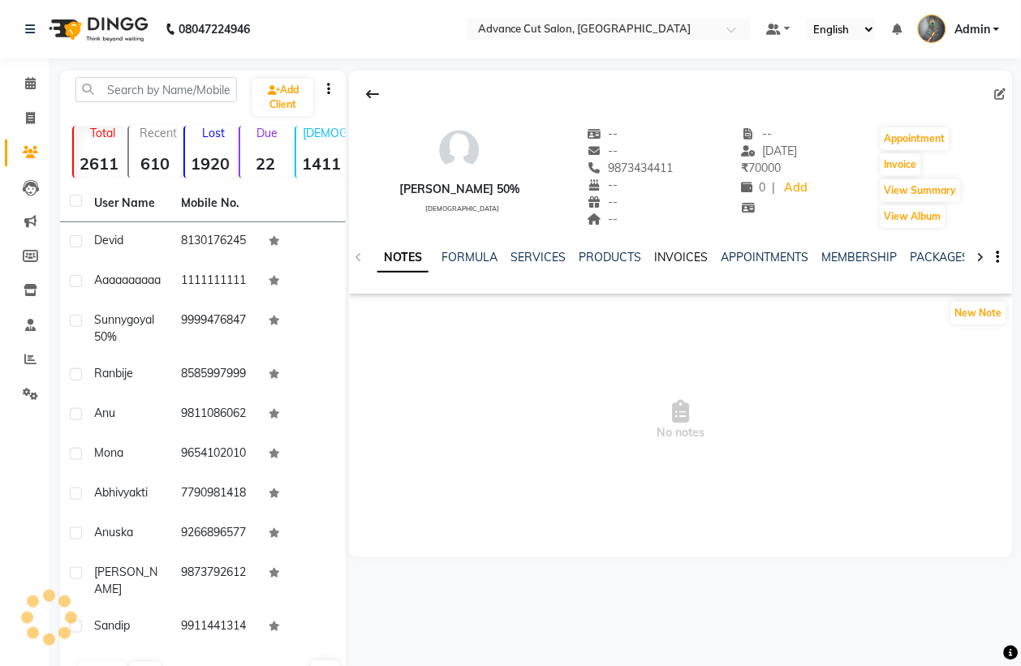
click at [698, 254] on link "INVOICES" at bounding box center [681, 257] width 54 height 15
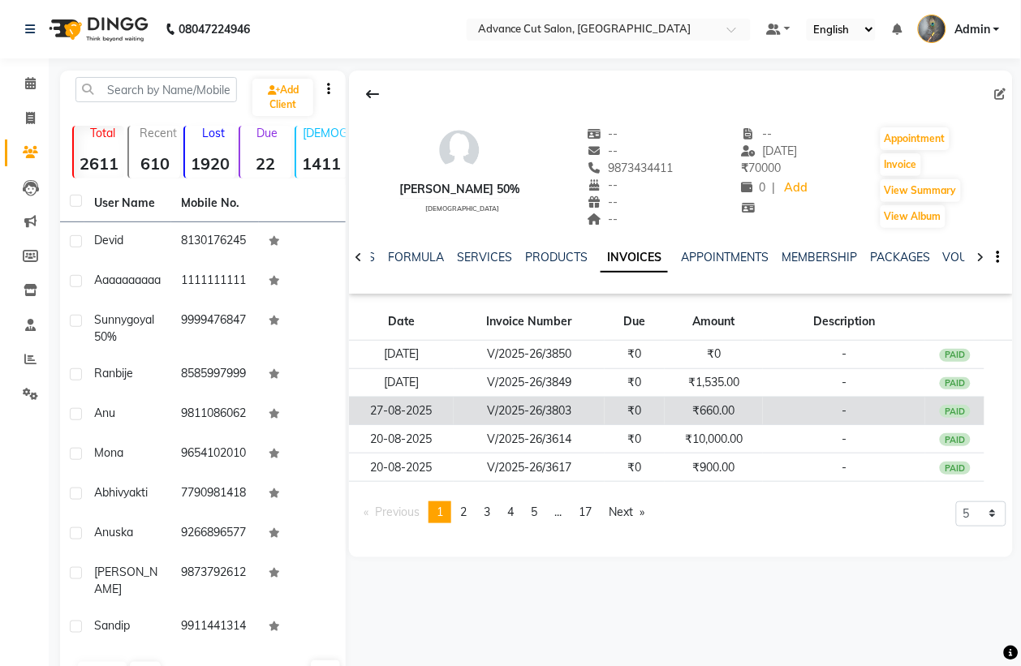
click at [706, 404] on td "₹660.00" at bounding box center [713, 411] width 98 height 28
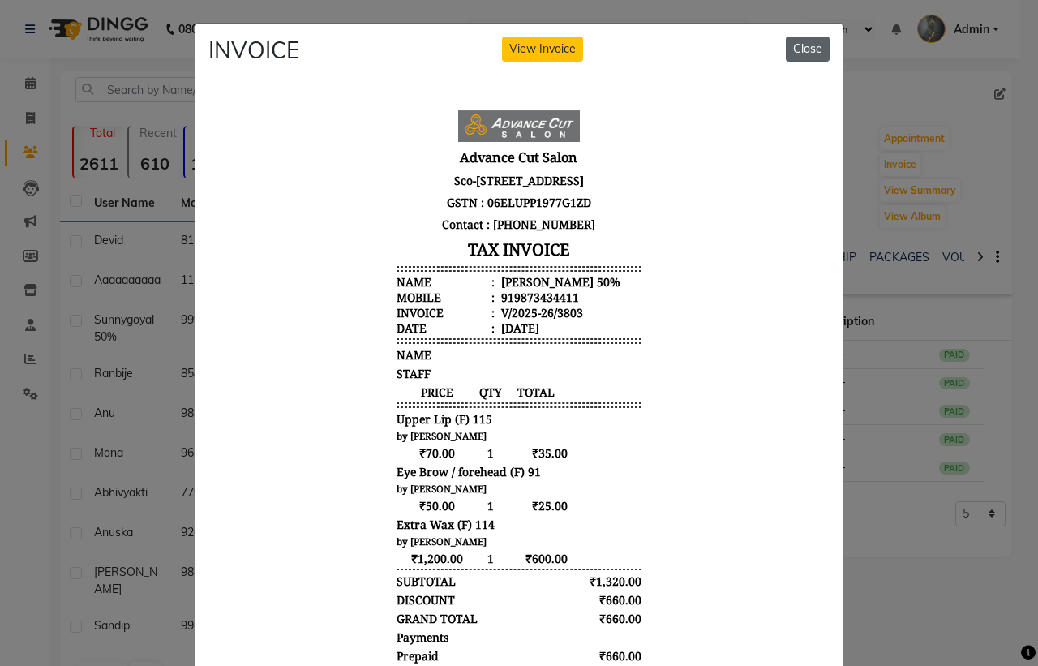
click at [800, 47] on button "Close" at bounding box center [808, 49] width 44 height 25
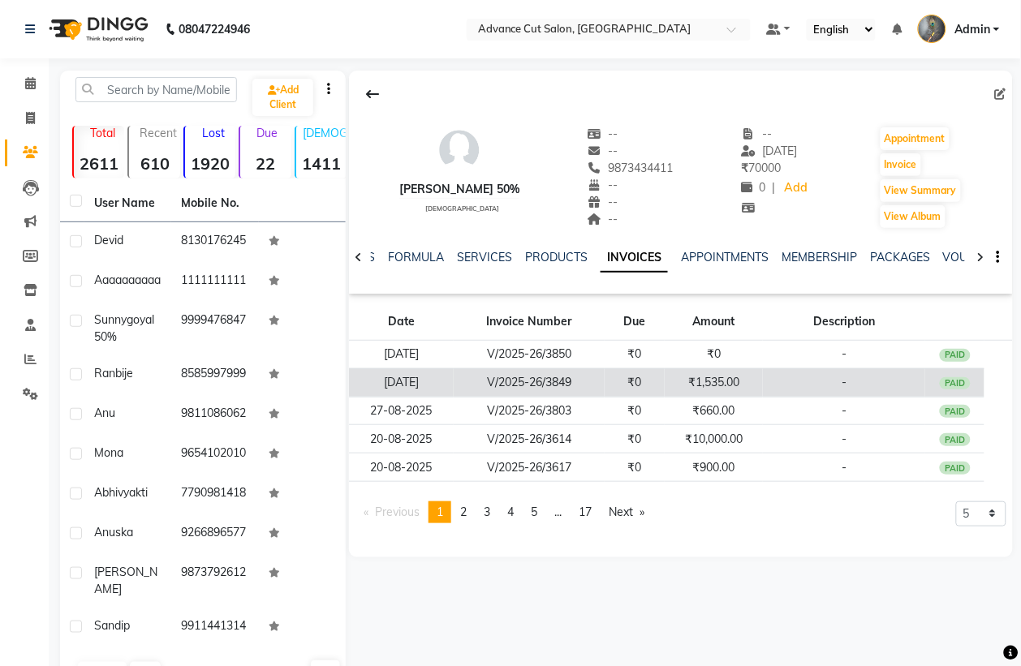
click at [722, 382] on td "₹1,535.00" at bounding box center [713, 382] width 98 height 28
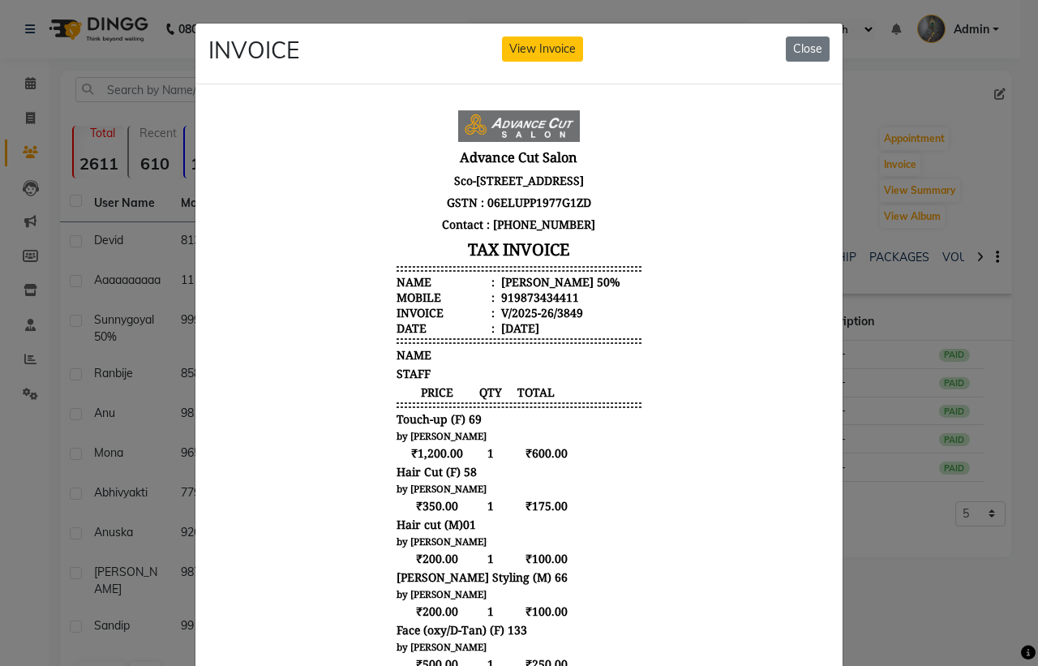
scroll to position [13, 0]
click at [801, 45] on button "Close" at bounding box center [808, 49] width 44 height 25
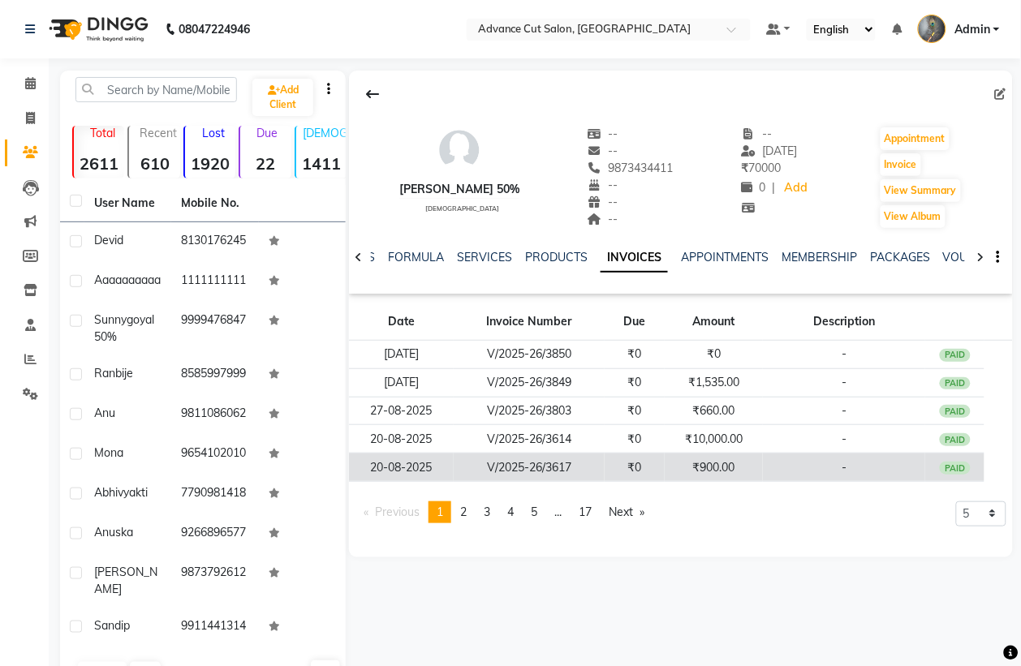
click at [715, 468] on td "₹900.00" at bounding box center [713, 468] width 98 height 28
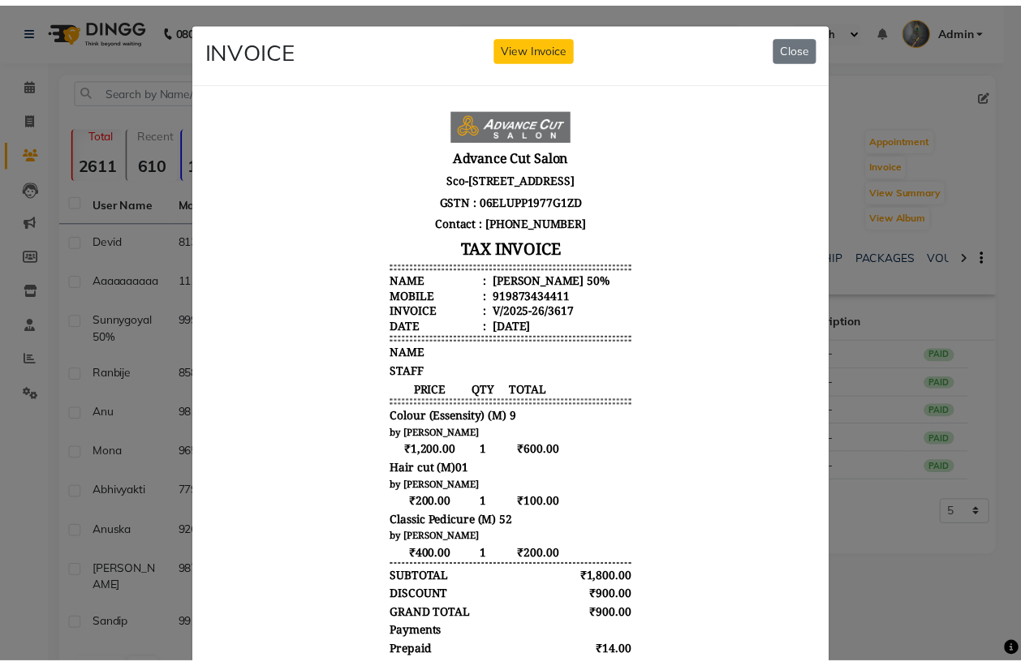
scroll to position [0, 0]
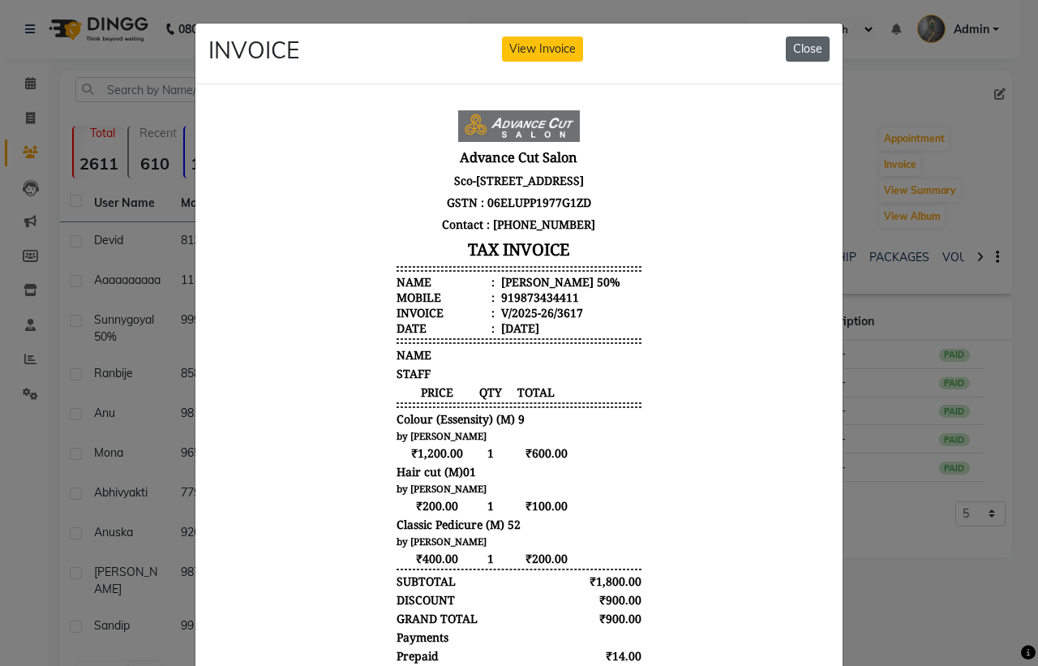
click at [792, 51] on button "Close" at bounding box center [808, 49] width 44 height 25
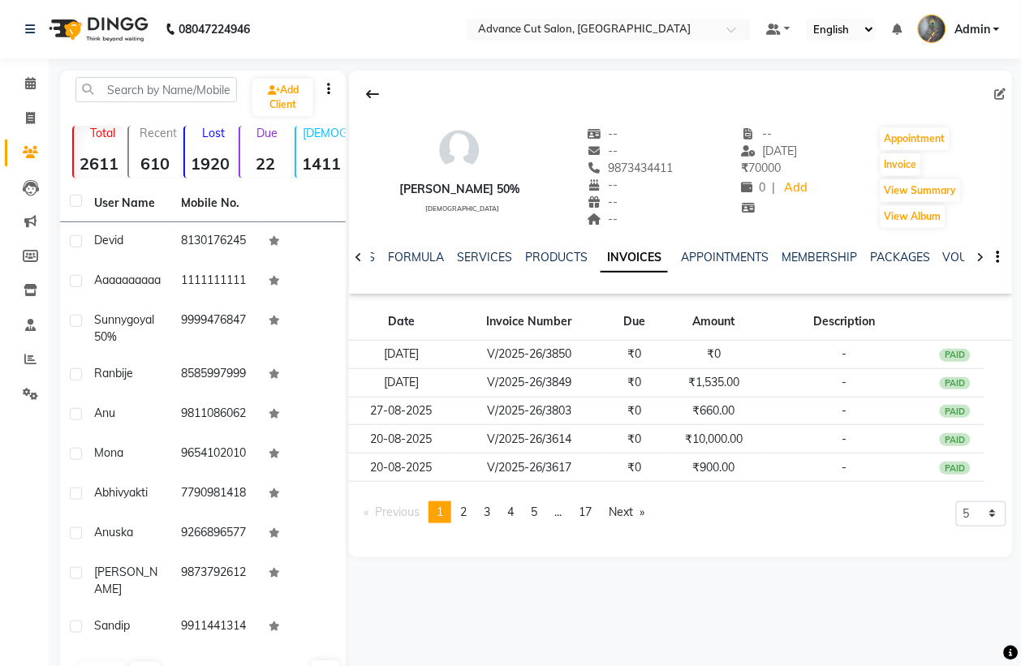
click at [707, 495] on div "Date Invoice Number Due Amount Description 29-08-2025 V/2025-26/3850 ₹0 ₹0 - PA…" at bounding box center [681, 397] width 664 height 195
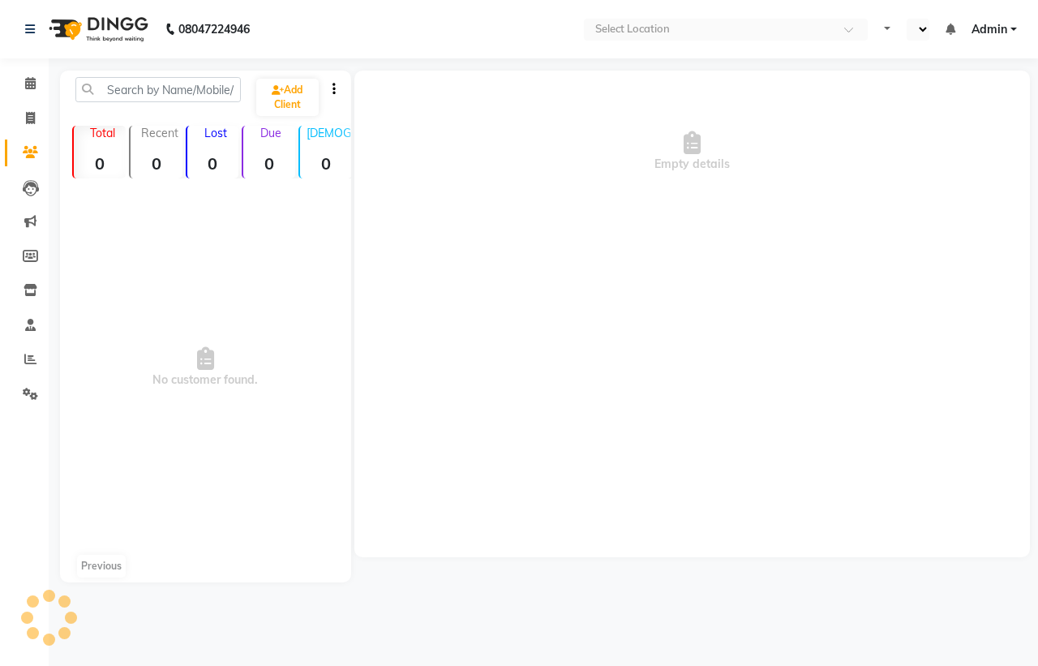
select select "en"
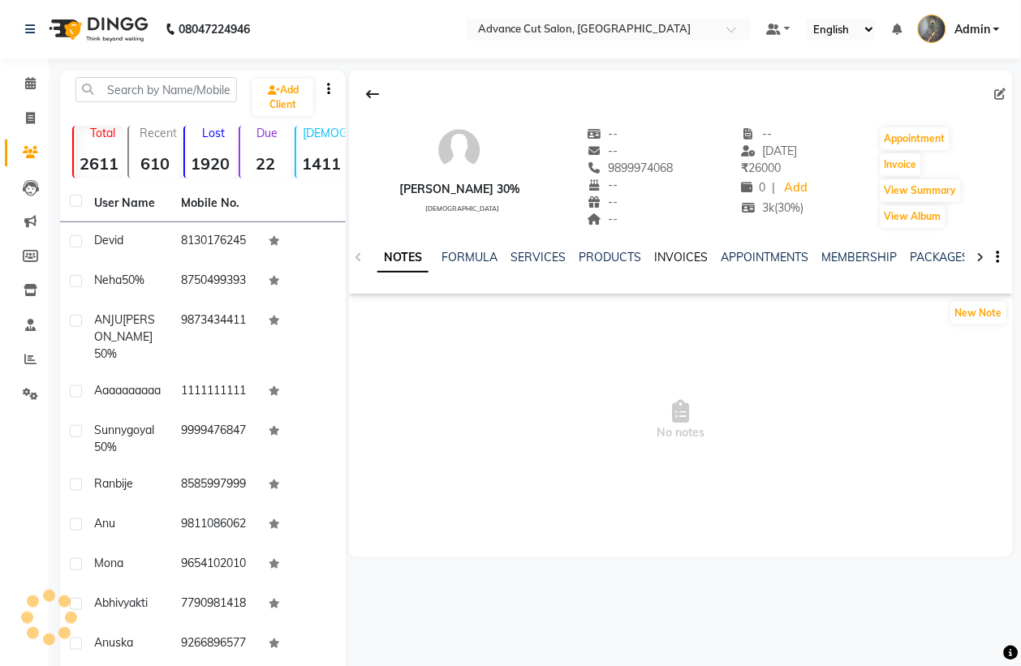
click at [694, 261] on link "INVOICES" at bounding box center [681, 257] width 54 height 15
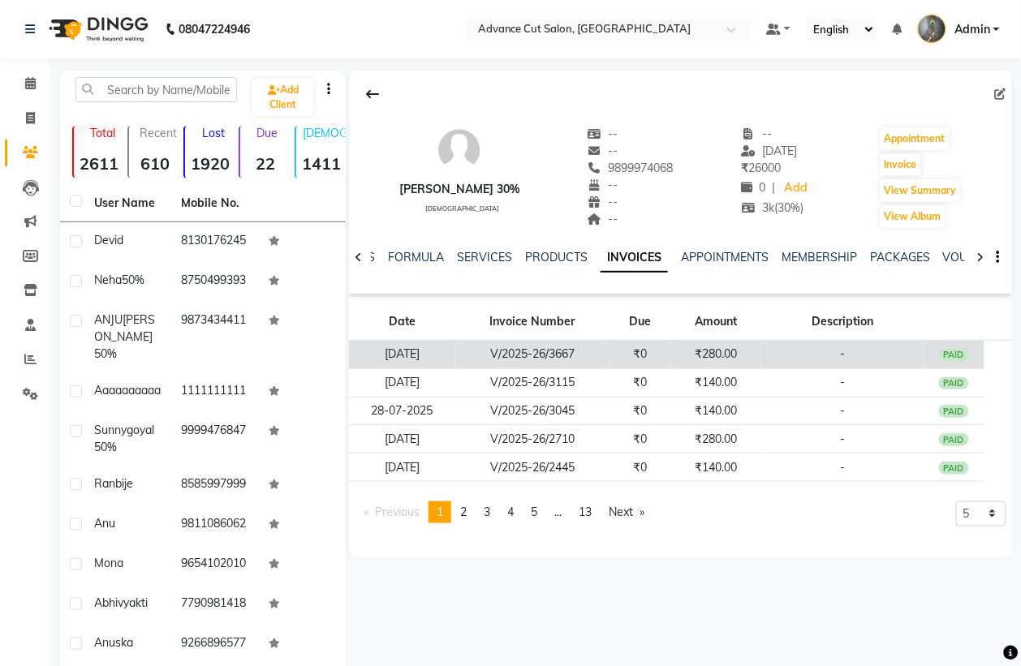
click at [712, 363] on td "₹280.00" at bounding box center [715, 355] width 91 height 28
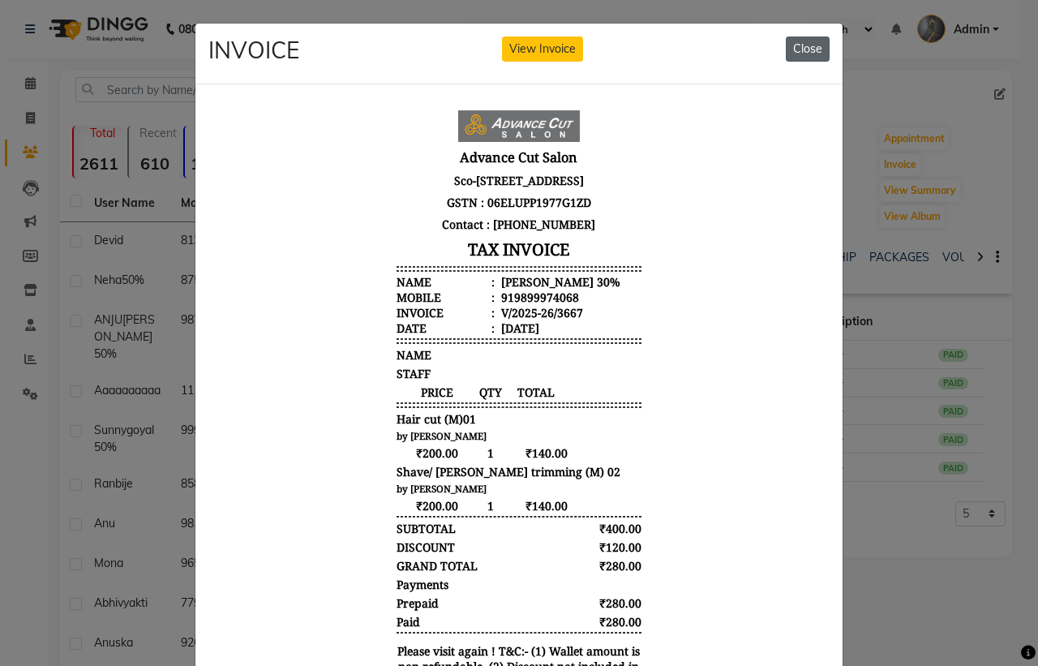
click at [789, 46] on button "Close" at bounding box center [808, 49] width 44 height 25
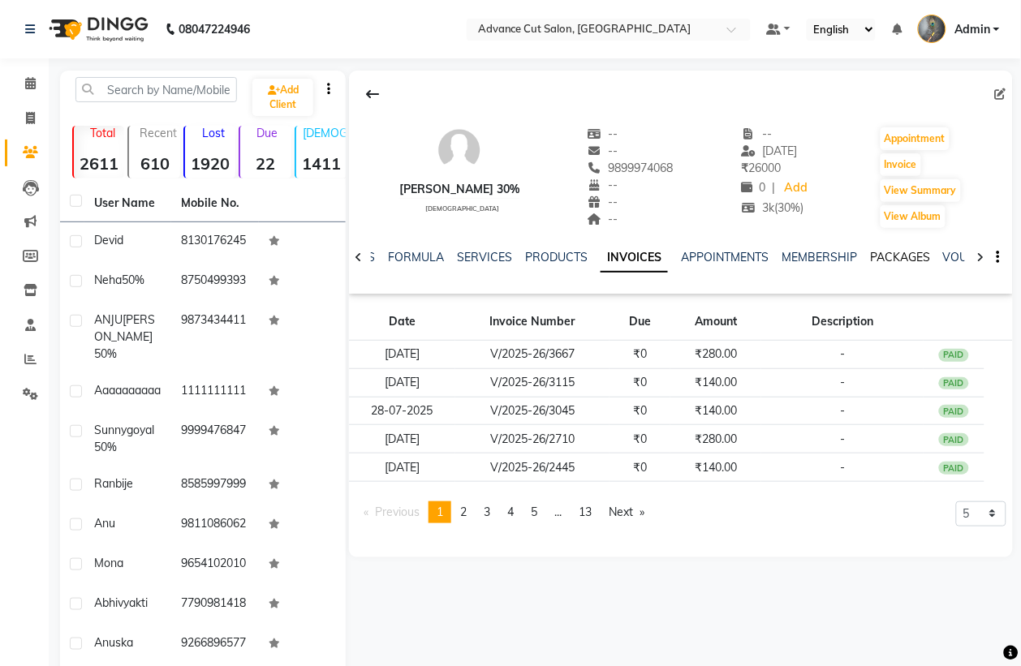
click at [911, 256] on link "PACKAGES" at bounding box center [900, 257] width 60 height 15
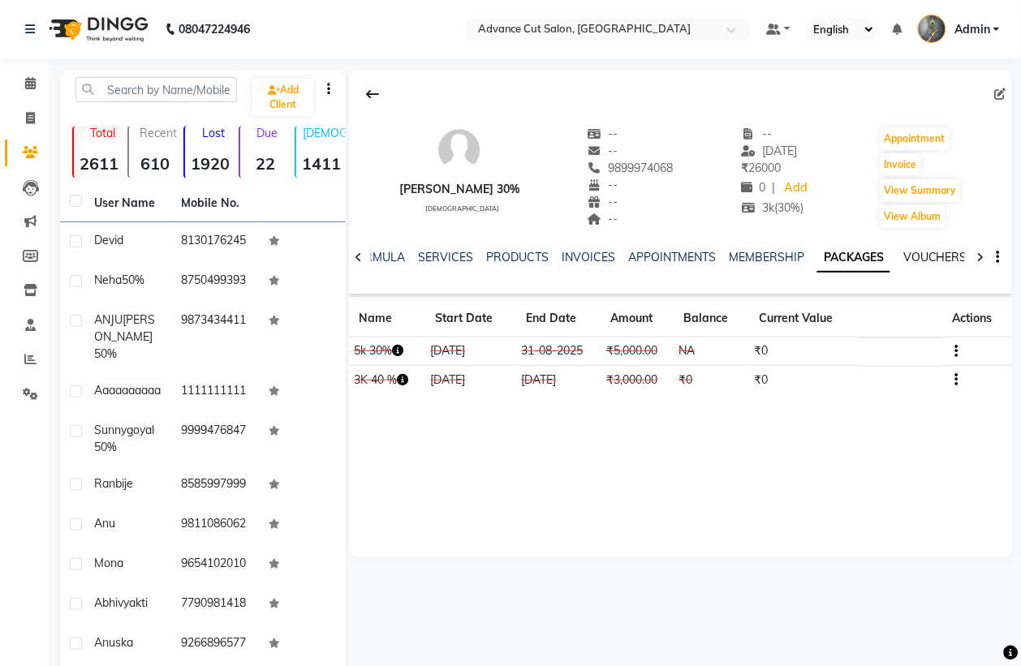
click at [918, 257] on link "VOUCHERS" at bounding box center [935, 257] width 64 height 15
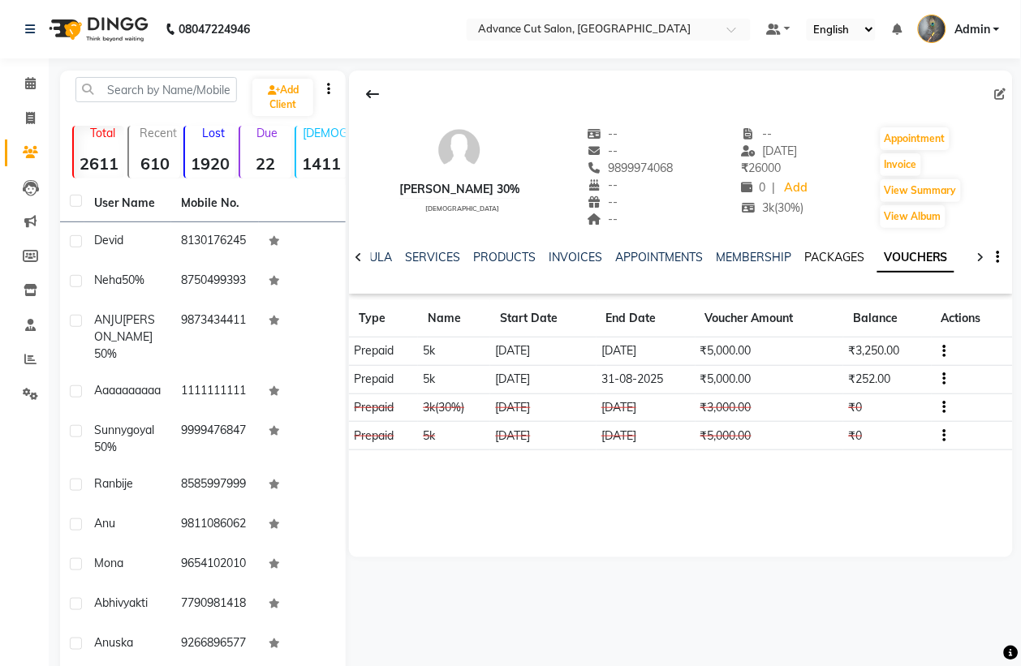
click at [828, 257] on link "PACKAGES" at bounding box center [834, 257] width 60 height 15
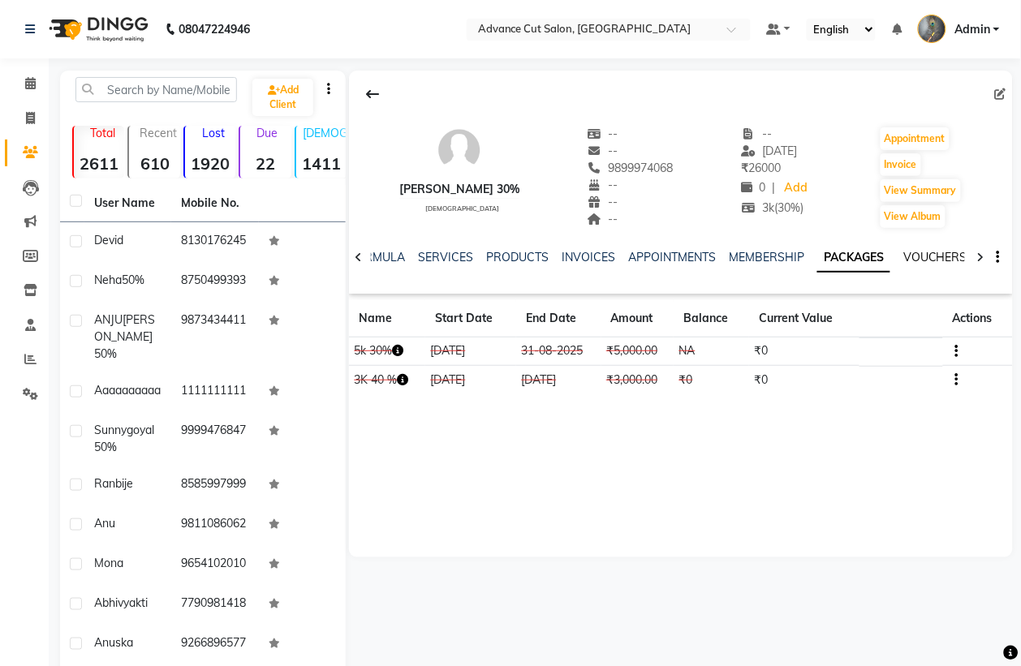
click at [931, 257] on link "VOUCHERS" at bounding box center [935, 257] width 64 height 15
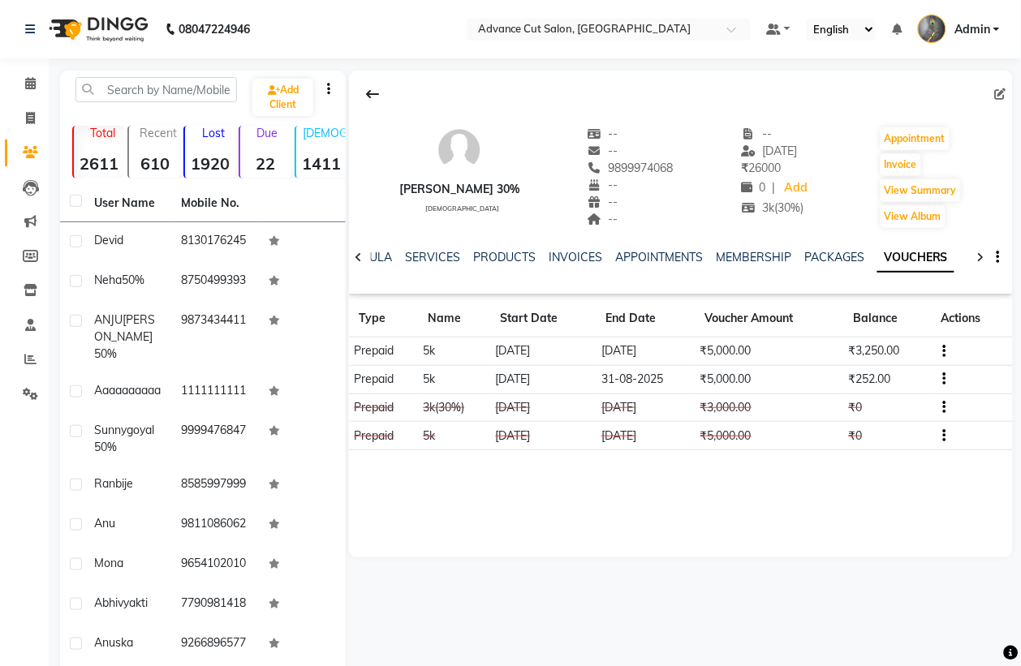
click at [943, 341] on td at bounding box center [971, 351] width 81 height 28
click at [944, 351] on icon "button" at bounding box center [944, 351] width 3 height 1
click at [945, 379] on icon "button" at bounding box center [944, 379] width 3 height 1
click at [842, 396] on div "Merge" at bounding box center [869, 400] width 101 height 20
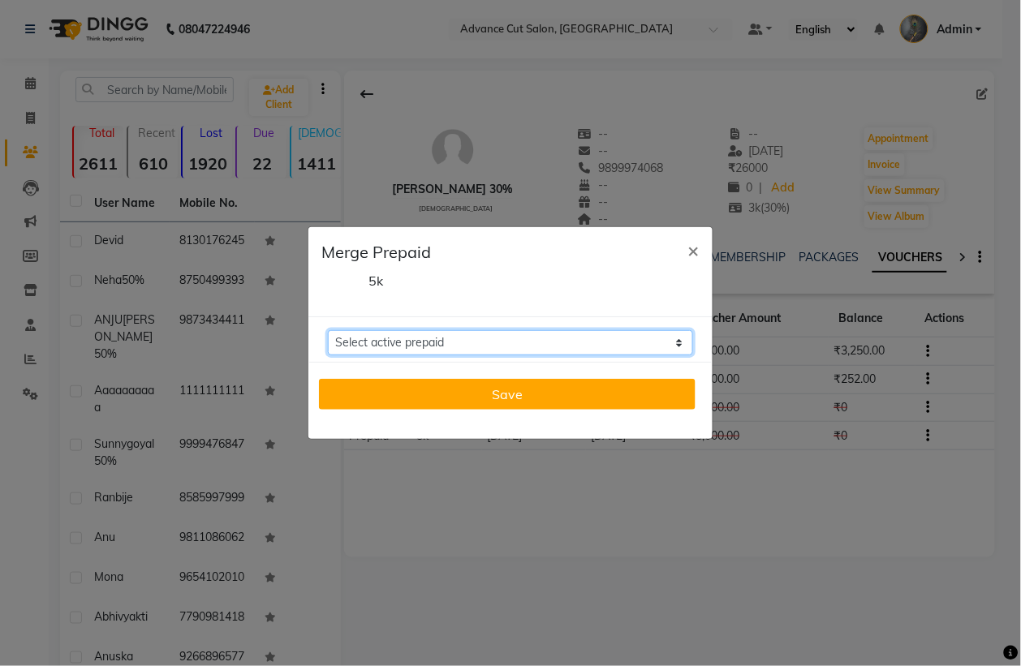
click at [385, 337] on select "Select active prepaid 5k Balance: 3250" at bounding box center [510, 342] width 365 height 25
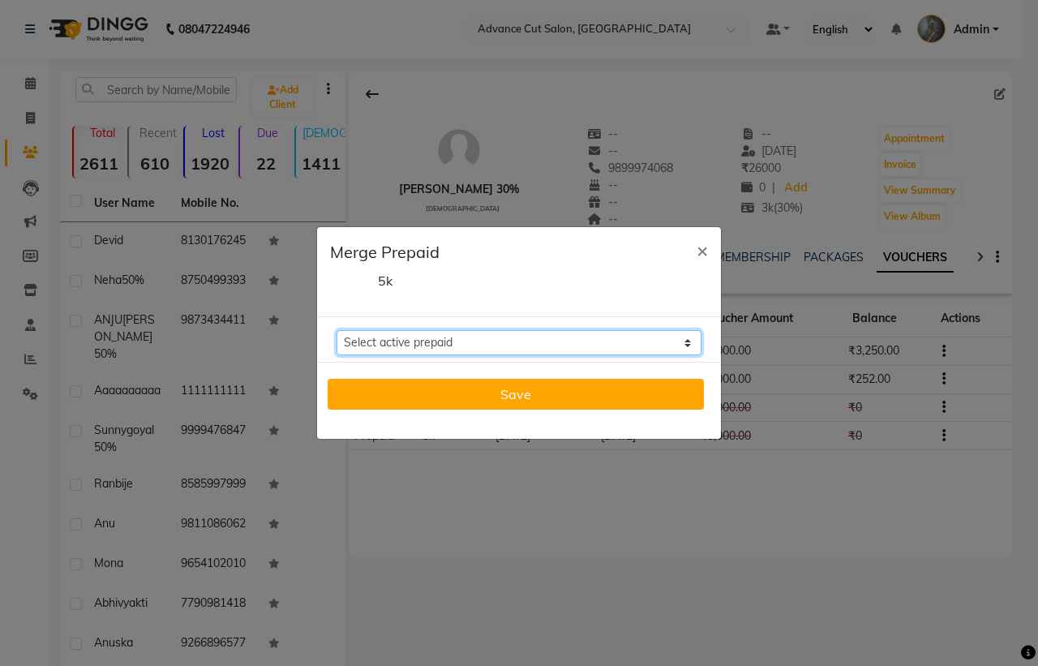
select select "224049"
click at [337, 330] on select "Select active prepaid 5k Balance: 3250" at bounding box center [519, 342] width 365 height 25
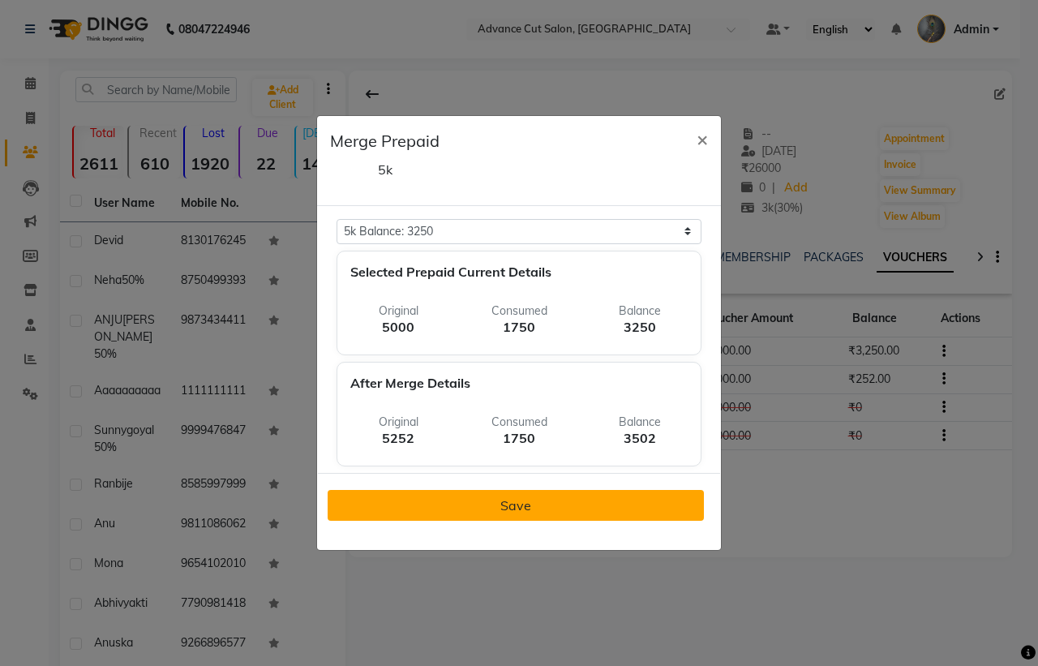
click at [522, 512] on span "Save" at bounding box center [516, 505] width 31 height 16
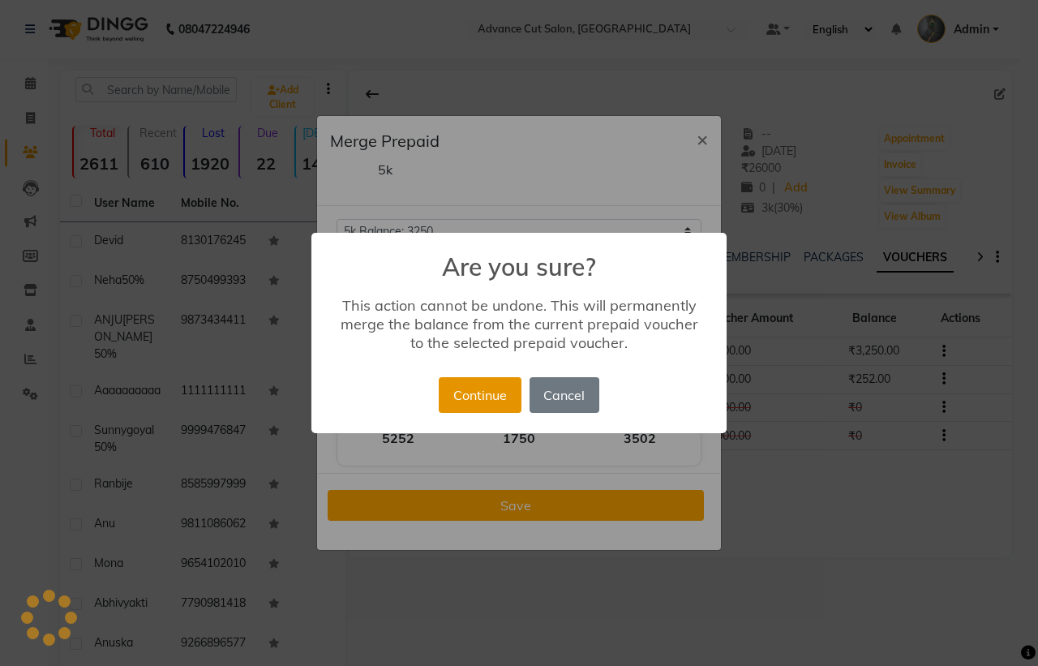
click at [471, 393] on button "Continue" at bounding box center [480, 395] width 82 height 36
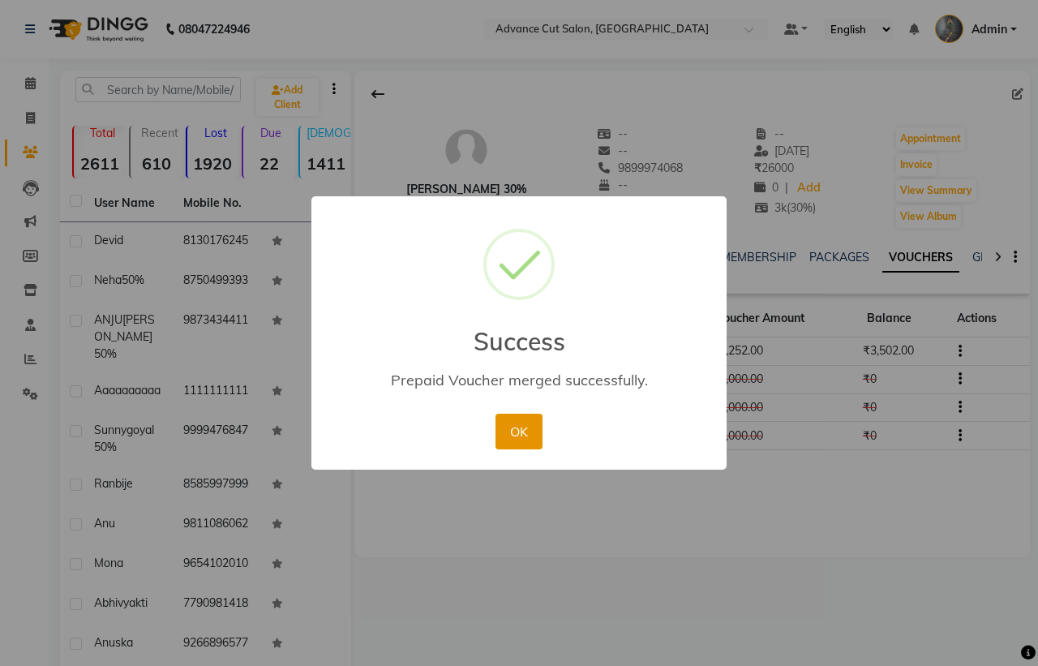
click at [518, 428] on button "OK" at bounding box center [519, 432] width 46 height 36
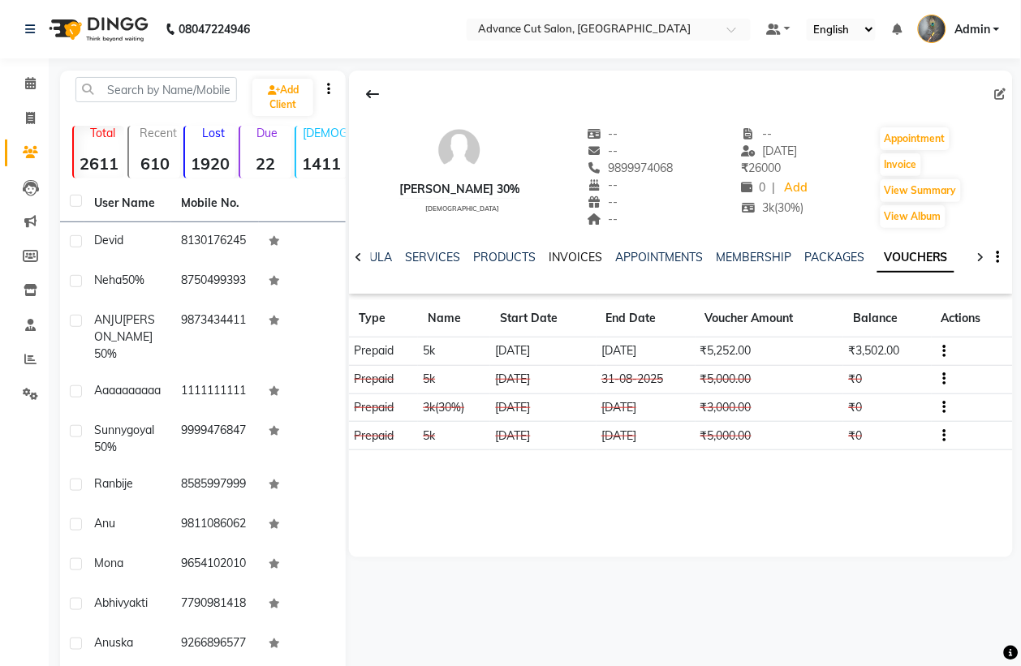
click at [578, 256] on link "INVOICES" at bounding box center [575, 257] width 54 height 15
